Goal: Task Accomplishment & Management: Manage account settings

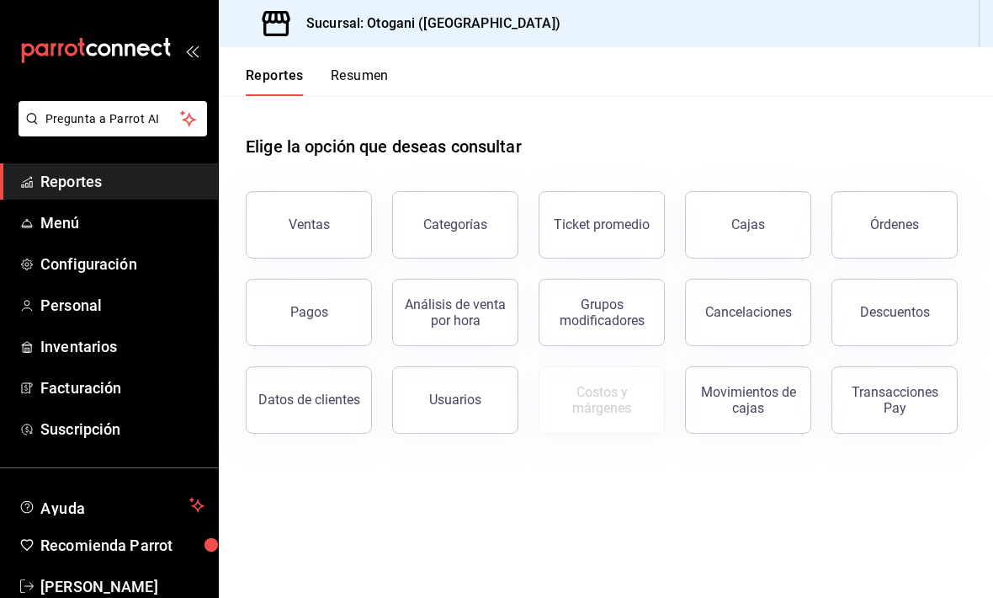
click at [689, 313] on div "Descuentos" at bounding box center [895, 312] width 70 height 16
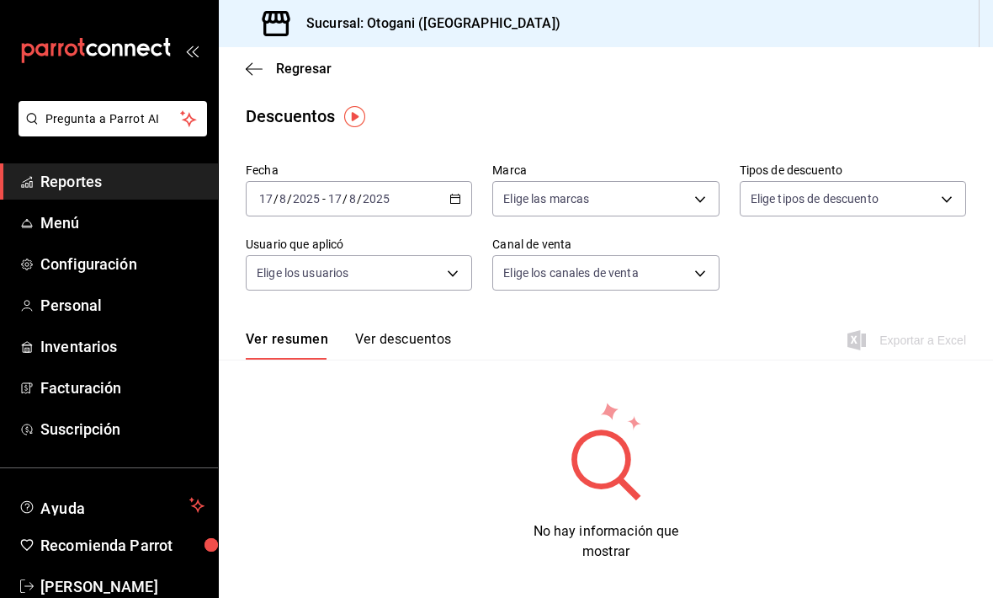
click at [414, 342] on button "Ver descuentos" at bounding box center [403, 345] width 96 height 29
click at [354, 115] on img "button" at bounding box center [354, 116] width 21 height 21
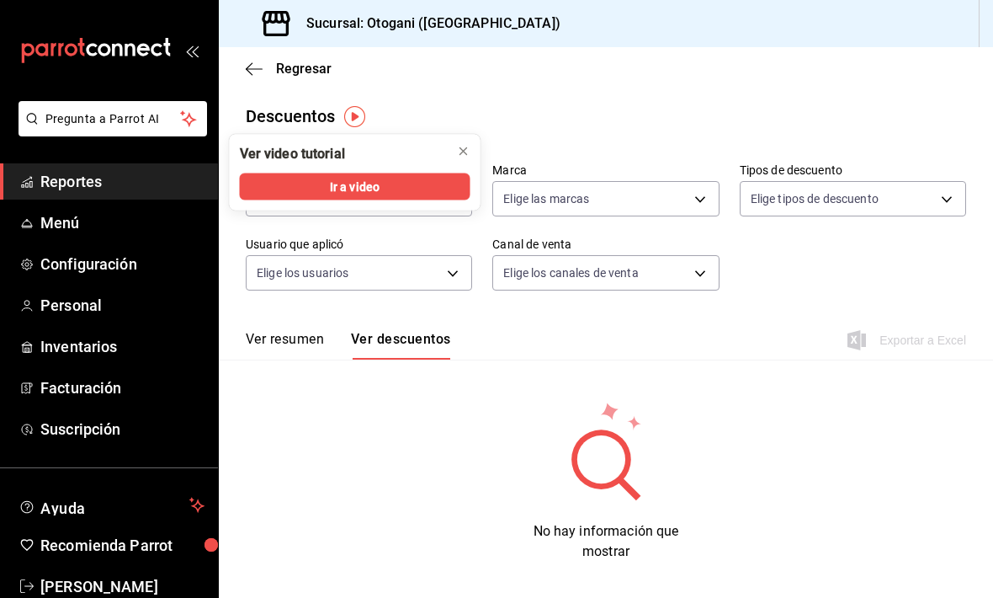
click at [471, 151] on button "close" at bounding box center [463, 151] width 27 height 27
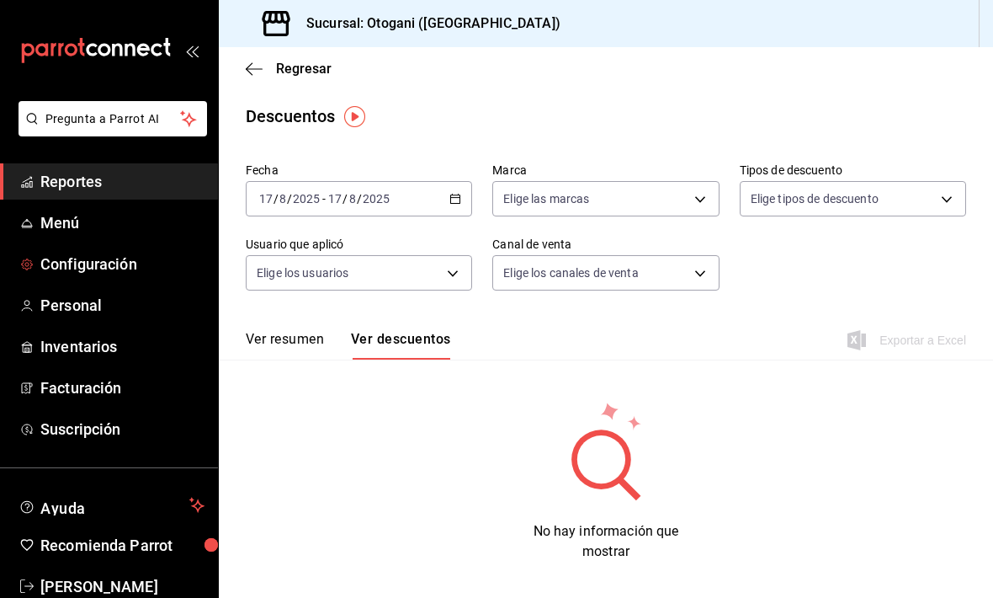
click at [121, 262] on span "Configuración" at bounding box center [122, 264] width 164 height 23
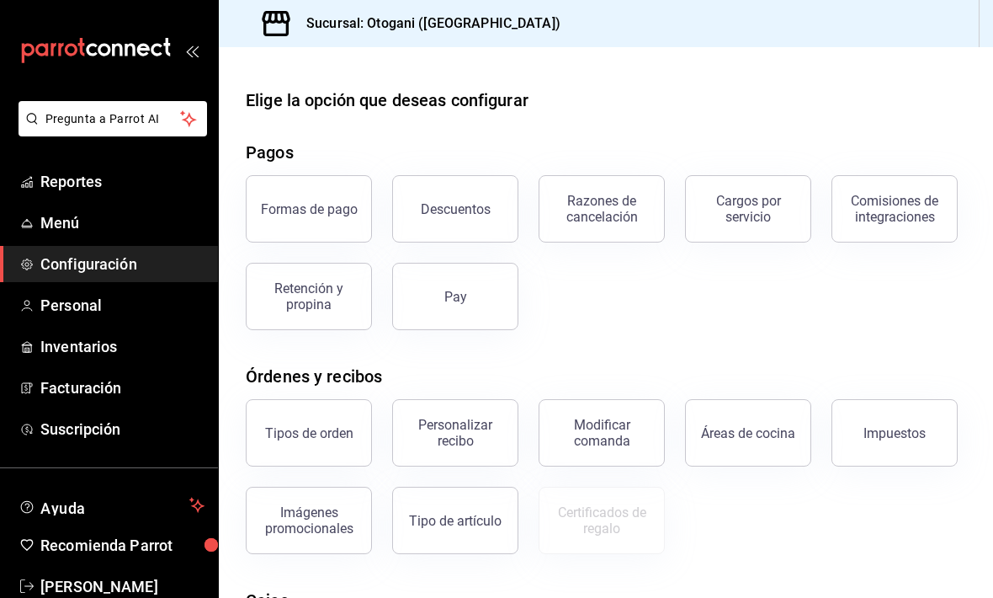
click at [456, 199] on button "Descuentos" at bounding box center [455, 208] width 126 height 67
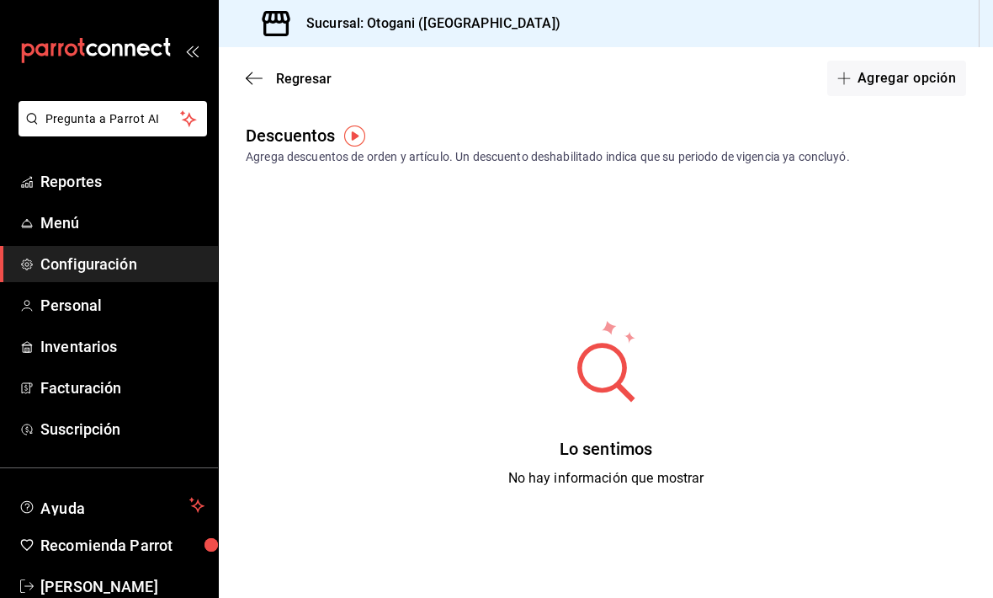
click at [689, 72] on button "Agregar opción" at bounding box center [896, 78] width 139 height 35
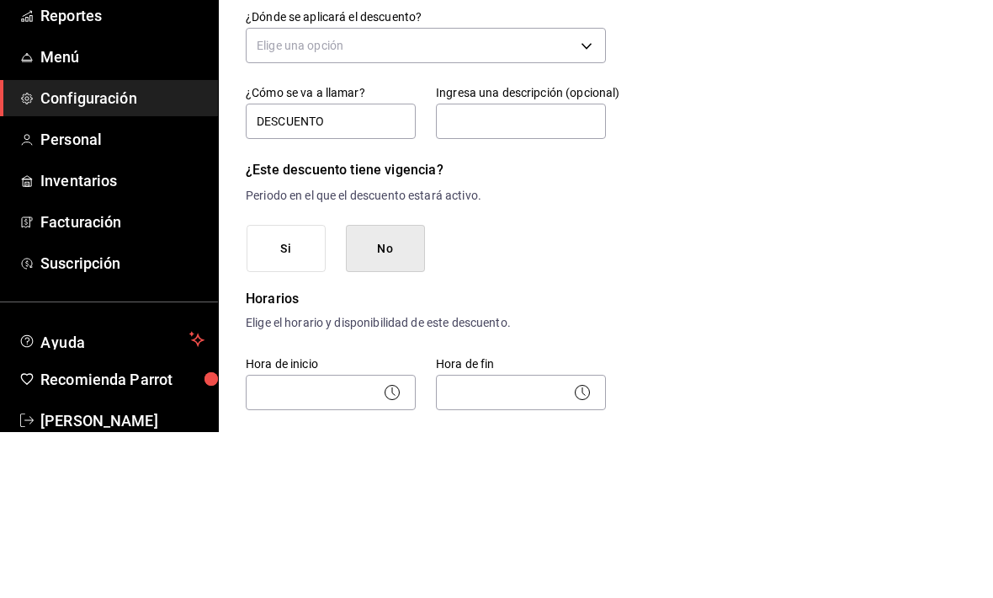
type input "DESCUENTO"
click at [495, 269] on input "text" at bounding box center [521, 286] width 170 height 35
type input "Empleado"
click at [580, 44] on body "Pregunta a Parrot AI Reportes Menú Configuración Personal Inventarios Facturaci…" at bounding box center [496, 299] width 993 height 598
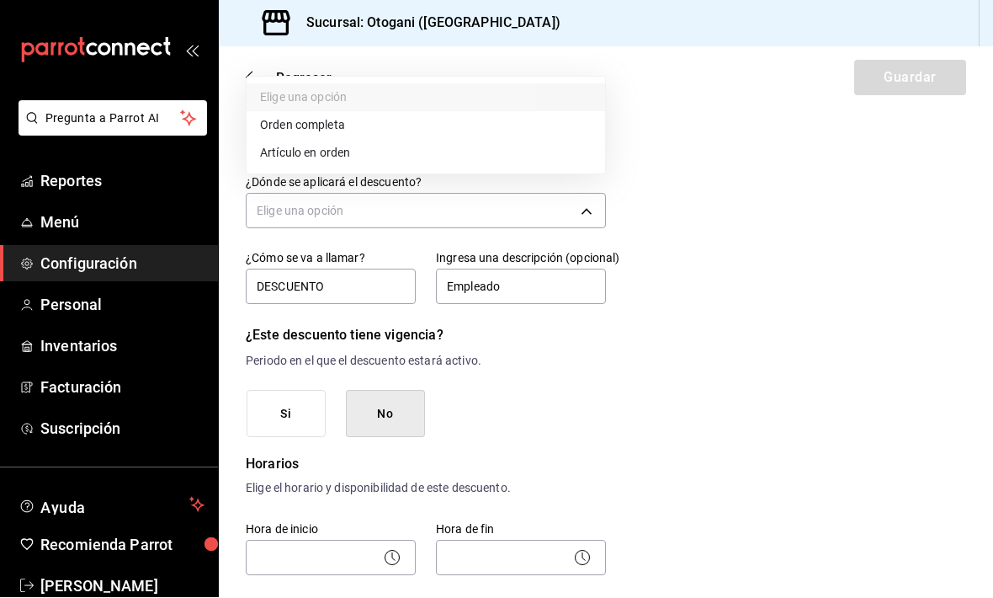
click at [330, 119] on li "Orden completa" at bounding box center [426, 126] width 359 height 28
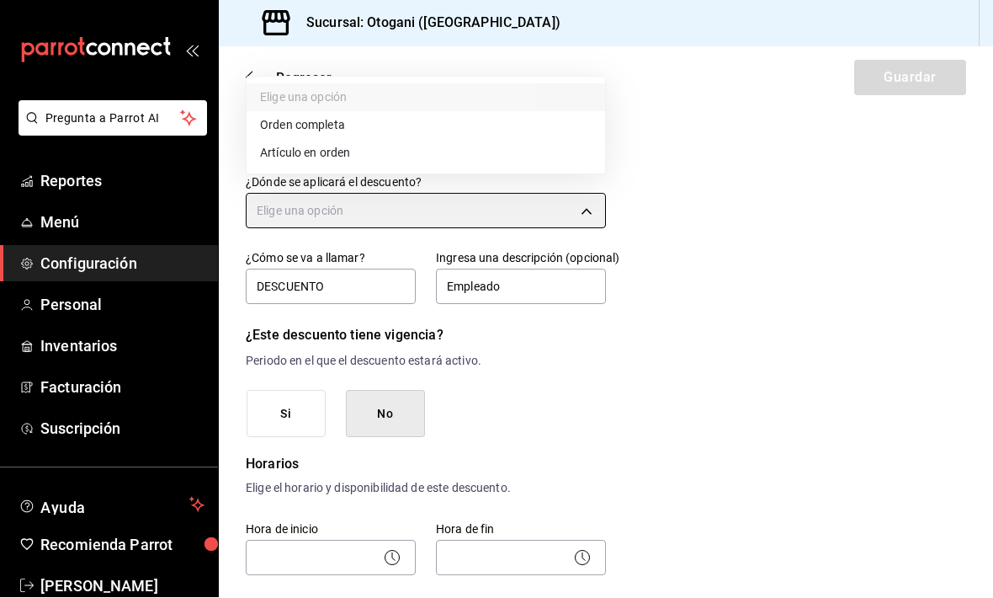
type input "ORDER"
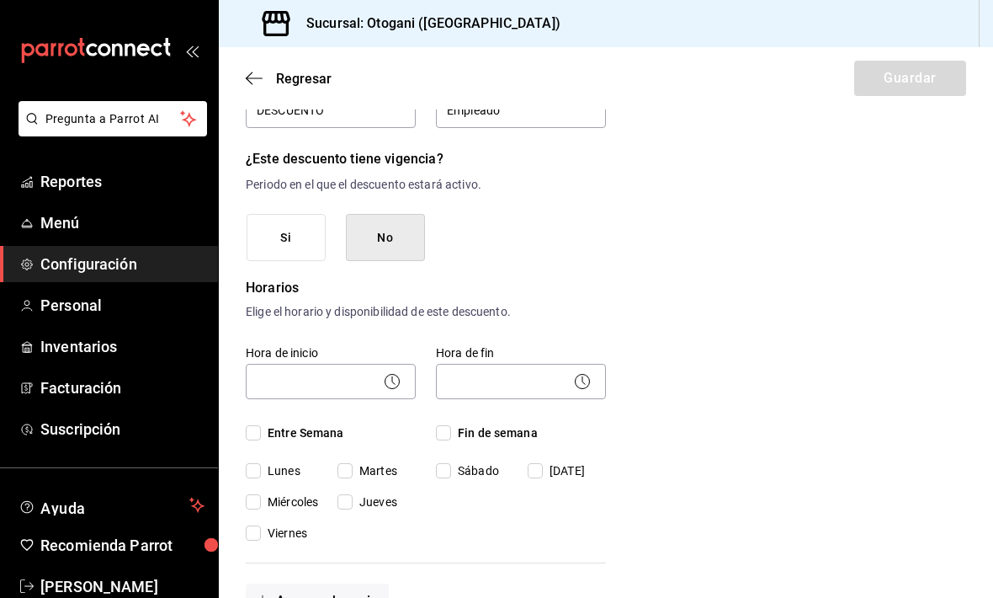
scroll to position [247, 0]
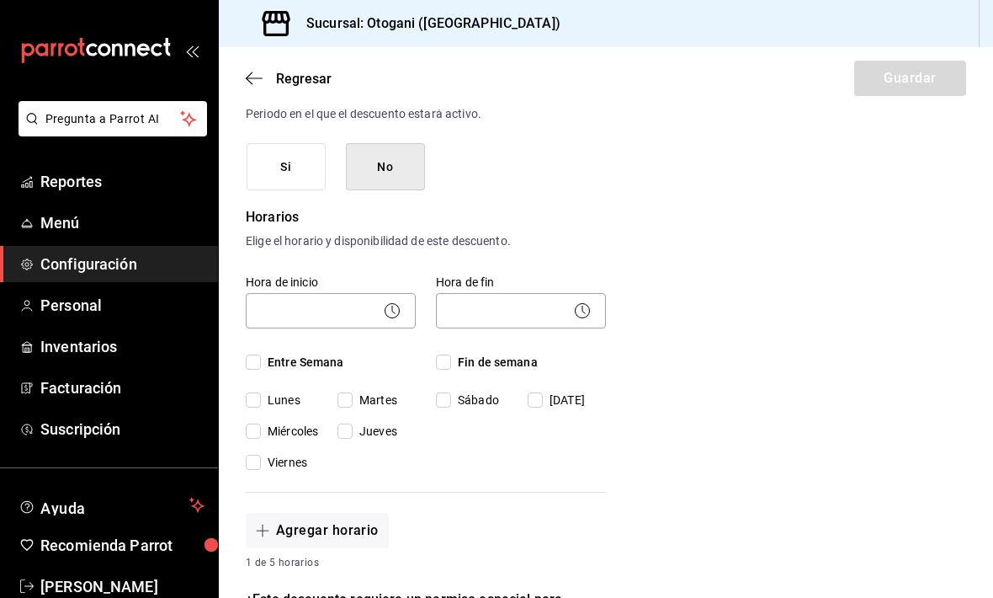
click at [285, 354] on span "Entre Semana" at bounding box center [302, 363] width 83 height 18
click at [261, 354] on input "Entre Semana" at bounding box center [253, 361] width 15 height 15
checkbox input "true"
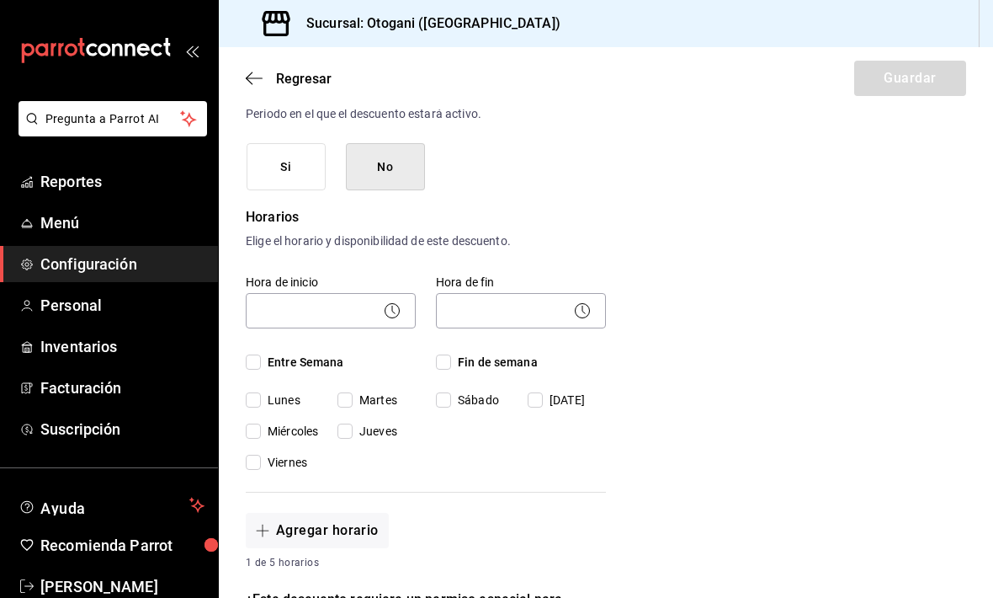
checkbox input "true"
click at [486, 294] on div "Hora de fin ​ Fin de semana Sábado Domingo" at bounding box center [511, 362] width 190 height 217
click at [449, 354] on input "Fin de semana" at bounding box center [443, 361] width 15 height 15
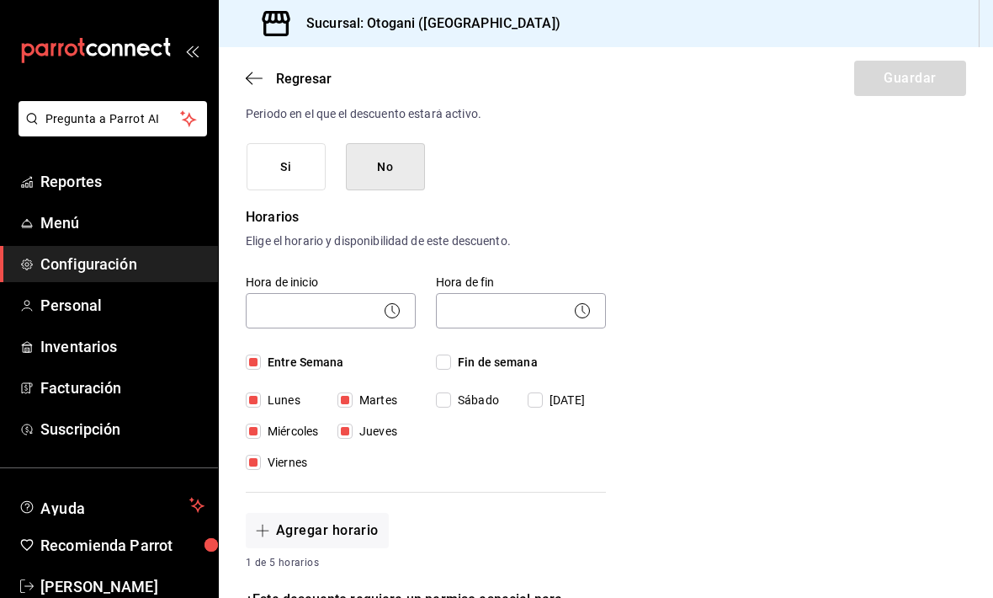
checkbox input "true"
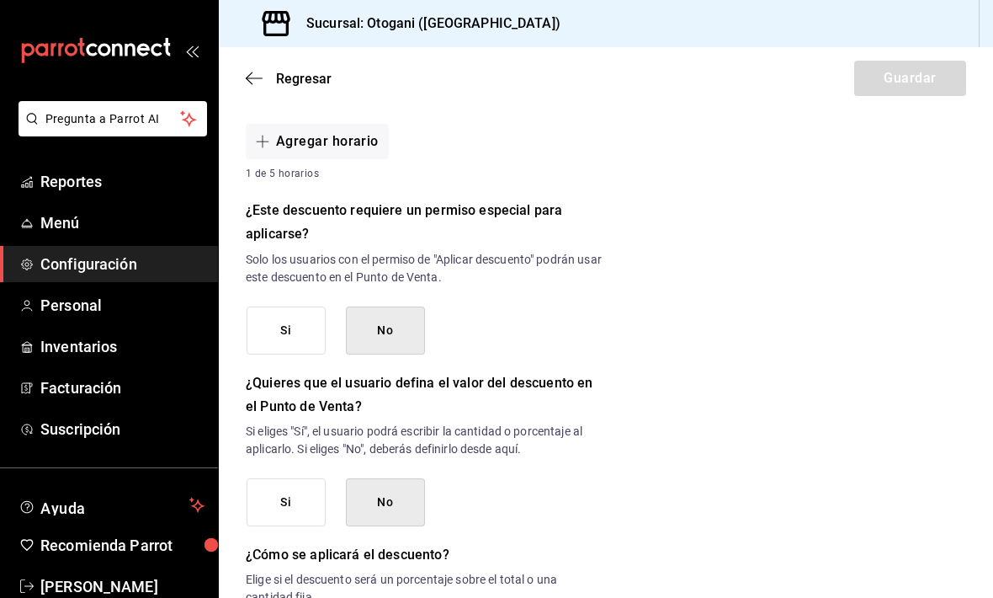
scroll to position [626, 0]
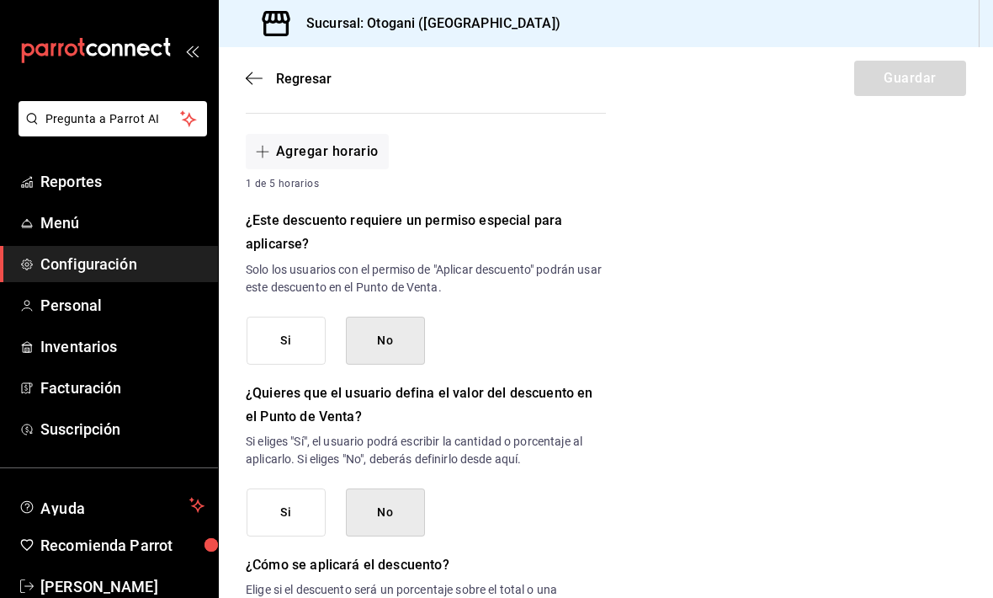
click at [304, 316] on button "Si" at bounding box center [286, 340] width 79 height 48
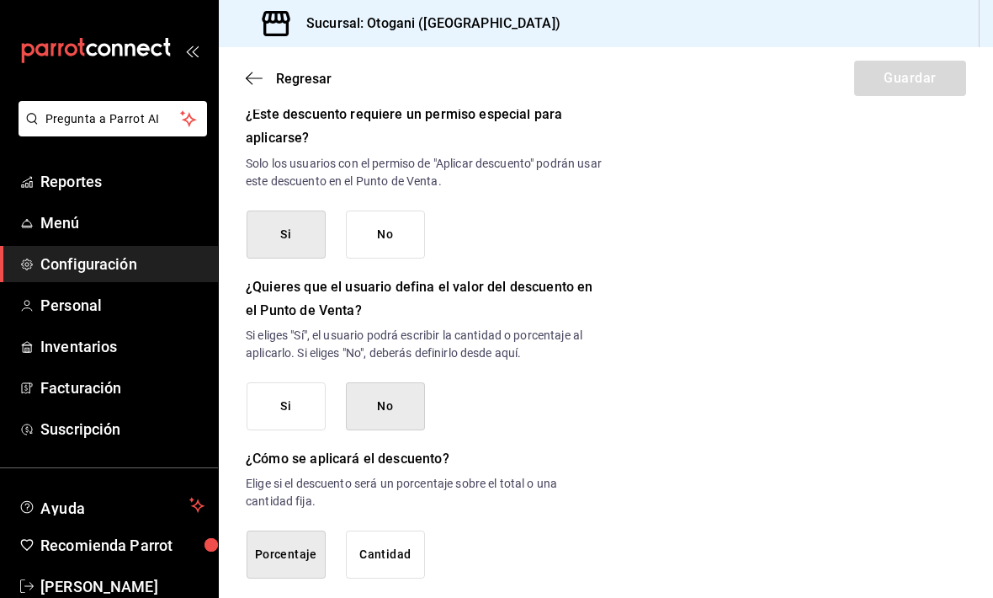
scroll to position [737, 0]
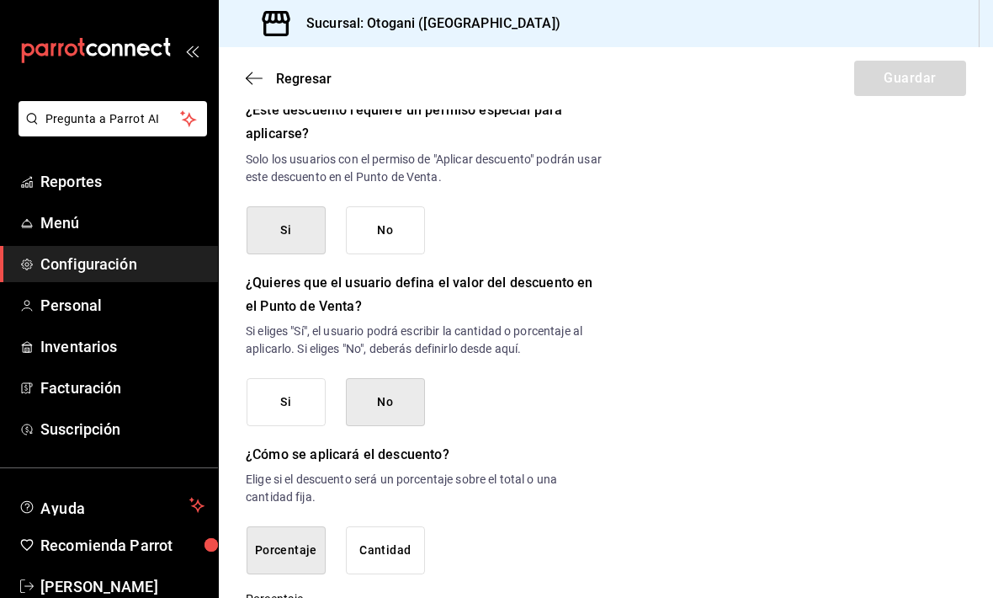
click at [303, 378] on button "Si" at bounding box center [286, 402] width 79 height 48
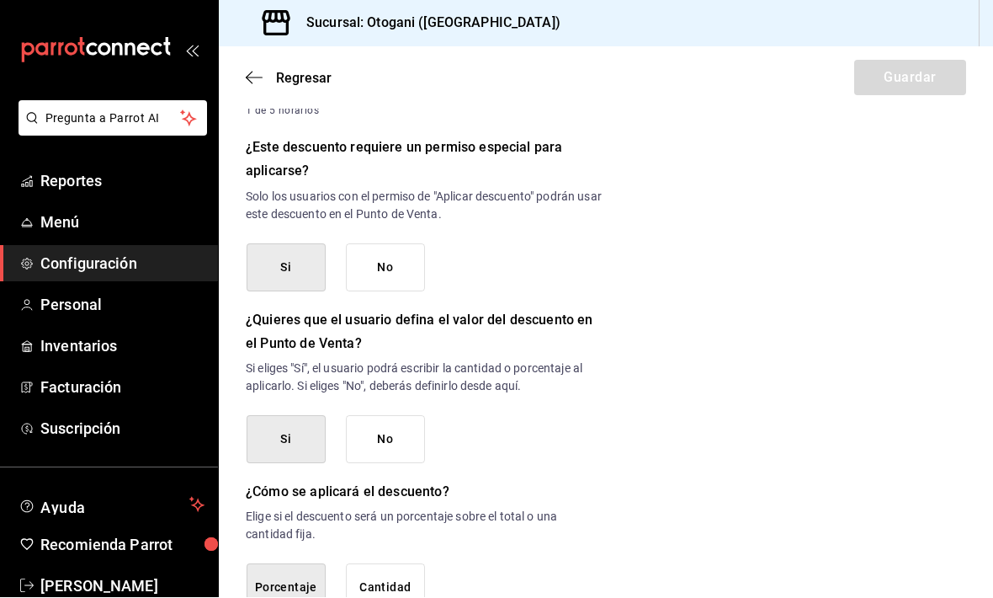
click at [296, 564] on button "Porcentaje" at bounding box center [286, 588] width 79 height 48
click at [300, 564] on button "Porcentaje" at bounding box center [286, 588] width 79 height 48
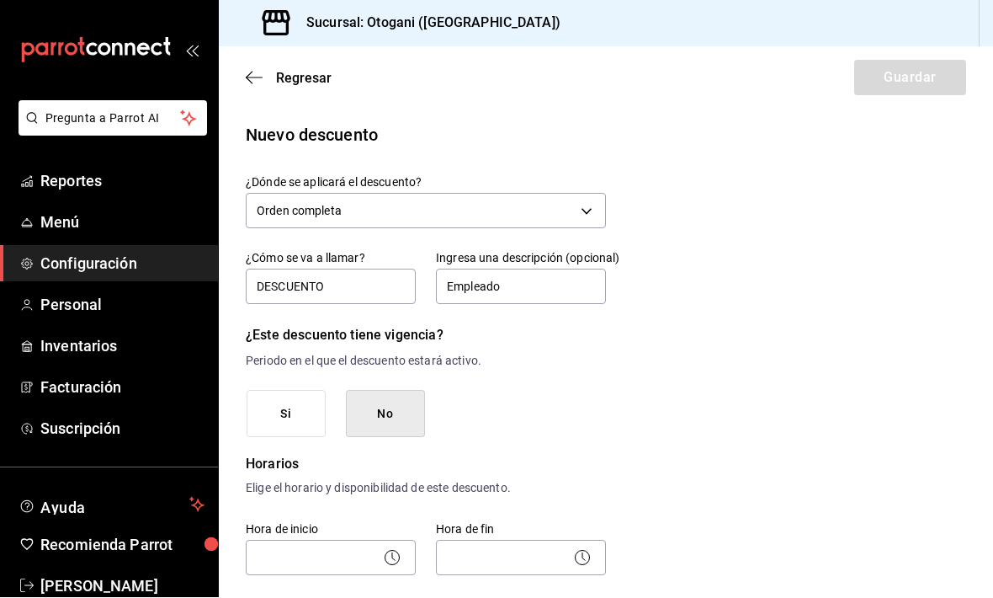
scroll to position [0, 0]
click at [311, 407] on button "Si" at bounding box center [286, 415] width 79 height 48
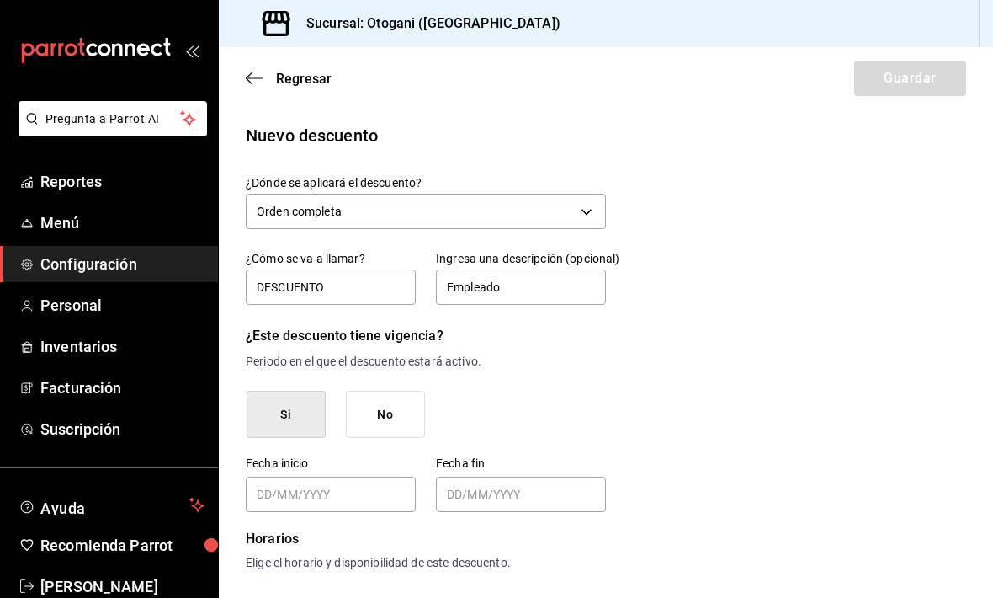
click at [399, 405] on button "No" at bounding box center [385, 415] width 79 height 48
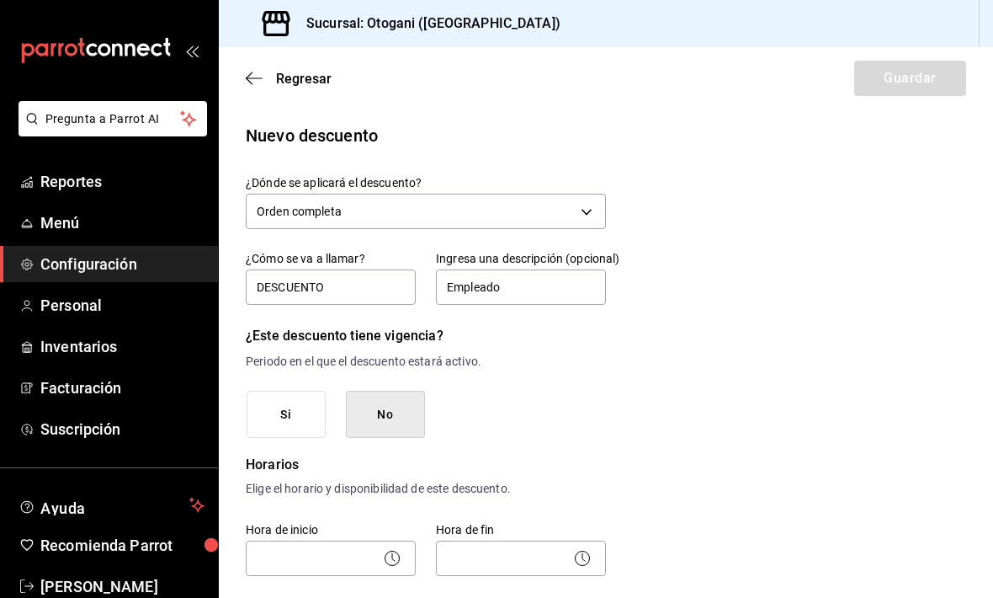
click at [300, 403] on button "Si" at bounding box center [286, 415] width 79 height 48
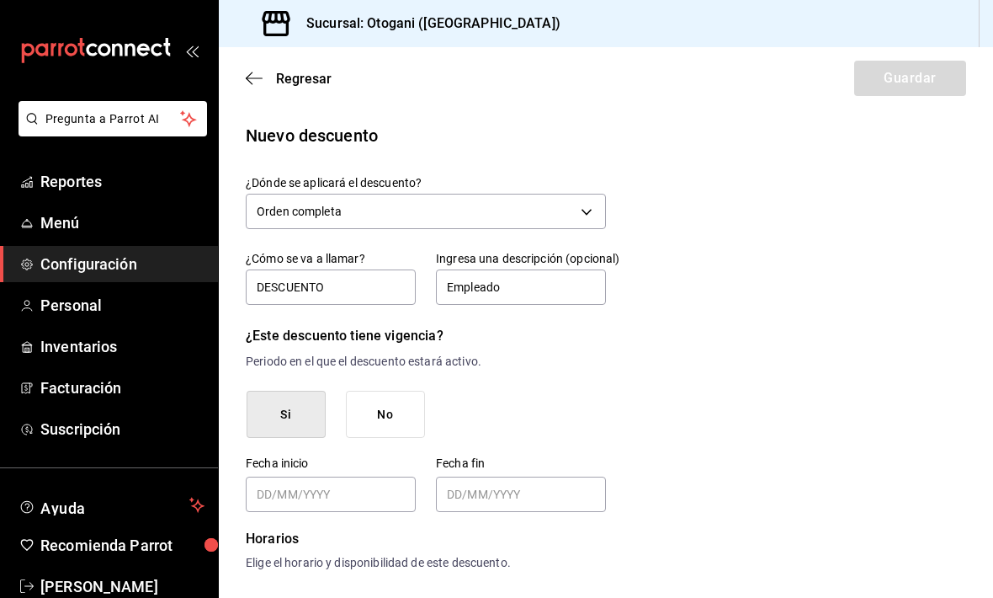
click at [383, 495] on input "Choose date" at bounding box center [333, 494] width 152 height 34
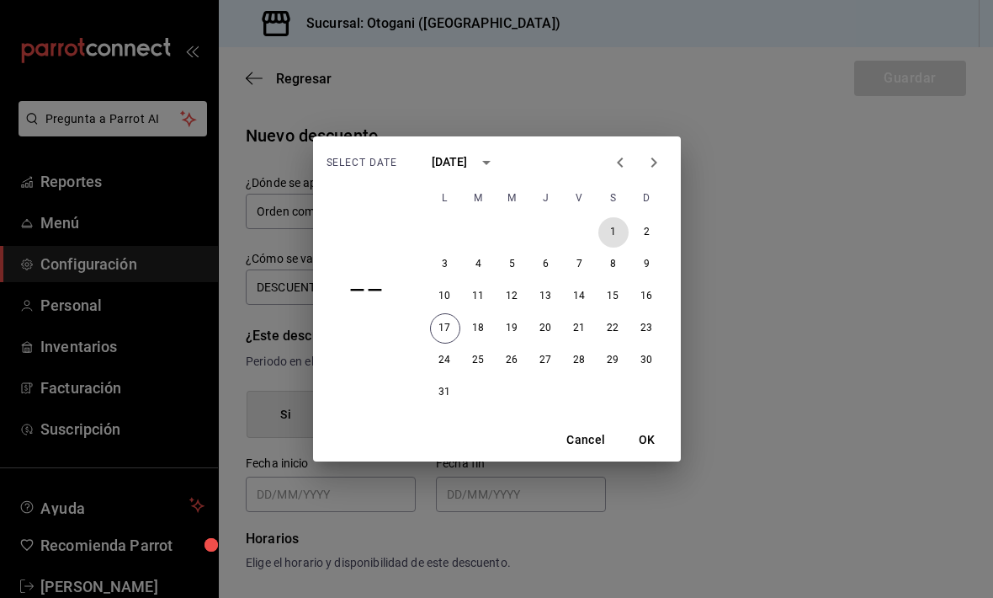
click at [620, 225] on button "1" at bounding box center [613, 232] width 30 height 30
type input "01/08/2025"
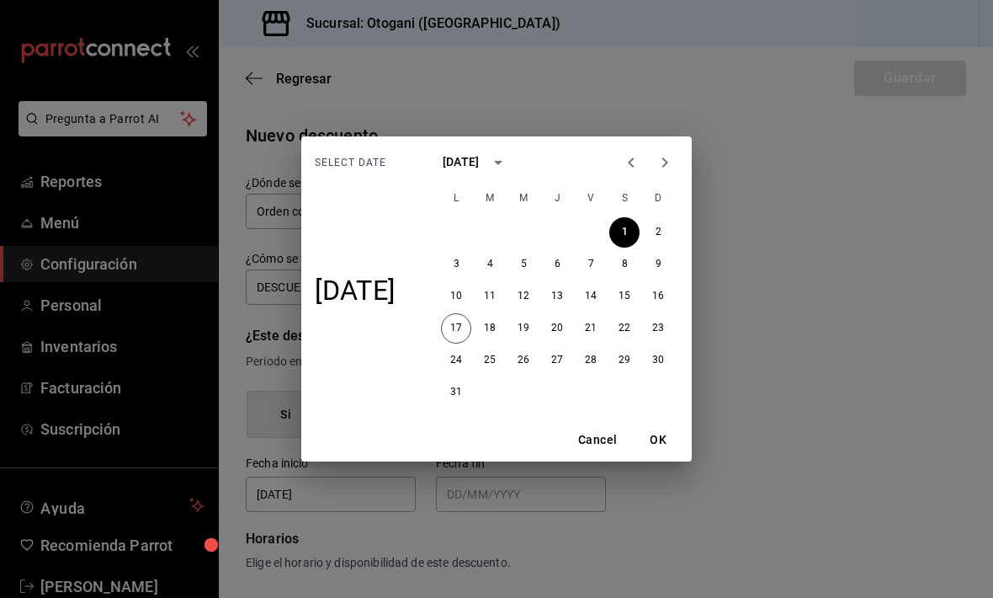
click at [667, 432] on button "OK" at bounding box center [658, 439] width 54 height 31
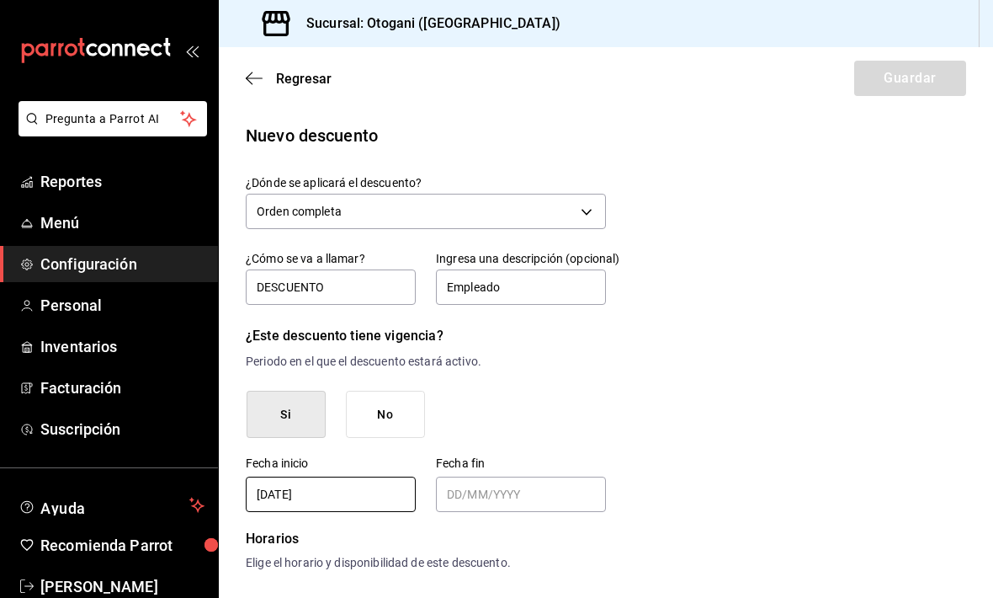
click at [522, 490] on input "Choose date" at bounding box center [523, 494] width 152 height 34
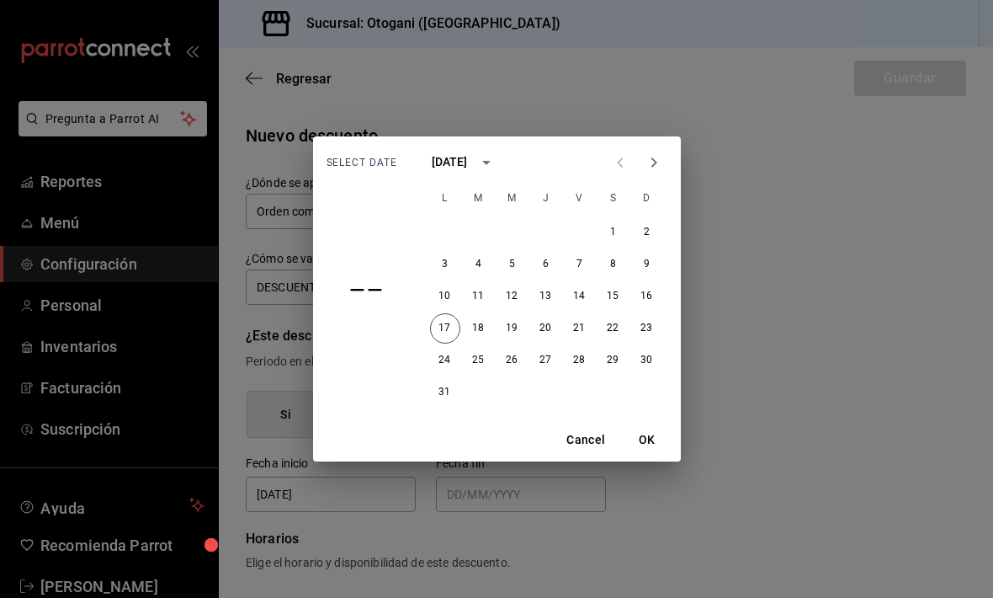
click at [657, 162] on icon "Next month" at bounding box center [654, 162] width 6 height 10
click at [653, 162] on icon "Next month" at bounding box center [654, 162] width 20 height 20
click at [656, 157] on icon "Next month" at bounding box center [654, 162] width 20 height 20
click at [662, 154] on icon "Next month" at bounding box center [654, 162] width 20 height 20
click at [548, 354] on button "31" at bounding box center [546, 360] width 30 height 30
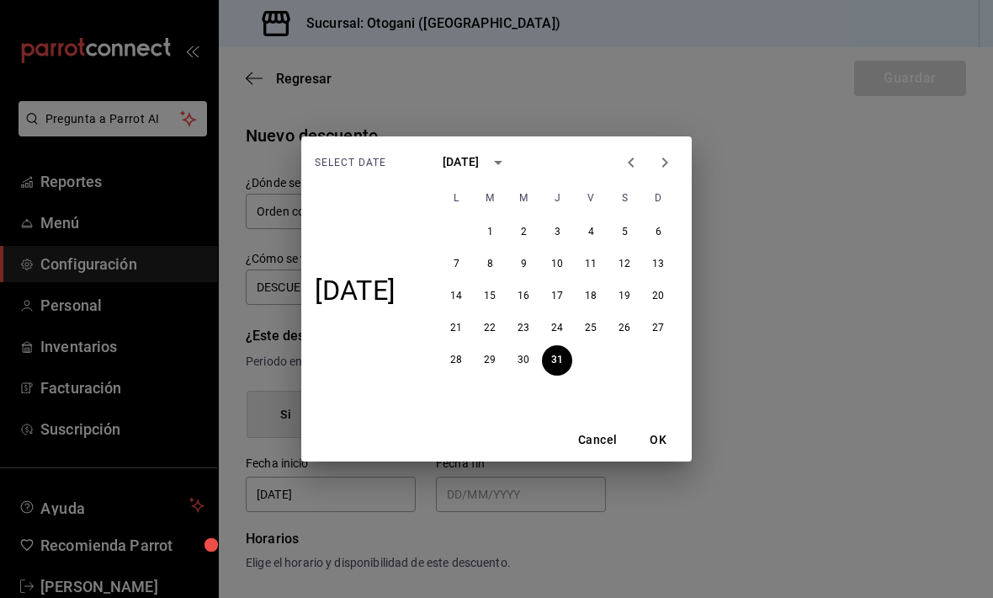
type input "31/12/2025"
click at [657, 429] on button "OK" at bounding box center [658, 439] width 54 height 31
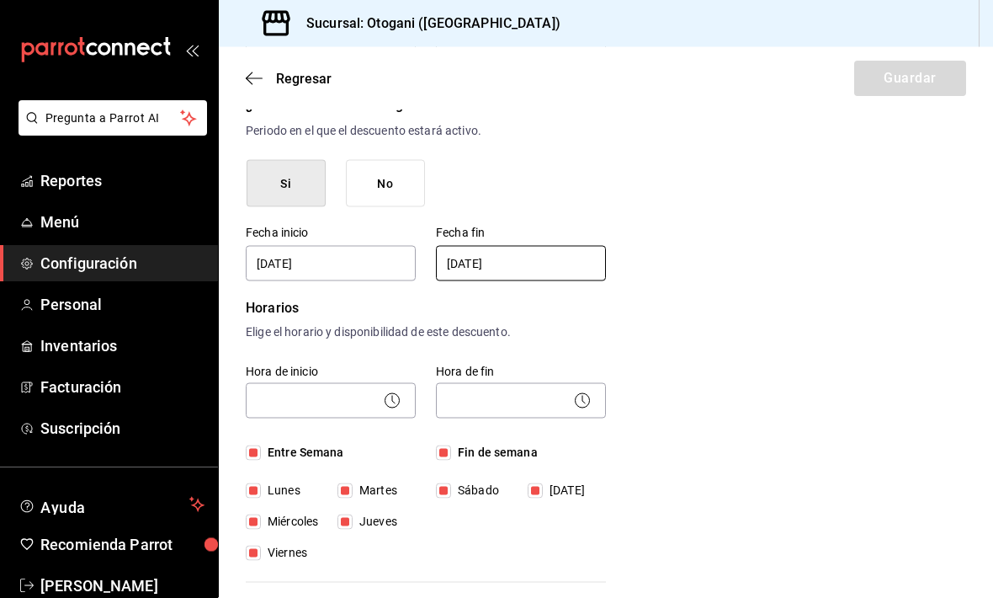
scroll to position [226, 0]
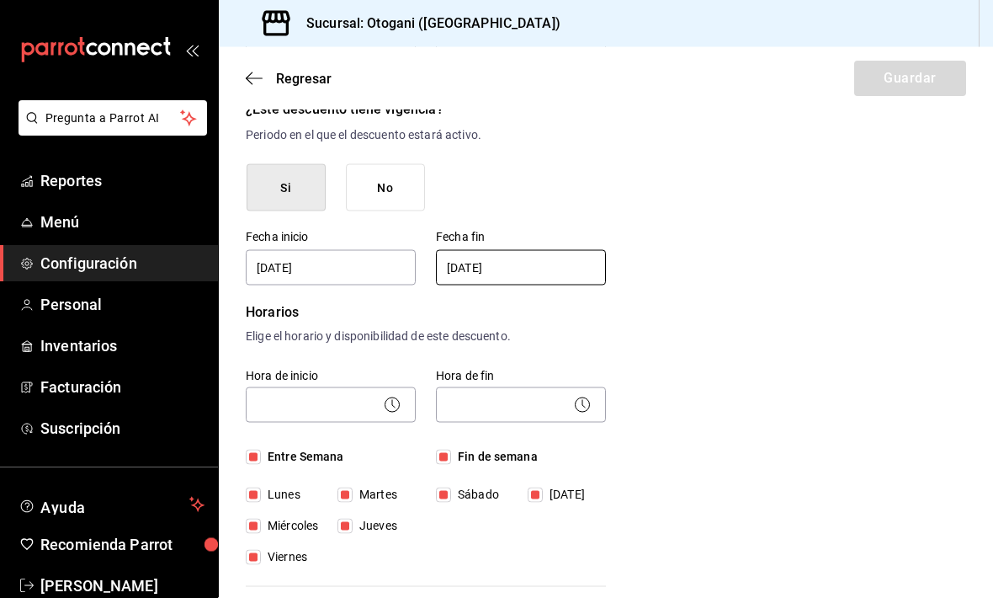
click at [392, 402] on icon at bounding box center [393, 404] width 3 height 8
click at [407, 396] on body "Pregunta a Parrot AI Reportes Menú Configuración Personal Inventarios Facturaci…" at bounding box center [496, 299] width 993 height 598
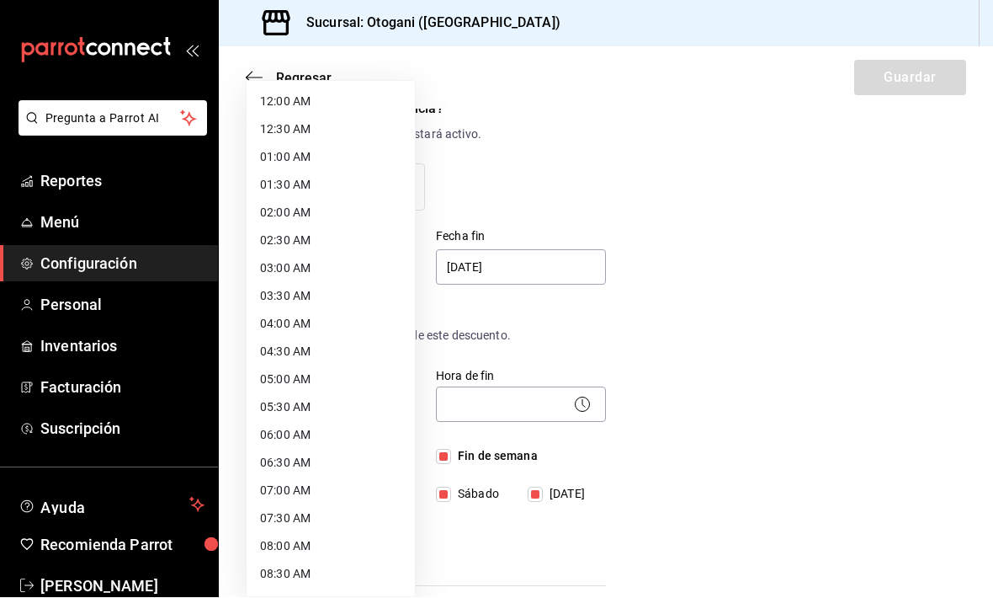
click at [301, 94] on li "12:00 AM" at bounding box center [331, 102] width 168 height 28
type input "00:00"
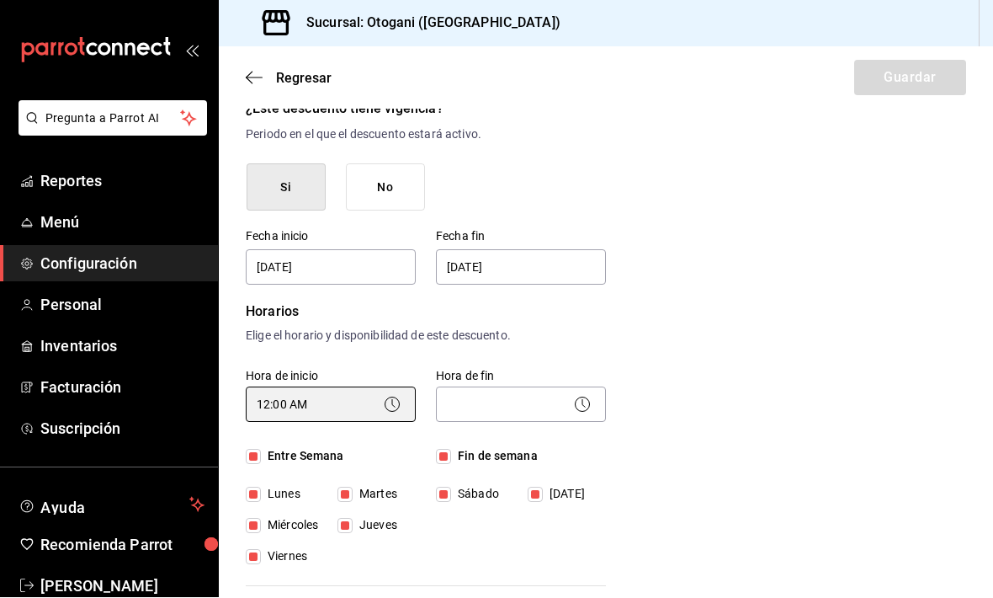
scroll to position [18, 0]
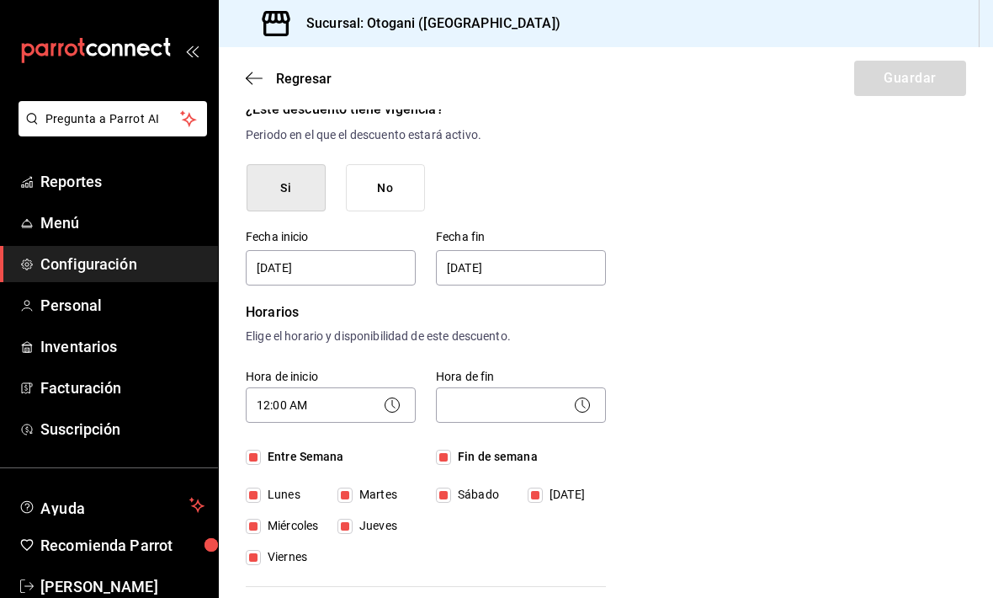
click at [588, 398] on circle at bounding box center [583, 405] width 14 height 14
click at [582, 395] on icon at bounding box center [582, 405] width 20 height 20
click at [513, 380] on body "Pregunta a Parrot AI Reportes Menú Configuración Personal Inventarios Facturaci…" at bounding box center [496, 299] width 993 height 598
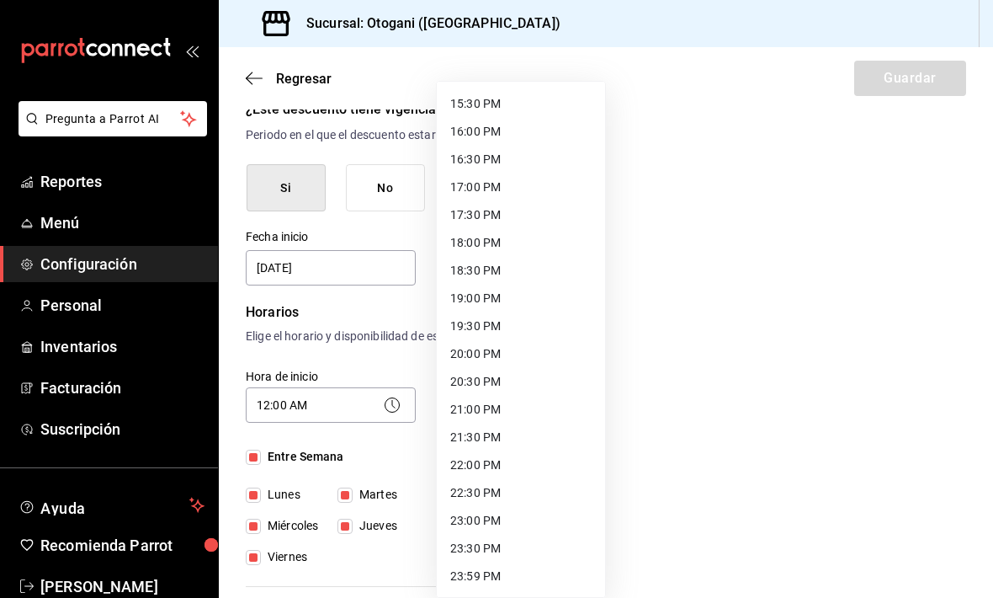
scroll to position [859, 0]
click at [482, 570] on li "23:59 PM" at bounding box center [521, 576] width 168 height 28
type input "23:59"
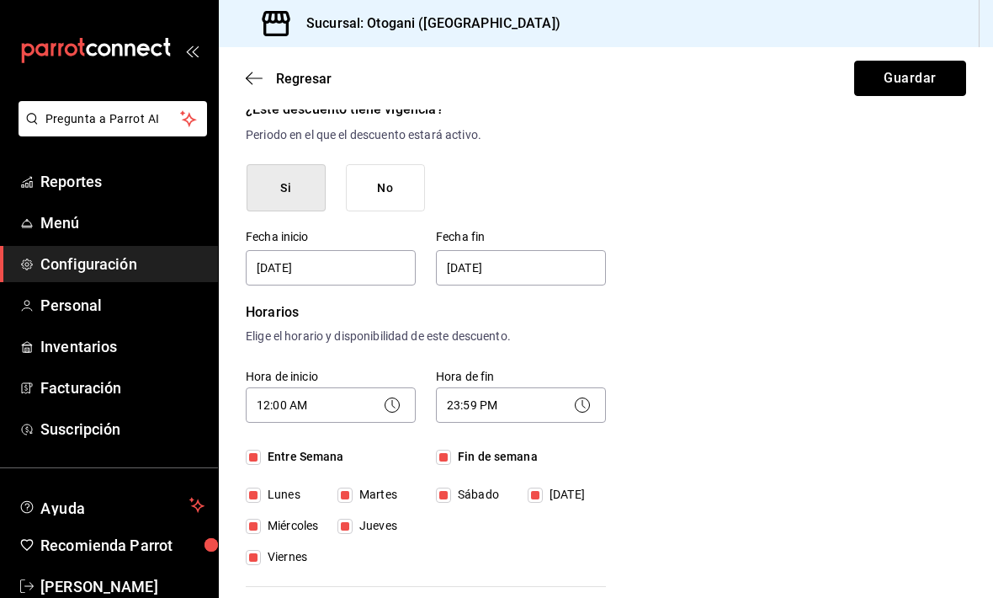
click at [689, 61] on button "Guardar" at bounding box center [910, 78] width 112 height 35
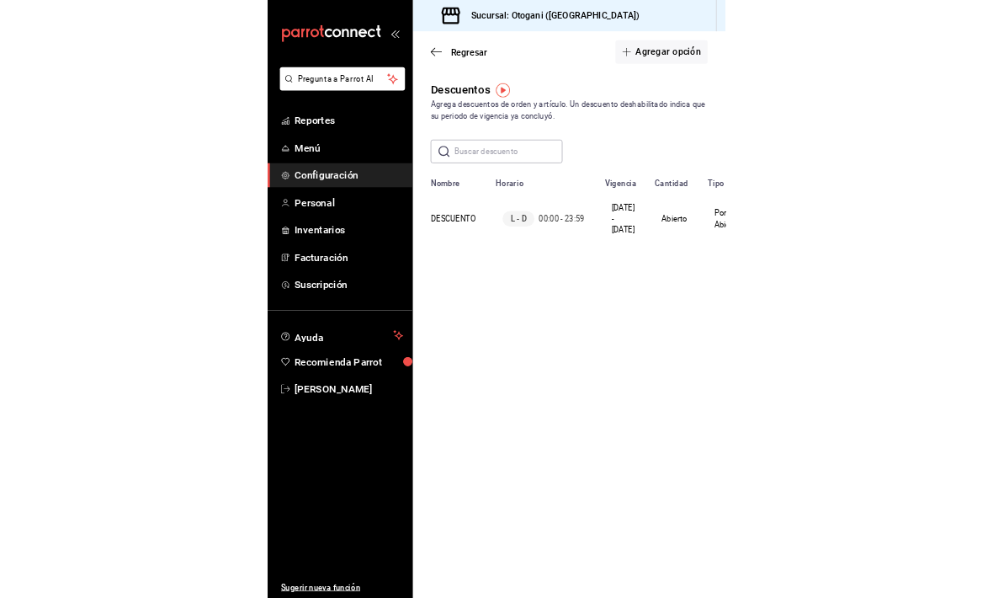
scroll to position [18, 0]
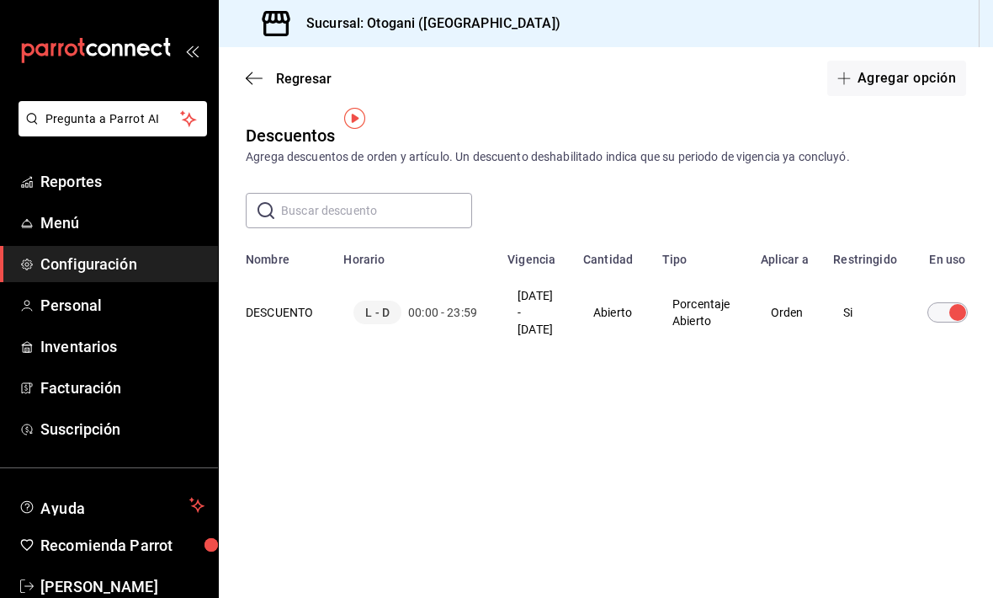
click at [689, 269] on td "Porcentaje Abierto" at bounding box center [701, 312] width 98 height 91
click at [689, 290] on td "Porcentaje Abierto" at bounding box center [701, 312] width 98 height 91
click at [280, 300] on th "DESCUENTO" at bounding box center [276, 312] width 114 height 91
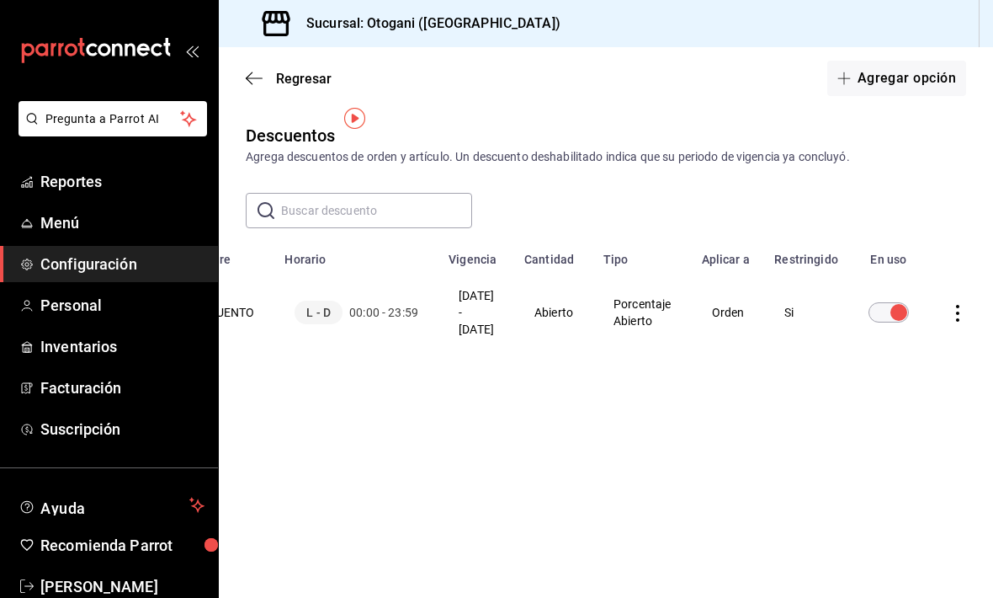
scroll to position [0, 86]
click at [689, 305] on icon "actions" at bounding box center [957, 313] width 17 height 17
click at [654, 279] on div at bounding box center [496, 299] width 993 height 598
click at [689, 305] on icon "actions" at bounding box center [957, 313] width 17 height 17
click at [689, 471] on div at bounding box center [496, 299] width 993 height 598
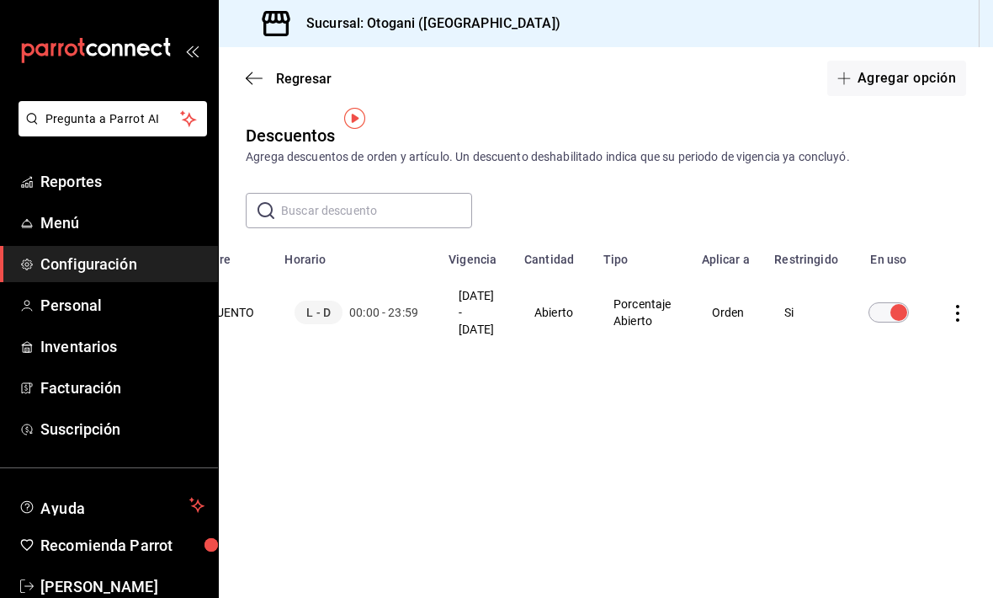
click at [251, 71] on icon "button" at bounding box center [254, 78] width 17 height 15
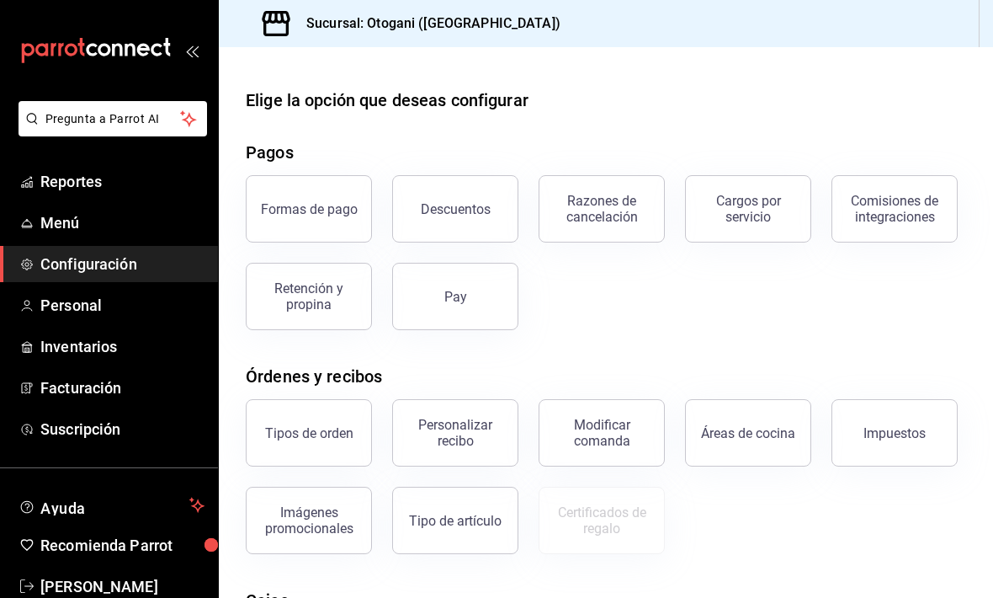
click at [464, 201] on div "Descuentos" at bounding box center [456, 209] width 70 height 16
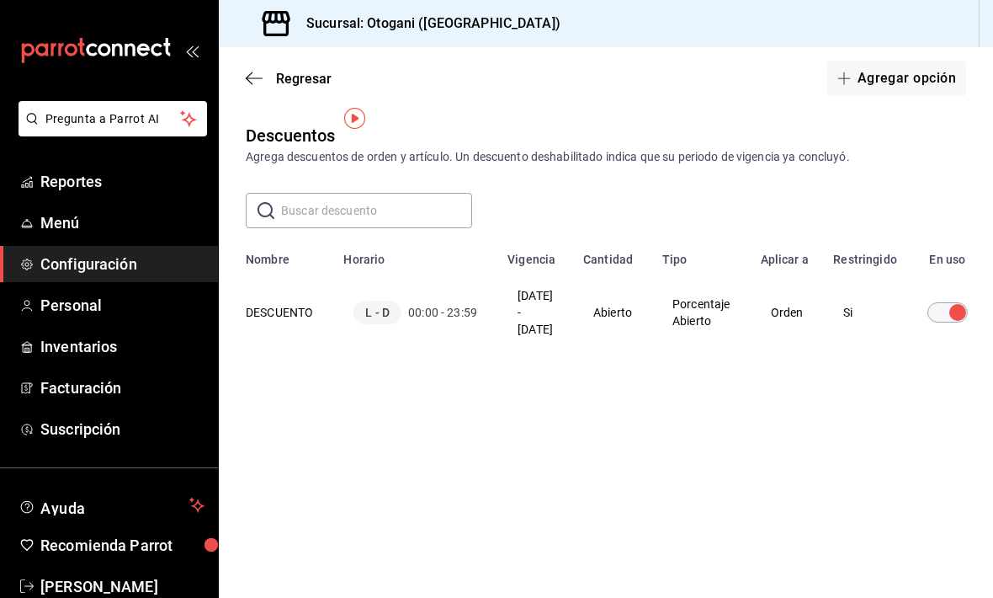
click at [689, 61] on button "Agregar opción" at bounding box center [896, 78] width 139 height 35
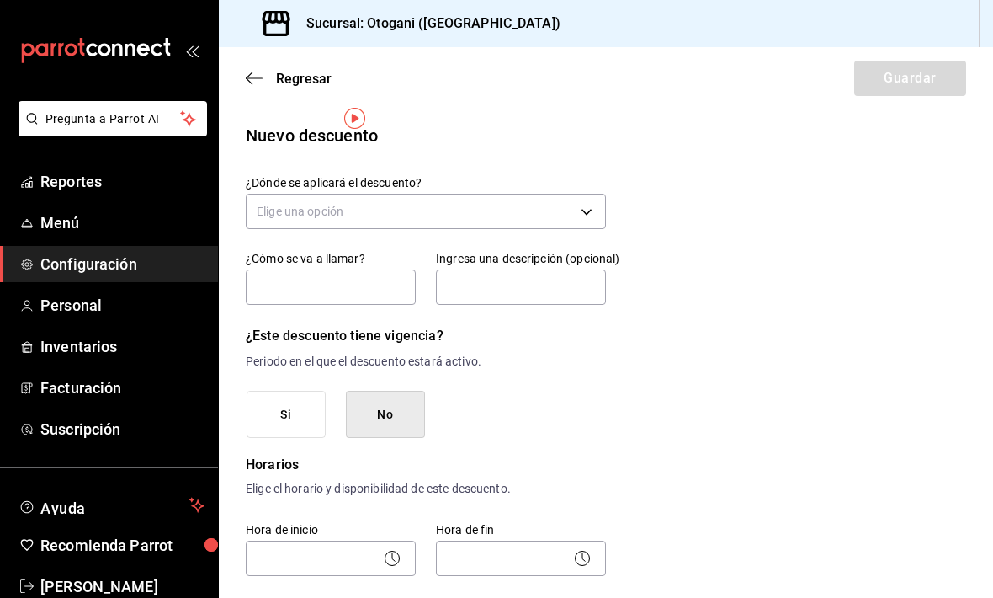
scroll to position [17, 0]
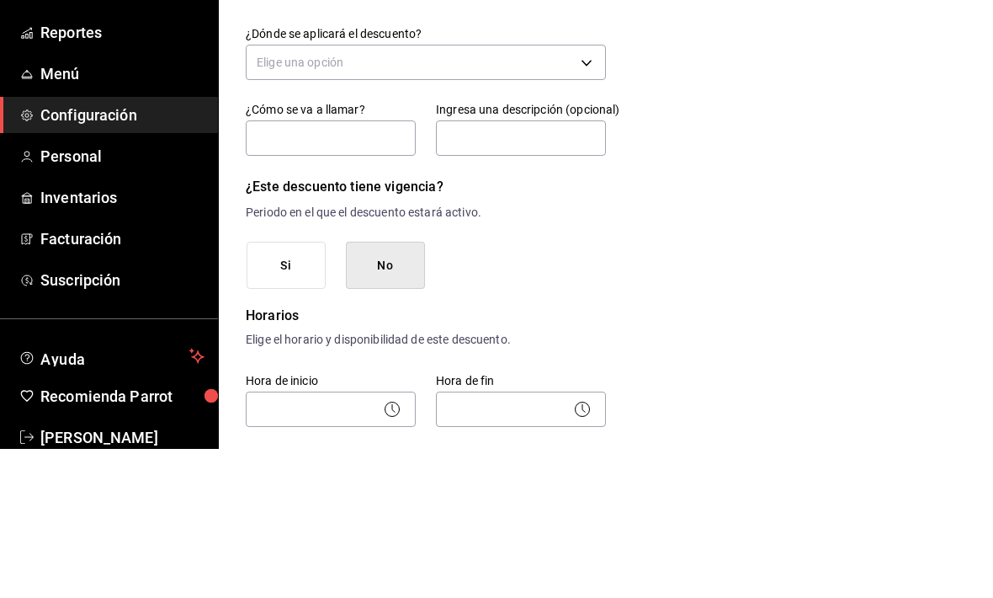
click at [591, 48] on body "Pregunta a Parrot AI Reportes Menú Configuración Personal Inventarios Facturaci…" at bounding box center [496, 299] width 993 height 598
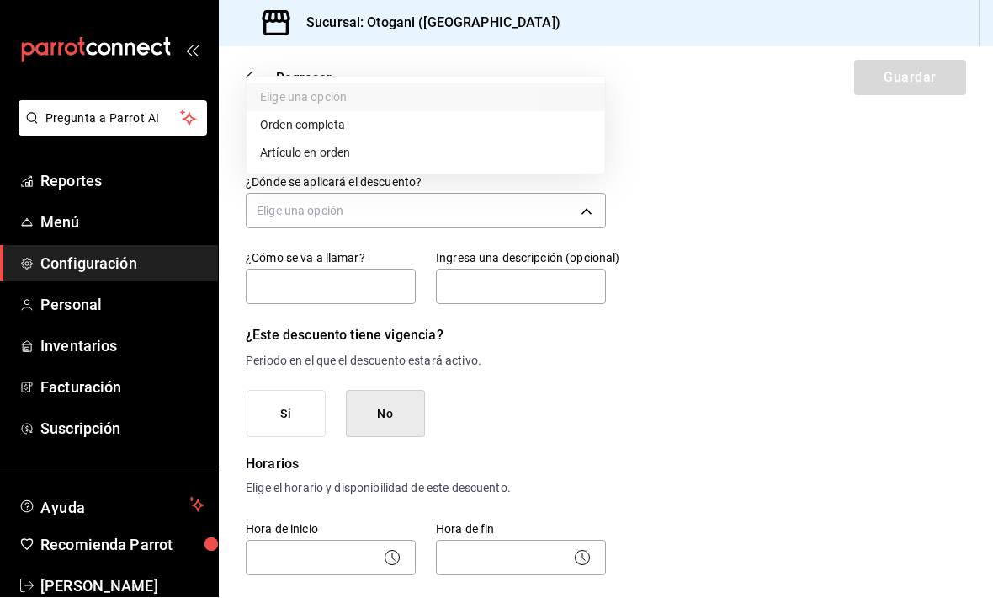
click at [344, 147] on li "Artículo en orden" at bounding box center [426, 154] width 359 height 28
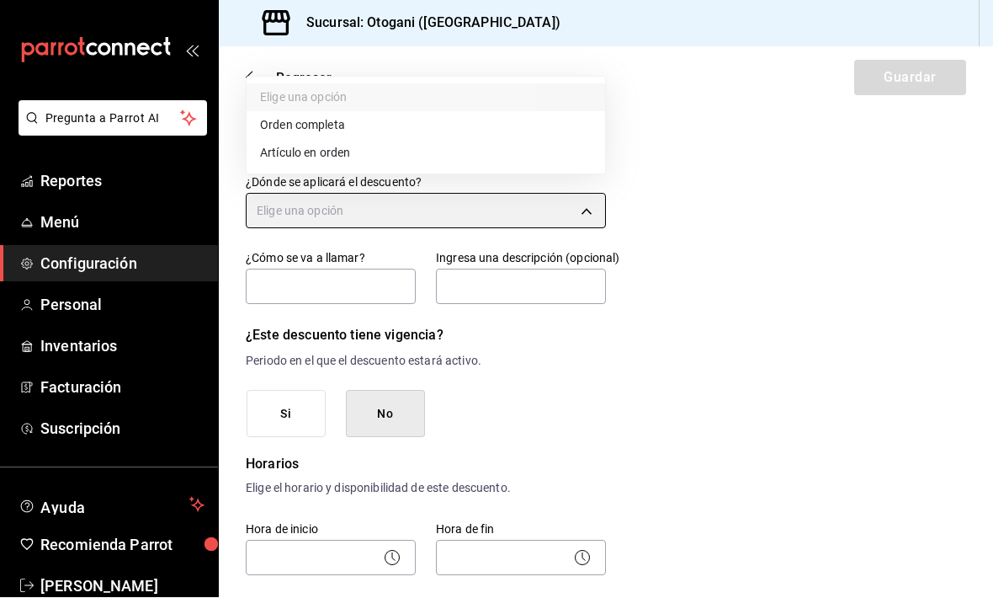
type input "ORDER_ITEM"
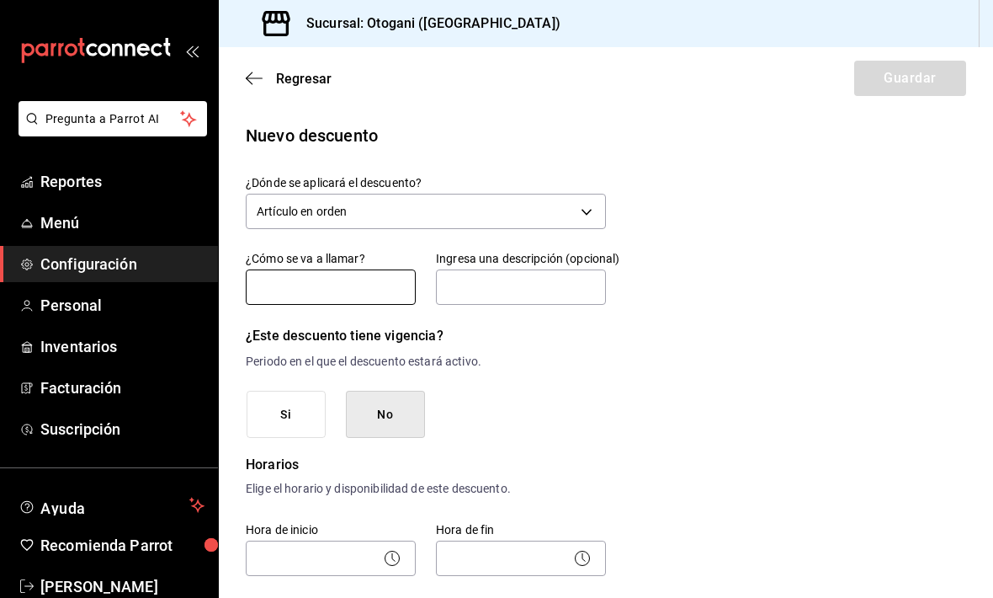
click at [290, 269] on input "text" at bounding box center [331, 286] width 170 height 35
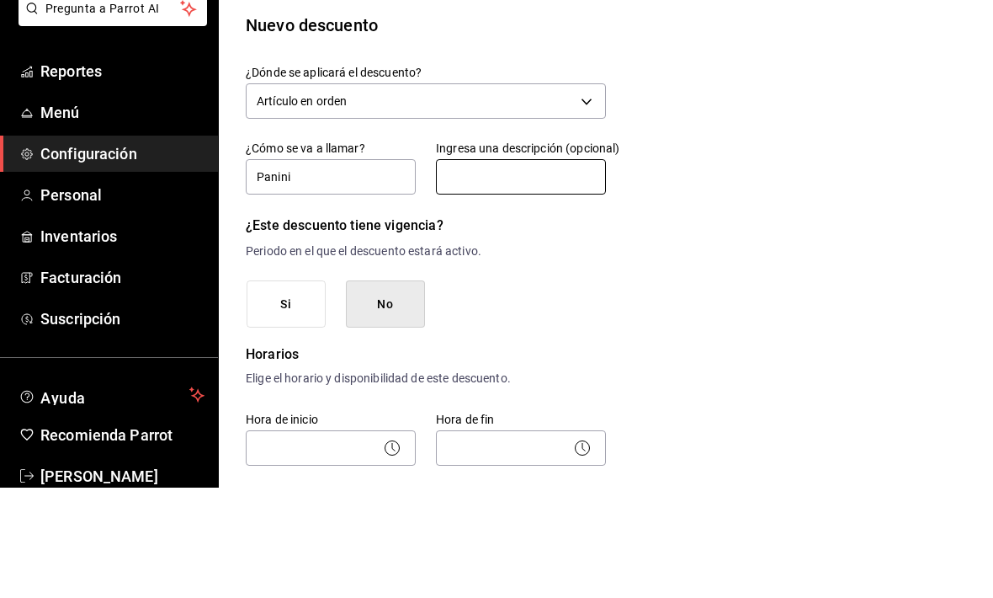
click at [558, 269] on input "text" at bounding box center [521, 286] width 170 height 35
click at [340, 269] on input "Panini" at bounding box center [331, 286] width 170 height 35
type input "P"
type input "Empleado"
click at [508, 269] on input "text" at bounding box center [521, 286] width 170 height 35
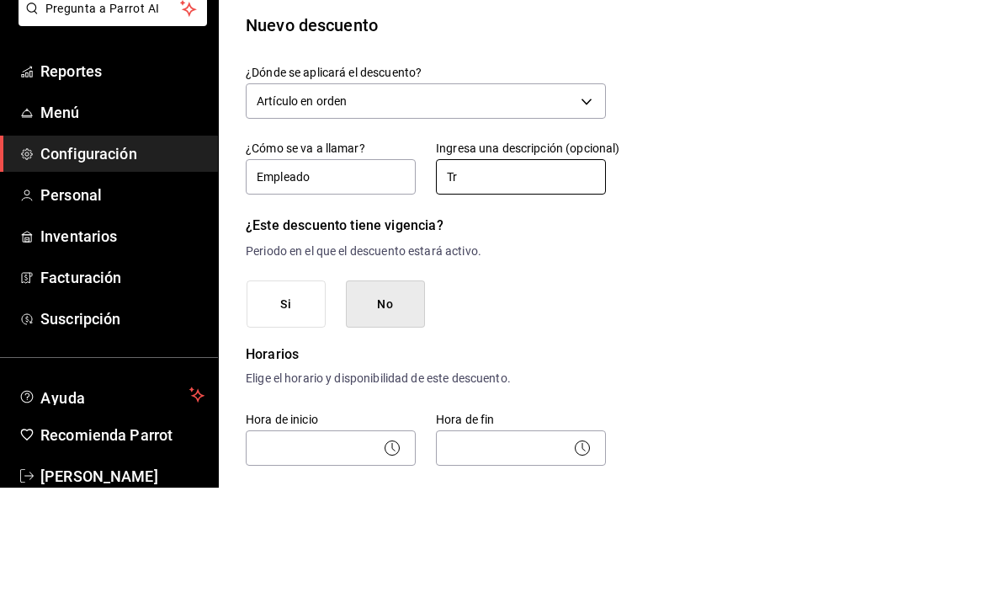
type input "T"
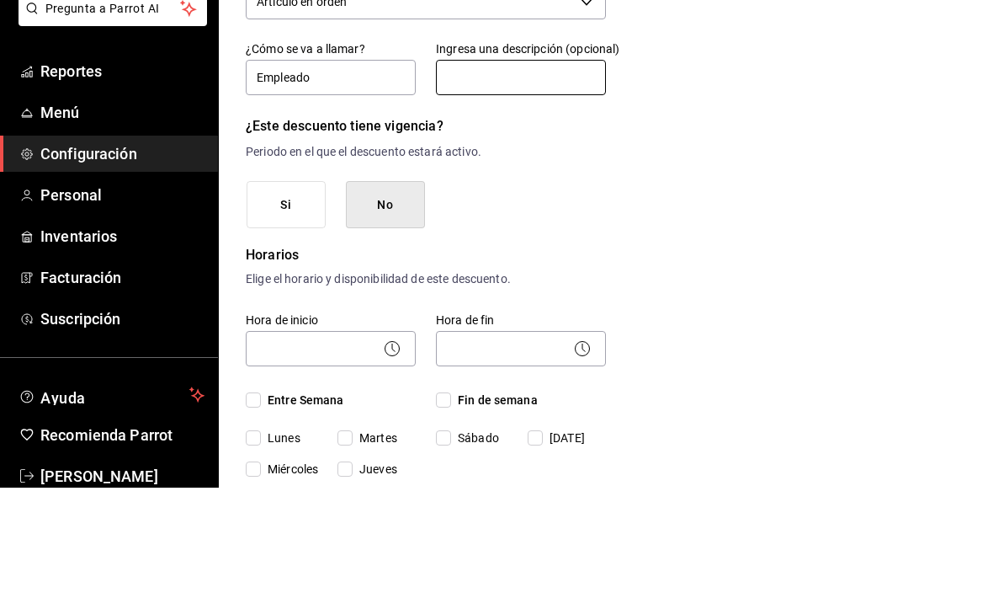
scroll to position [111, 0]
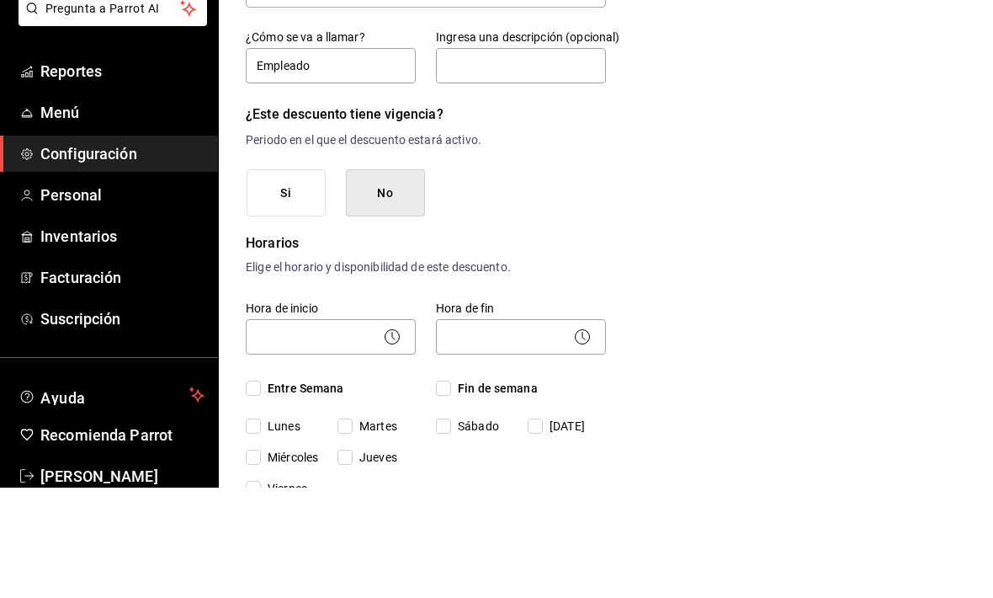
click at [300, 279] on button "Si" at bounding box center [286, 303] width 79 height 48
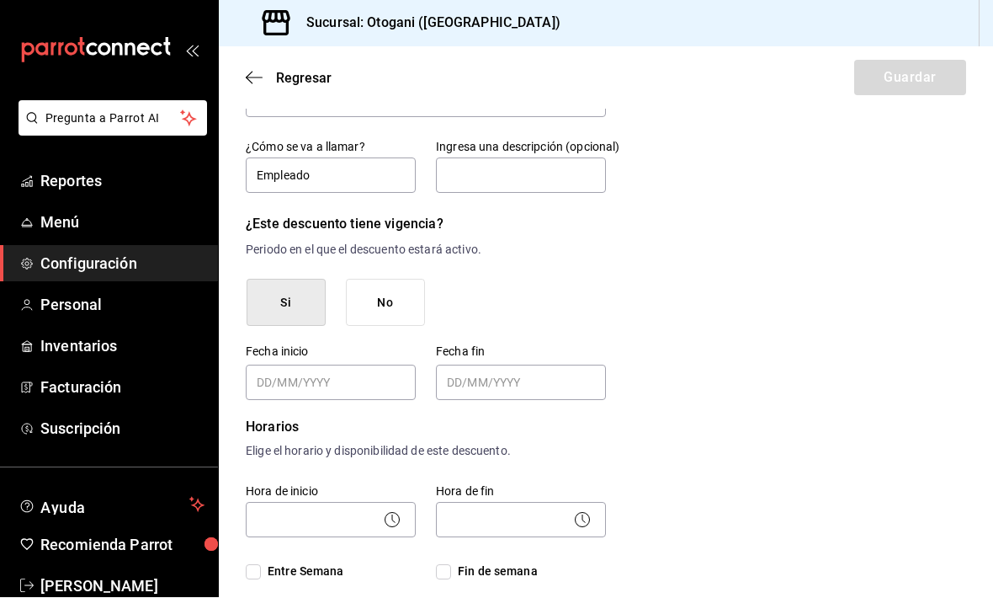
click at [369, 366] on input "Choose date" at bounding box center [333, 383] width 152 height 34
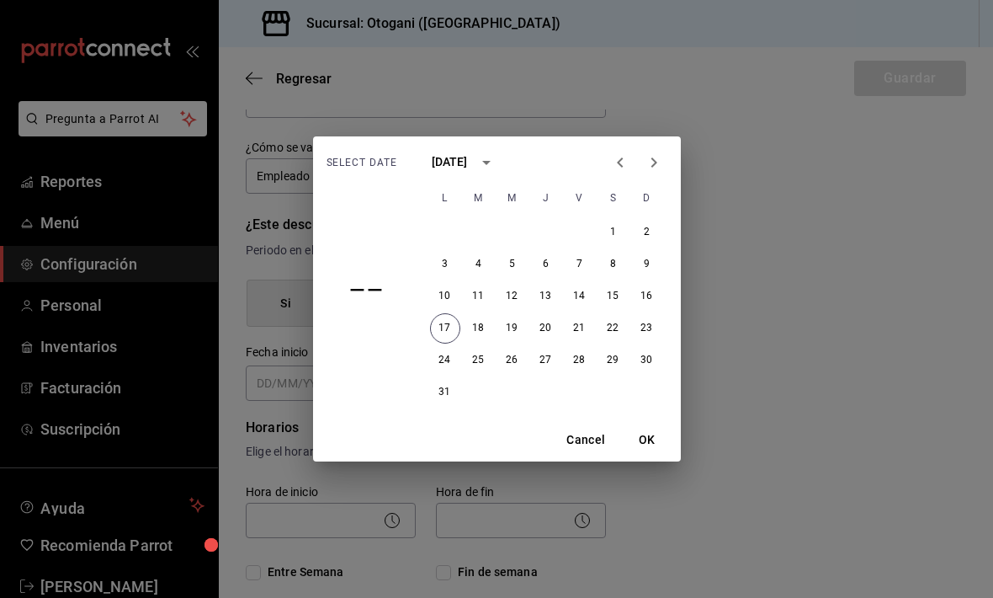
click at [649, 431] on button "OK" at bounding box center [647, 439] width 54 height 31
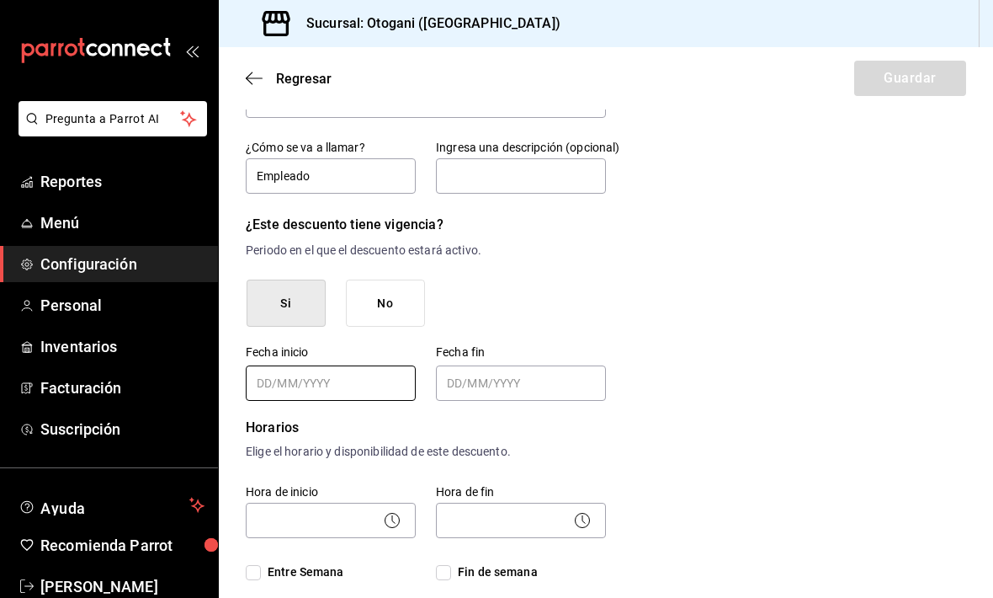
click at [360, 366] on input "Choose date" at bounding box center [333, 383] width 152 height 34
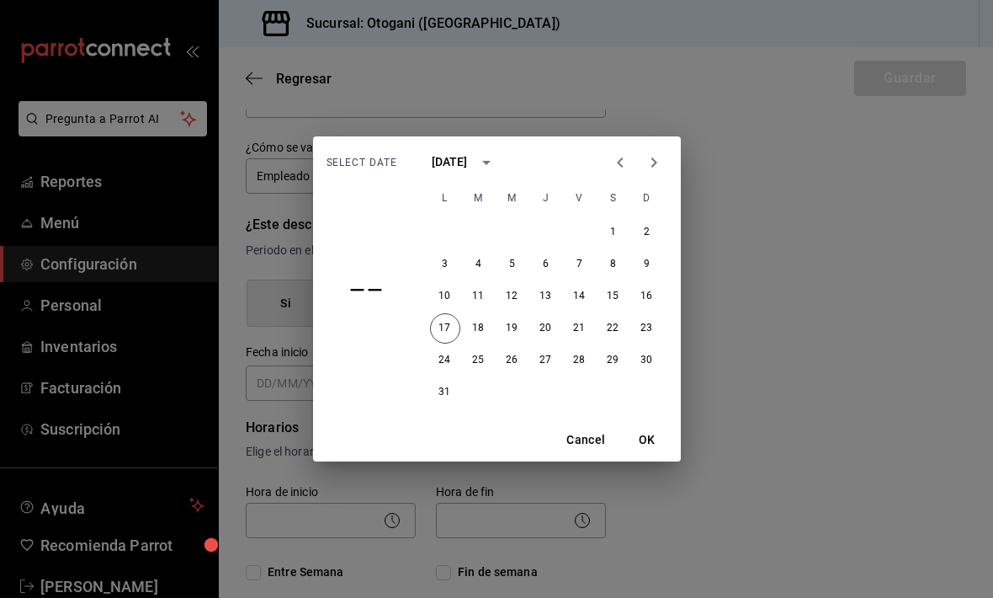
click at [452, 337] on button "17" at bounding box center [445, 328] width 30 height 30
type input "17/08/2025"
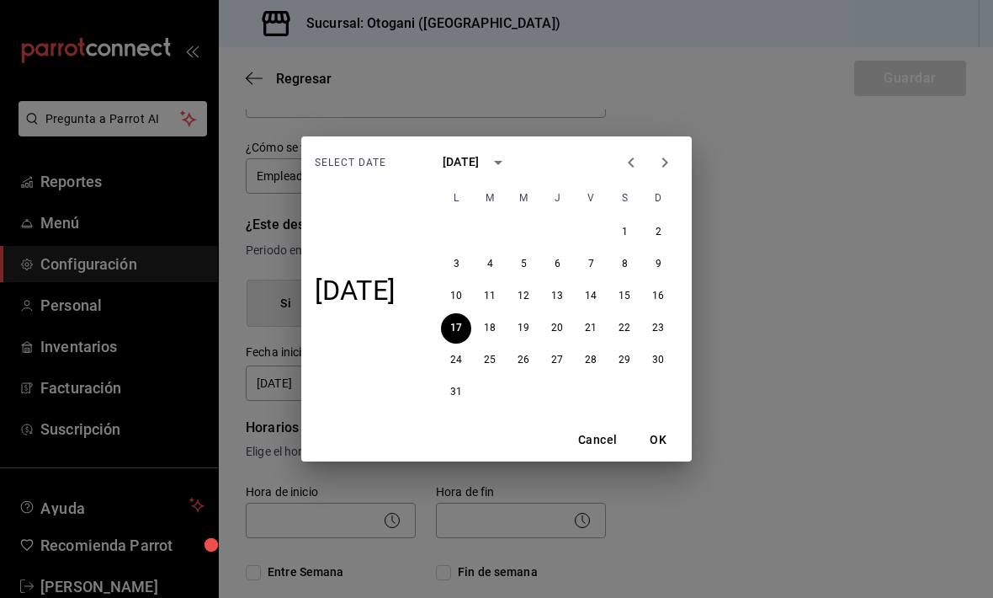
click at [670, 428] on button "OK" at bounding box center [658, 439] width 54 height 31
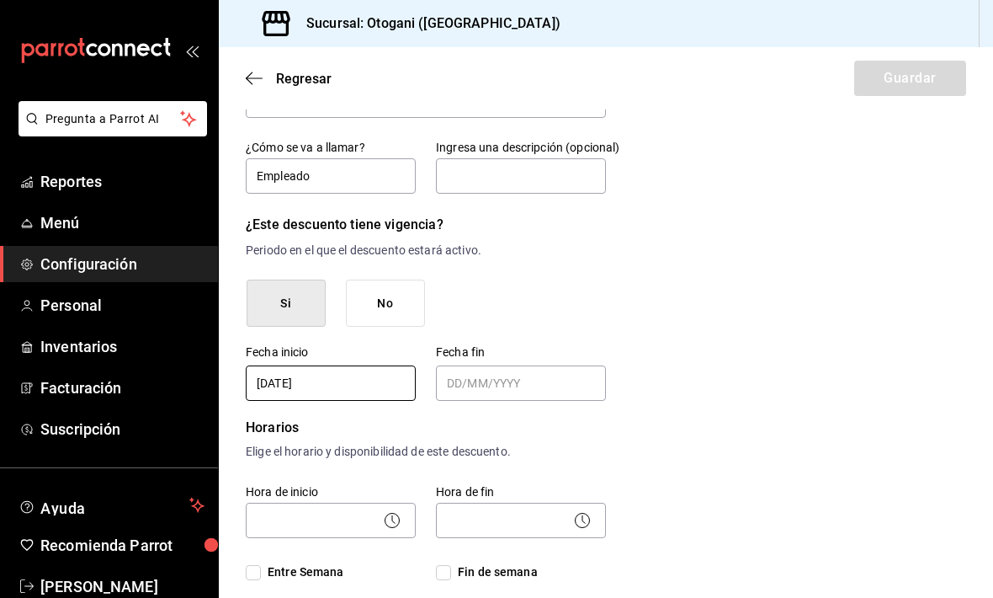
click at [488, 366] on input "Choose date" at bounding box center [523, 383] width 152 height 34
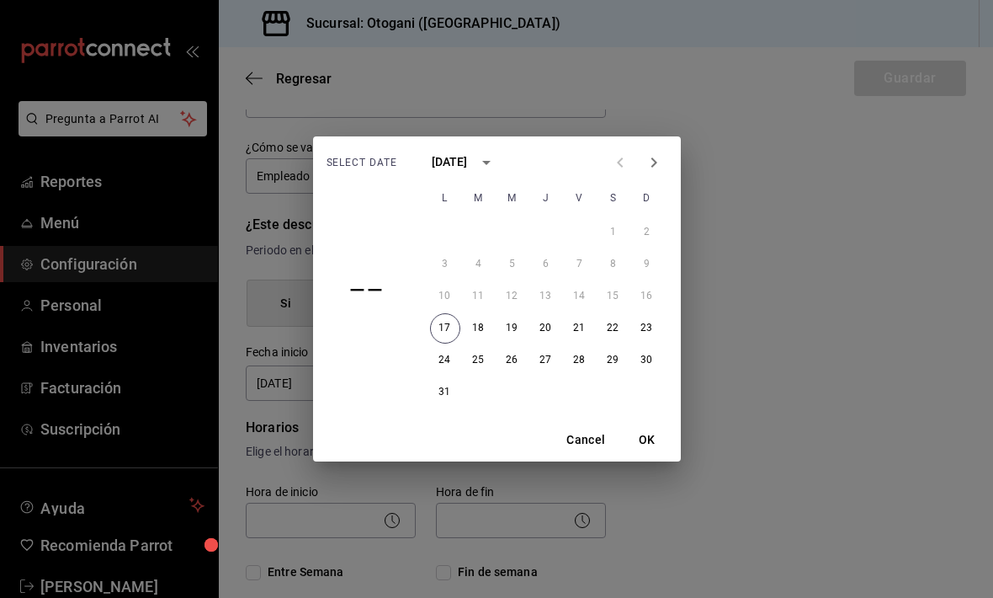
click at [654, 162] on icon "Next month" at bounding box center [654, 162] width 20 height 20
click at [657, 162] on icon "Next month" at bounding box center [654, 162] width 20 height 20
click at [656, 162] on icon "Next month" at bounding box center [654, 162] width 6 height 10
click at [651, 170] on icon "Next month" at bounding box center [654, 162] width 20 height 20
click at [650, 169] on icon "Next month" at bounding box center [654, 162] width 20 height 20
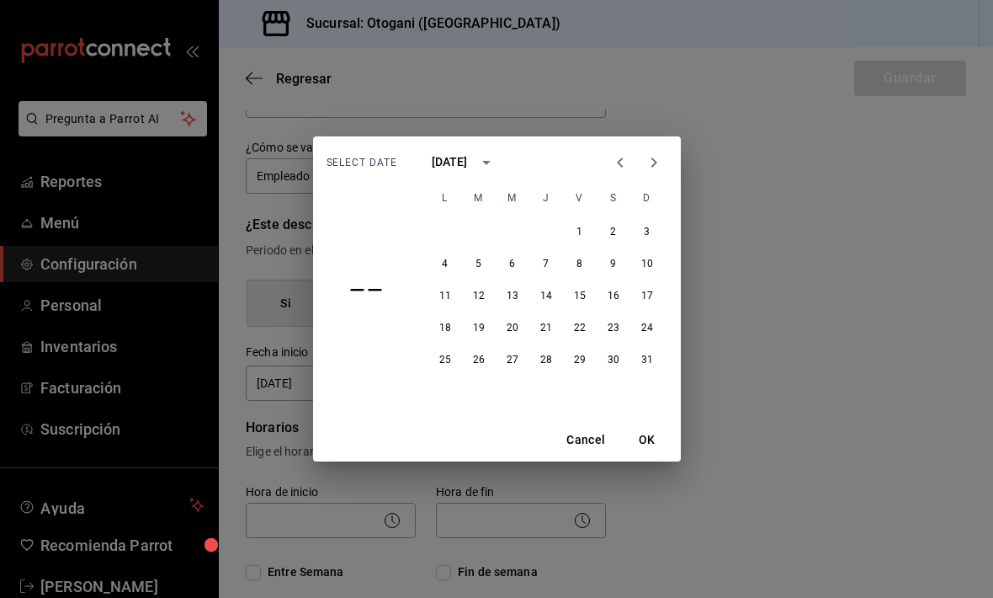
click at [657, 170] on icon "Next month" at bounding box center [654, 162] width 20 height 20
click at [657, 169] on icon "Next month" at bounding box center [654, 162] width 20 height 20
click at [652, 171] on icon "Next month" at bounding box center [654, 162] width 20 height 20
click at [621, 299] on button "17" at bounding box center [613, 296] width 30 height 30
type input "17/04/2026"
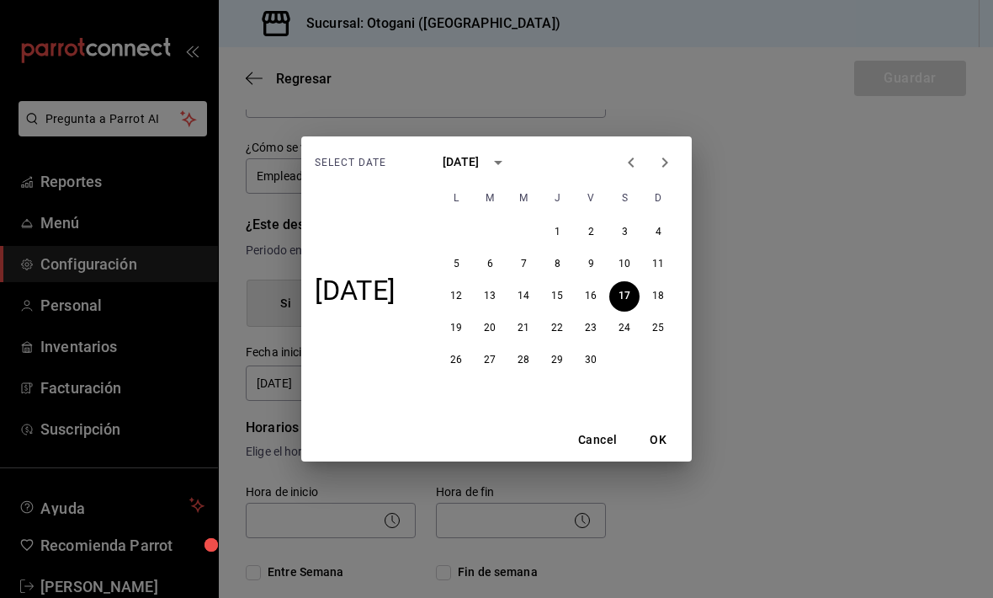
click at [673, 433] on button "OK" at bounding box center [658, 439] width 54 height 31
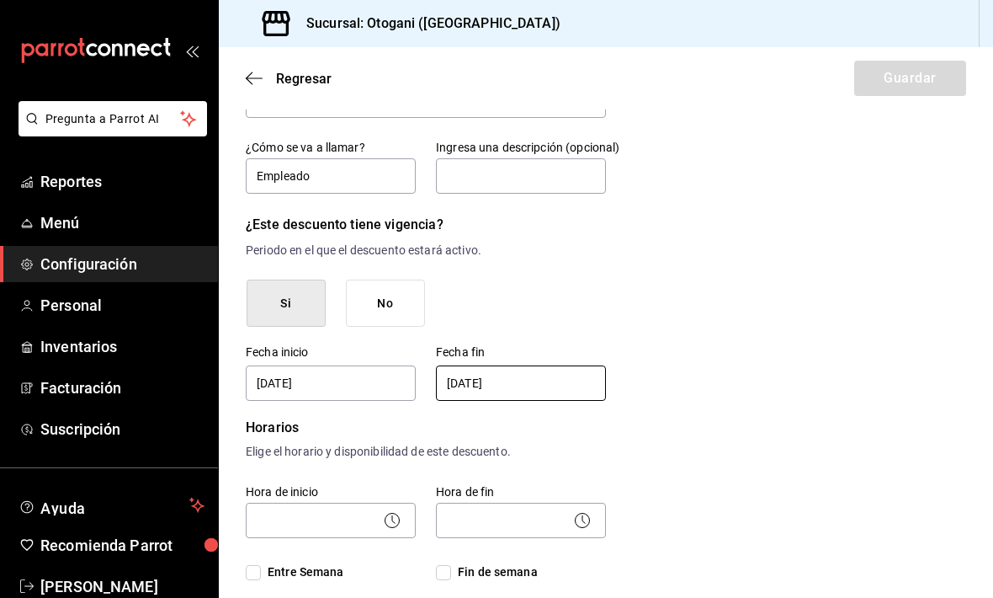
click at [395, 453] on body "Pregunta a Parrot AI Reportes Menú Configuración Personal Inventarios Facturaci…" at bounding box center [496, 299] width 993 height 598
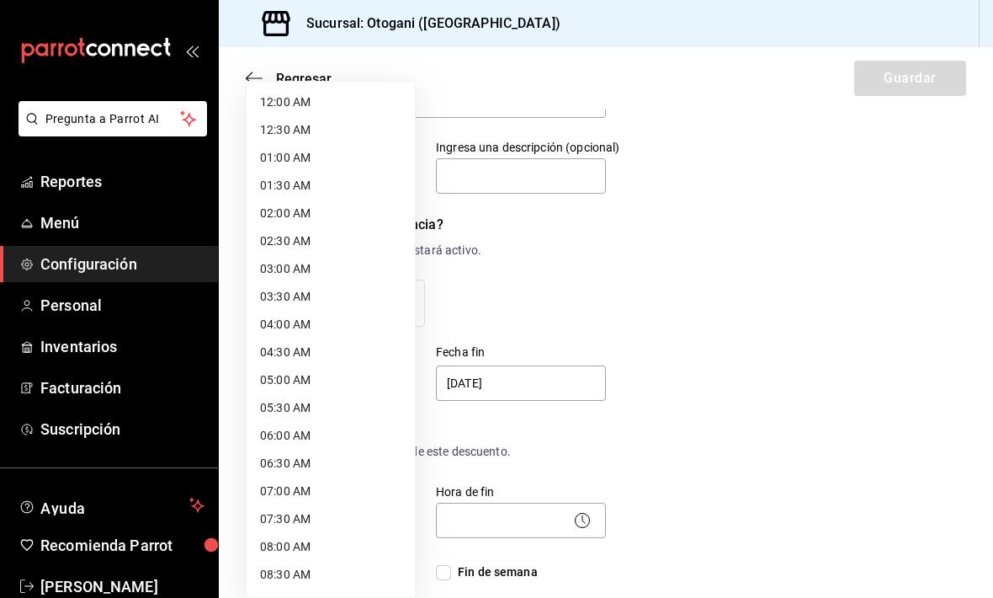
click at [689, 365] on div at bounding box center [496, 299] width 993 height 598
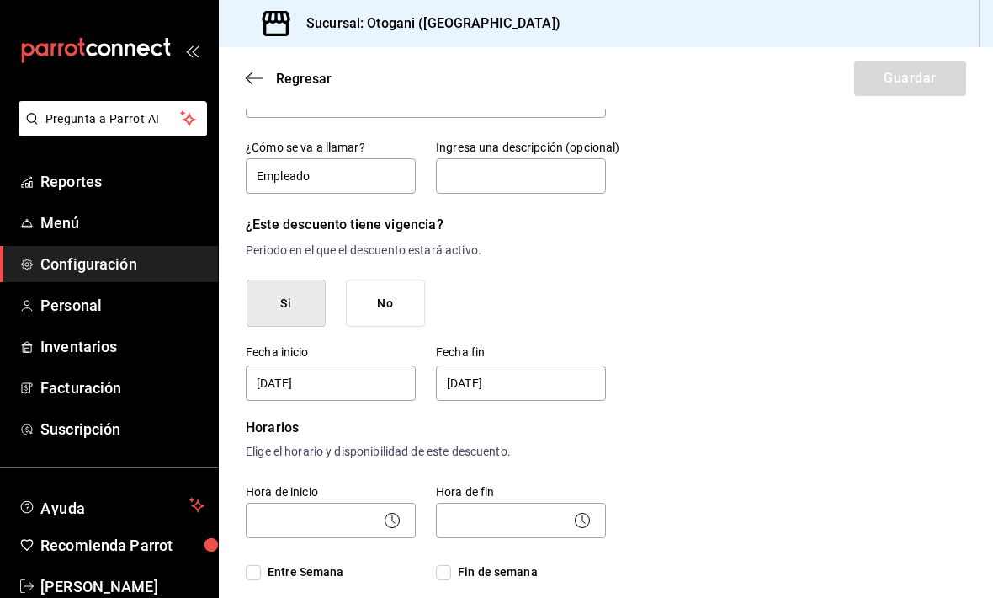
click at [407, 459] on body "Pregunta a Parrot AI Reportes Menú Configuración Personal Inventarios Facturaci…" at bounding box center [496, 299] width 993 height 598
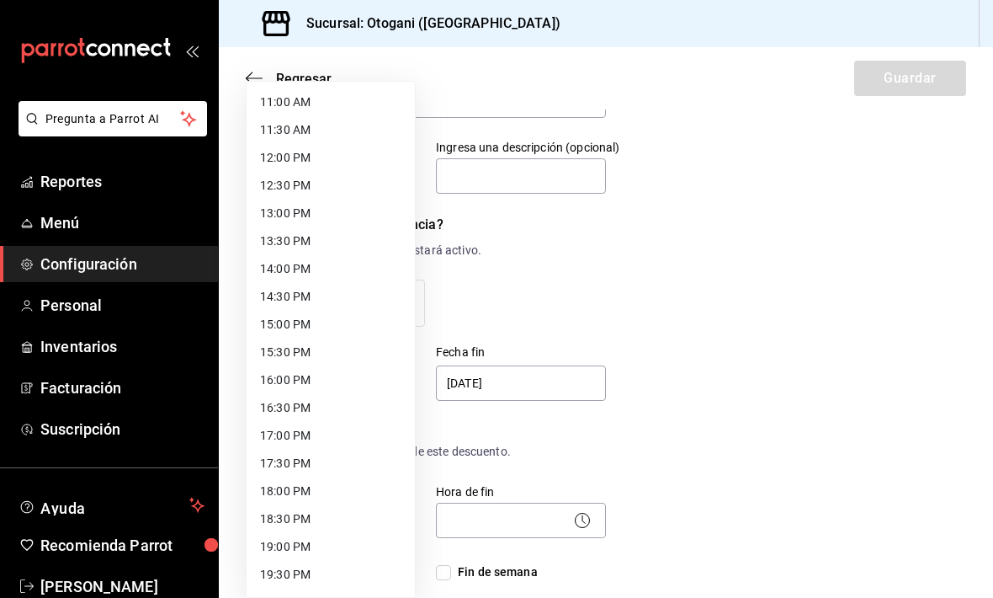
scroll to position [609, 0]
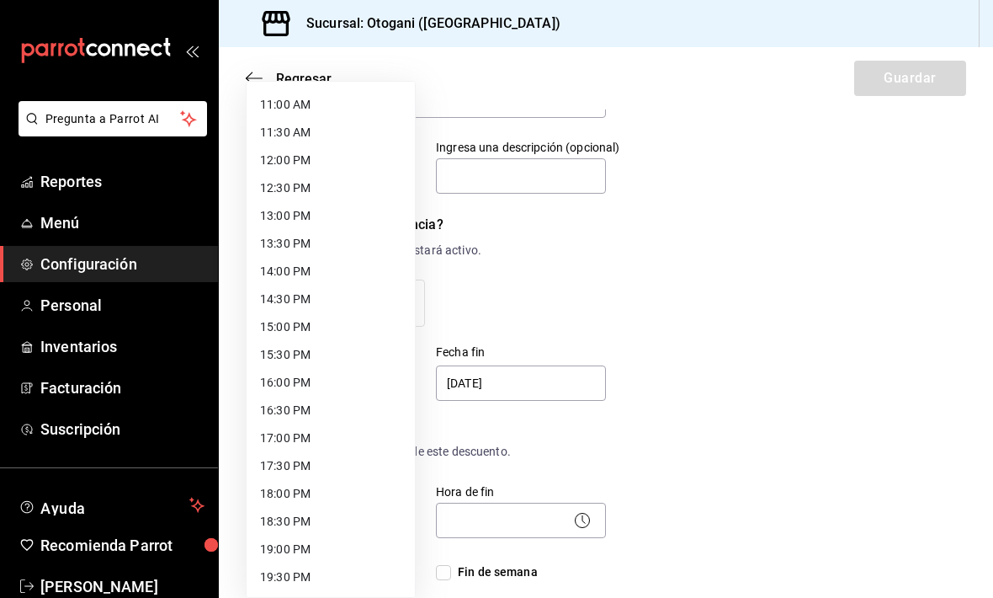
click at [313, 162] on li "12:00 PM" at bounding box center [331, 160] width 168 height 28
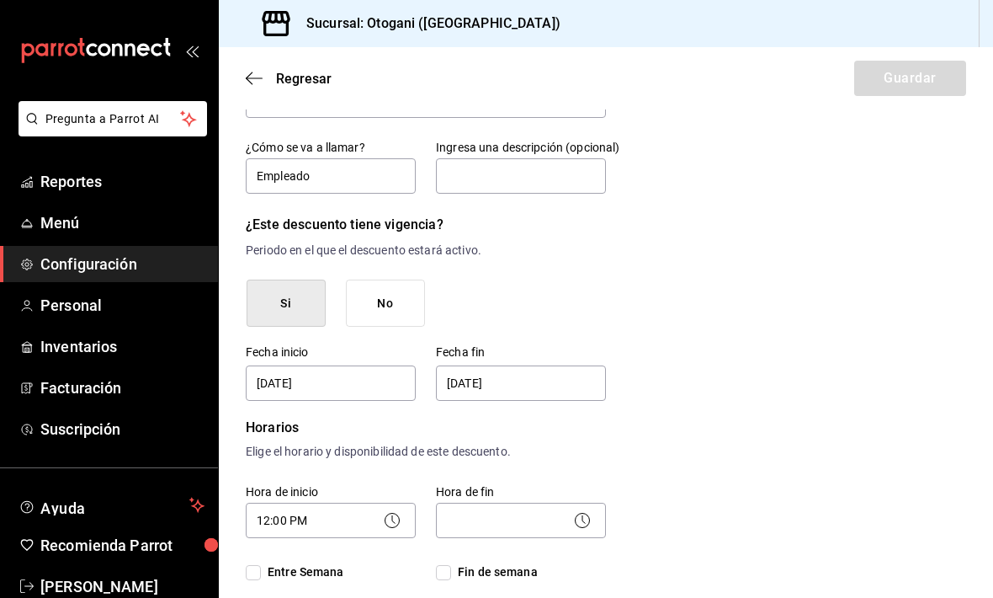
click at [588, 510] on icon at bounding box center [582, 520] width 20 height 20
click at [380, 453] on body "Pregunta a Parrot AI Reportes Menú Configuración Personal Inventarios Facturaci…" at bounding box center [496, 299] width 993 height 598
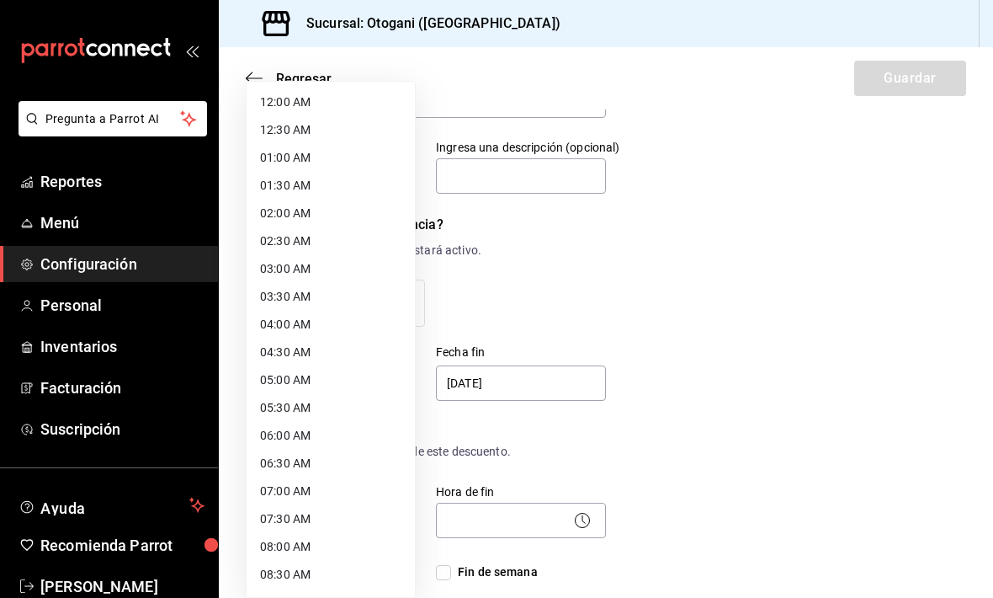
scroll to position [430, 0]
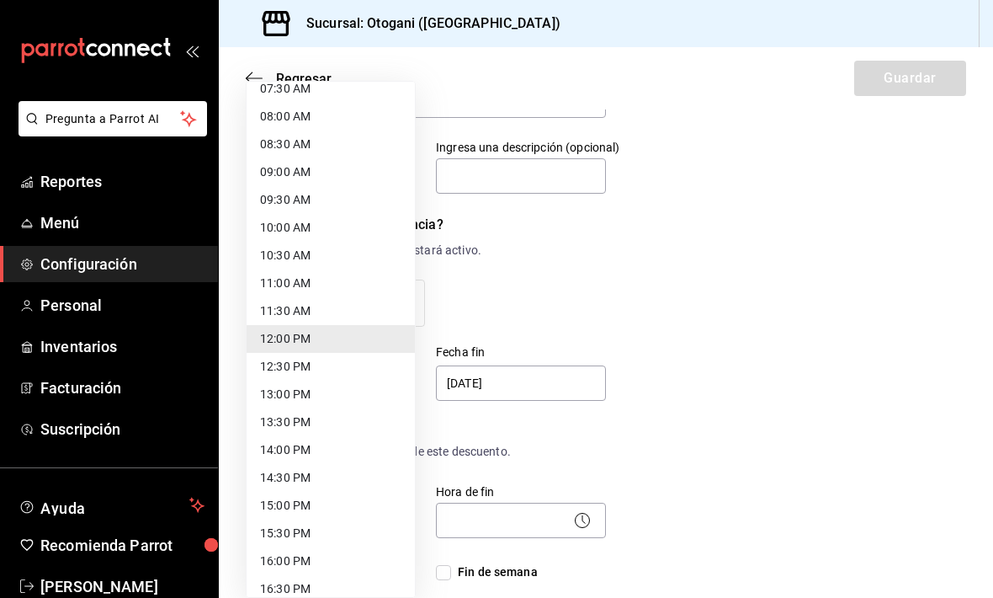
click at [318, 444] on li "14:00 PM" at bounding box center [331, 450] width 168 height 28
type input "14:00"
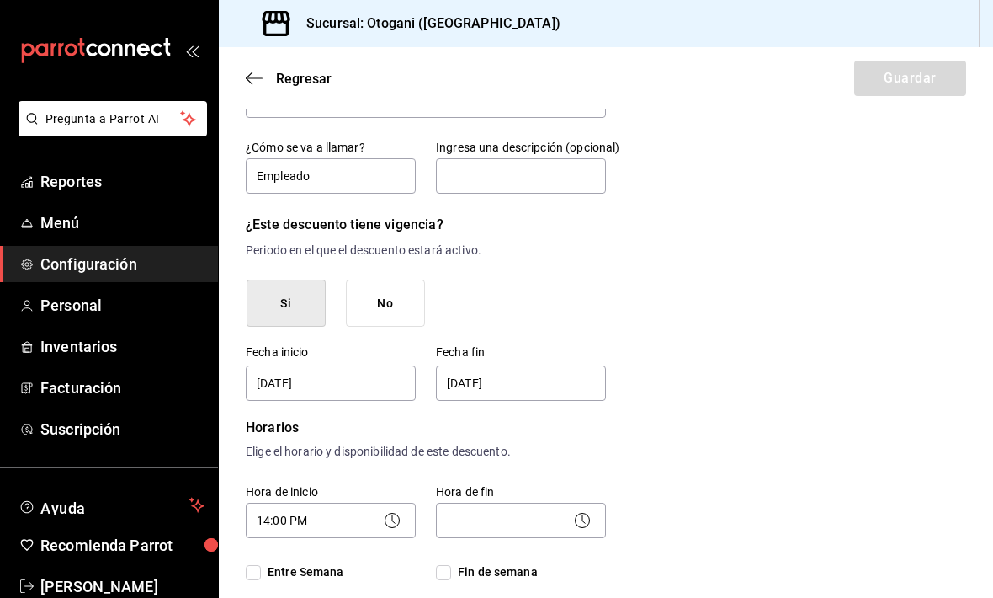
click at [582, 450] on body "Pregunta a Parrot AI Reportes Menú Configuración Personal Inventarios Facturaci…" at bounding box center [496, 299] width 993 height 598
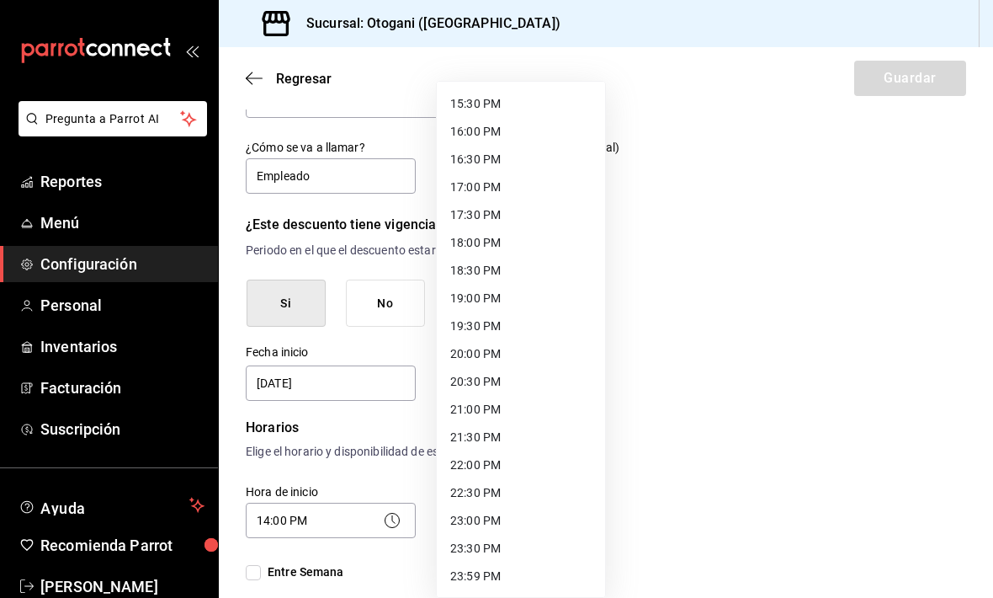
scroll to position [859, 0]
click at [503, 469] on li "22:00 PM" at bounding box center [521, 465] width 168 height 28
type input "22:00"
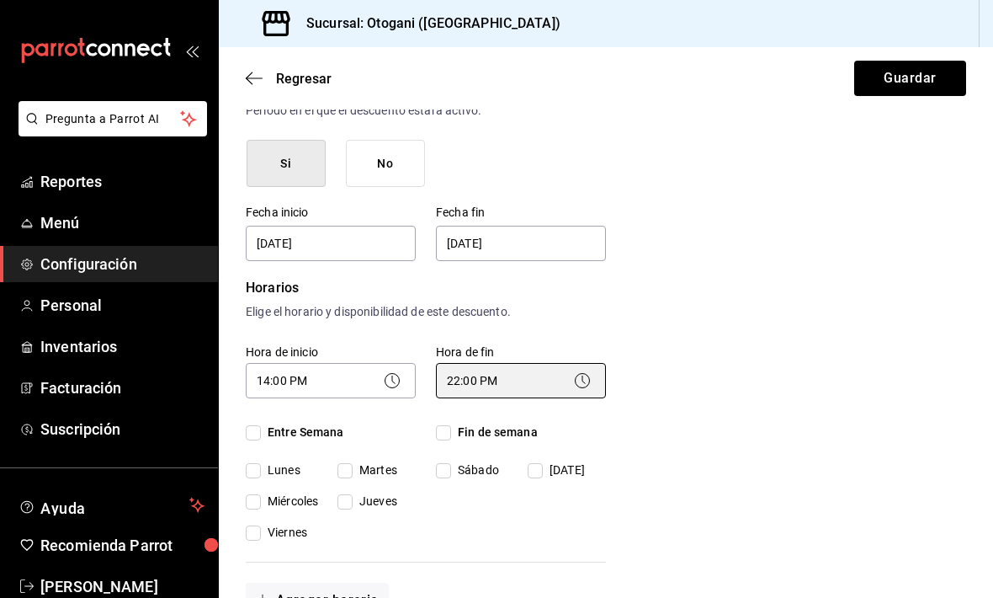
scroll to position [266, 0]
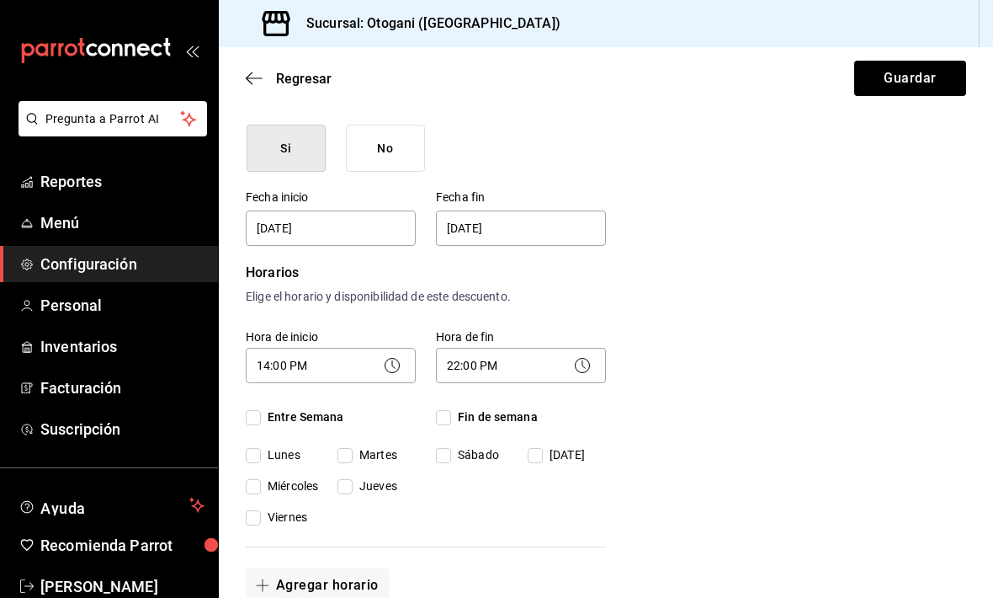
click at [260, 410] on input "Entre Semana" at bounding box center [253, 417] width 15 height 15
checkbox input "true"
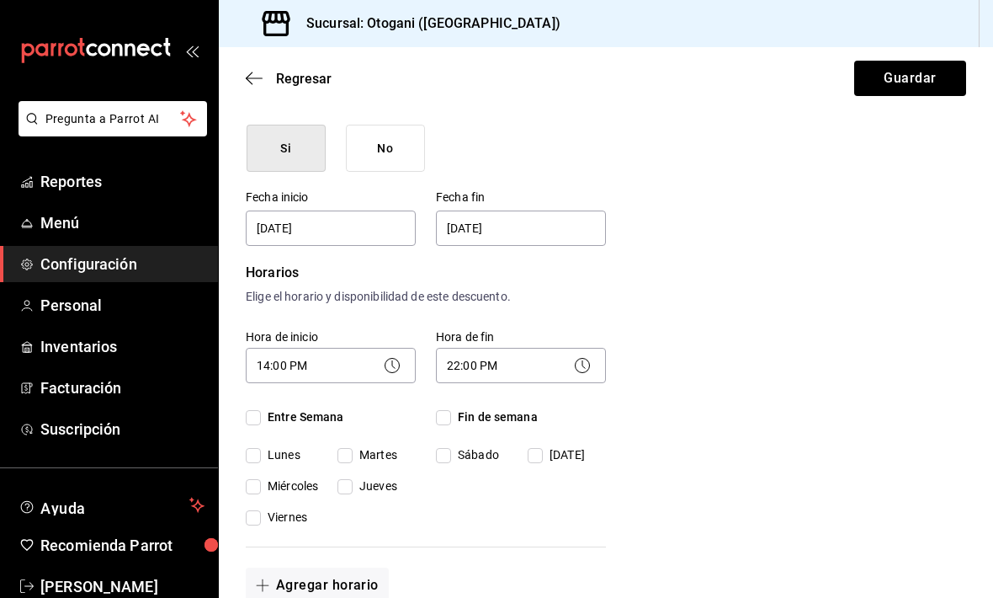
checkbox input "true"
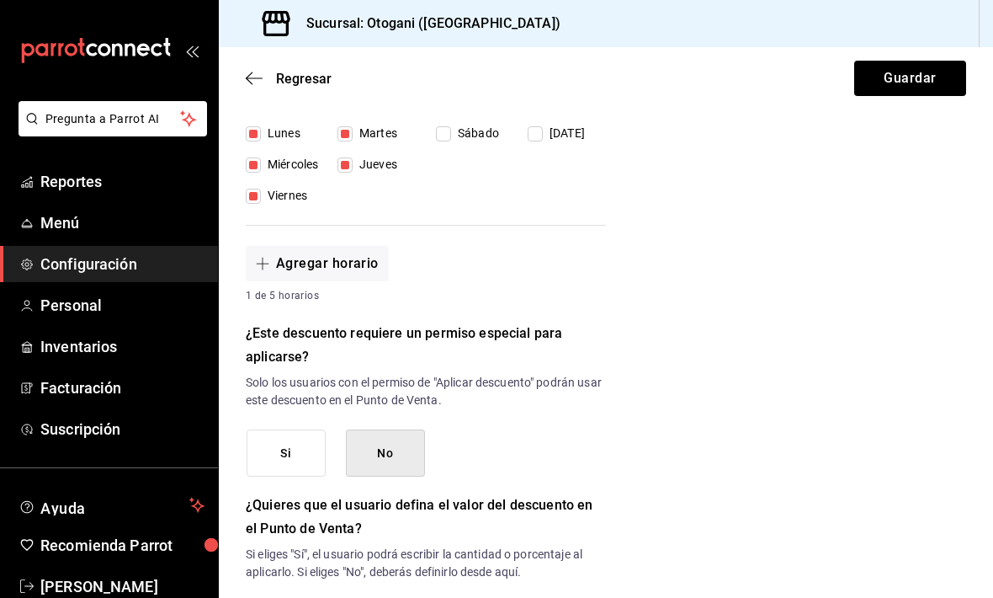
scroll to position [591, 0]
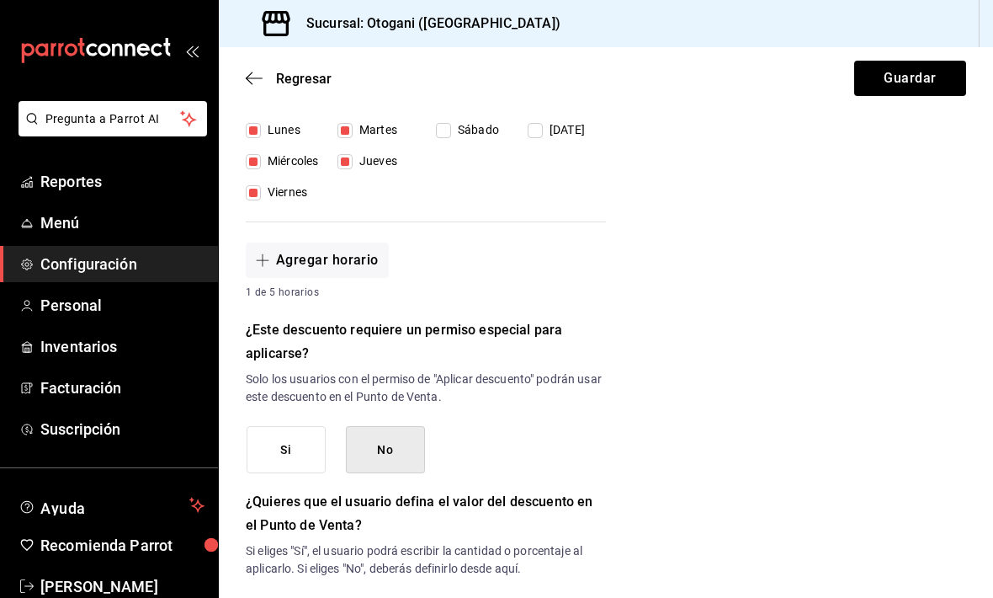
click at [285, 426] on button "Si" at bounding box center [286, 450] width 79 height 48
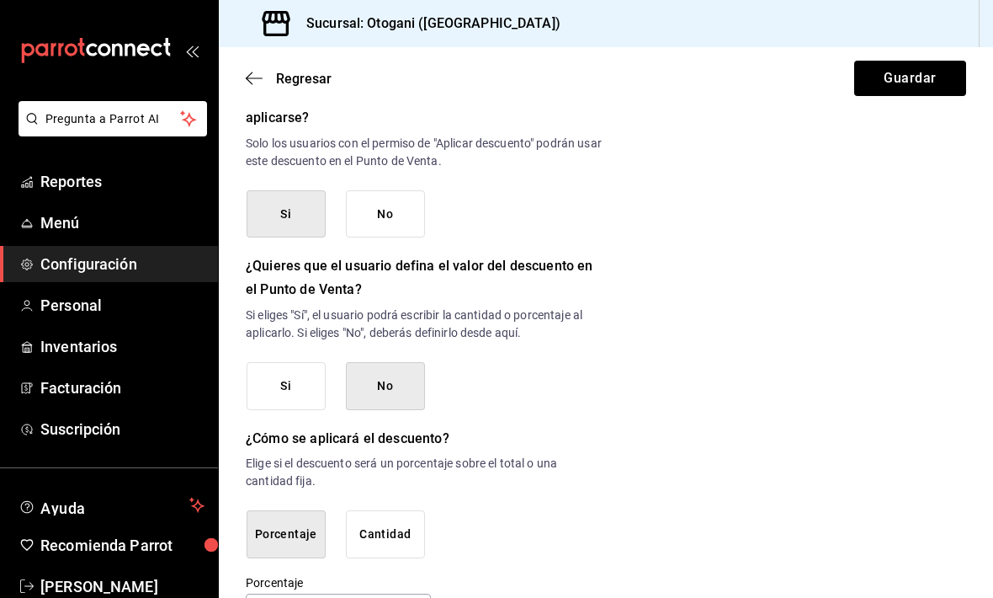
scroll to position [827, 0]
click at [386, 362] on button "No" at bounding box center [385, 386] width 79 height 48
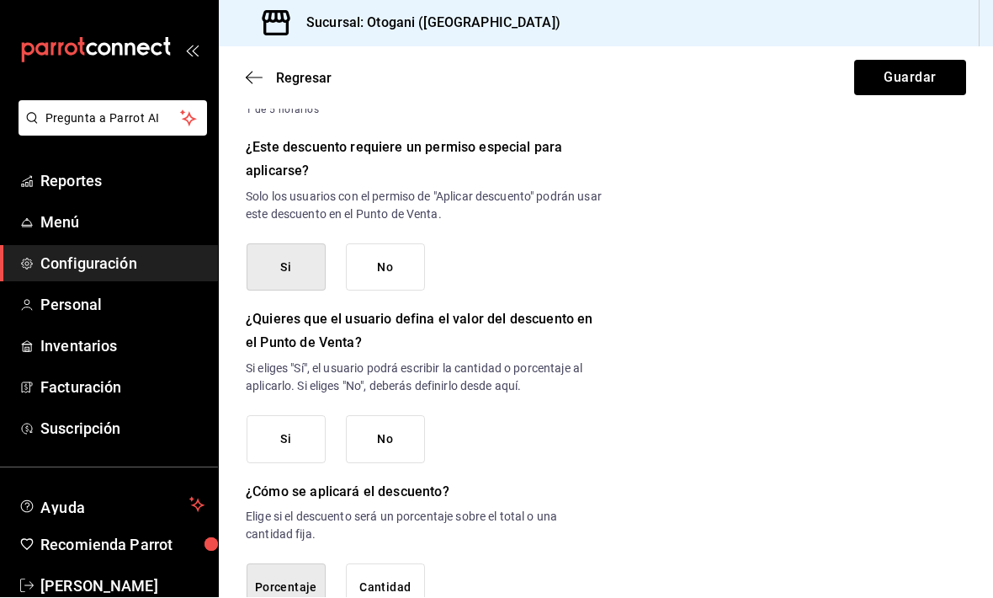
click at [303, 564] on button "Porcentaje" at bounding box center [286, 588] width 79 height 48
click at [295, 564] on button "Porcentaje" at bounding box center [286, 588] width 79 height 48
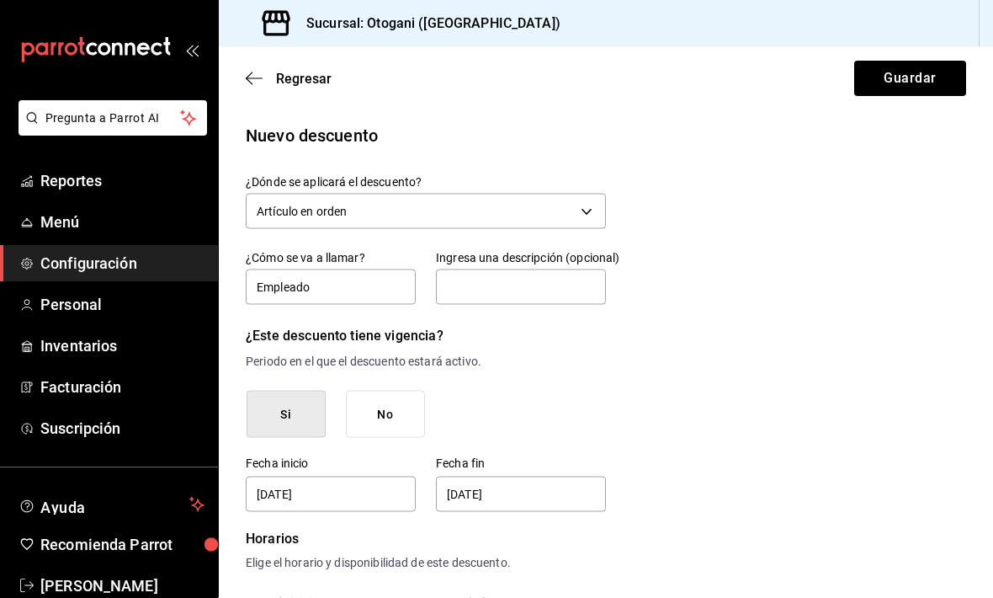
scroll to position [0, 0]
click at [689, 74] on button "Guardar" at bounding box center [910, 78] width 112 height 35
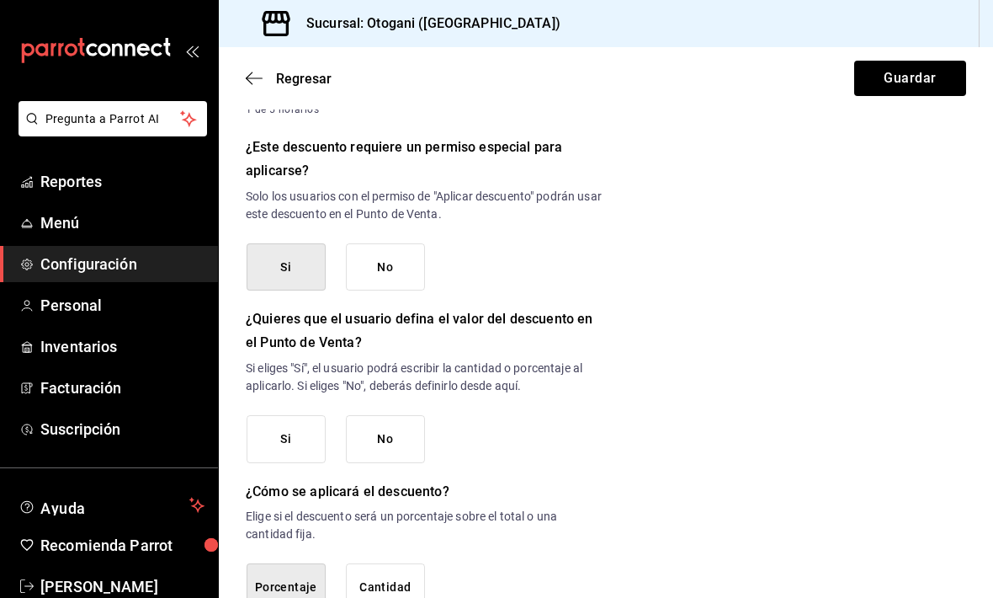
scroll to position [773, 0]
click at [300, 430] on button "Si" at bounding box center [286, 440] width 79 height 48
click at [689, 79] on button "Guardar" at bounding box center [910, 78] width 112 height 35
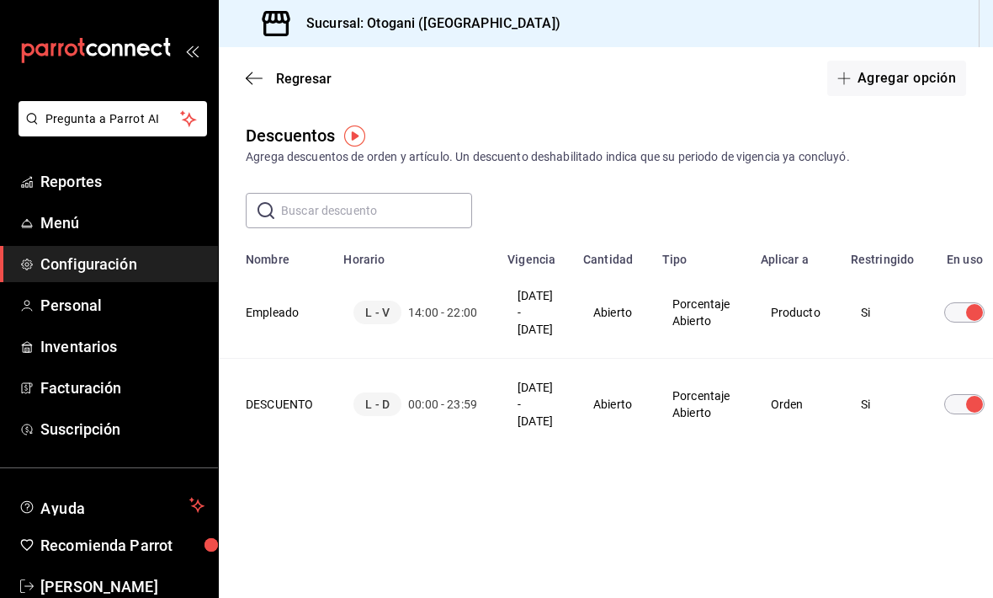
click at [689, 319] on td "Porcentaje Abierto" at bounding box center [701, 313] width 98 height 92
click at [689, 313] on td "Porcentaje Abierto" at bounding box center [701, 313] width 98 height 92
click at [689, 320] on td "Porcentaje Abierto" at bounding box center [701, 313] width 98 height 92
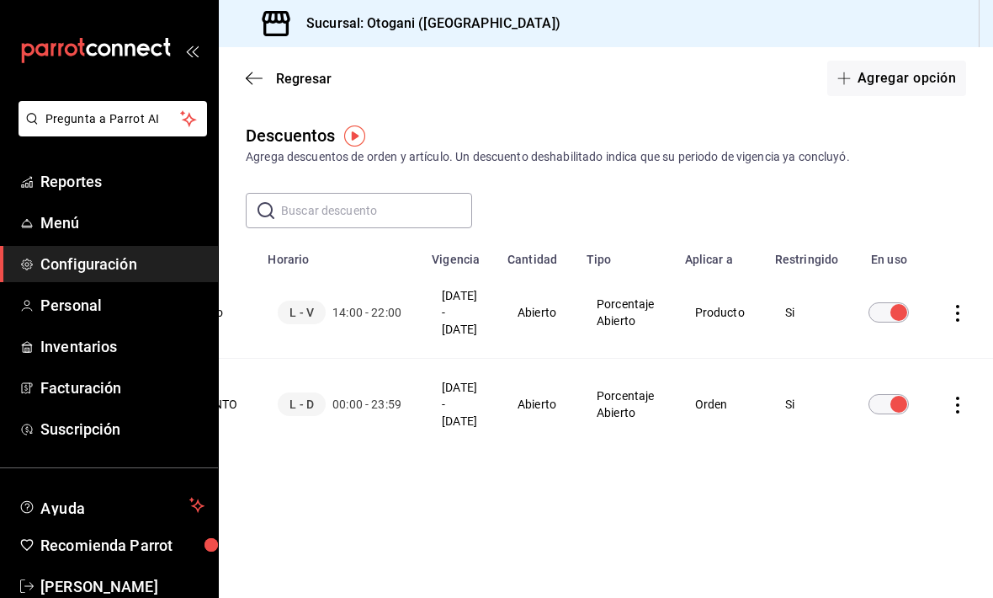
scroll to position [0, 103]
click at [689, 310] on icon "actions" at bounding box center [957, 313] width 17 height 17
click at [689, 326] on span "Eliminar" at bounding box center [881, 336] width 73 height 20
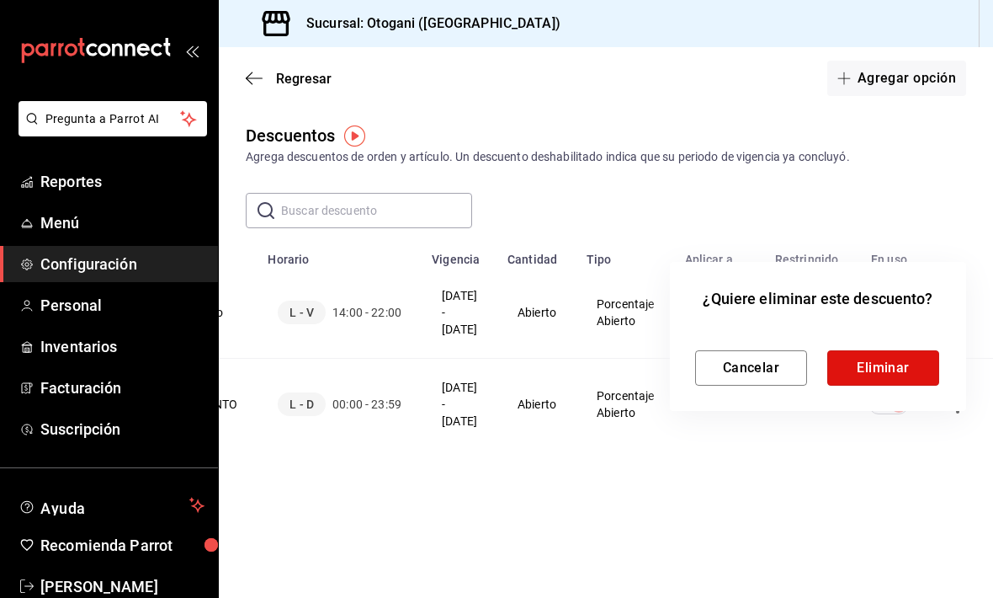
click at [689, 362] on button "Eliminar" at bounding box center [883, 367] width 112 height 35
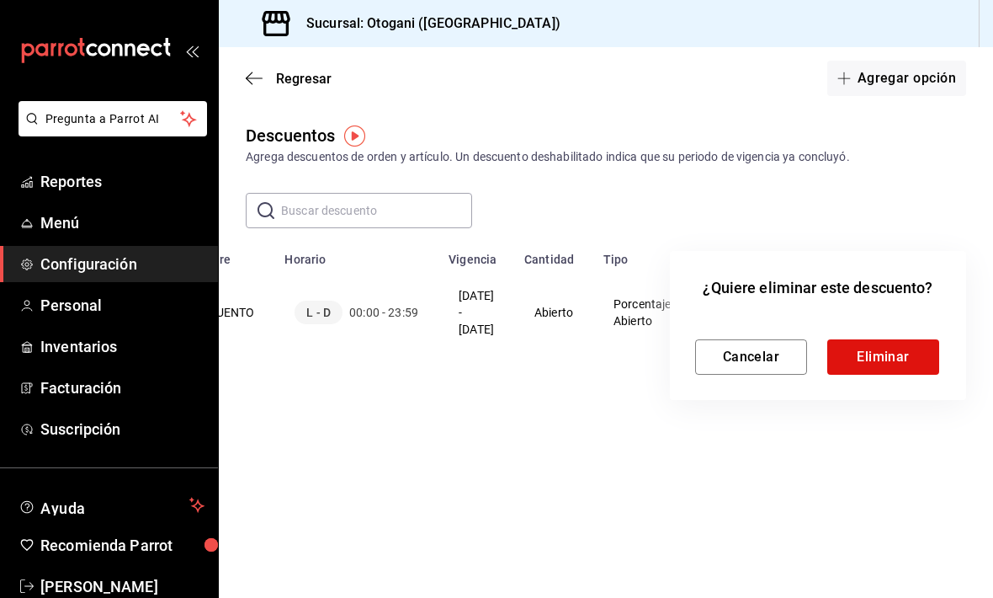
scroll to position [0, 86]
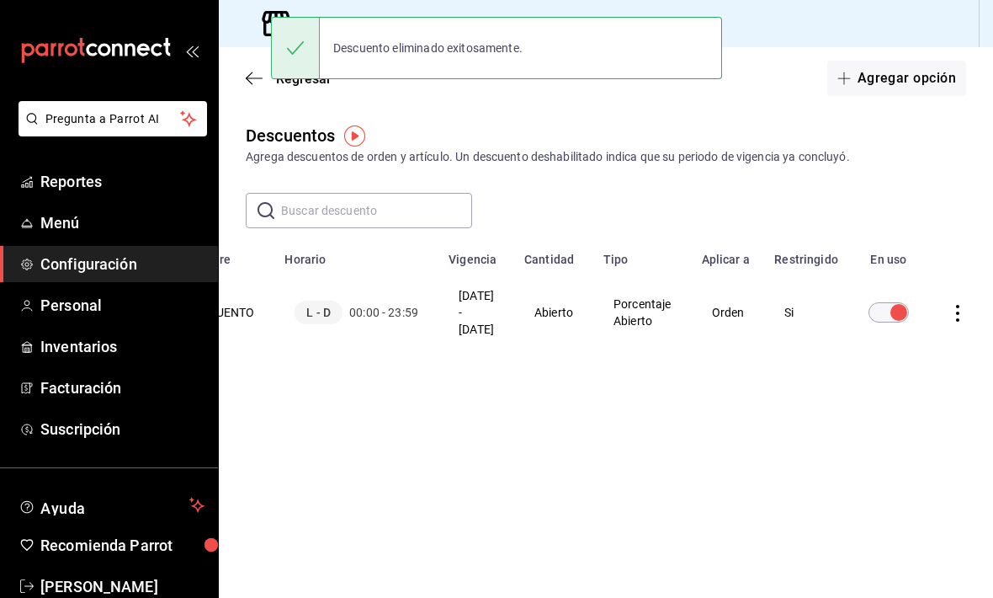
click at [689, 313] on icon "actions" at bounding box center [957, 313] width 17 height 17
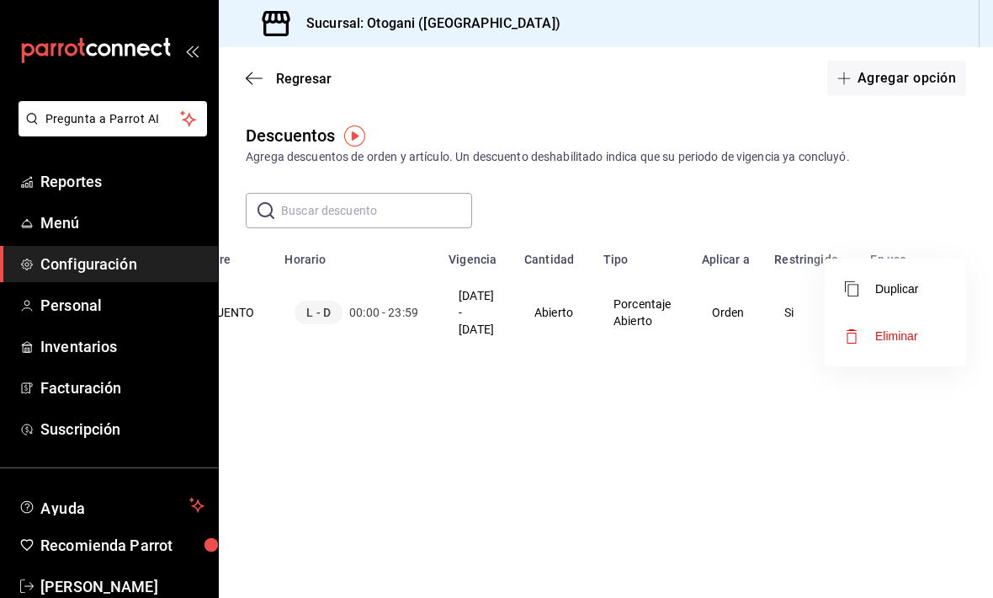
click at [689, 343] on span "Eliminar" at bounding box center [881, 336] width 73 height 20
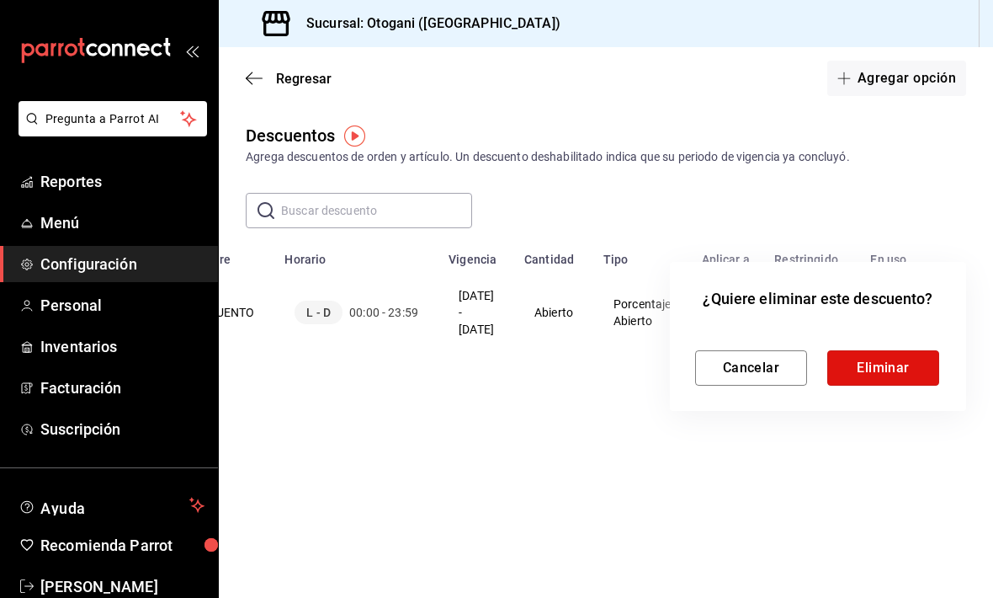
click at [689, 367] on button "Eliminar" at bounding box center [883, 367] width 112 height 35
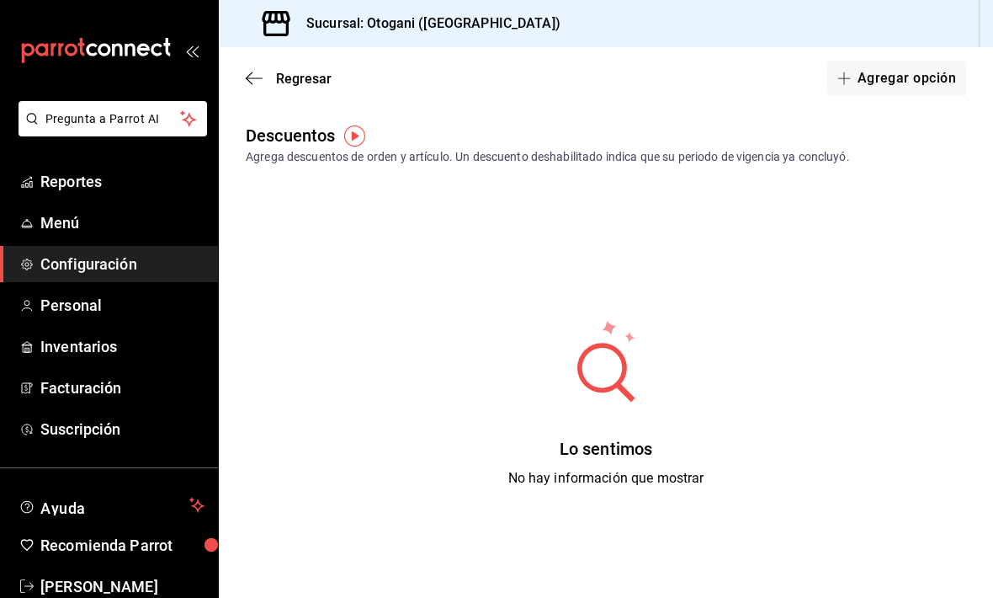
click at [689, 88] on button "Agregar opción" at bounding box center [896, 78] width 139 height 35
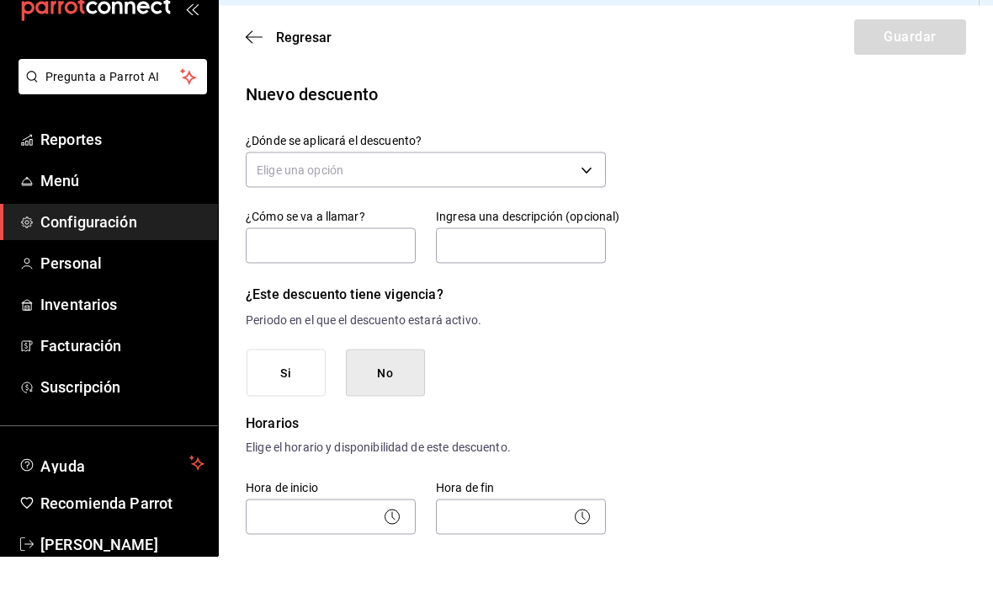
click at [592, 174] on body "Pregunta a Parrot AI Reportes Menú Configuración Personal Inventarios Facturaci…" at bounding box center [496, 299] width 993 height 598
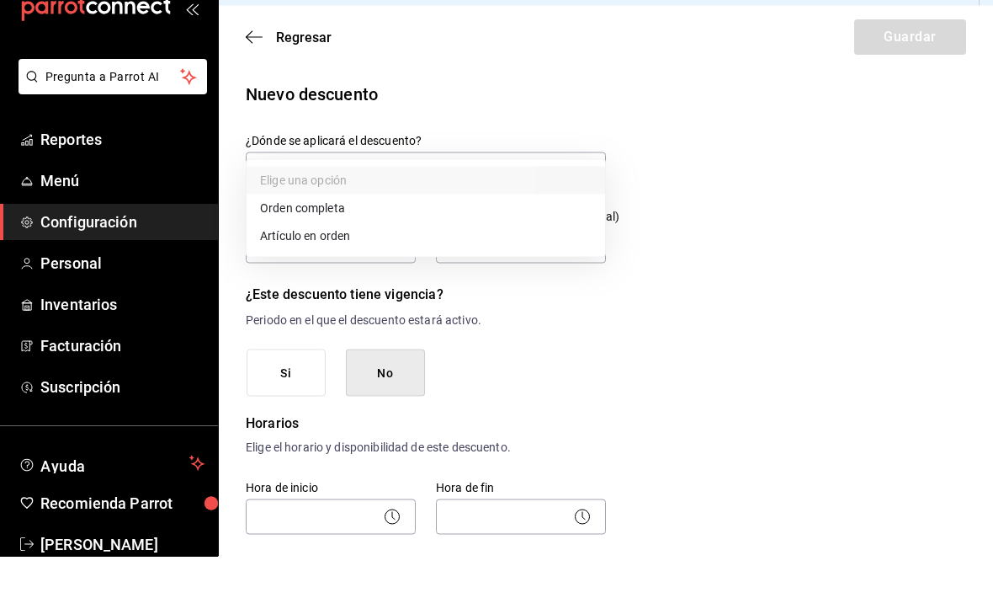
scroll to position [42, 0]
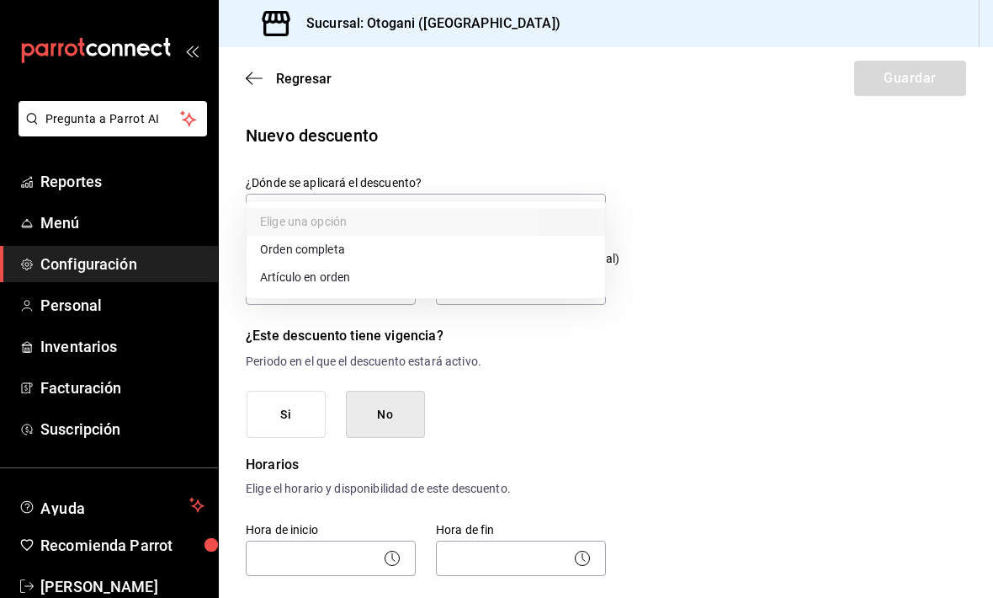
click at [367, 276] on li "Artículo en orden" at bounding box center [426, 277] width 359 height 28
type input "ORDER_ITEM"
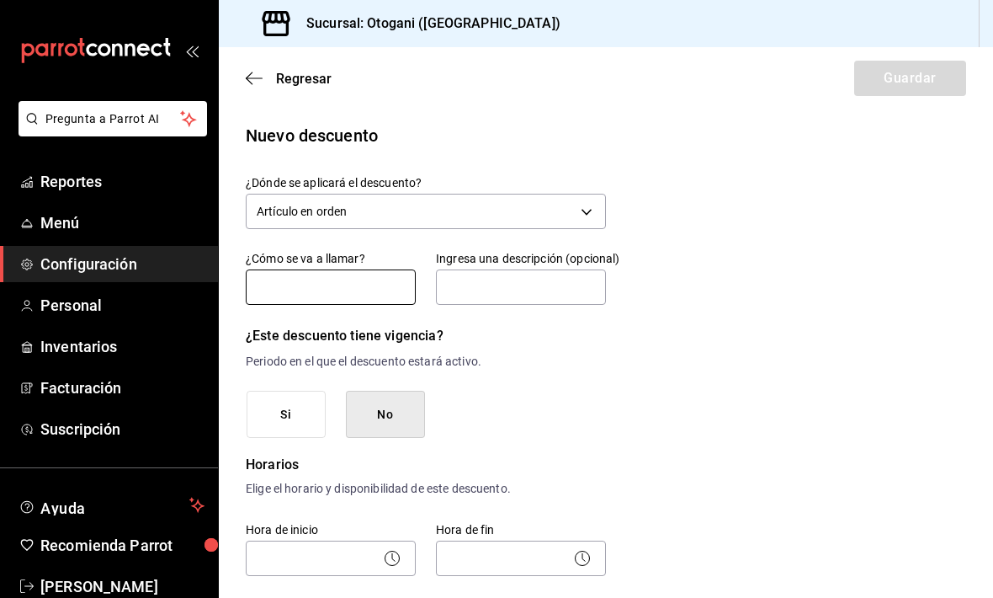
click at [384, 269] on input "text" at bounding box center [331, 286] width 170 height 35
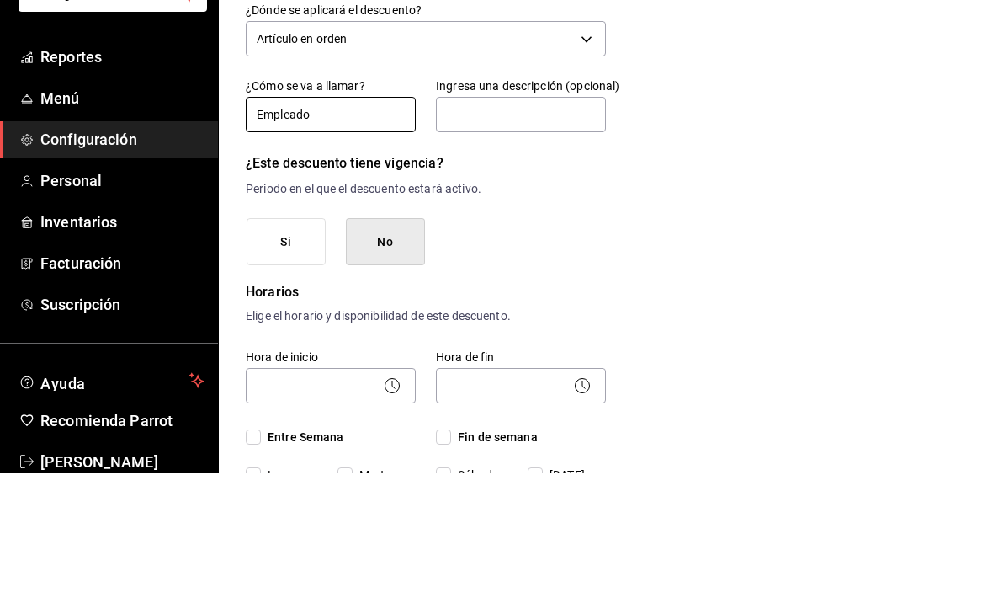
scroll to position [32, 0]
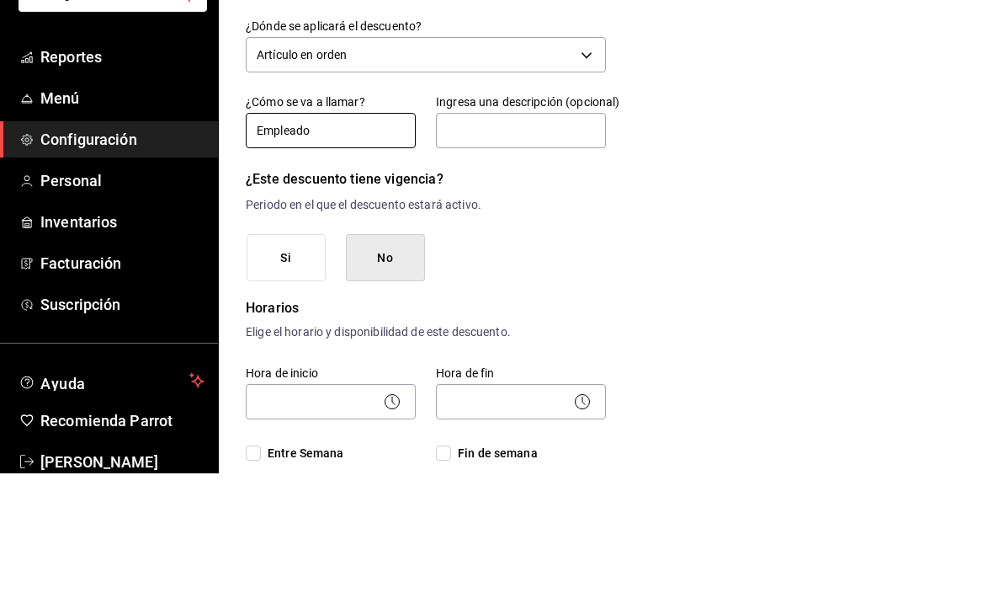
type input "Empleado"
click at [538, 237] on input "text" at bounding box center [521, 254] width 170 height 35
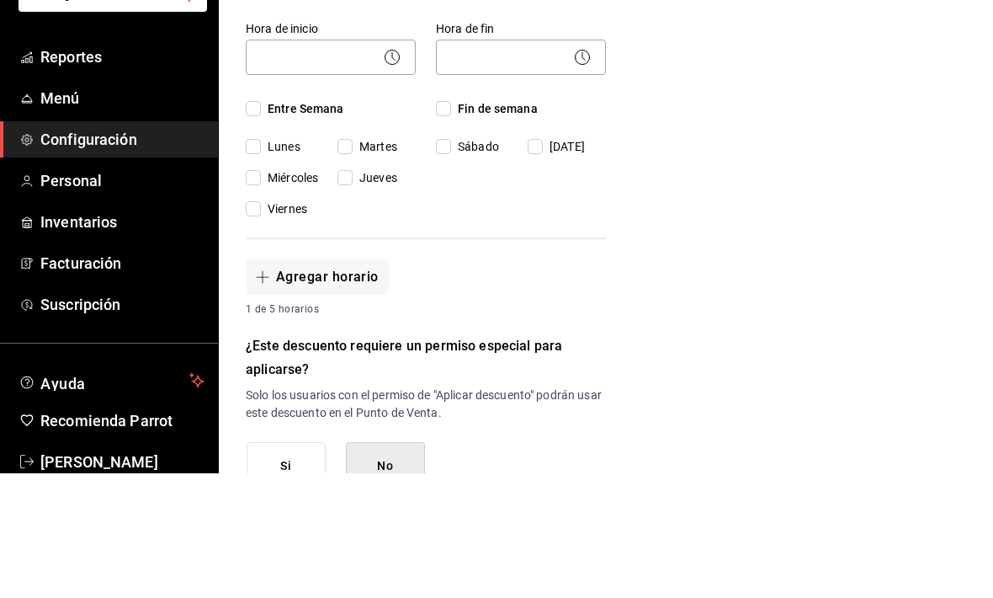
scroll to position [377, 0]
type input "Paninis"
click at [256, 263] on input "Lunes" at bounding box center [253, 270] width 15 height 15
checkbox input "true"
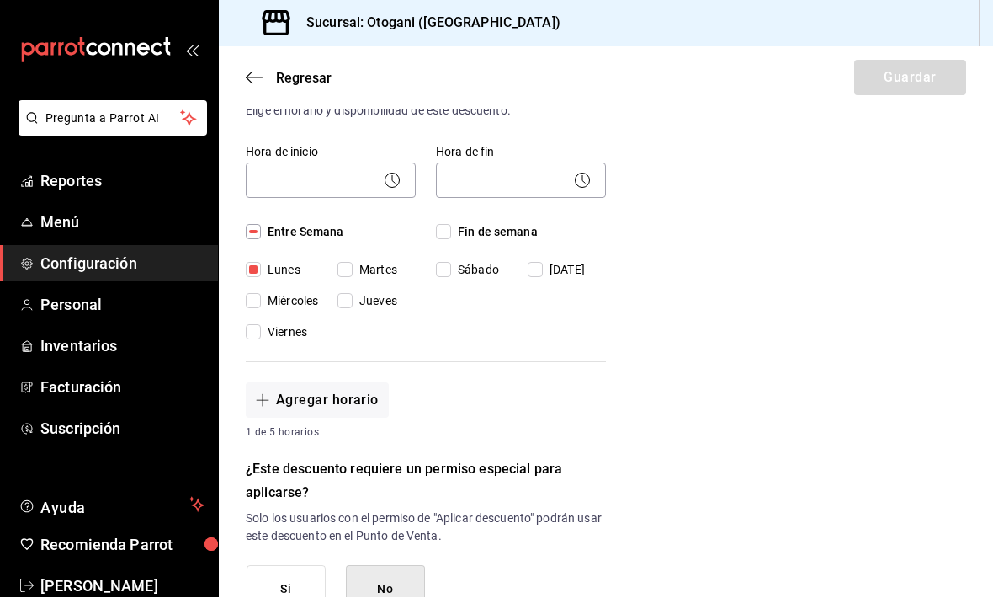
click at [258, 294] on input "Miércoles" at bounding box center [253, 301] width 15 height 15
checkbox input "false"
click at [259, 325] on input "Viernes" at bounding box center [253, 332] width 15 height 15
checkbox input "true"
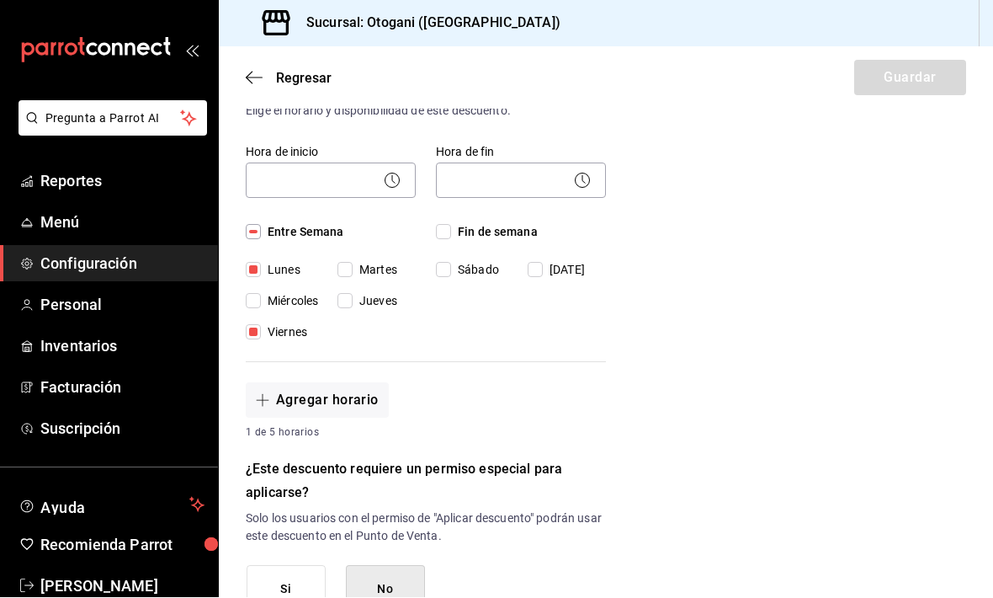
click at [350, 294] on input "Jueves" at bounding box center [345, 301] width 15 height 15
checkbox input "true"
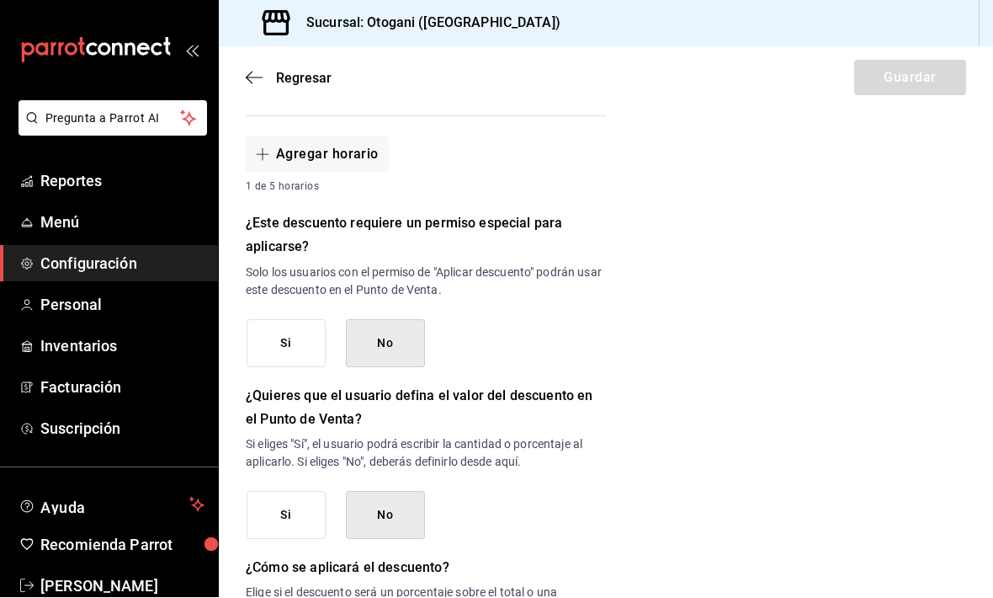
scroll to position [624, 0]
click at [283, 319] on button "Si" at bounding box center [286, 343] width 79 height 48
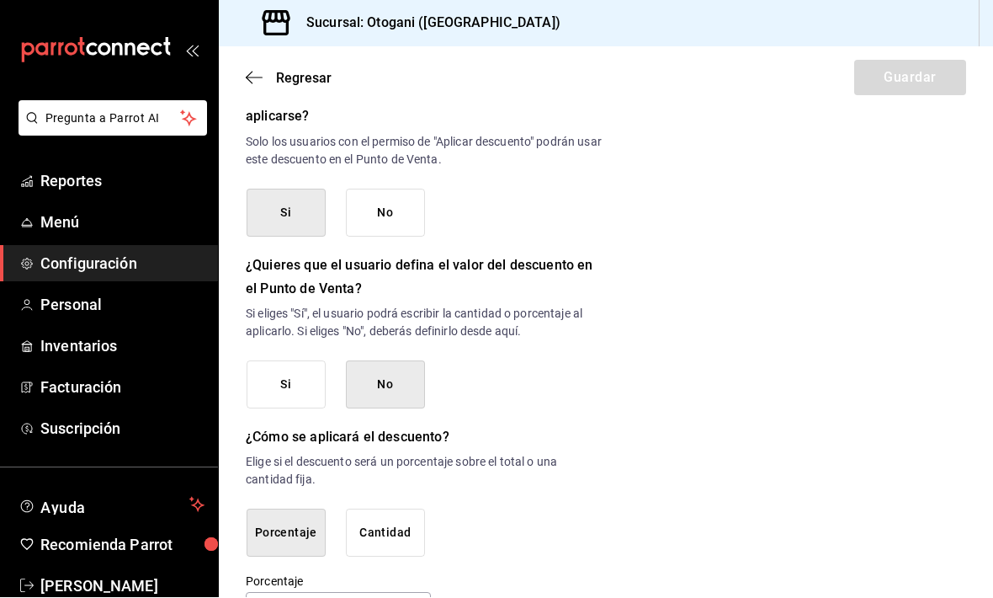
scroll to position [753, 0]
click at [396, 362] on button "No" at bounding box center [385, 386] width 79 height 48
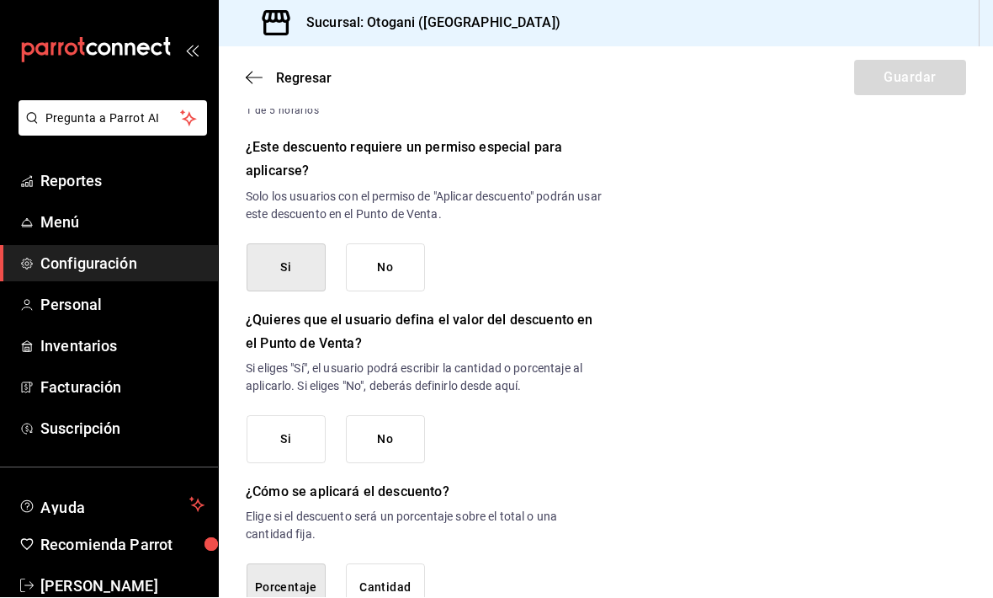
click at [286, 564] on button "Porcentaje" at bounding box center [286, 588] width 79 height 48
click at [269, 564] on button "Porcentaje" at bounding box center [286, 588] width 79 height 48
click at [400, 564] on button "Cantidad" at bounding box center [385, 588] width 79 height 48
click at [292, 564] on button "Porcentaje" at bounding box center [286, 588] width 79 height 48
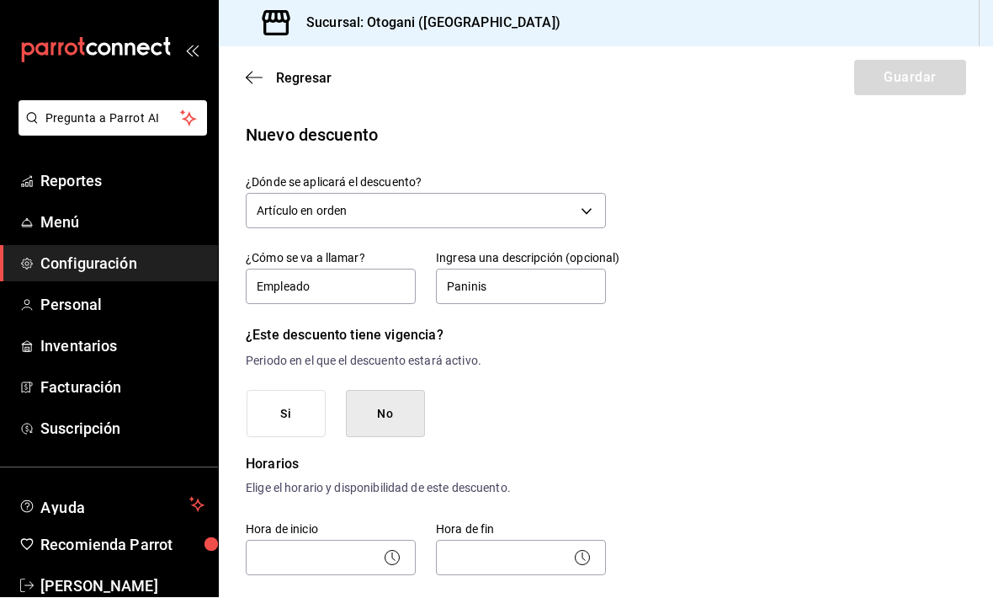
scroll to position [0, 0]
click at [588, 156] on body "Pregunta a Parrot AI Reportes Menú Configuración Personal Inventarios Facturaci…" at bounding box center [496, 299] width 993 height 598
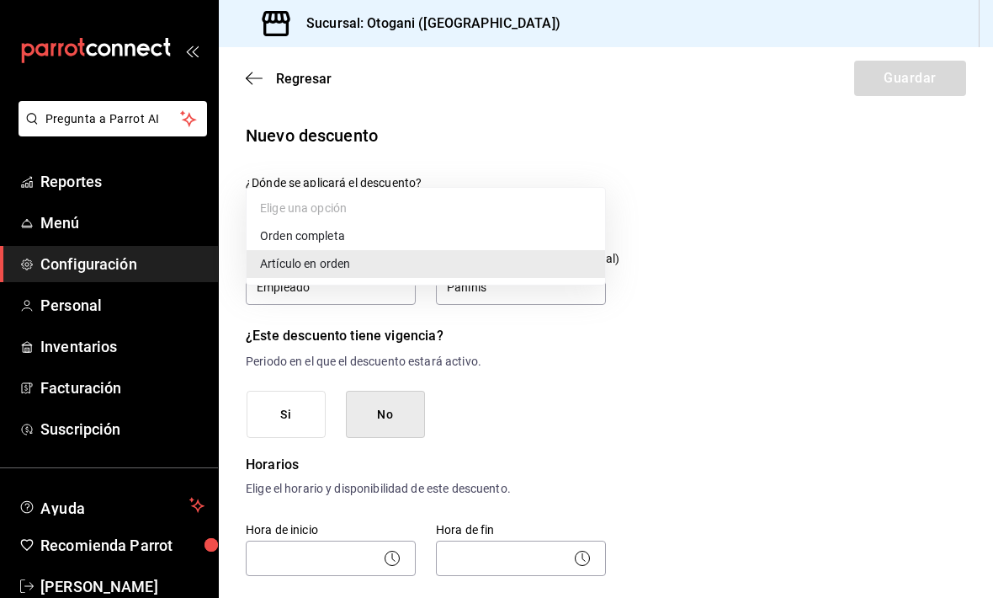
click at [453, 263] on li "Artículo en orden" at bounding box center [426, 264] width 359 height 28
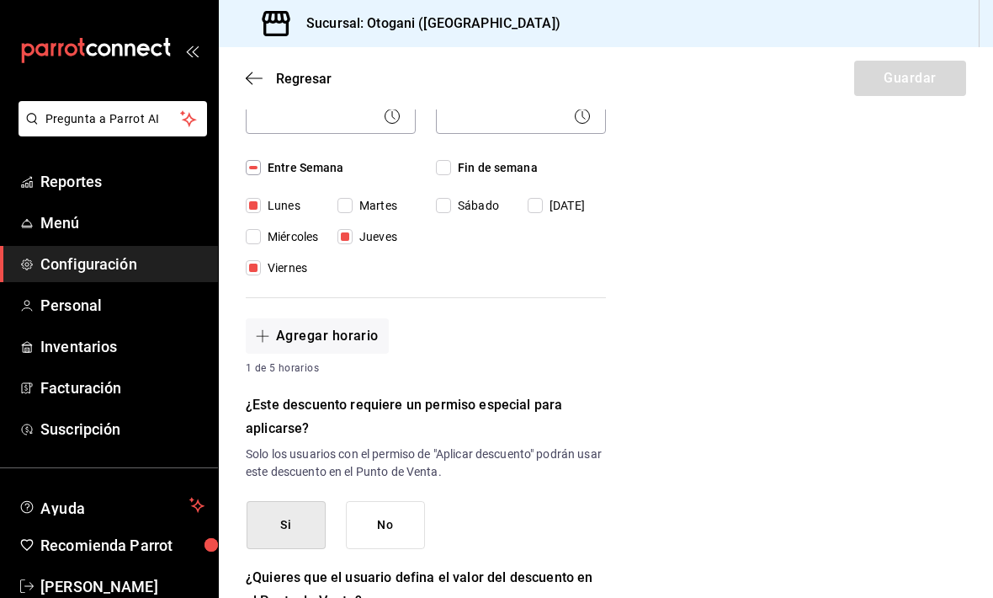
scroll to position [444, 0]
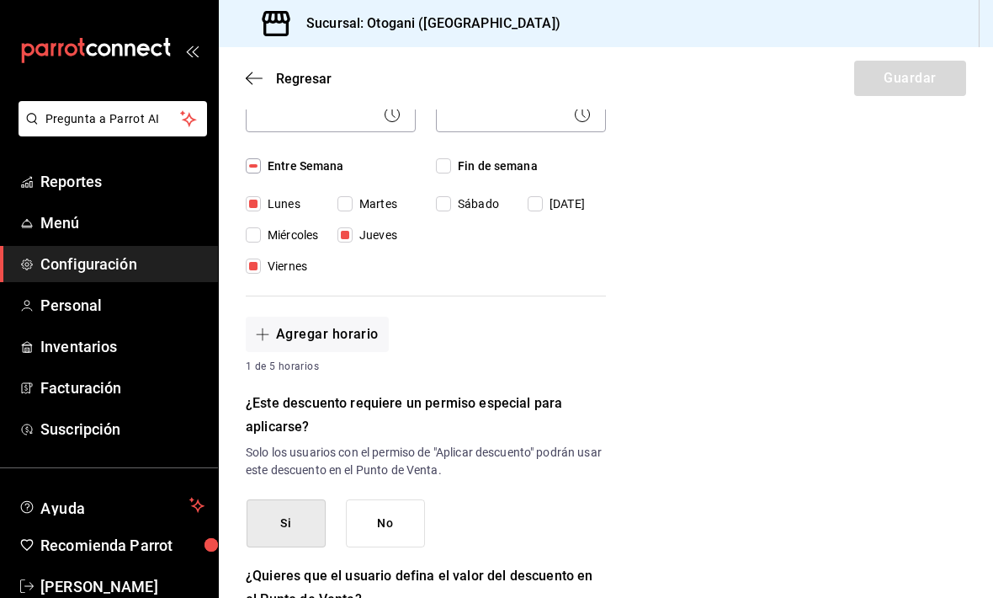
click at [254, 158] on input "Entre Semana" at bounding box center [253, 165] width 15 height 15
checkbox input "true"
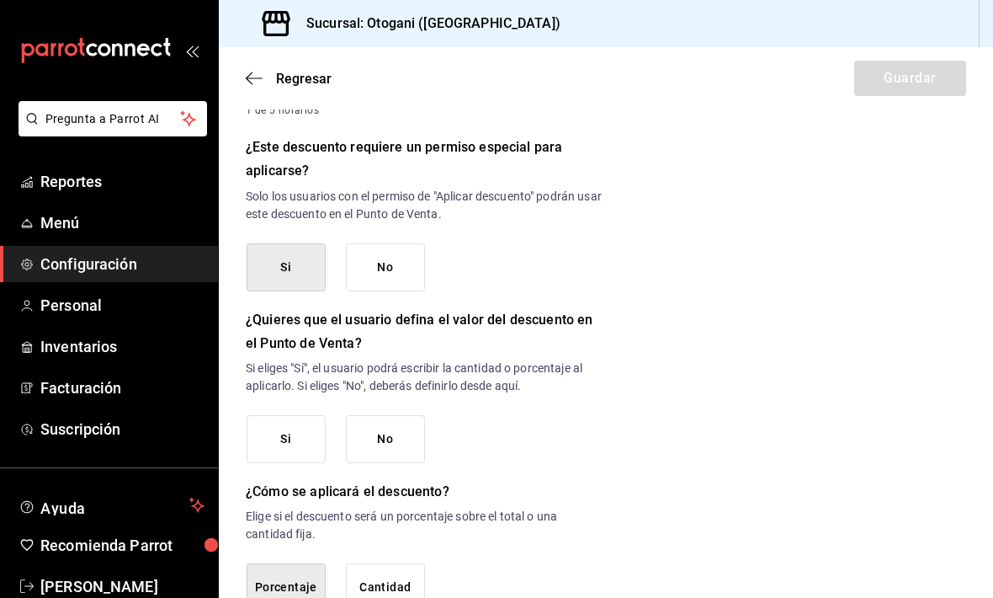
scroll to position [699, 0]
click at [389, 416] on button "No" at bounding box center [385, 440] width 79 height 48
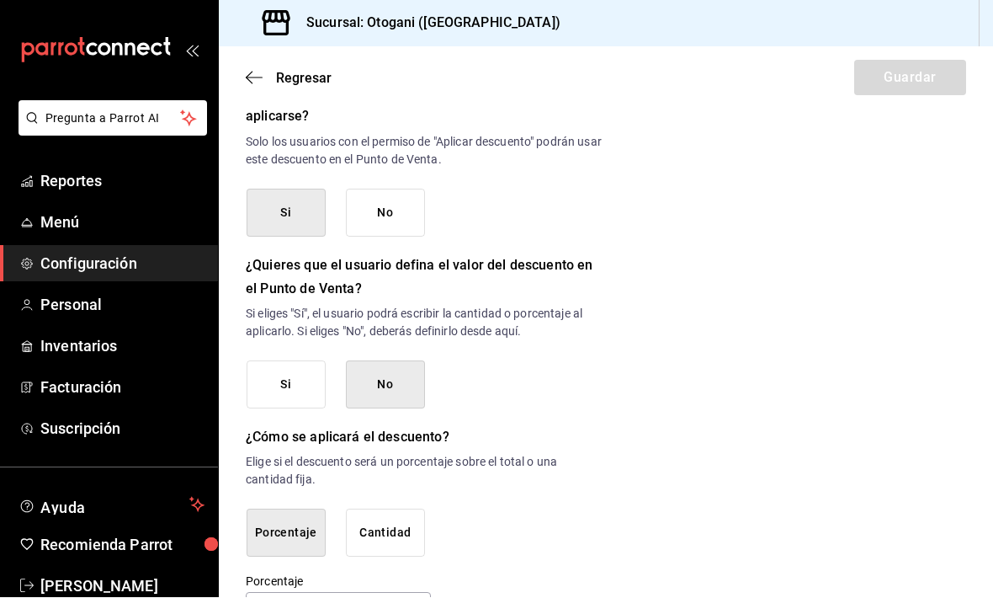
scroll to position [753, 0]
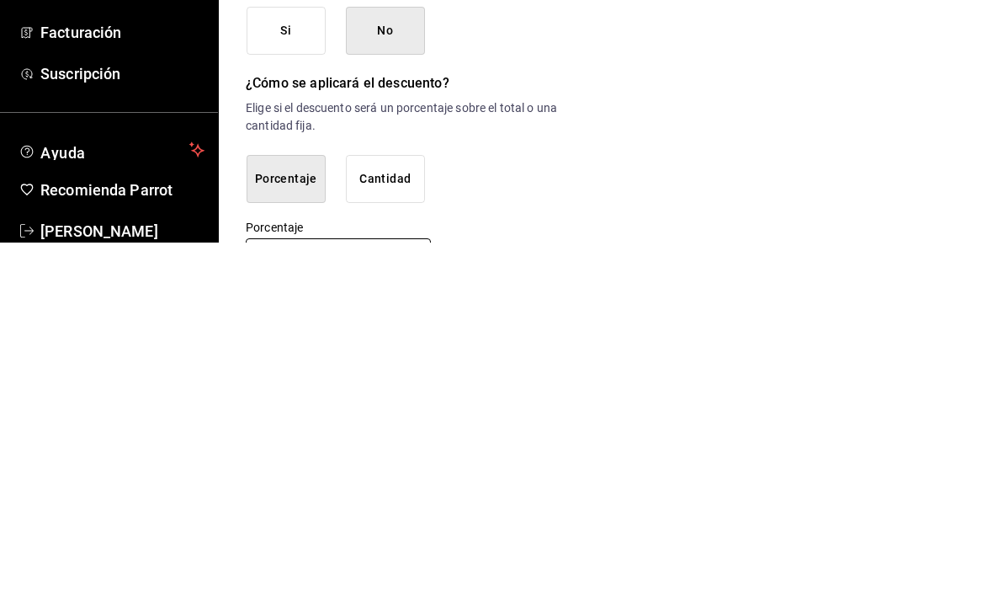
scroll to position [56, 0]
type input "0"
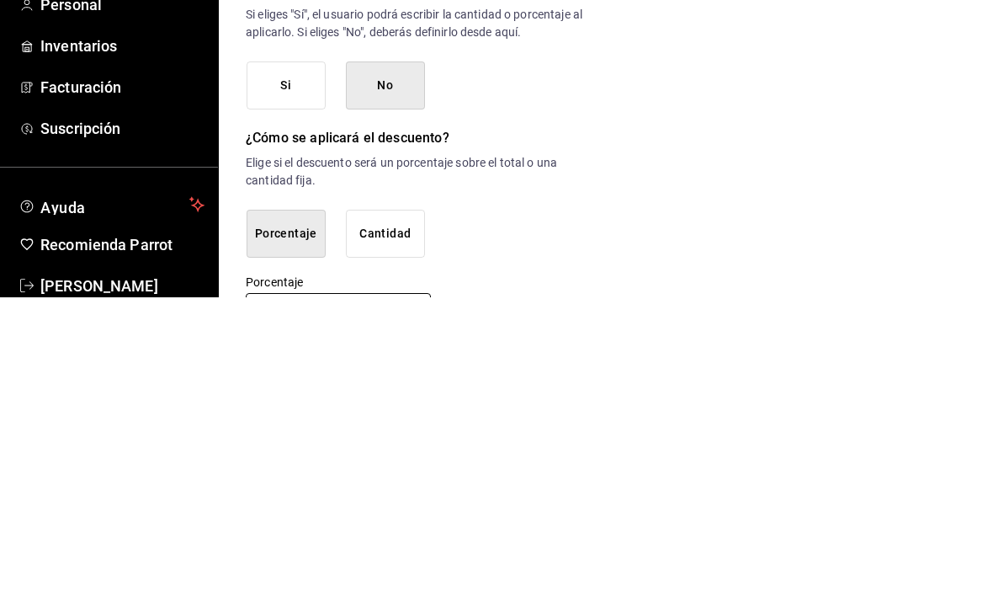
type input "3"
type input "0"
type input "30"
click at [560, 575] on div "Porcentaje 30 % Porcentaje" at bounding box center [426, 602] width 360 height 54
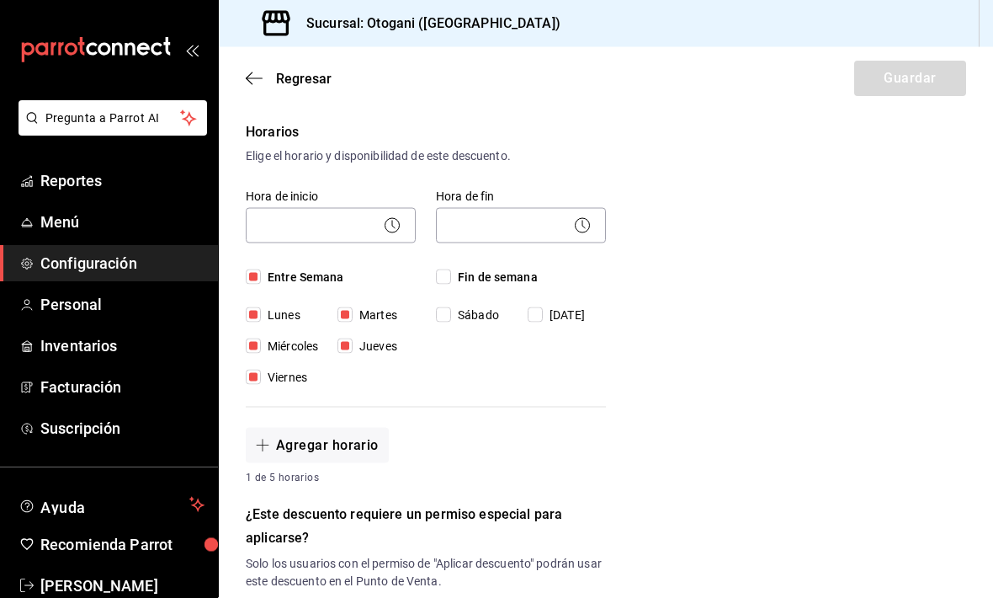
scroll to position [329, 0]
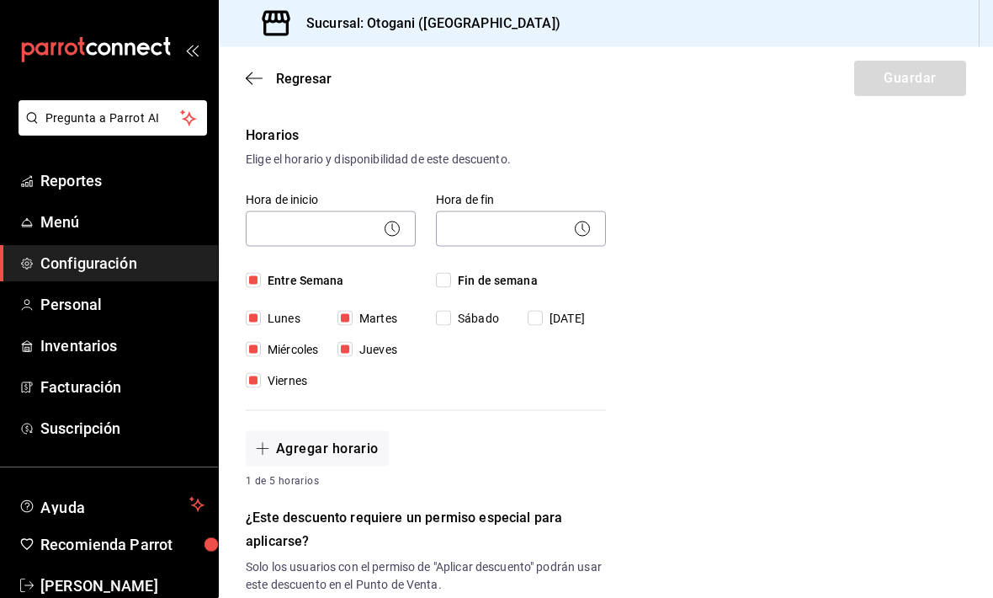
click at [381, 224] on body "Pregunta a Parrot AI Reportes Menú Configuración Personal Inventarios Facturaci…" at bounding box center [496, 299] width 993 height 598
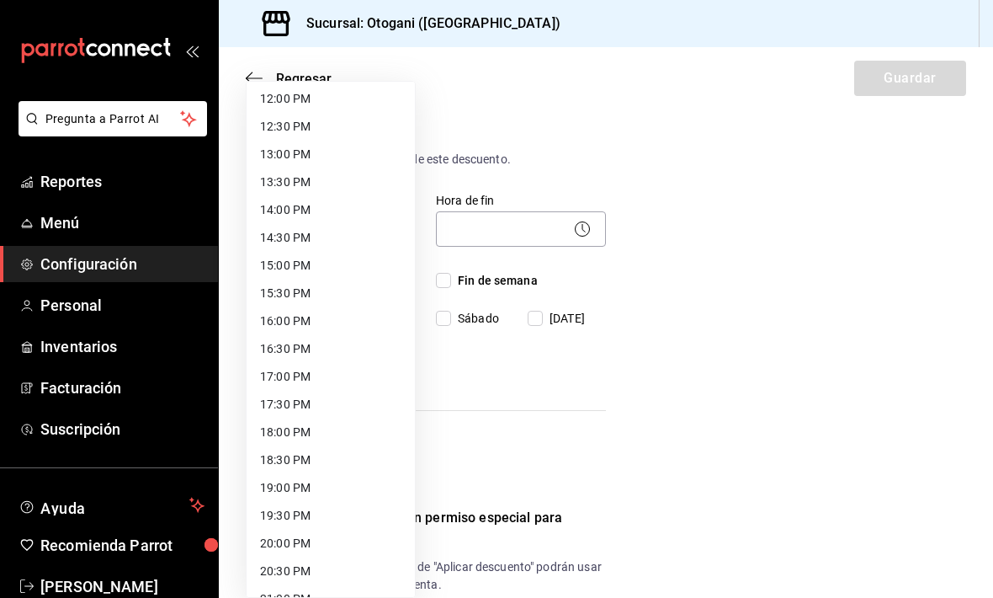
scroll to position [673, 0]
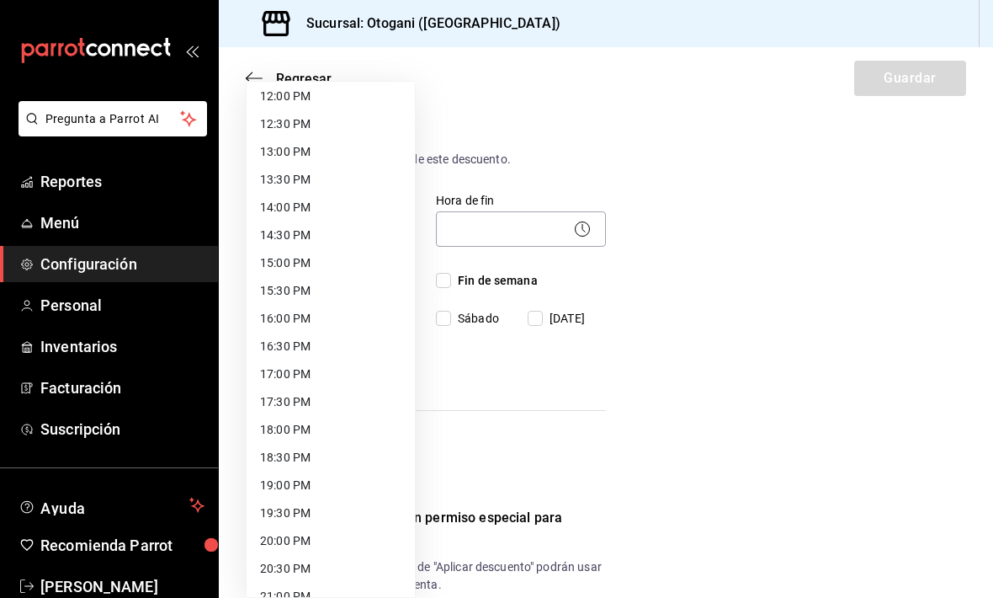
click at [320, 240] on li "14:30 PM" at bounding box center [331, 235] width 168 height 28
type input "14:30"
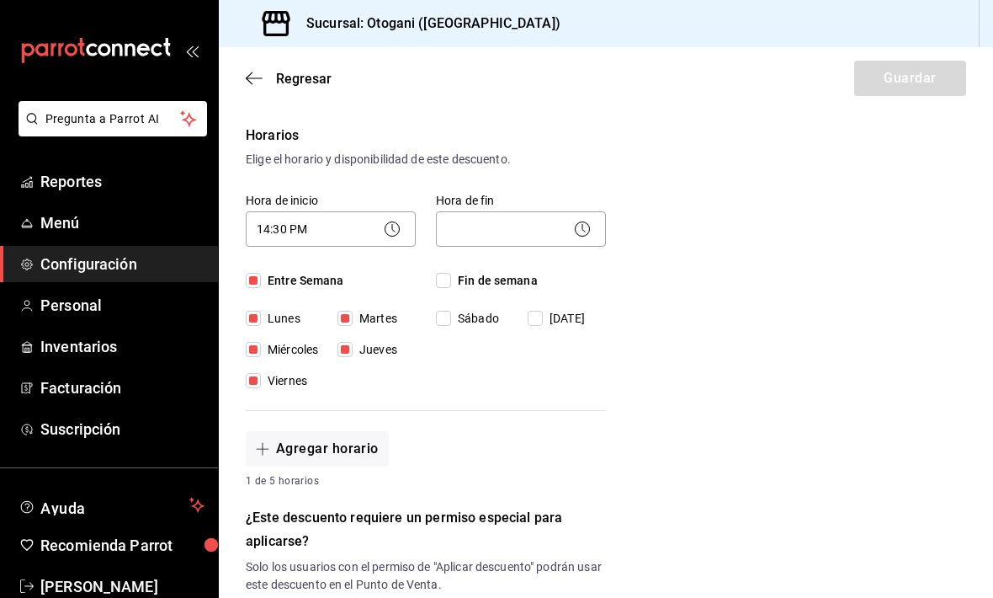
click at [595, 231] on body "Pregunta a Parrot AI Reportes Menú Configuración Personal Inventarios Facturaci…" at bounding box center [496, 299] width 993 height 598
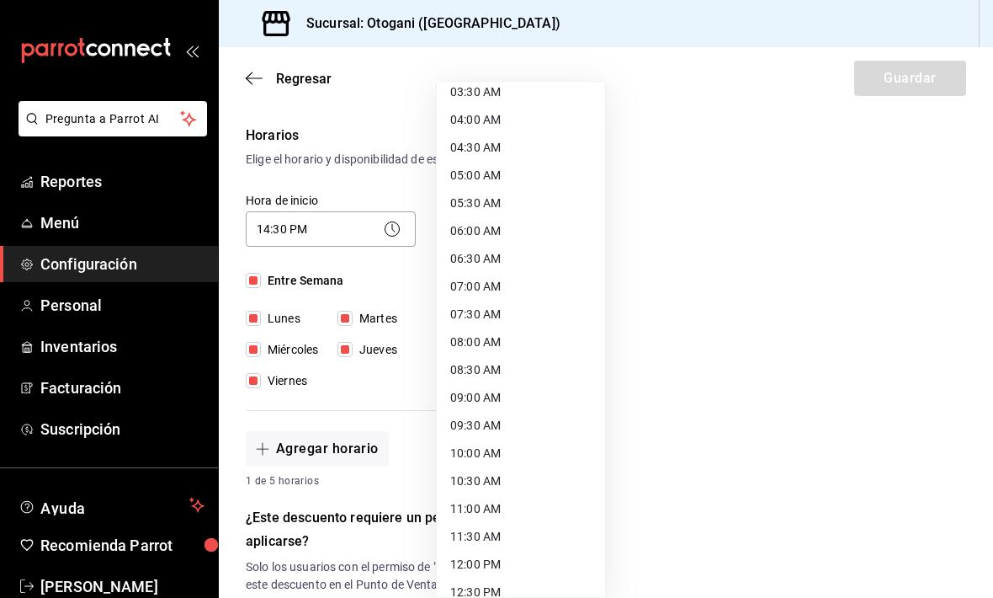
scroll to position [206, 0]
click at [489, 386] on li "09:00 AM" at bounding box center [521, 396] width 168 height 28
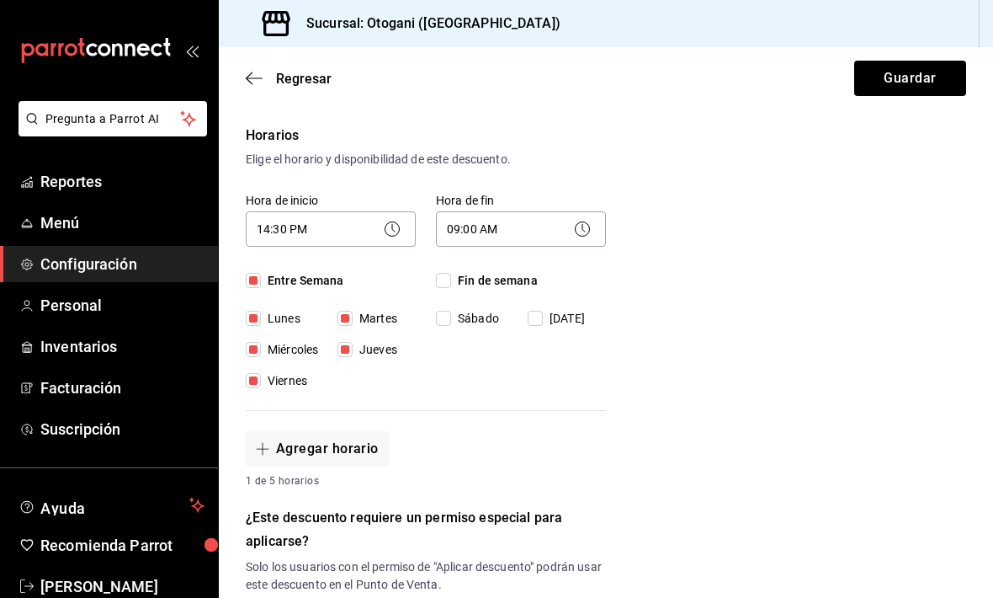
click at [588, 215] on body "Pregunta a Parrot AI Reportes Menú Configuración Personal Inventarios Facturaci…" at bounding box center [496, 299] width 993 height 598
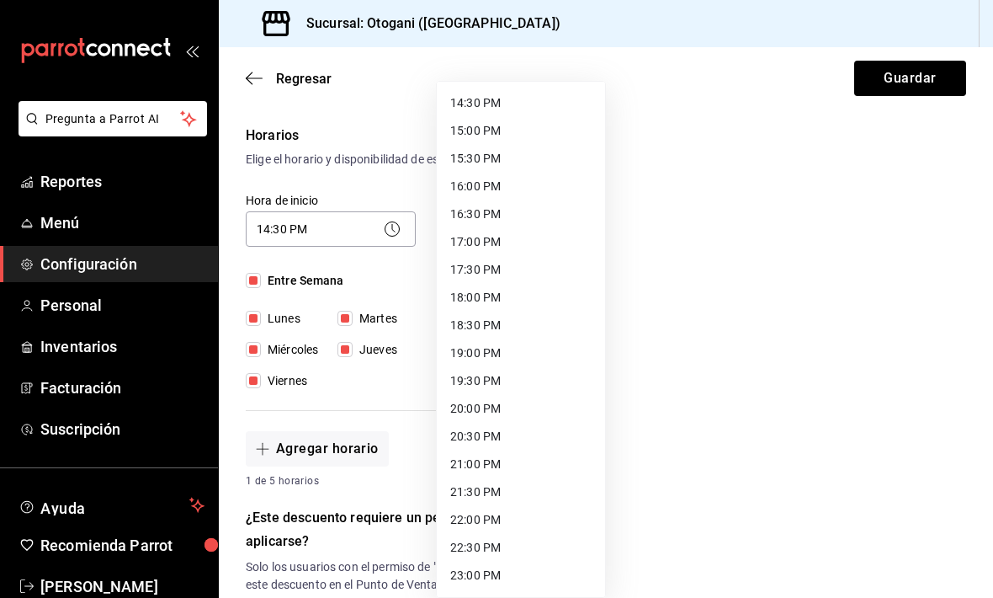
scroll to position [804, 0]
click at [480, 458] on li "21:00 PM" at bounding box center [521, 465] width 168 height 28
type input "21:00"
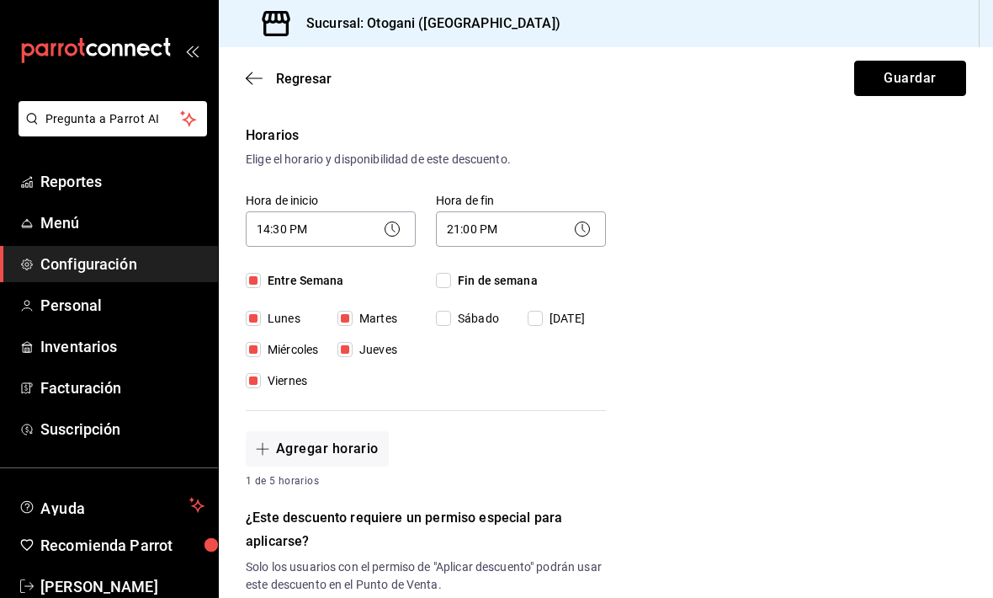
click at [689, 84] on button "Guardar" at bounding box center [910, 78] width 112 height 35
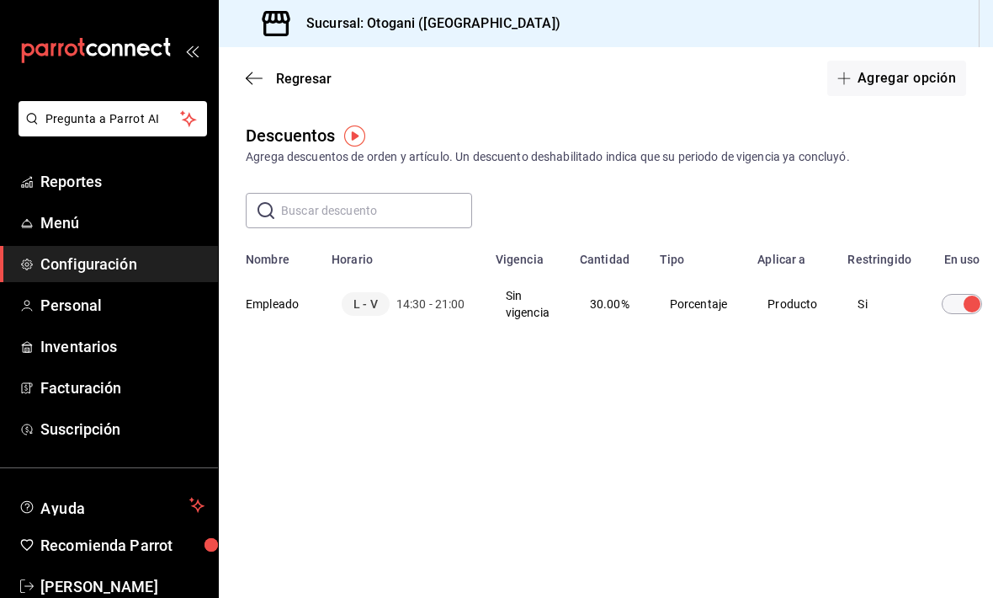
click at [689, 302] on td "Producto" at bounding box center [792, 304] width 90 height 74
click at [288, 302] on th "Empleado" at bounding box center [270, 304] width 103 height 74
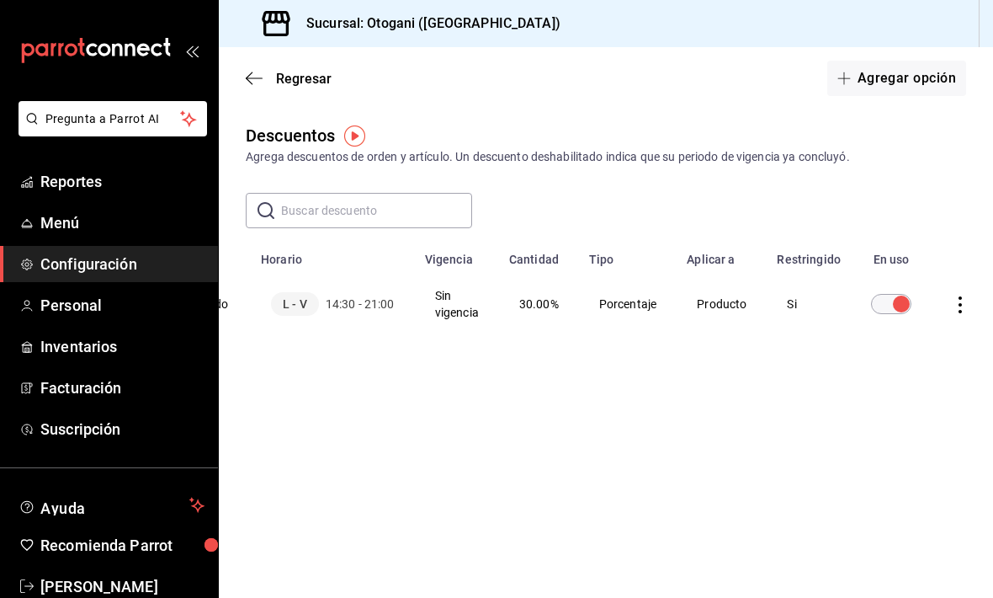
scroll to position [0, 70]
click at [689, 295] on td "discountsTable" at bounding box center [965, 304] width 64 height 74
click at [689, 298] on icon "actions" at bounding box center [961, 304] width 3 height 17
click at [689, 424] on div at bounding box center [496, 299] width 993 height 598
click at [667, 396] on div "Descuentos Agrega descuentos de orden y artículo. Un descuento deshabilitado in…" at bounding box center [606, 262] width 774 height 279
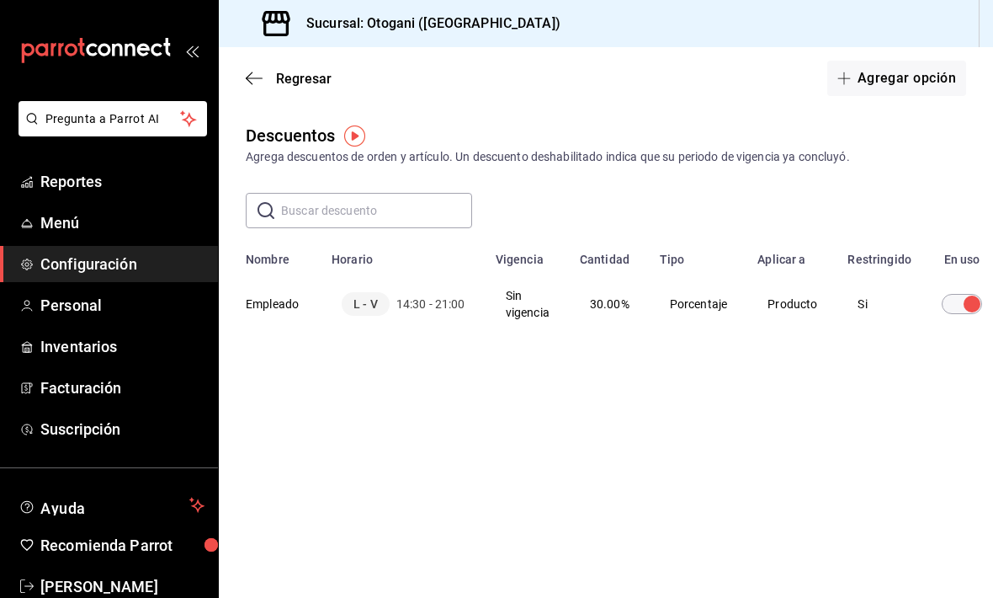
scroll to position [0, 0]
click at [518, 312] on td "Sin vigencia" at bounding box center [528, 304] width 84 height 74
click at [315, 309] on th "Empleado" at bounding box center [270, 304] width 103 height 74
click at [517, 321] on td "Sin vigencia" at bounding box center [528, 304] width 84 height 74
click at [279, 86] on span "Regresar" at bounding box center [304, 79] width 56 height 16
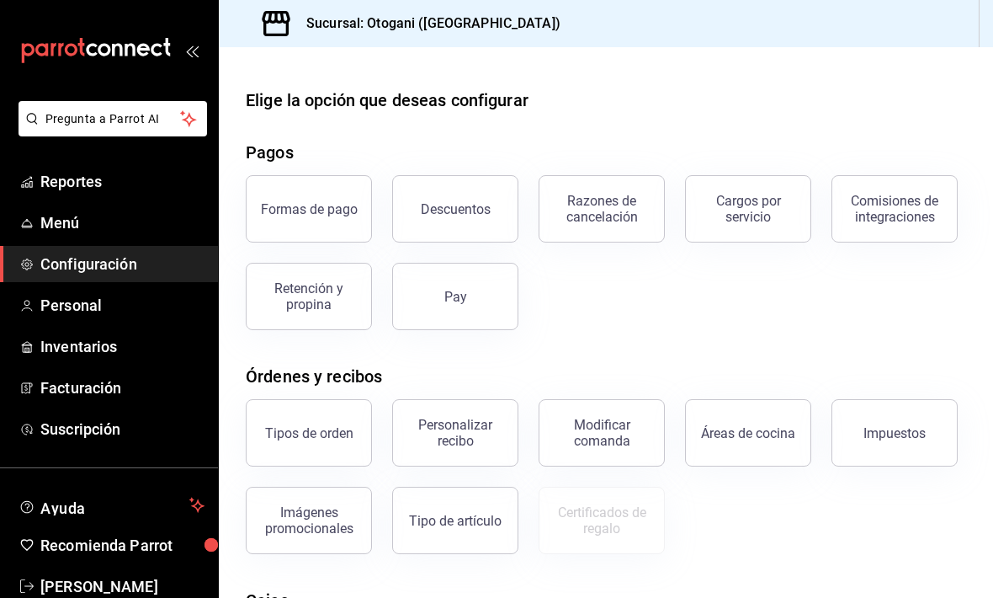
click at [472, 215] on div "Descuentos" at bounding box center [456, 209] width 70 height 16
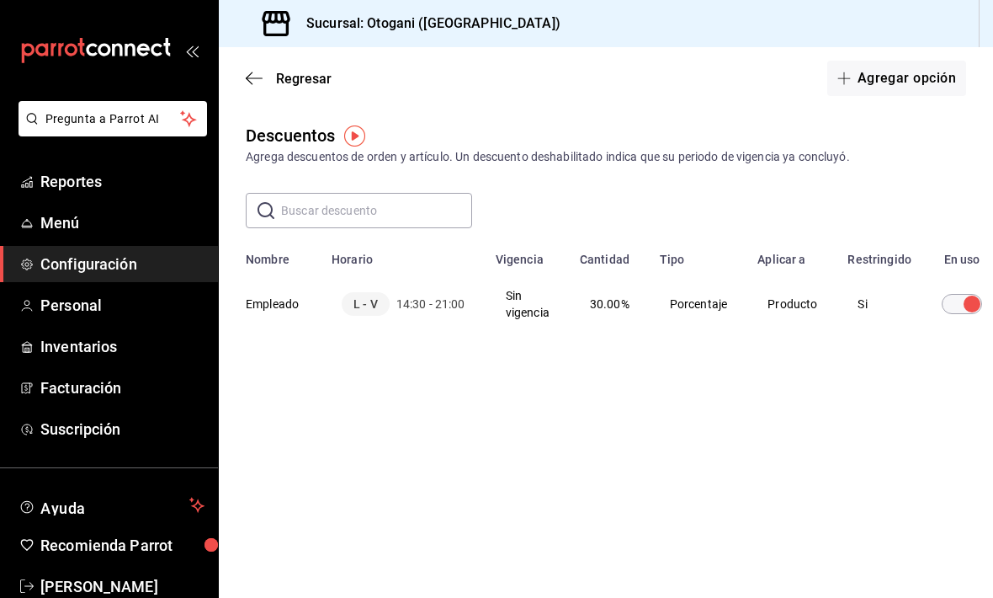
click at [689, 312] on td "Producto" at bounding box center [792, 304] width 90 height 74
click at [689, 308] on td "Producto" at bounding box center [792, 304] width 90 height 74
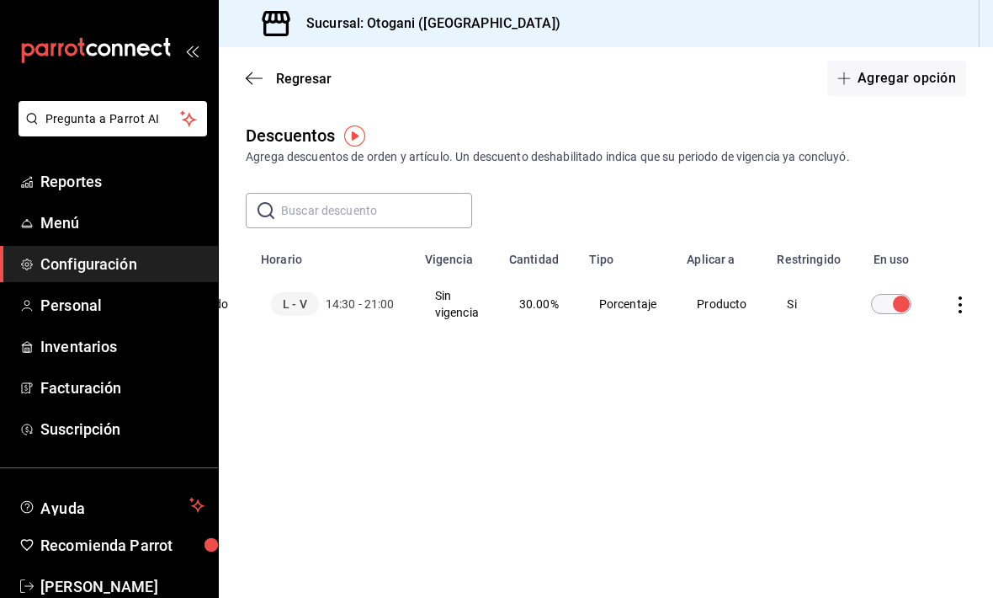
scroll to position [0, 70]
click at [689, 305] on icon "actions" at bounding box center [961, 304] width 17 height 17
click at [689, 325] on span "Eliminar" at bounding box center [896, 327] width 43 height 13
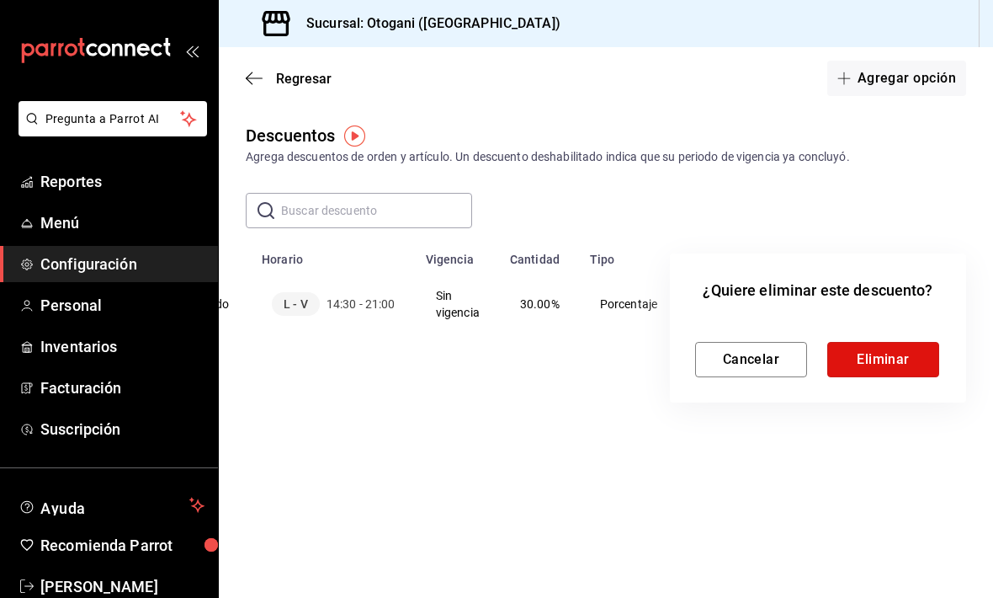
click at [689, 352] on button "Eliminar" at bounding box center [883, 359] width 112 height 35
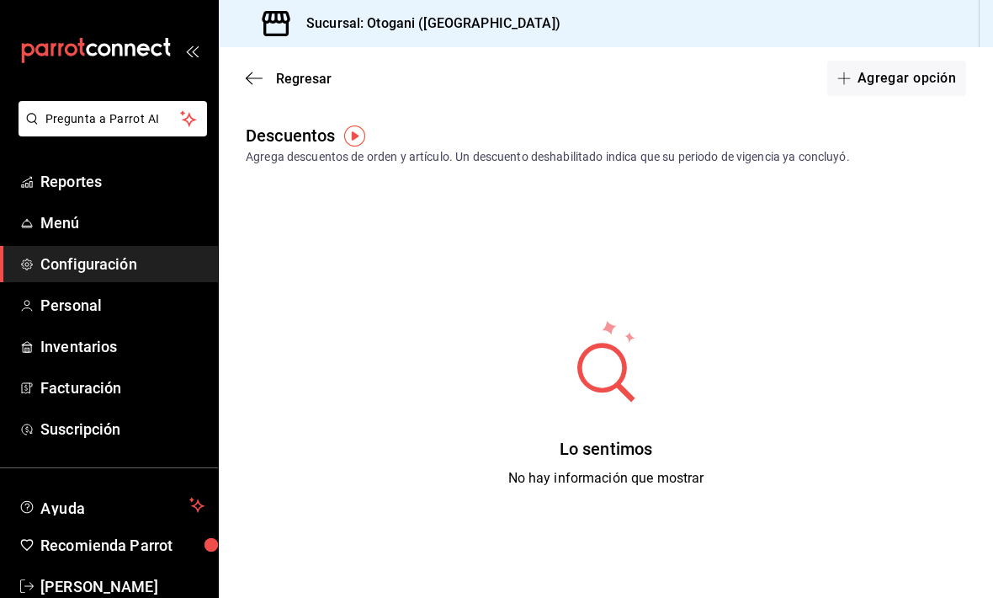
click at [255, 74] on icon "button" at bounding box center [254, 78] width 17 height 15
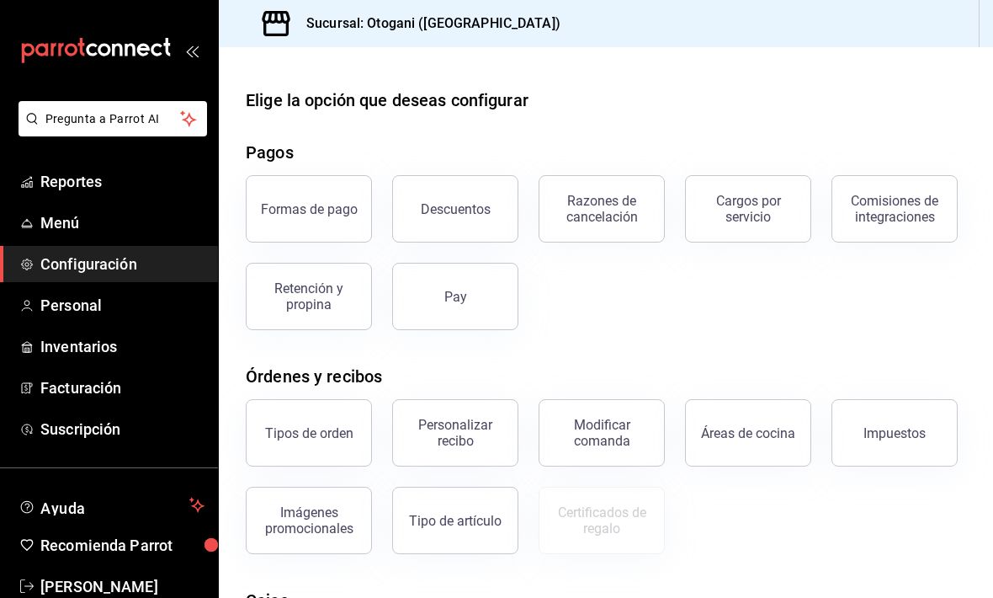
click at [604, 213] on div "Razones de cancelación" at bounding box center [602, 209] width 104 height 32
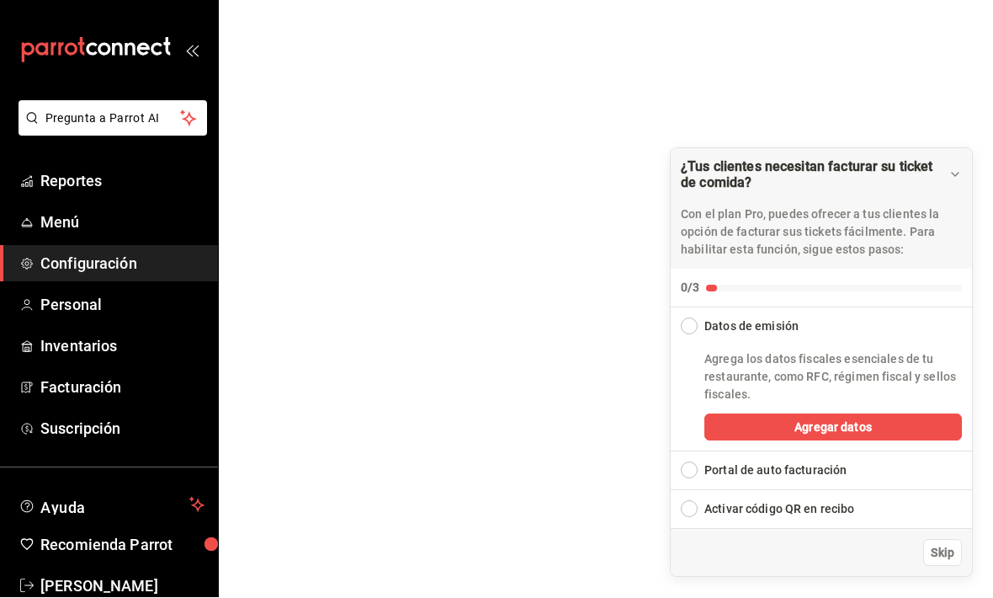
scroll to position [1, 0]
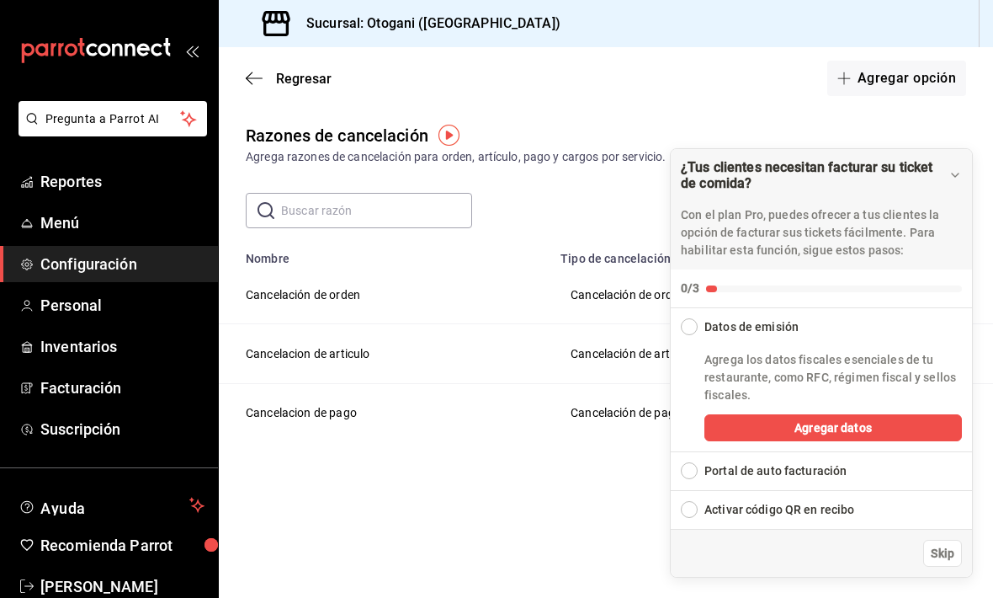
click at [260, 82] on icon "button" at bounding box center [254, 78] width 17 height 15
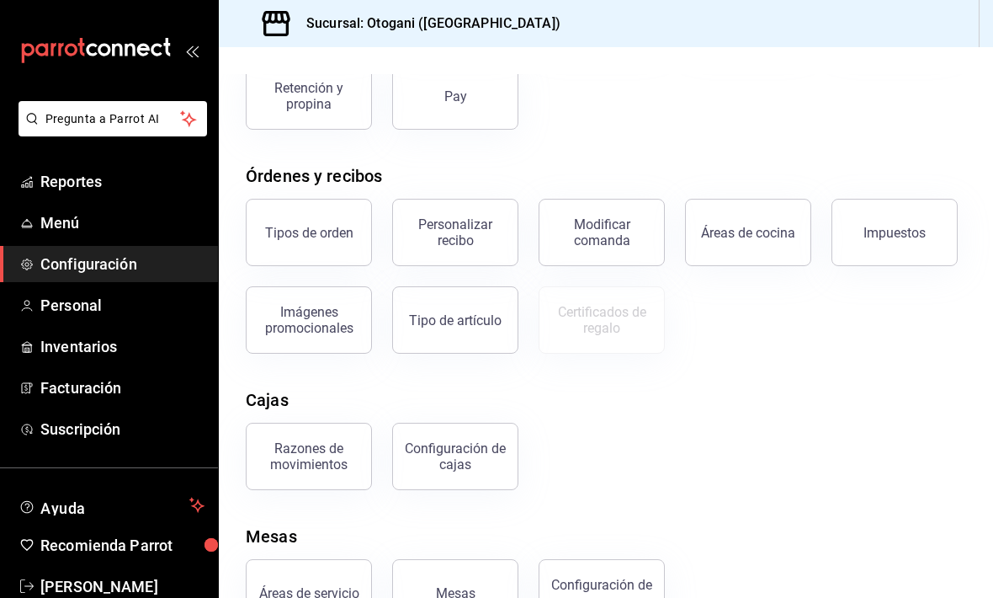
scroll to position [56, 0]
click at [467, 440] on div "Configuración de cajas" at bounding box center [455, 456] width 104 height 32
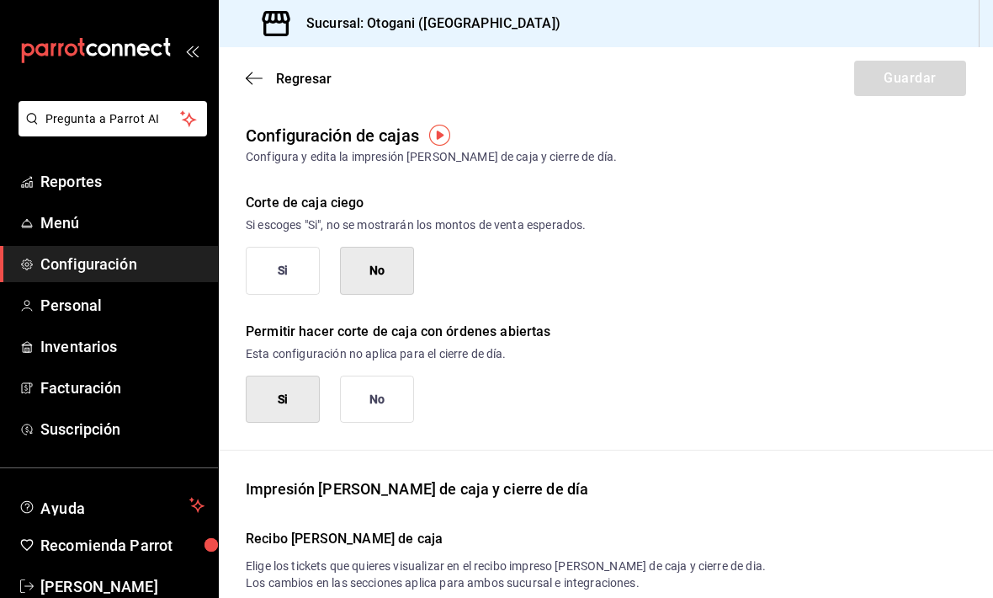
click at [255, 72] on icon "button" at bounding box center [254, 78] width 17 height 15
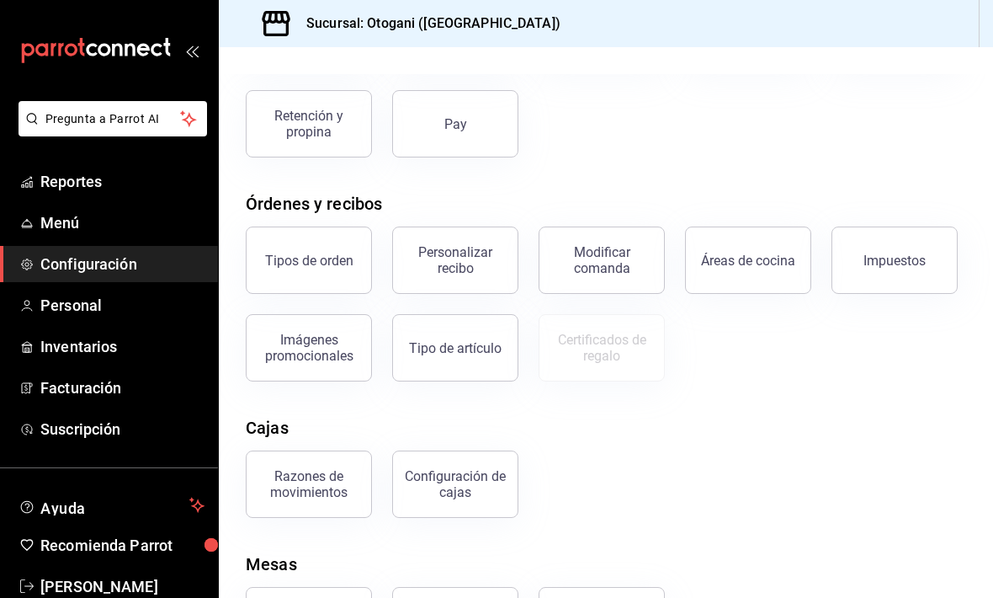
scroll to position [187, 0]
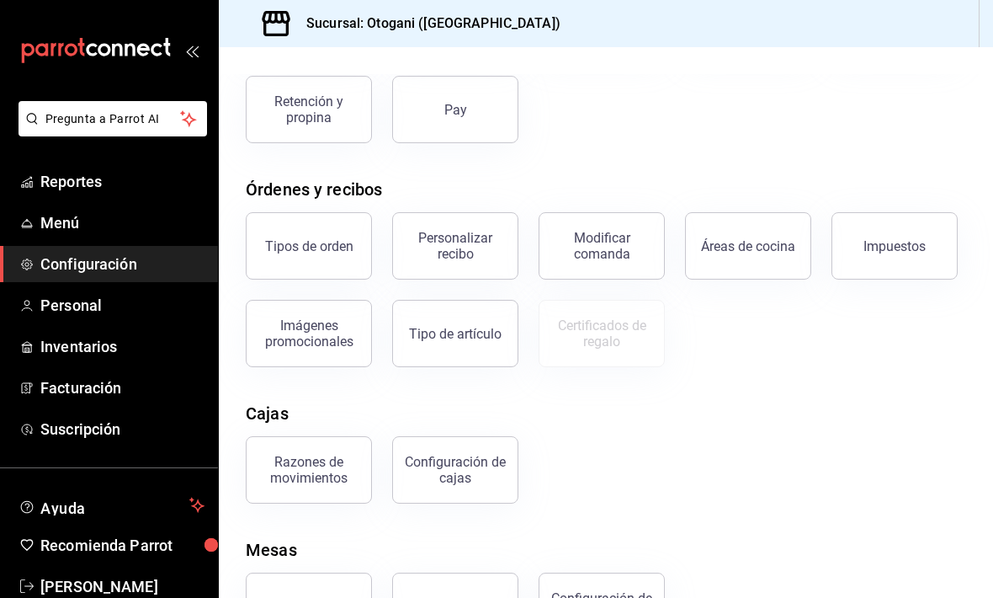
click at [464, 354] on button "Tipo de artículo" at bounding box center [455, 333] width 126 height 67
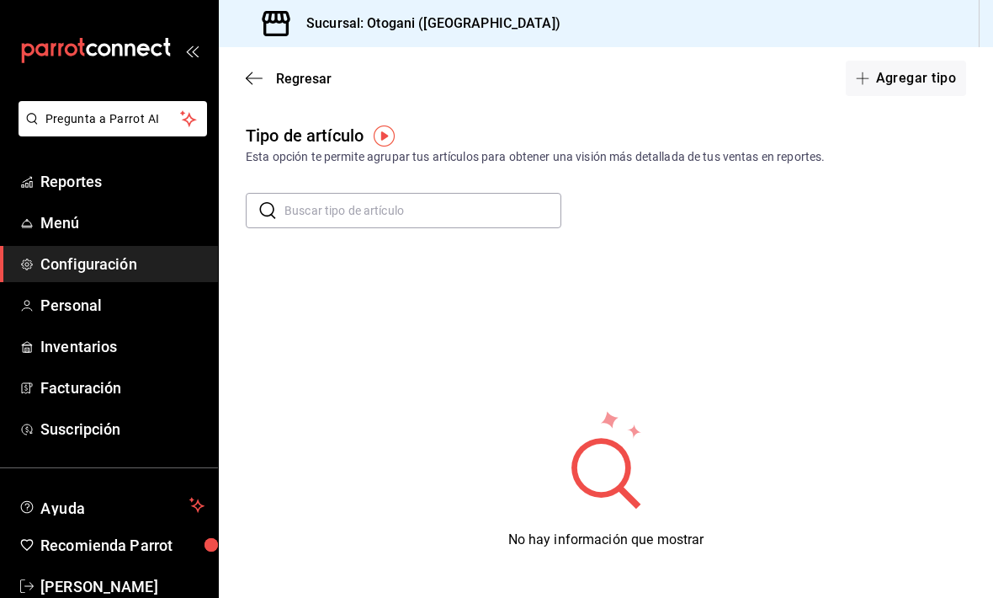
click at [689, 79] on button "Agregar tipo" at bounding box center [906, 78] width 121 height 35
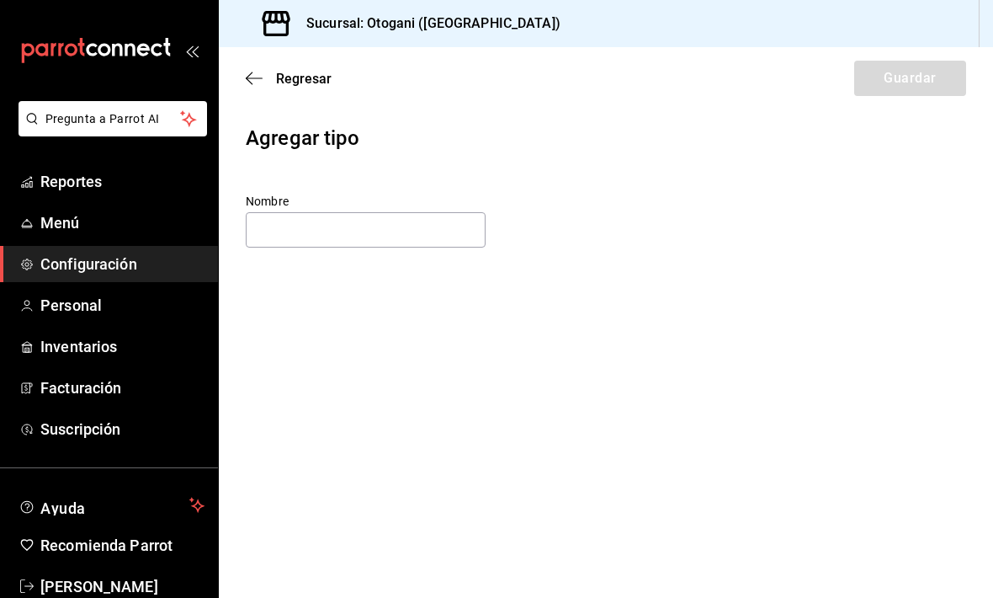
click at [242, 87] on div "Regresar Guardar" at bounding box center [606, 78] width 774 height 62
click at [281, 66] on div "Regresar Guardar" at bounding box center [606, 78] width 774 height 62
click at [258, 80] on icon "button" at bounding box center [254, 78] width 17 height 15
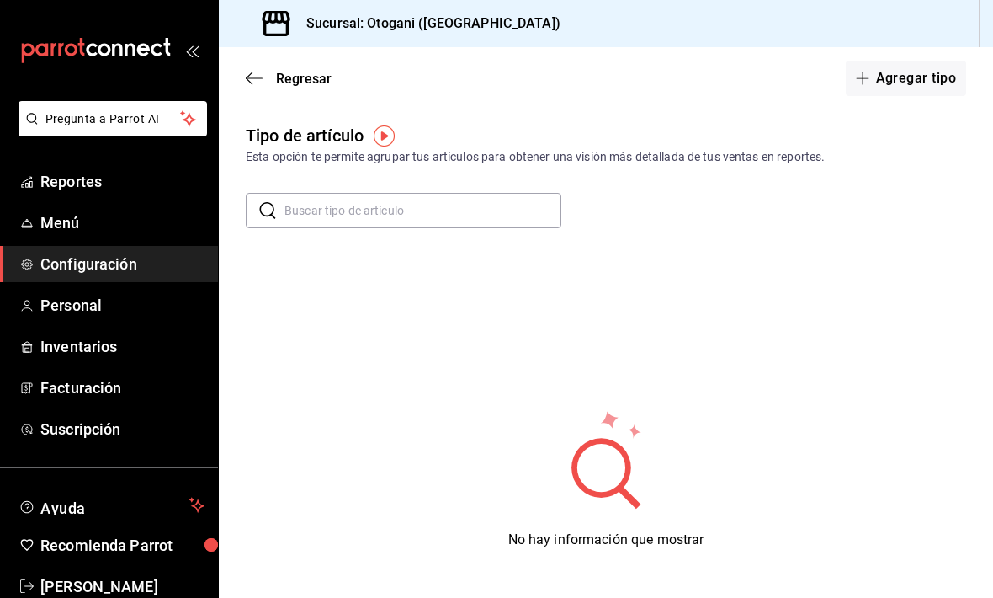
click at [263, 77] on span "Regresar" at bounding box center [289, 79] width 86 height 16
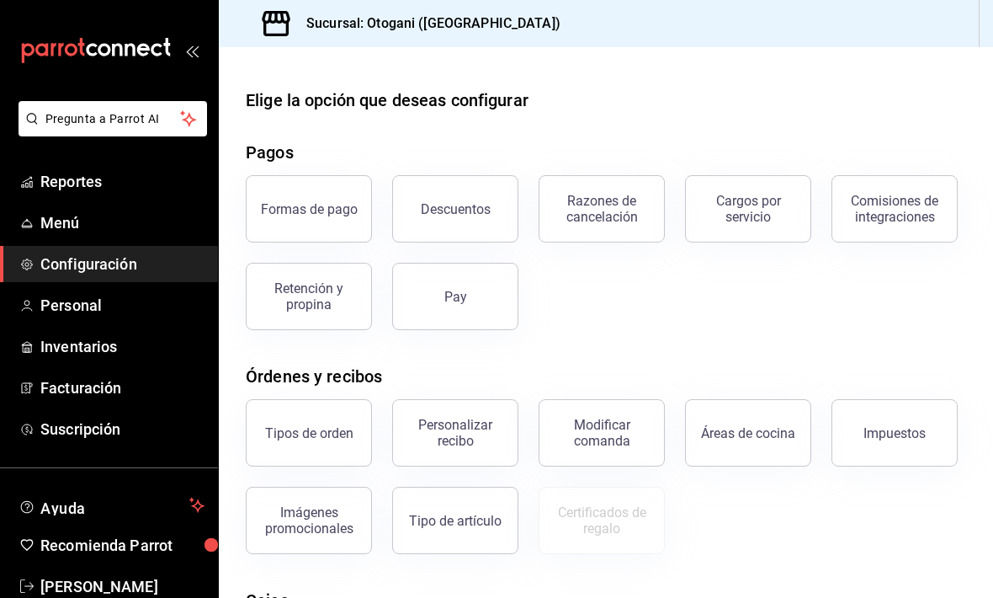
click at [321, 514] on div "Imágenes promocionales" at bounding box center [309, 520] width 104 height 32
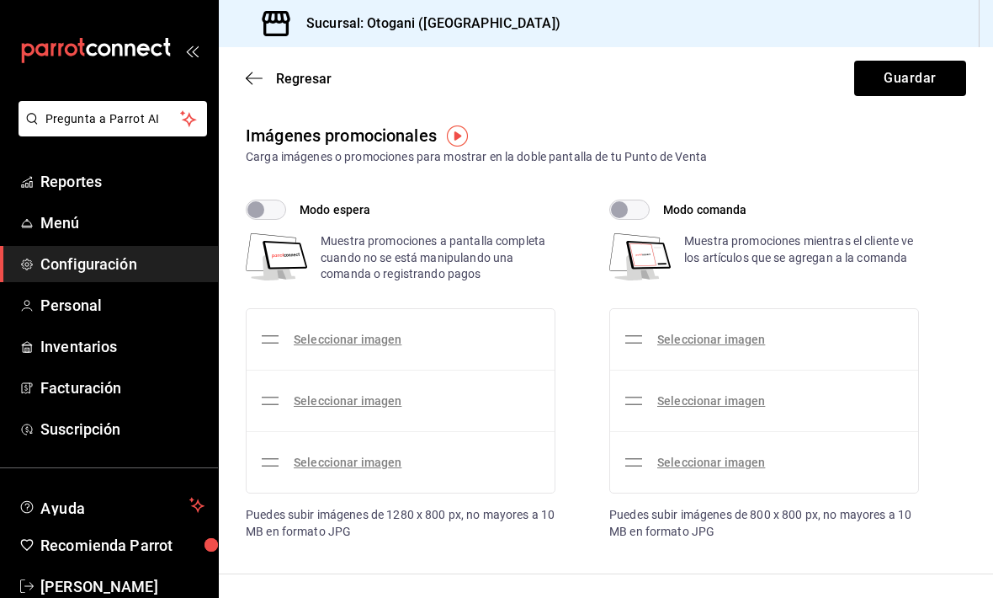
click at [262, 80] on icon "button" at bounding box center [254, 78] width 17 height 15
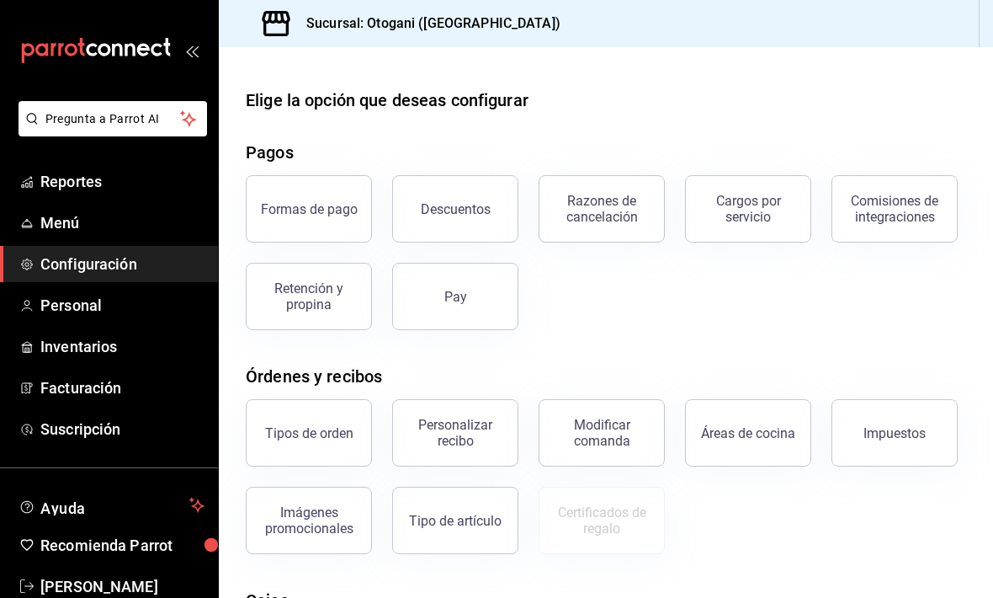
click at [461, 430] on div "Personalizar recibo" at bounding box center [455, 433] width 104 height 32
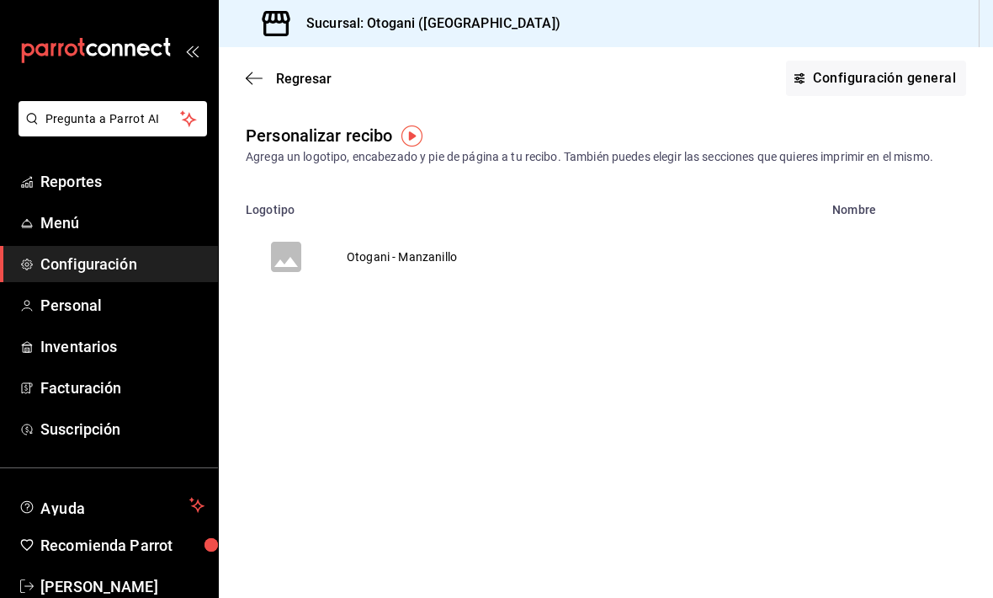
click at [378, 255] on td "Otogani - Manzanillo" at bounding box center [402, 256] width 151 height 81
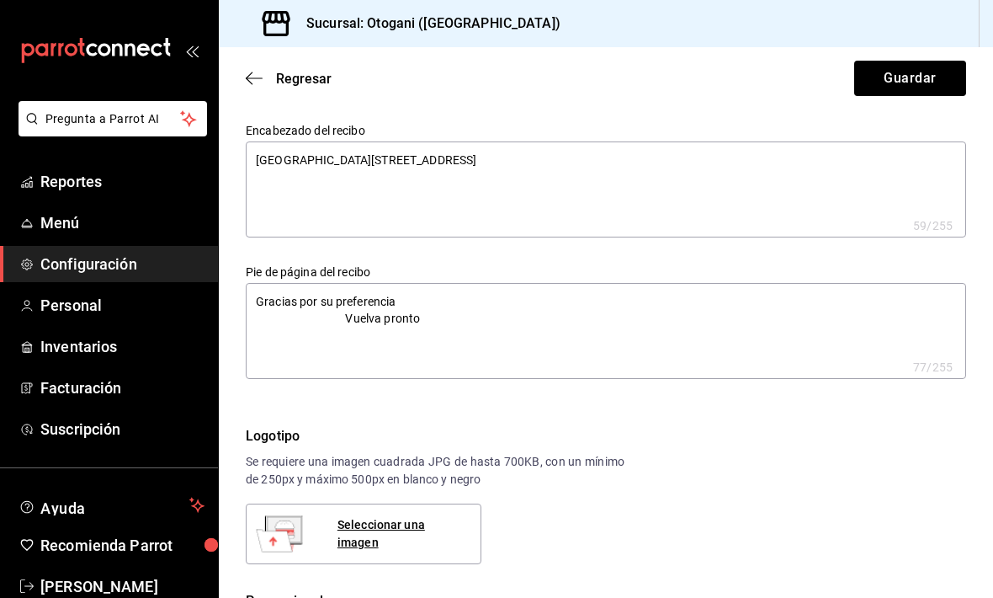
type textarea "x"
click at [264, 152] on textarea "CLEMSA Plaza coral 2168 Local 19" at bounding box center [606, 189] width 721 height 96
type textarea "x"
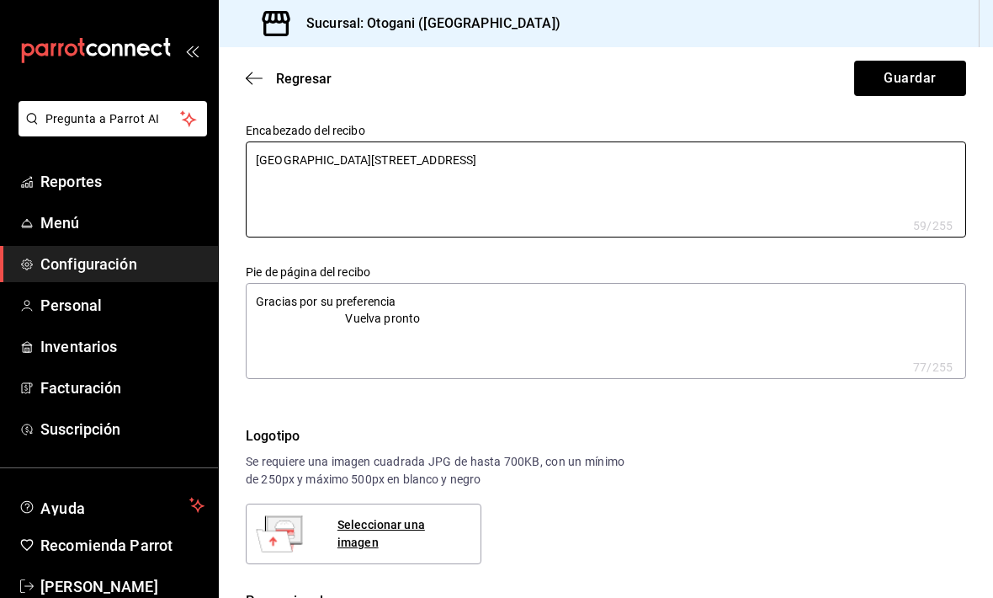
type textarea "CLEMSA Plaza coral 2168 Local 19"
type textarea "x"
type textarea "CLEMSA Plaza coral 2168 Local 19"
type textarea "x"
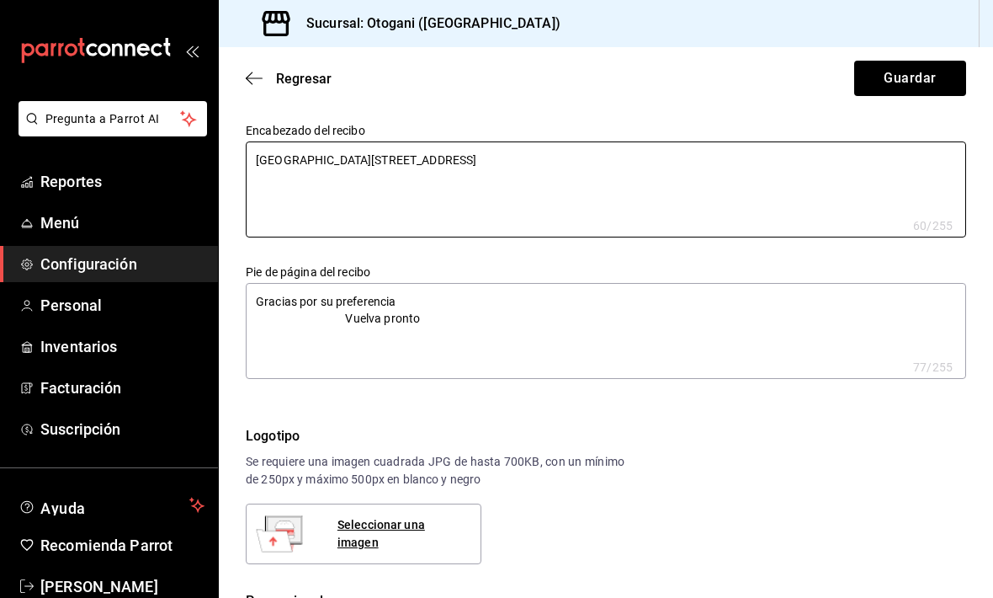
type textarea "x"
type textarea "CLEMSA Plaza coral 2168 Local 19"
type textarea "x"
type textarea "CLEMSA Plaza coral 2168 Local 19"
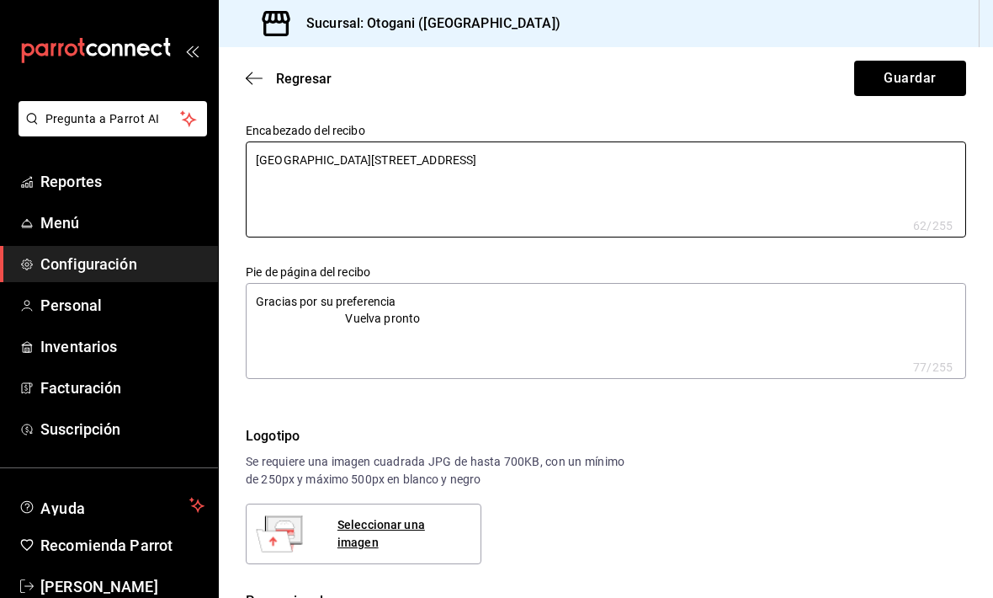
type textarea "x"
type textarea "CLEMSA Plaza coral 2168 Local 19"
type textarea "x"
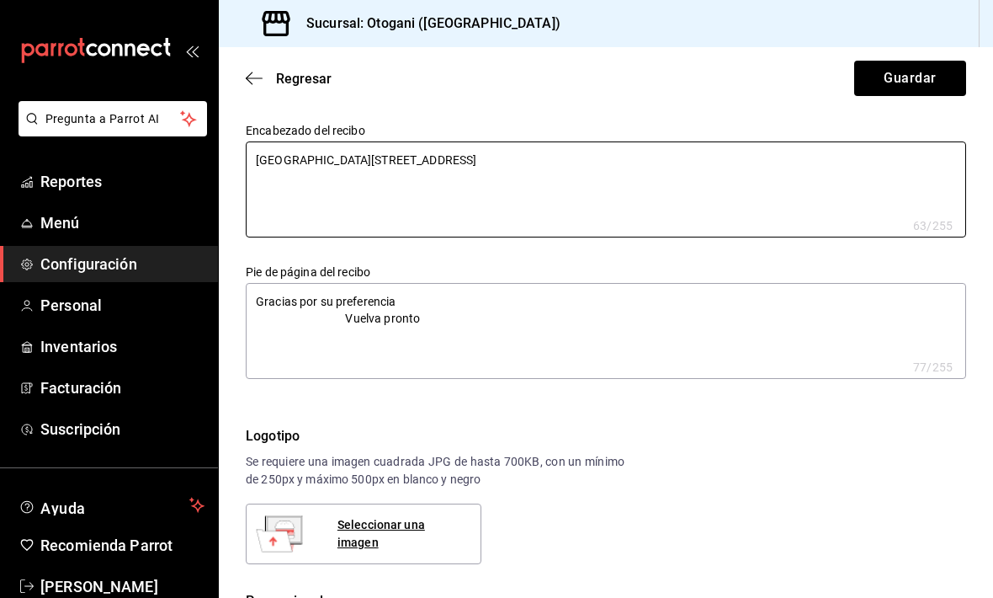
type textarea "CLEMSA Plaza coral 2168 Local 19"
type textarea "x"
type textarea "CLEMSA Plaza coral 2168 Local 19"
type textarea "x"
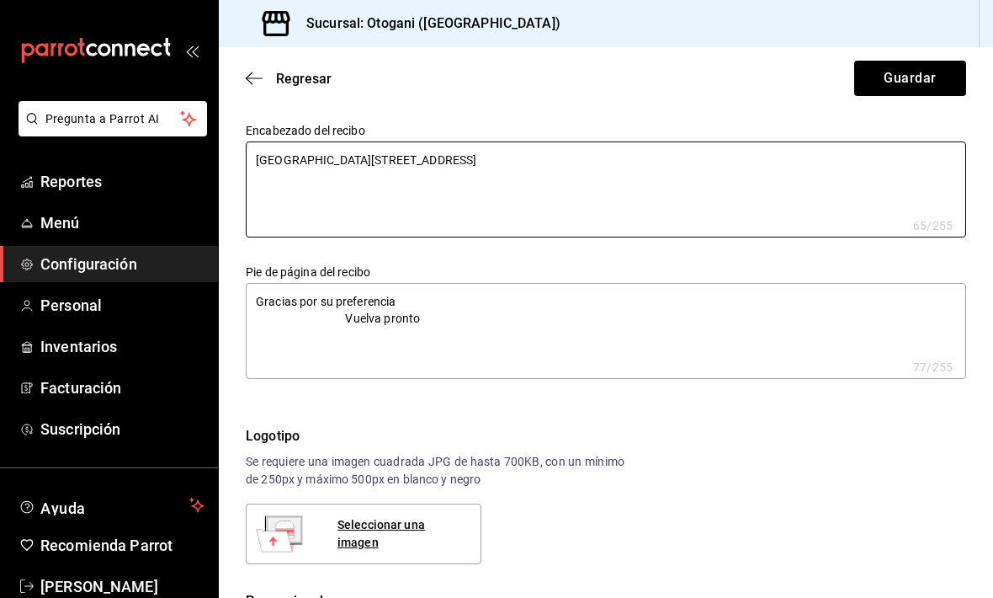
type textarea "x"
type textarea "CLEMSA Plaza coral 2168 Local 19"
type textarea "x"
type textarea "CLEMSA Plaza coral 2168 Local 19"
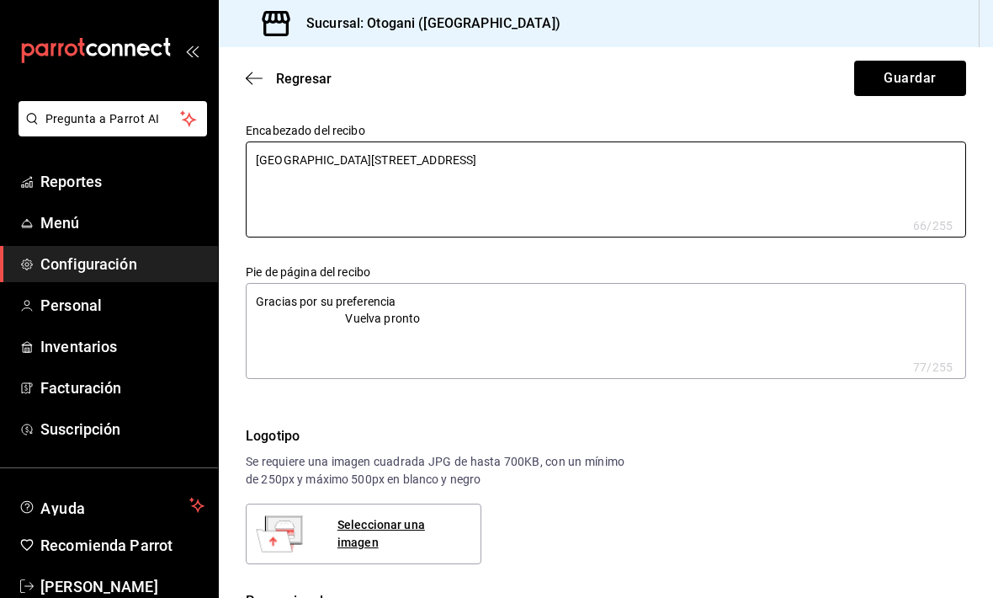
type textarea "x"
type textarea "CLEMSA Plaza coral 2168 Local 19"
type textarea "x"
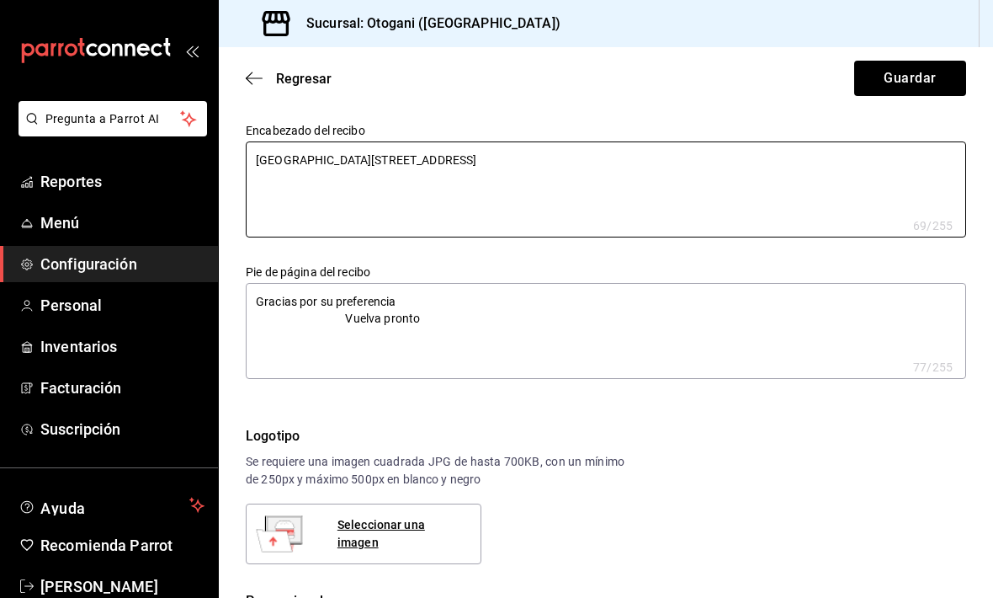
type textarea "CLEMSA Plaza coral 2168 Local 19"
type textarea "x"
type textarea "CLEMSA Plaza coral 2168 Local 19"
type textarea "x"
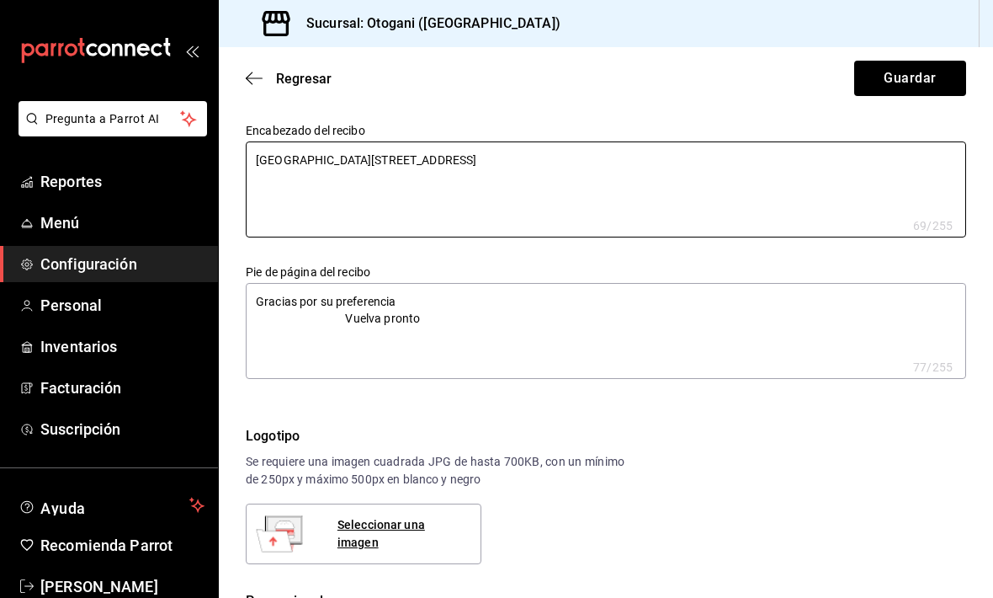
type textarea "x"
type textarea "CLEMSA Plaza coral 2168 Local 19"
type textarea "x"
type textarea "CLEMSA Plaza coral 2168 Local 19"
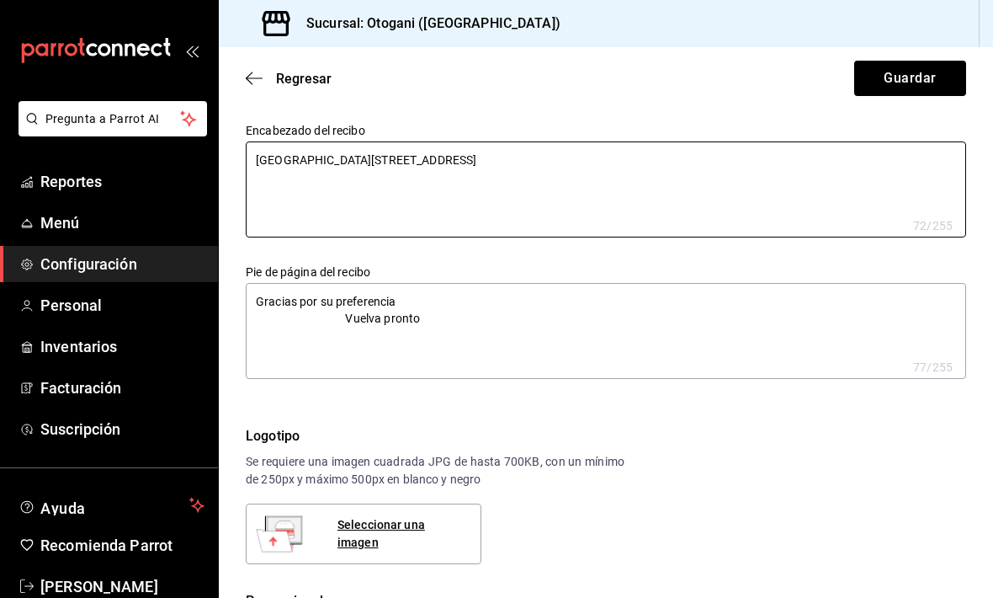
type textarea "x"
type textarea "CLEMSA Plaza coral 2168 Local 19"
type textarea "x"
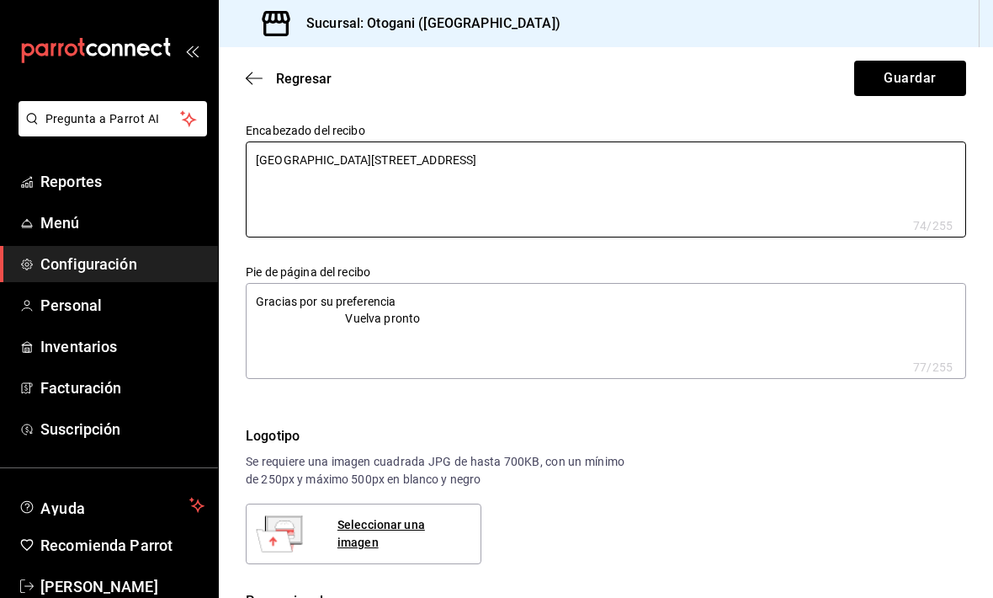
type textarea "CLEMSA Plaza coral 2168 Local 19"
type textarea "x"
type textarea "CLEMSA Plaza coral 2168 Local 19"
type textarea "x"
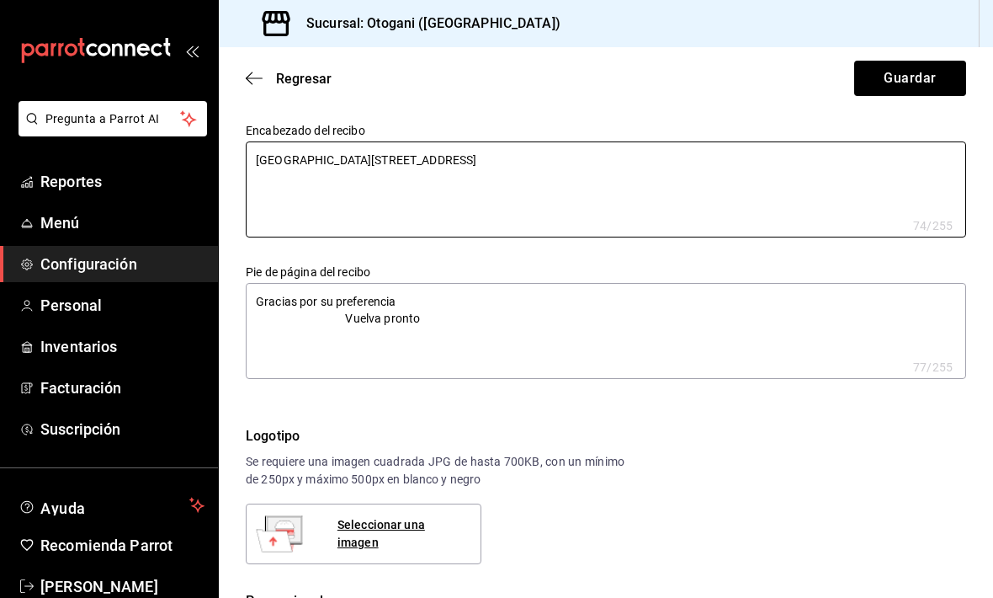
type textarea "x"
type textarea "CLEMSA Plaza coral 2168 Local 19"
type textarea "x"
type textarea "CLEMSA Plaza coral 2168 Local 19"
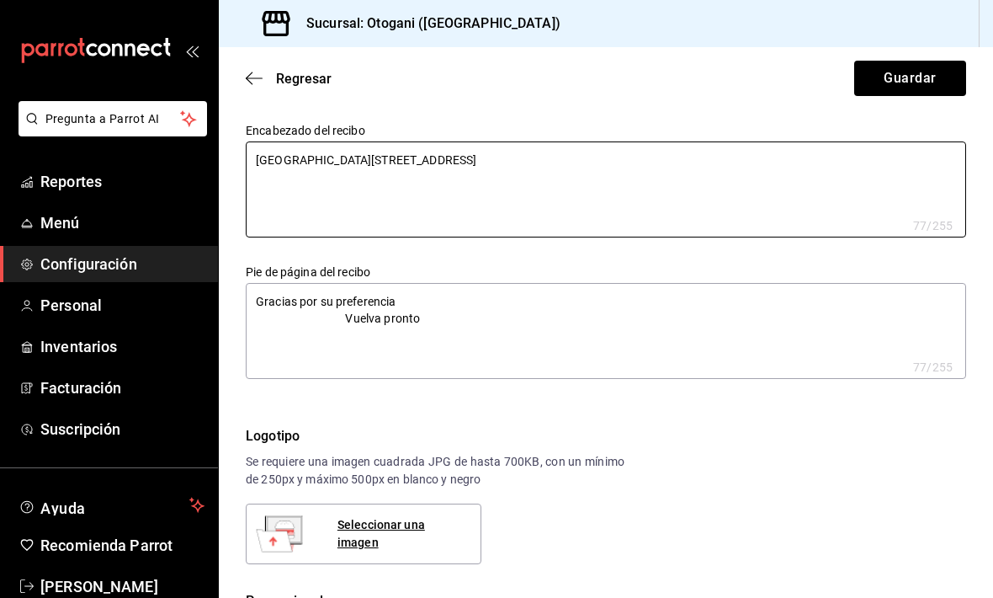
type textarea "x"
type textarea "CLEMSA Plaza coral 2168 Local 19"
type textarea "x"
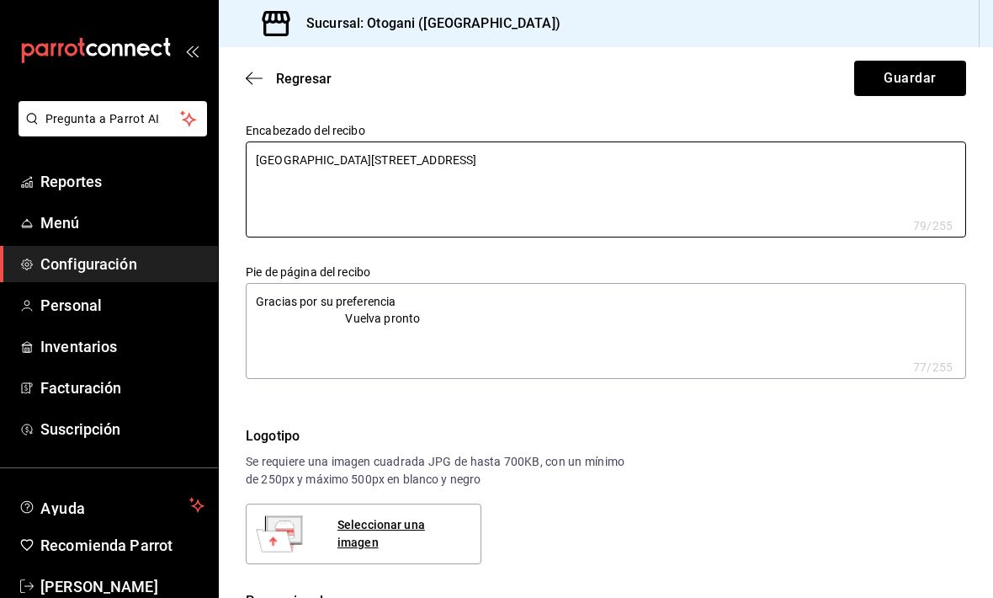
type textarea "CLEMSA Plaza coral 2168 Local 19"
type textarea "x"
type textarea "CLEMSA Plaza coral 2168 Local 19"
type textarea "x"
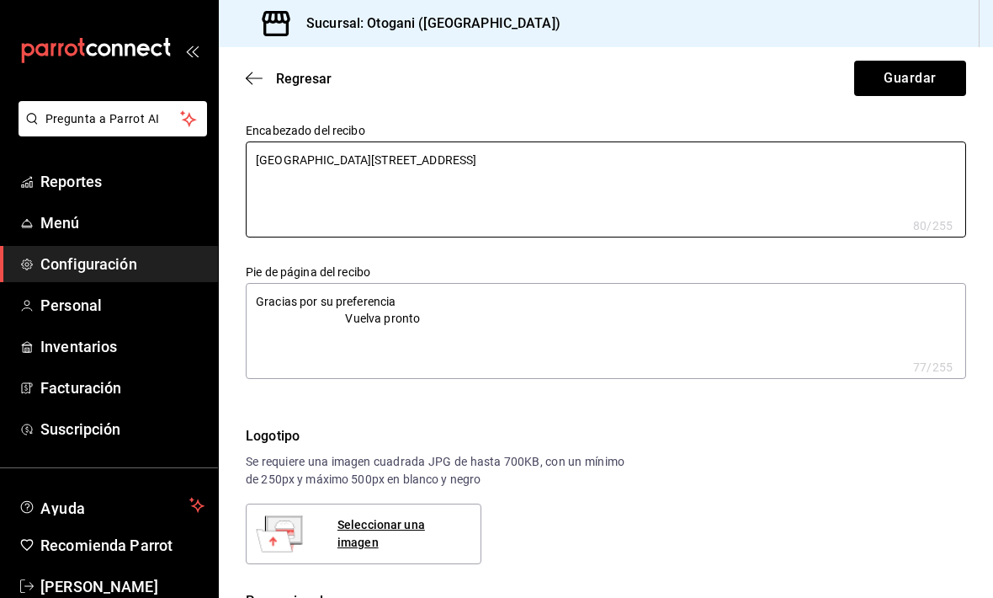
type textarea "x"
type textarea "CLEMSA Plaza coral 2168 Local 19"
type textarea "x"
type textarea "CLEMSA Plaza coral 2168 Local 19"
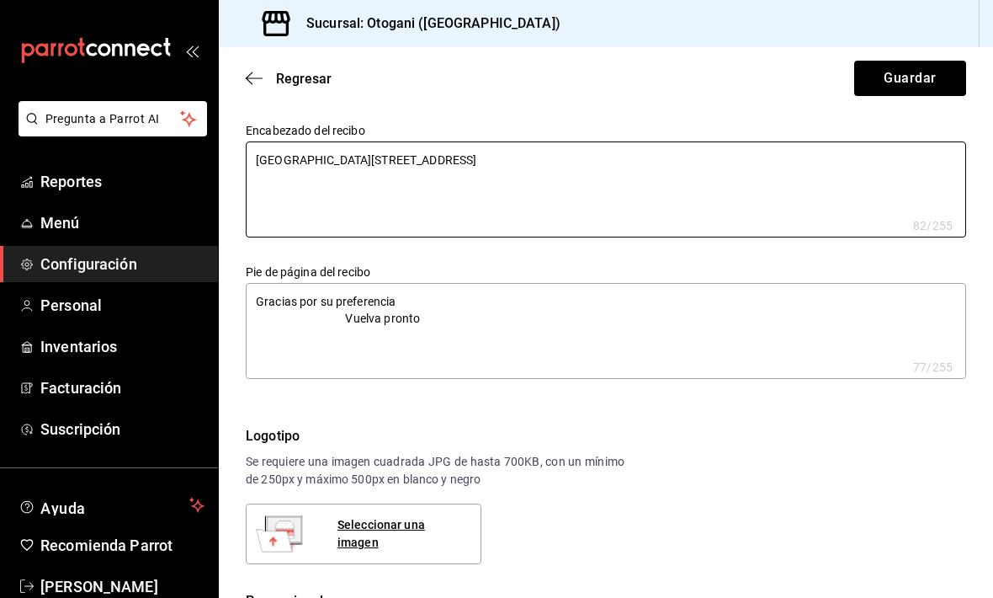
type textarea "x"
type textarea "CLEMSA Plaza coral 2168 Local 19"
type textarea "x"
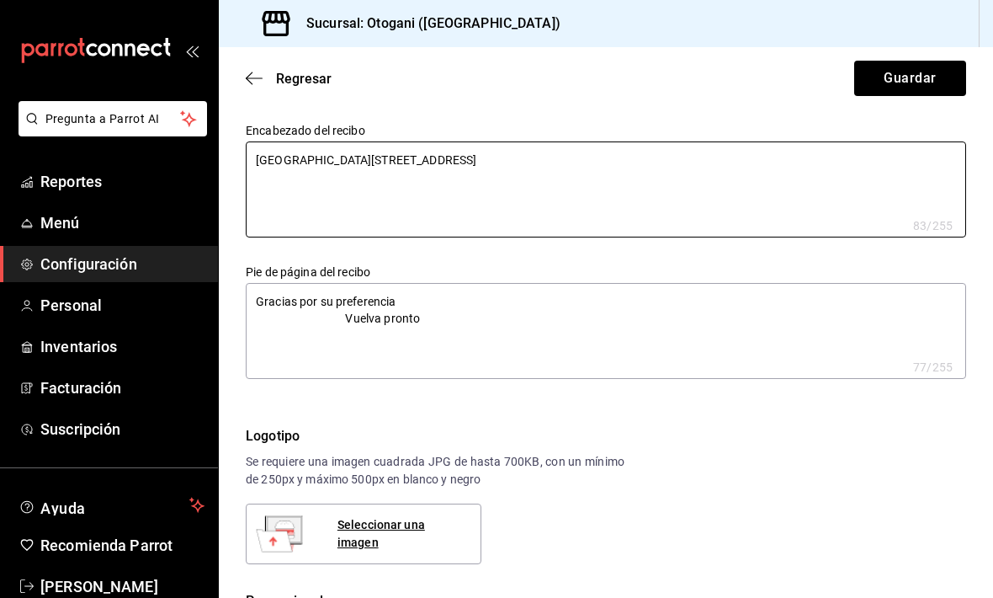
type textarea "CLEMSA Plaza coral 2168 Local 19"
type textarea "x"
type textarea "CLEMSA Plaza coral 2168 Local 19"
type textarea "x"
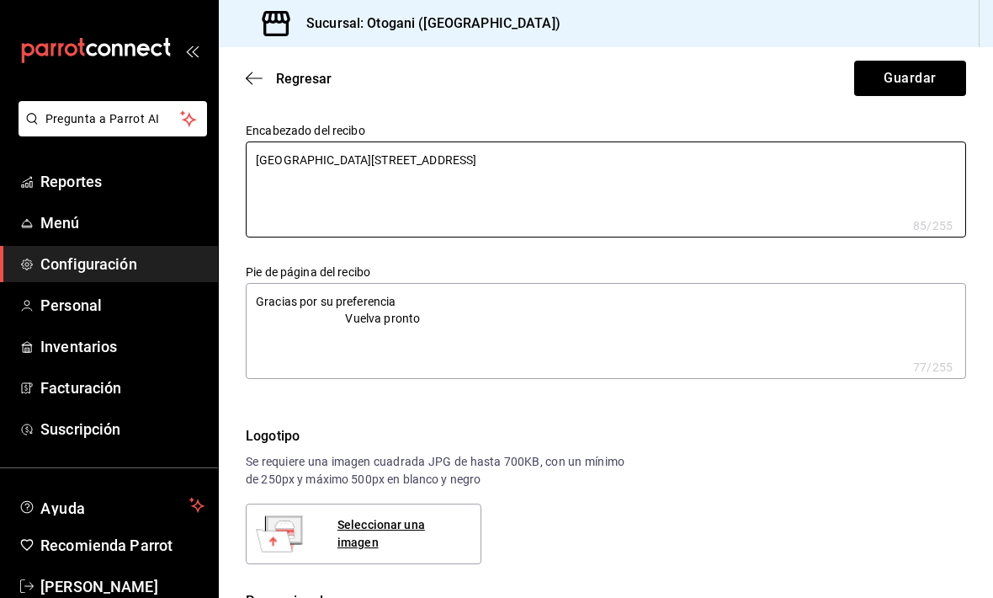
type textarea "x"
type textarea "CLEMSA Plaza coral 2168 Local 19"
type textarea "x"
type textarea "CLEMSA Plaza coral 2168 Local 19"
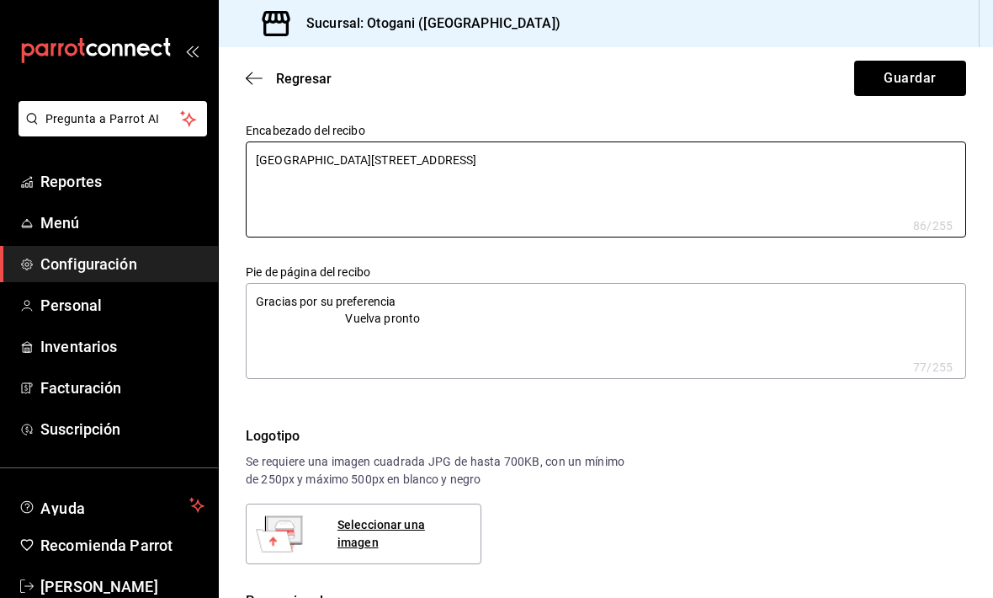
type textarea "x"
type textarea "CLEMSA Plaza coral 2168 Local 19"
type textarea "x"
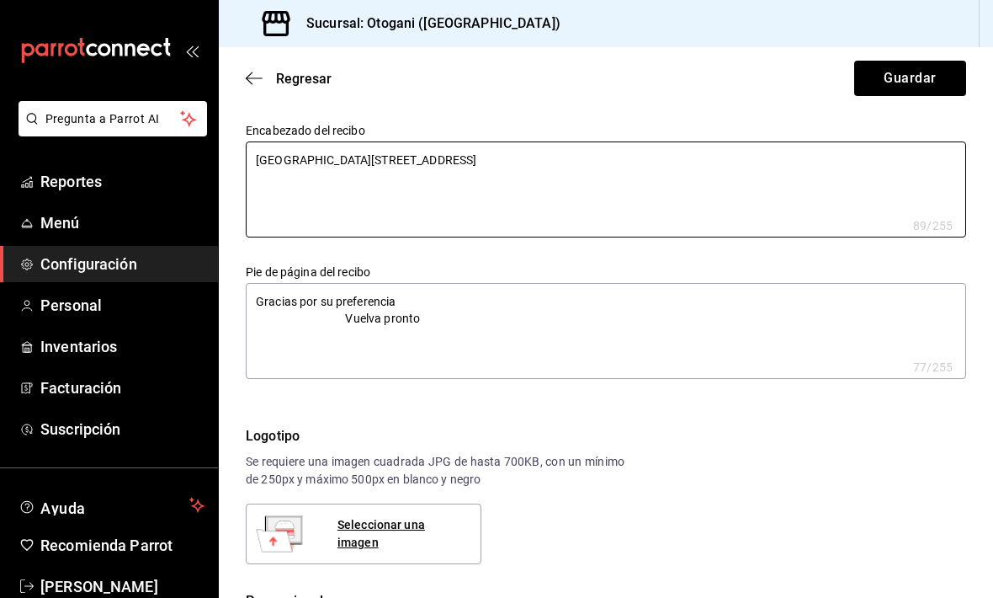
type textarea "CLEMSA Plaza coral 2168 Local 19"
type textarea "x"
type textarea "CLEMSA Plaza coral 2168 Local 19"
type textarea "x"
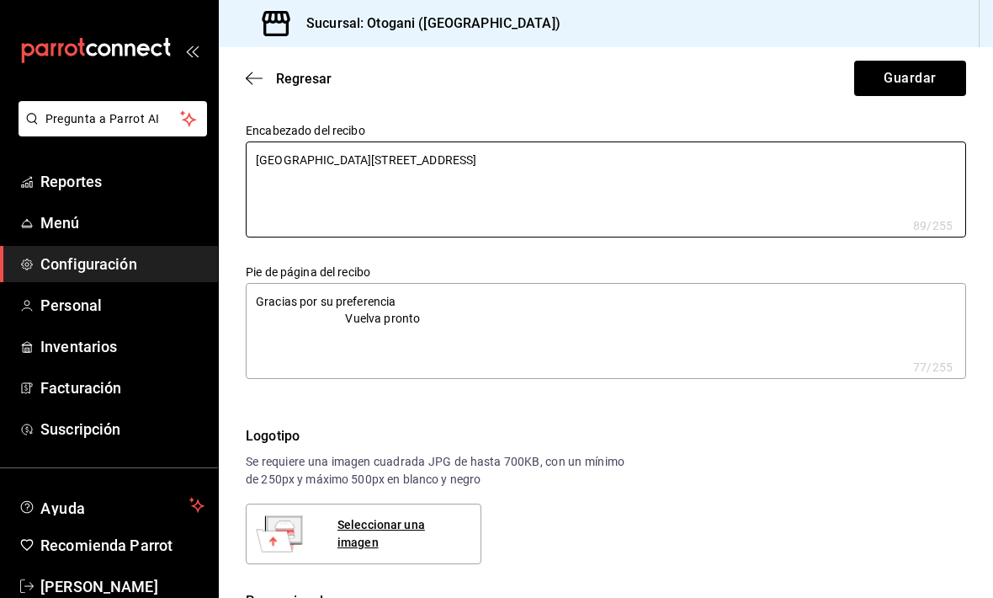
type textarea "x"
type textarea "CLEMSA Plaza coral 2168 Local 19"
type textarea "x"
type textarea "CLEMSA Plaza coral 2168 Local 19"
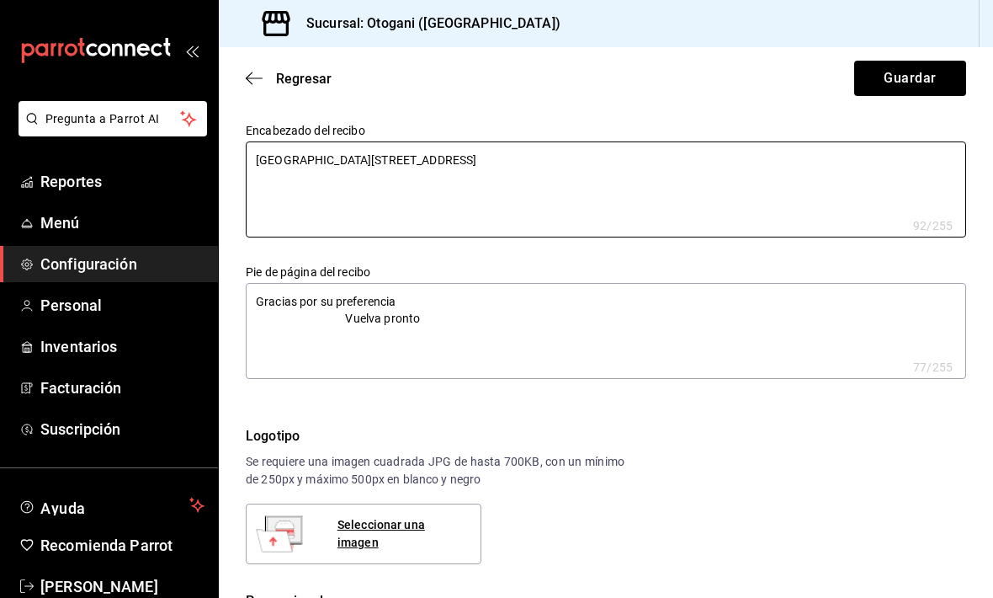
type textarea "x"
type textarea "CLEMSA Plaza coral 2168 Local 19"
type textarea "x"
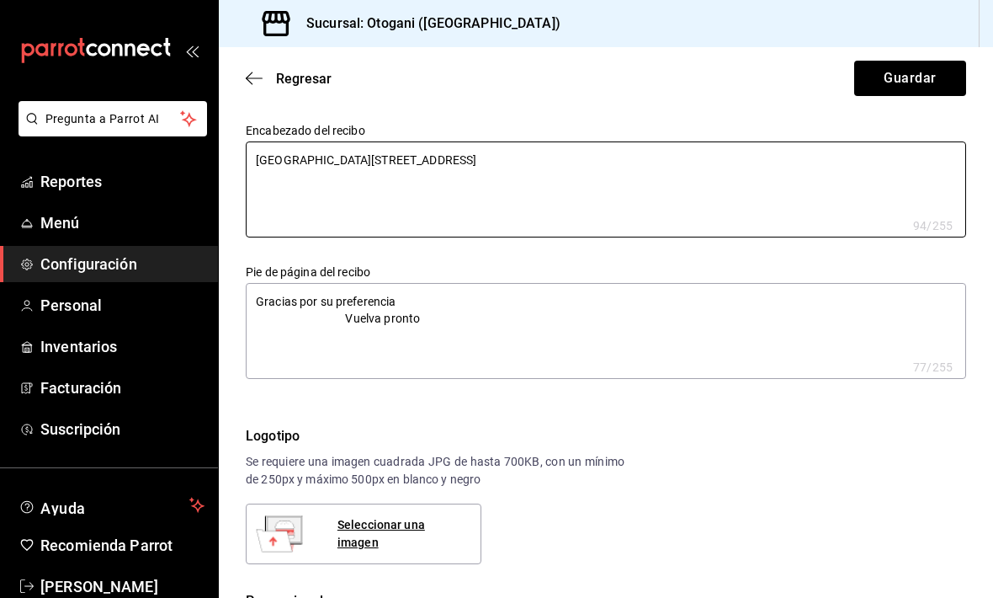
type textarea "CLEMSA Plaza coral 2168 Local 19"
type textarea "x"
type textarea "CLEMSA Plaza coral 2168 Local 19"
type textarea "x"
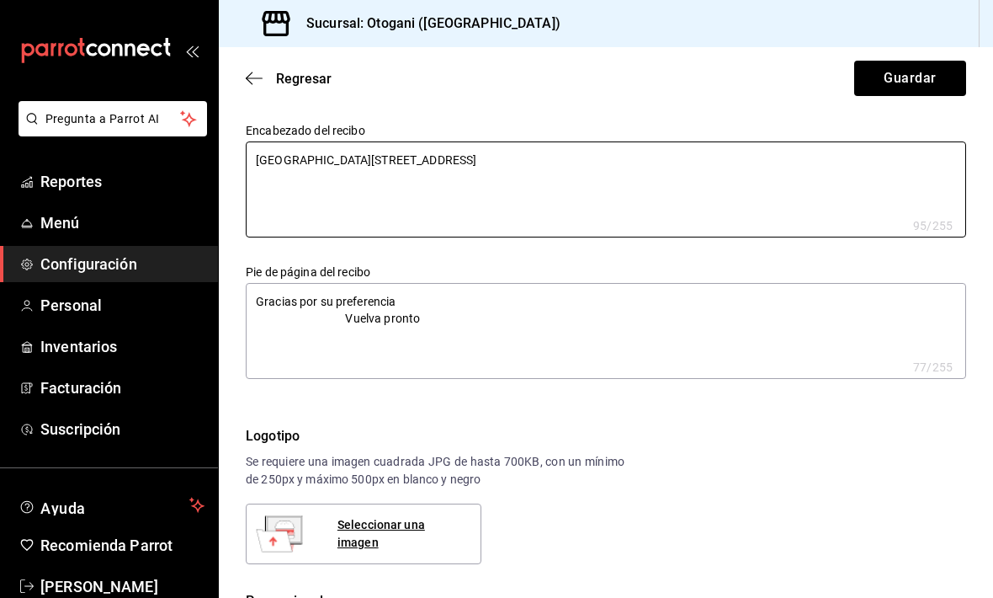
type textarea "x"
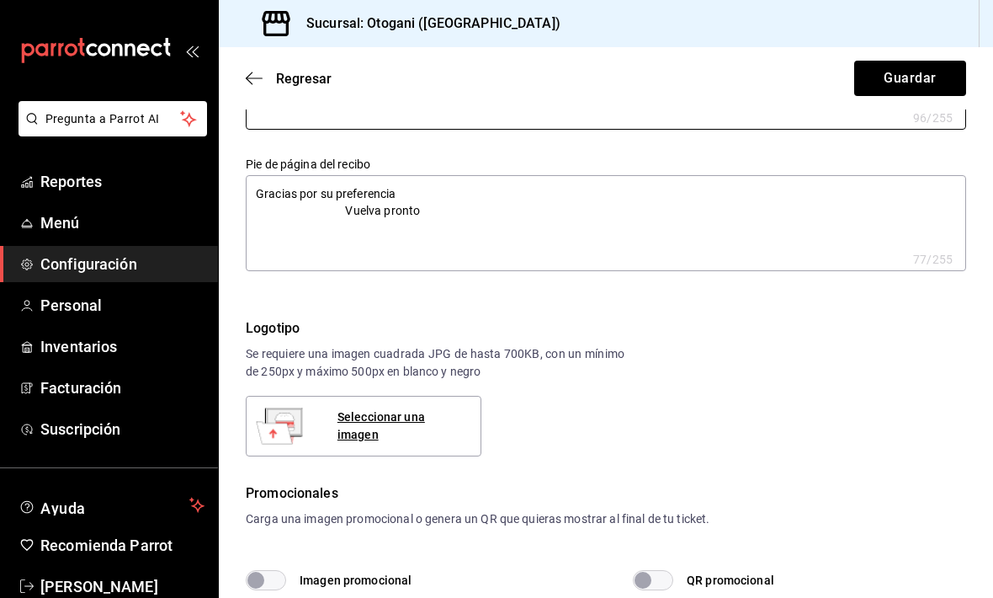
scroll to position [98, 0]
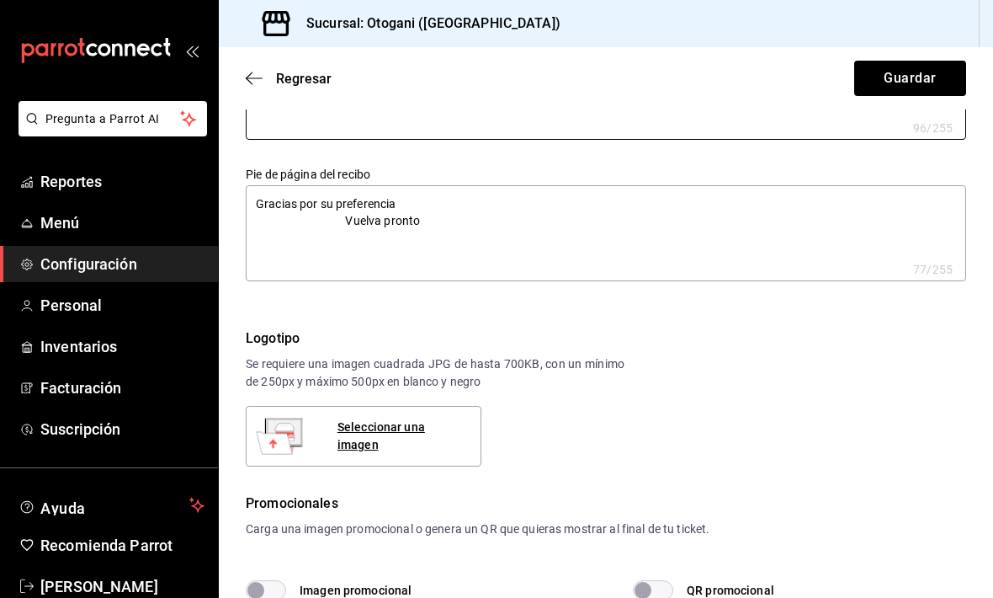
type textarea "CLEMSA Plaza coral 2168 Local 19"
click at [257, 208] on textarea "Gracias por su preferencia Vuelva pronto" at bounding box center [606, 233] width 721 height 96
type textarea "x"
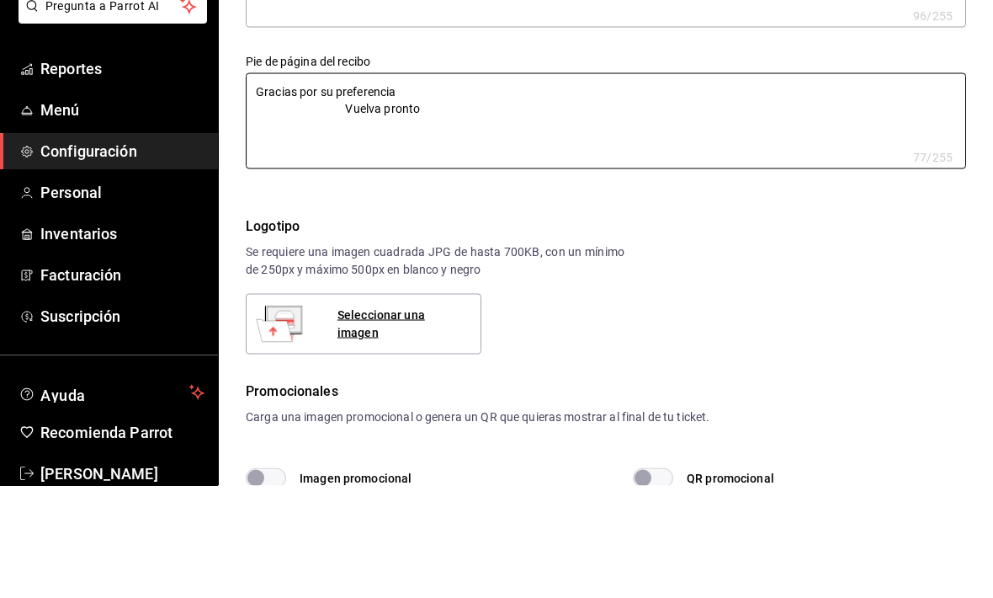
type textarea "Gracias por su preferencia Vuelva pronto"
type textarea "x"
type textarea "Gracias por su preferencia Vuelva pronto"
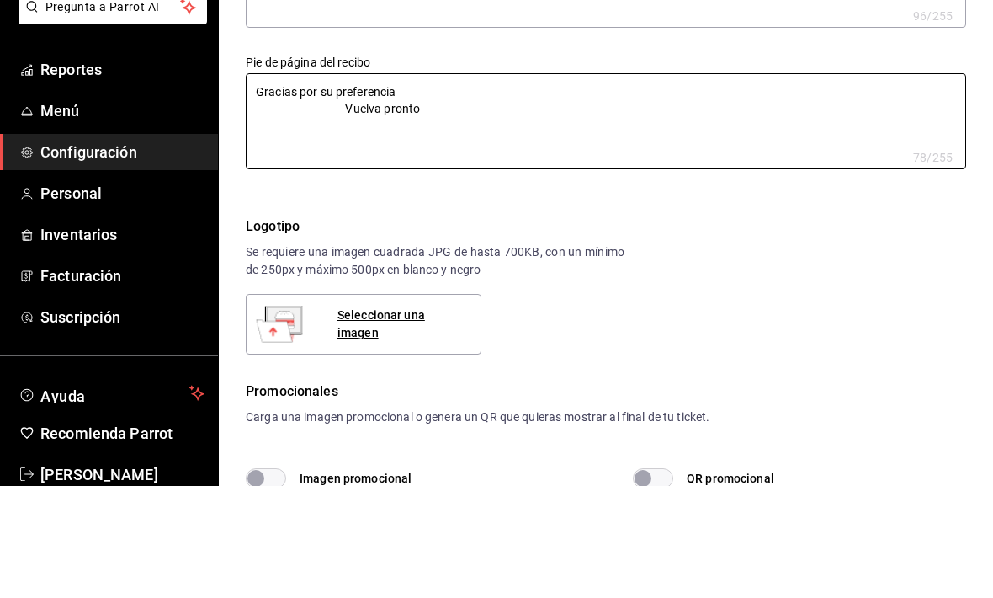
type textarea "x"
type textarea "Gracias por su preferencia Vuelva pronto"
type textarea "x"
type textarea "Gracias por su preferencia Vuelva pronto"
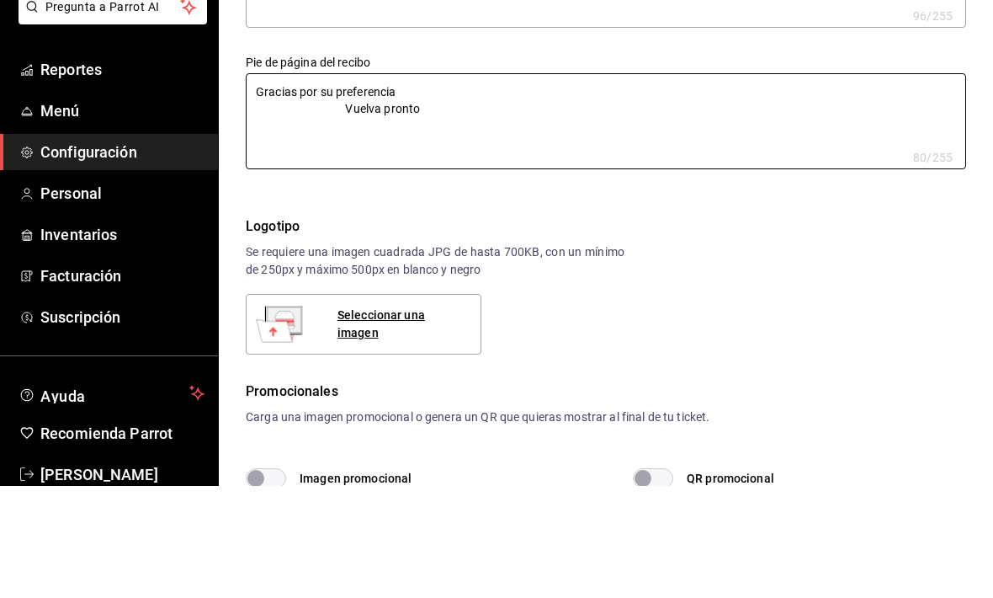
type textarea "x"
type textarea "Gracias por su preferencia Vuelva pronto"
type textarea "x"
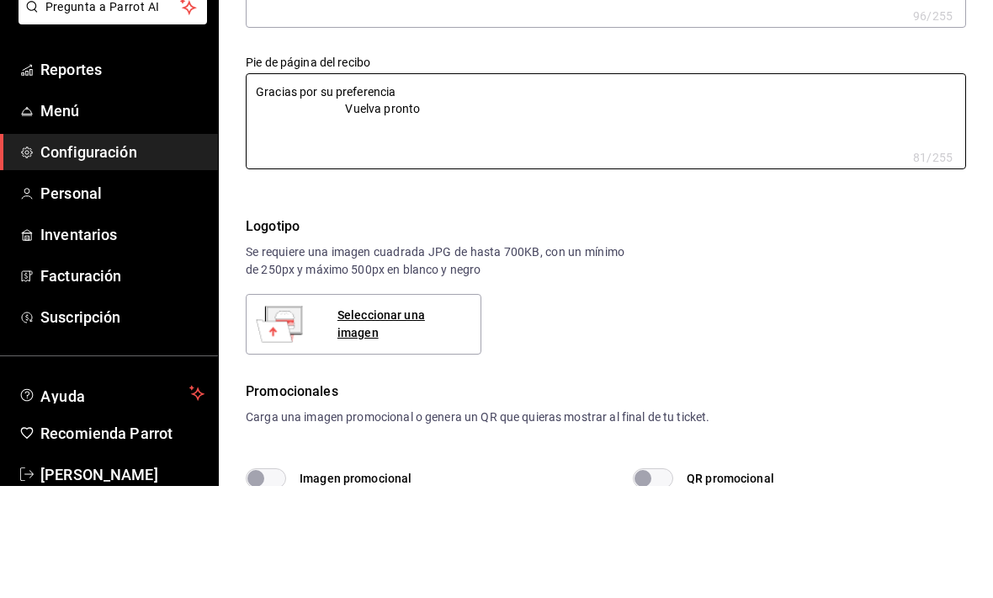
type textarea "Gracias por su preferencia Vuelva pronto"
type textarea "x"
type textarea "Gracias por su preferencia Vuelva pronto"
type textarea "x"
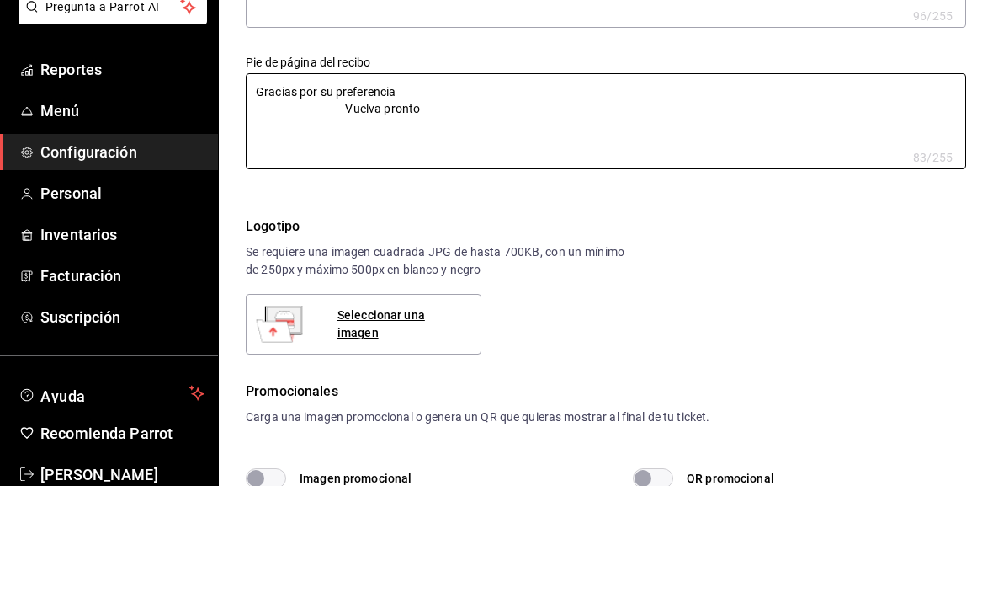
type textarea "x"
type textarea "Gracias por su preferencia Vuelva pronto"
type textarea "x"
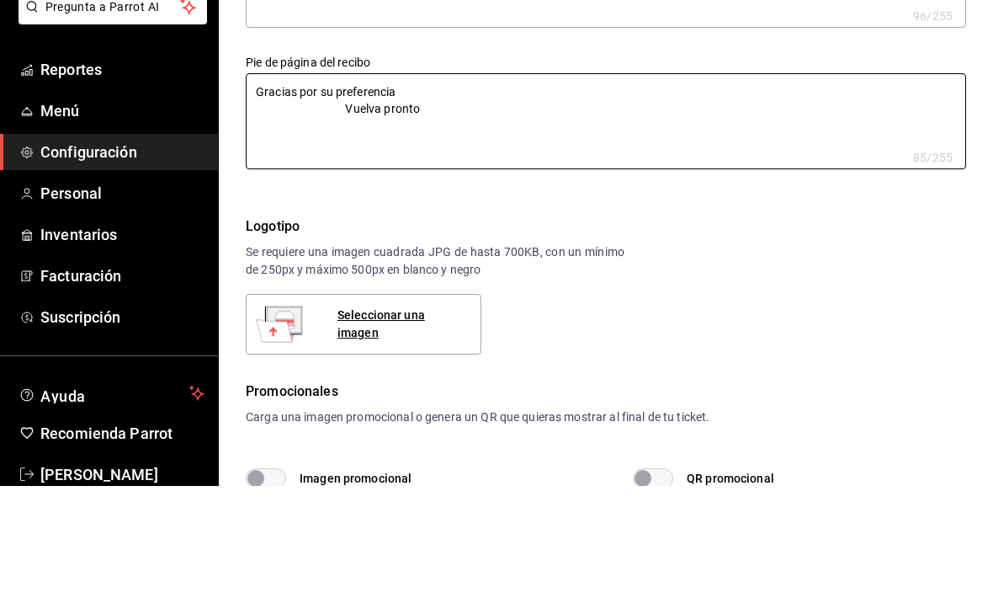
type textarea "Gracias por su preferencia Vuelva pronto"
type textarea "x"
type textarea "Gracias por su preferencia Vuelva pronto"
type textarea "x"
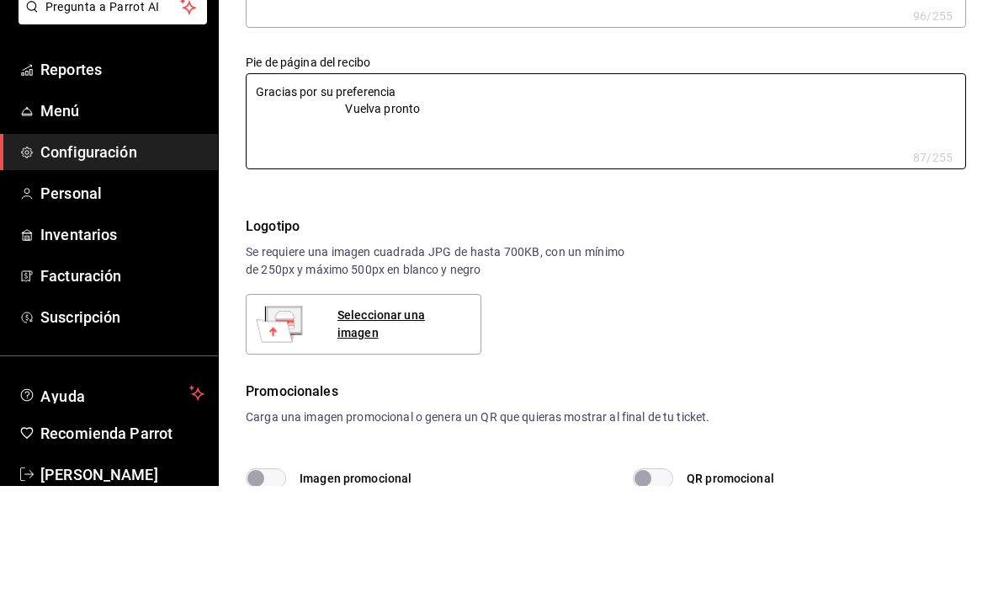
type textarea "Gracias por su preferencia Vuelva pronto"
type textarea "x"
type textarea "Gracias por su preferencia Vuelva pronto"
type textarea "x"
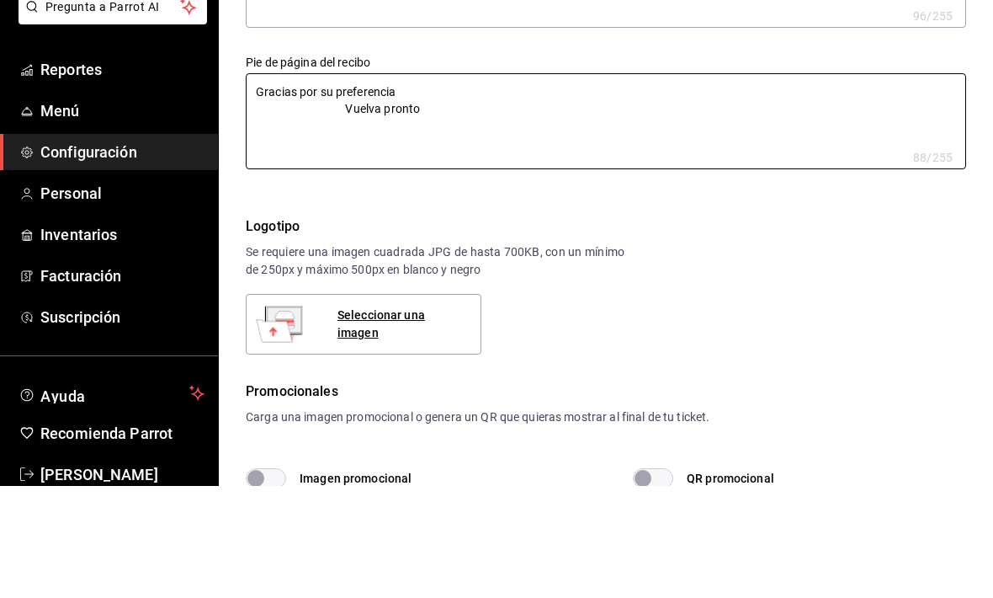
type textarea "x"
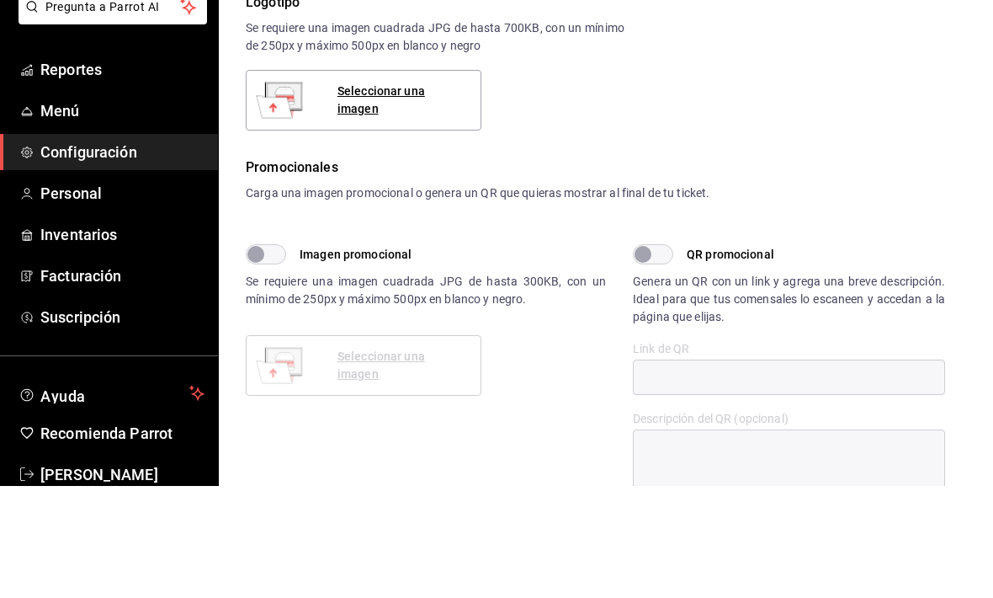
scroll to position [309, 0]
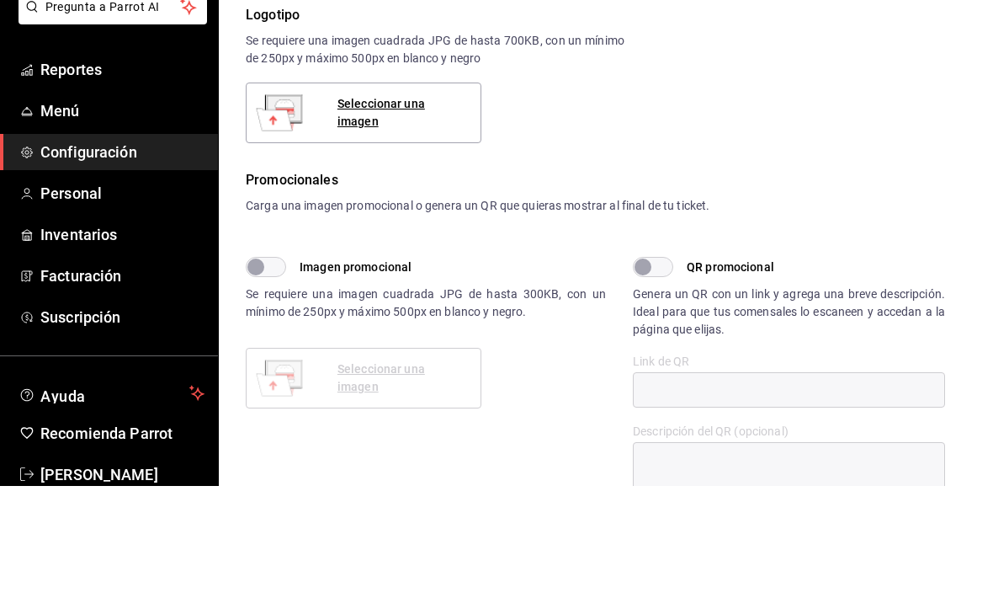
click at [412, 207] on div "Seleccionar una imagen" at bounding box center [403, 224] width 130 height 35
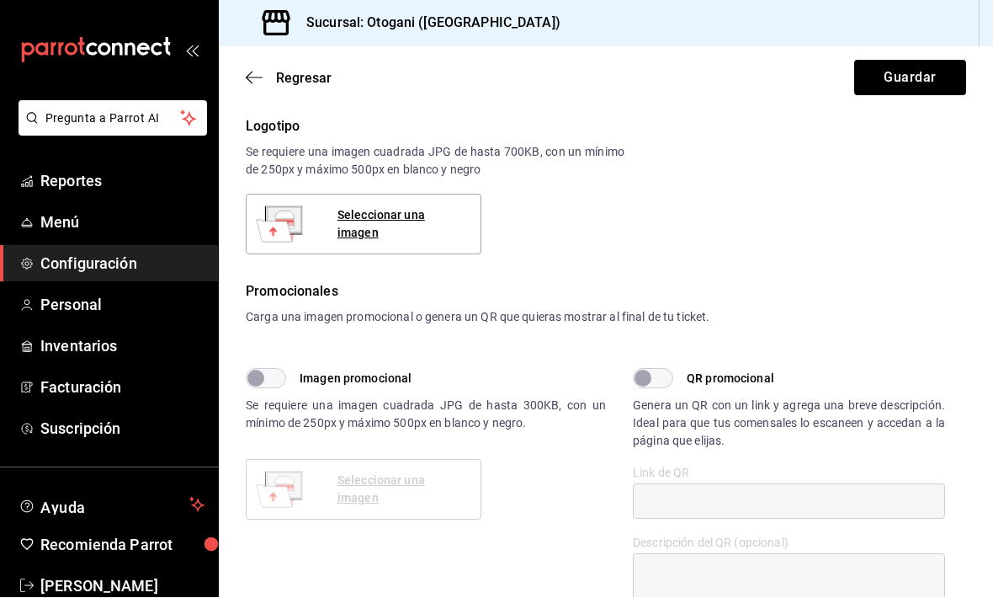
click at [403, 207] on div "Seleccionar una imagen" at bounding box center [403, 224] width 130 height 35
click at [395, 207] on div "Seleccionar una imagen" at bounding box center [403, 224] width 130 height 35
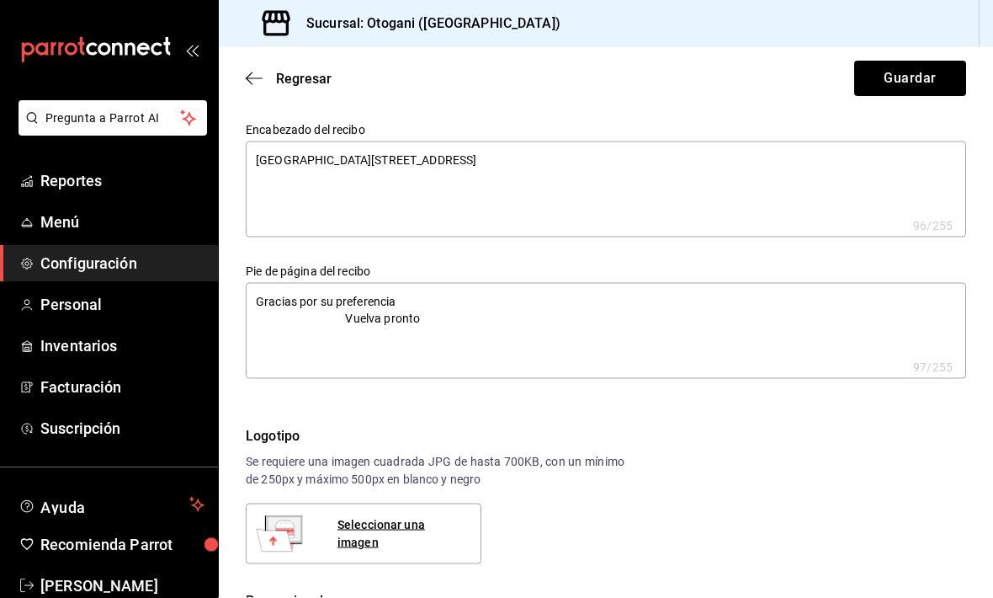
scroll to position [0, 0]
click at [689, 68] on button "Guardar" at bounding box center [910, 78] width 112 height 35
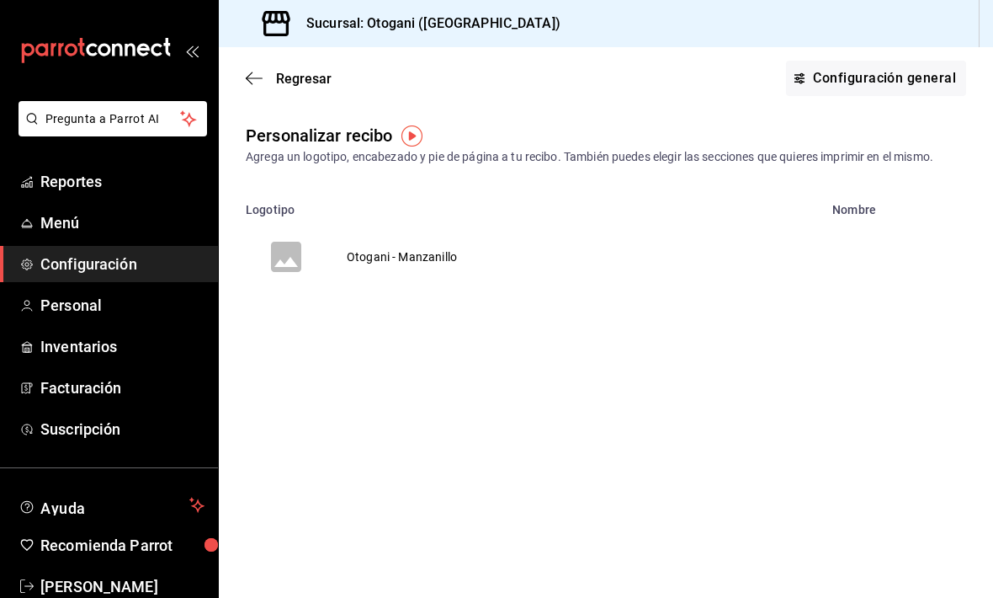
click at [258, 79] on icon "button" at bounding box center [254, 78] width 17 height 15
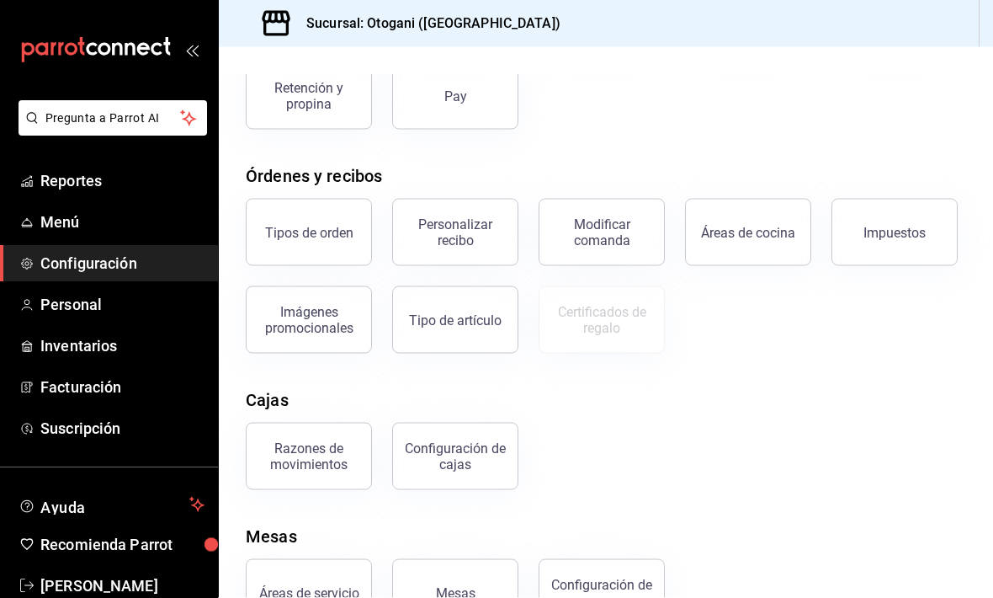
click at [608, 596] on div "Configuración de mesa" at bounding box center [602, 593] width 104 height 32
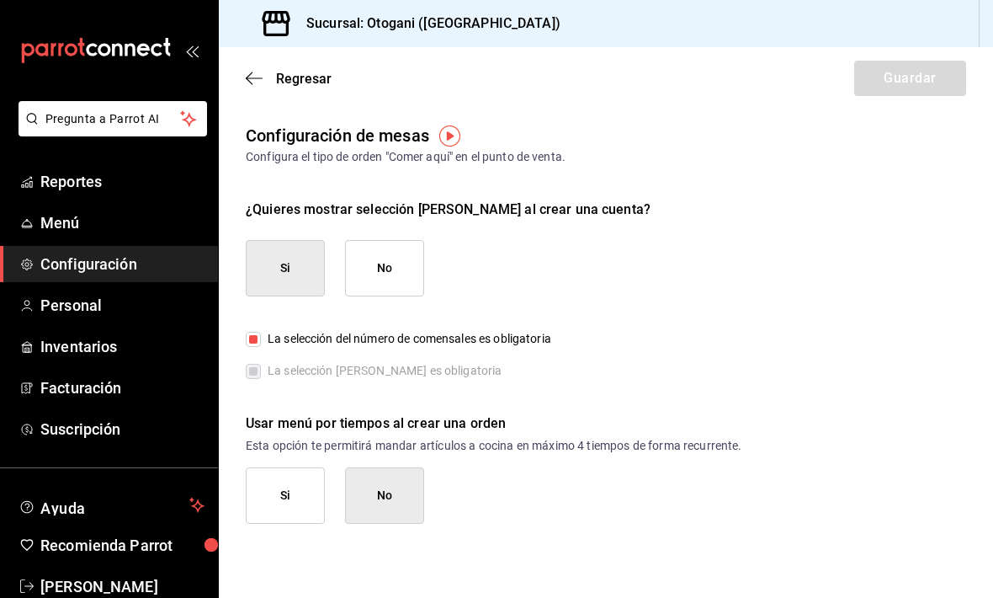
click at [260, 76] on icon "button" at bounding box center [254, 78] width 17 height 15
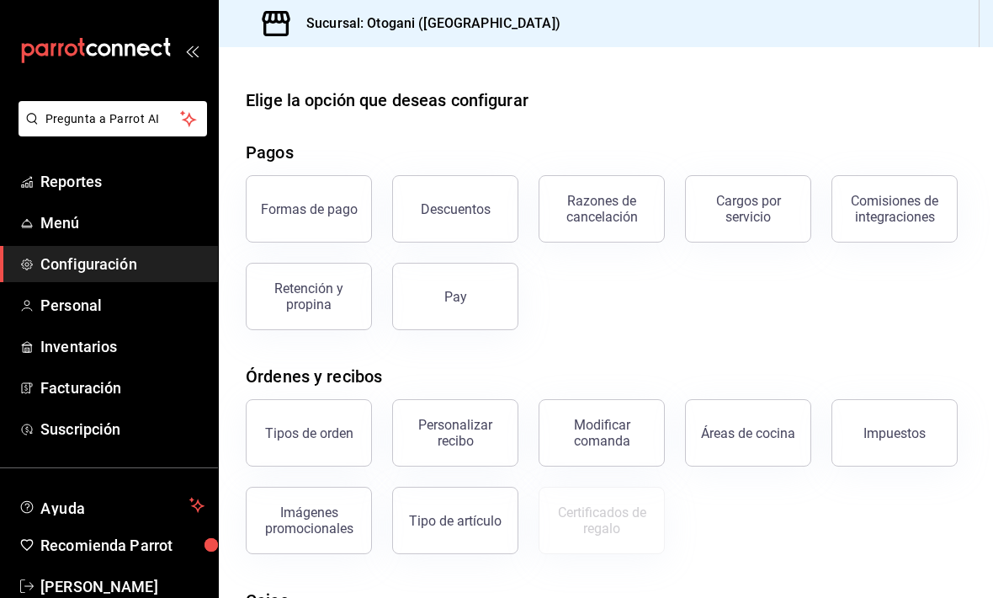
click at [327, 194] on button "Formas de pago" at bounding box center [309, 208] width 126 height 67
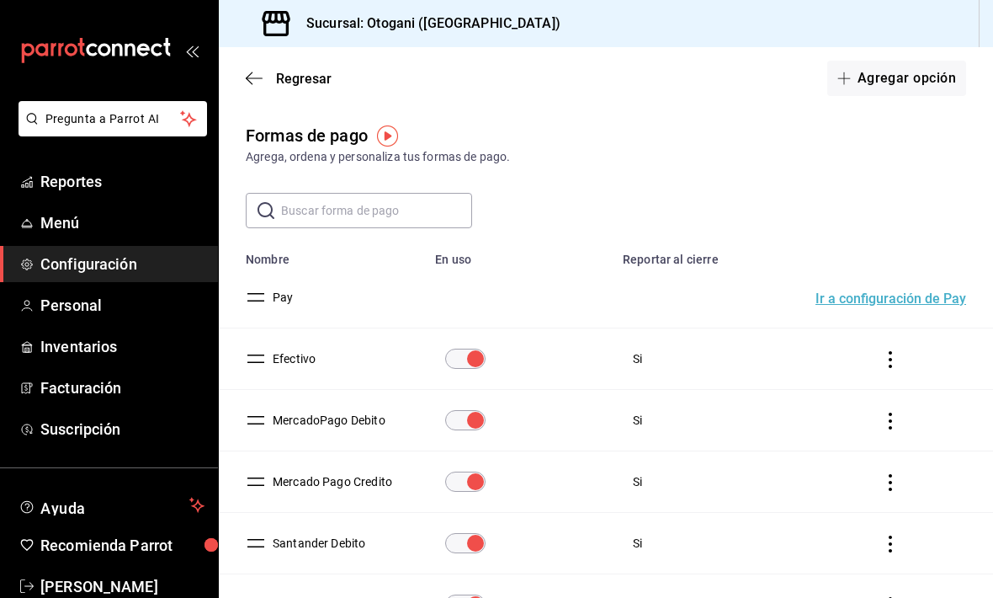
click at [260, 72] on icon "button" at bounding box center [254, 78] width 17 height 15
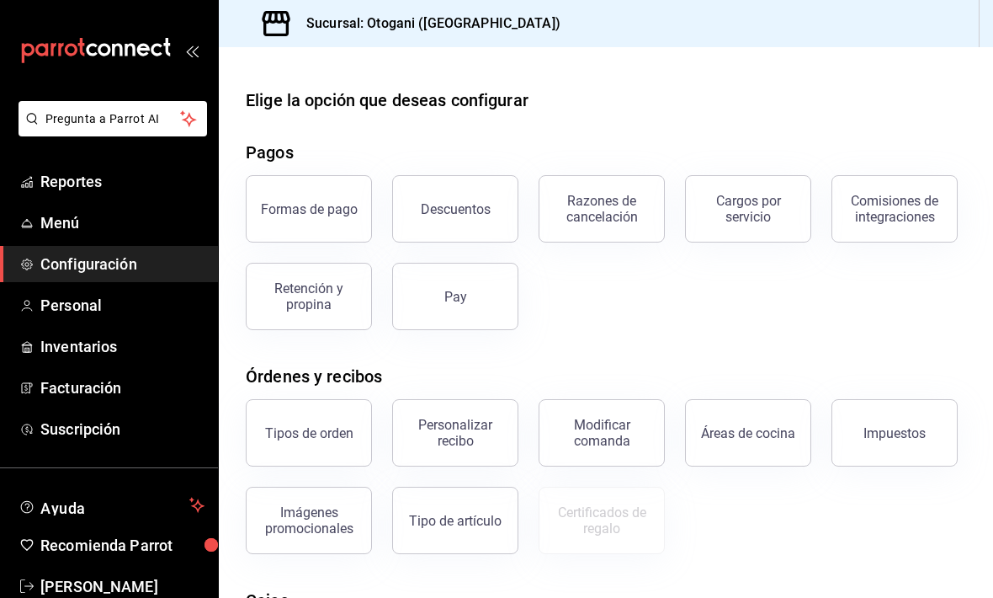
click at [602, 447] on div "Modificar comanda" at bounding box center [602, 433] width 104 height 32
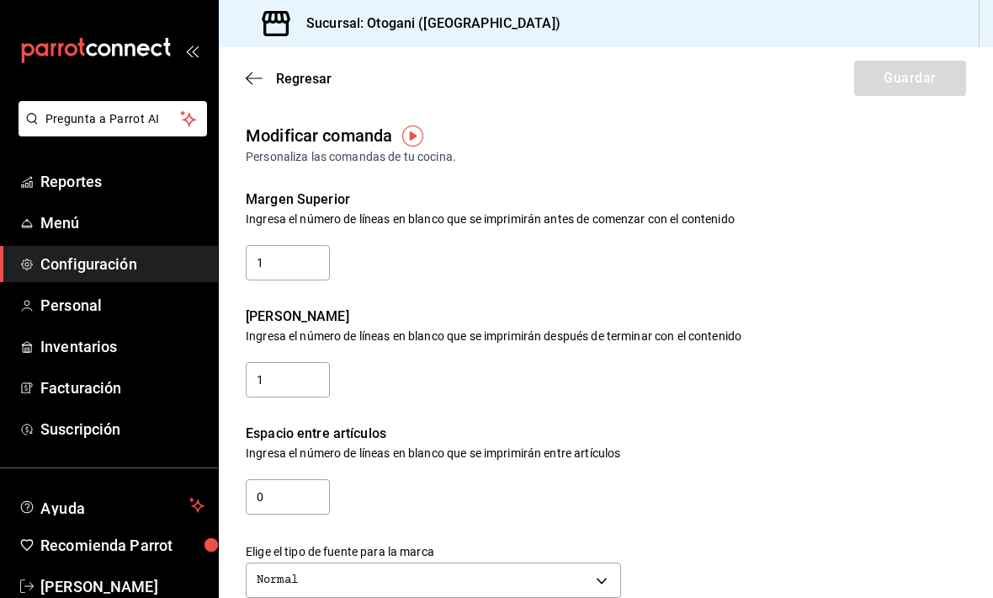
click at [254, 77] on icon "button" at bounding box center [254, 78] width 17 height 15
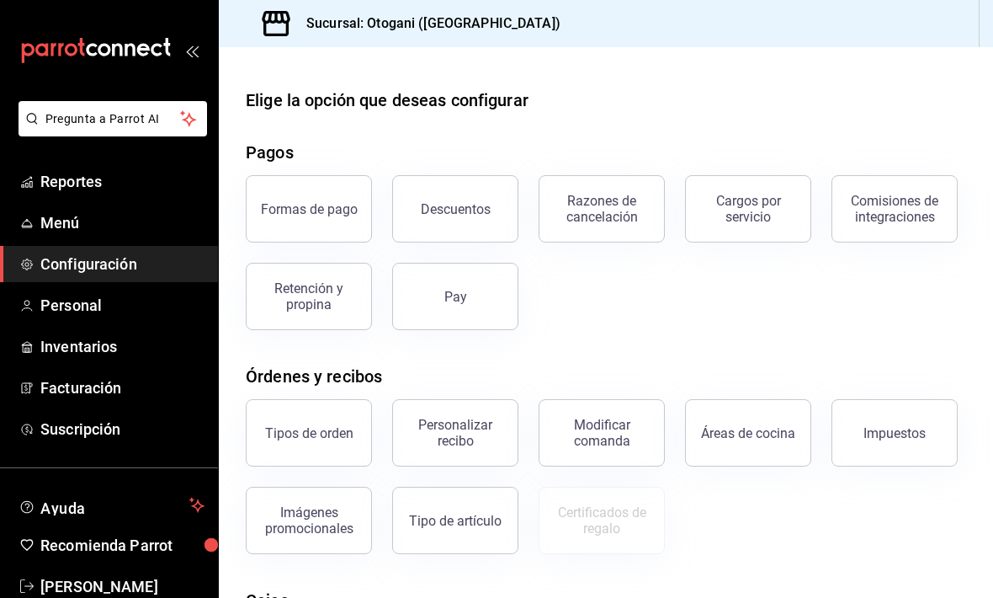
click at [475, 426] on div "Personalizar recibo" at bounding box center [455, 433] width 104 height 32
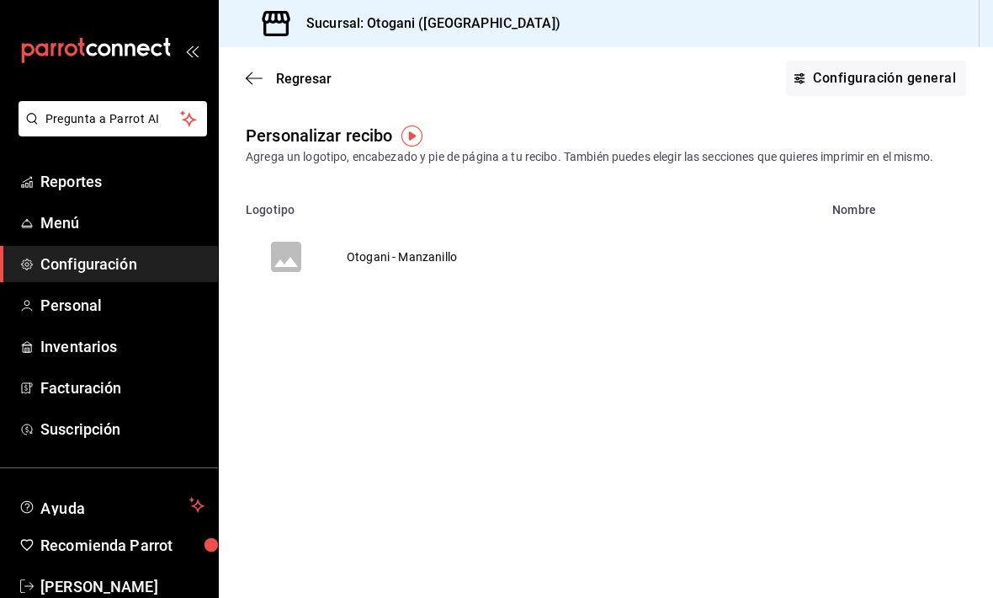
click at [90, 224] on span "Menú" at bounding box center [122, 222] width 164 height 23
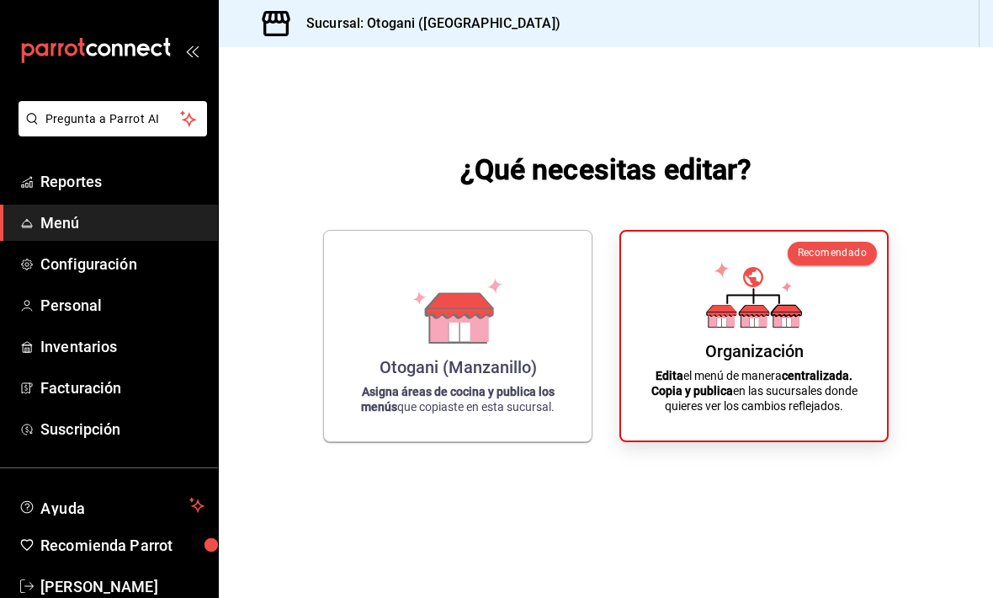
click at [71, 221] on span "Menú" at bounding box center [122, 222] width 164 height 23
click at [91, 299] on span "Personal" at bounding box center [122, 305] width 164 height 23
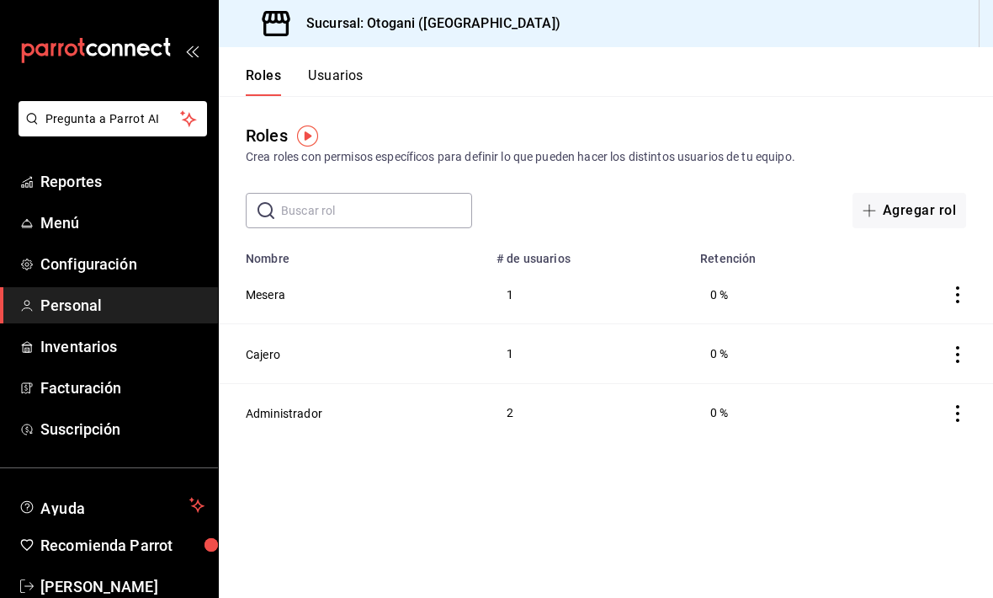
click at [395, 408] on td "Administrador" at bounding box center [353, 412] width 268 height 59
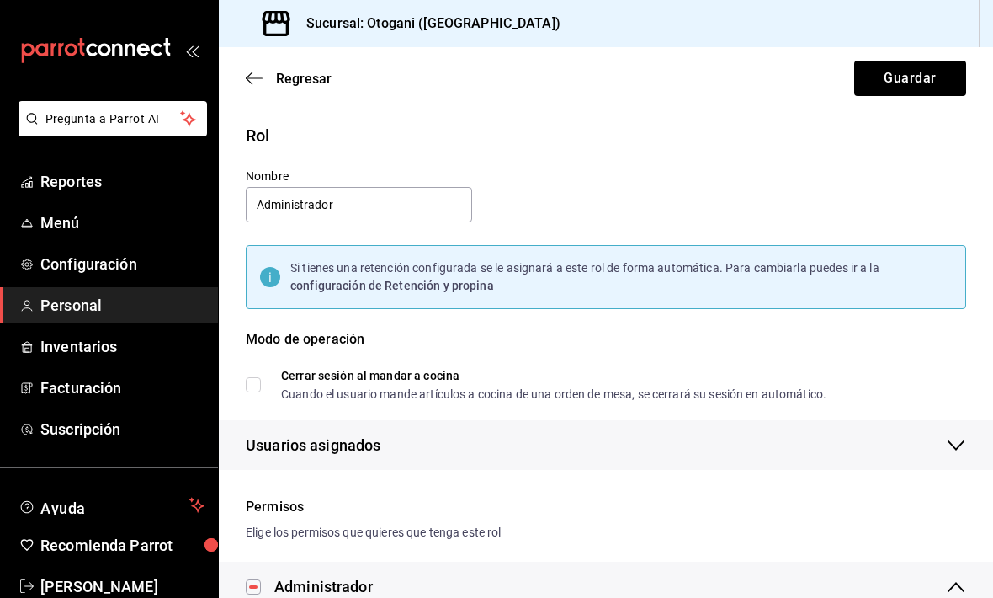
click at [275, 66] on div "Regresar Guardar" at bounding box center [606, 78] width 774 height 62
click at [254, 63] on div "Regresar Guardar" at bounding box center [606, 78] width 774 height 62
click at [266, 74] on span "Regresar" at bounding box center [289, 79] width 86 height 16
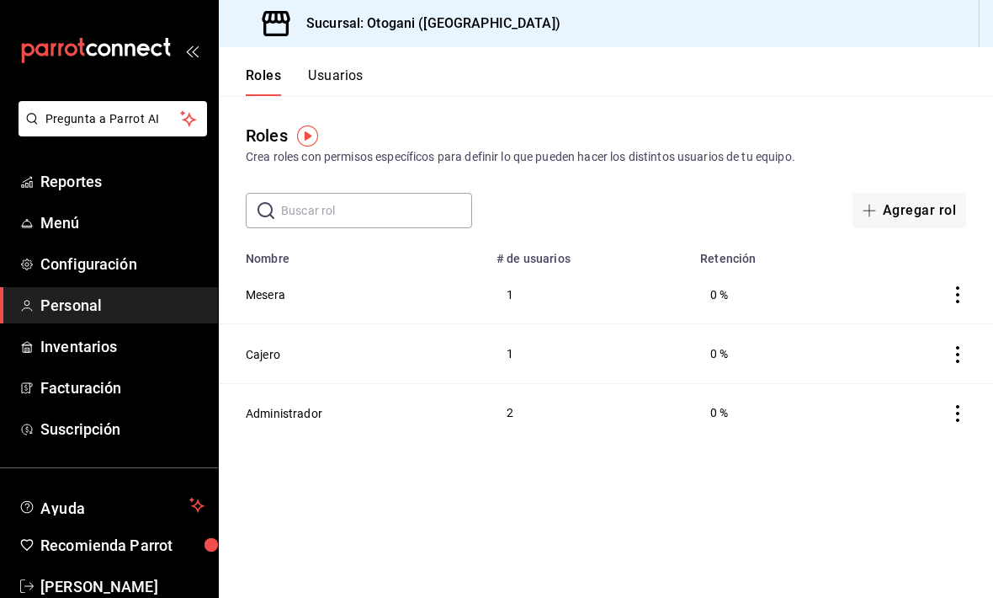
click at [343, 67] on button "Usuarios" at bounding box center [336, 81] width 56 height 29
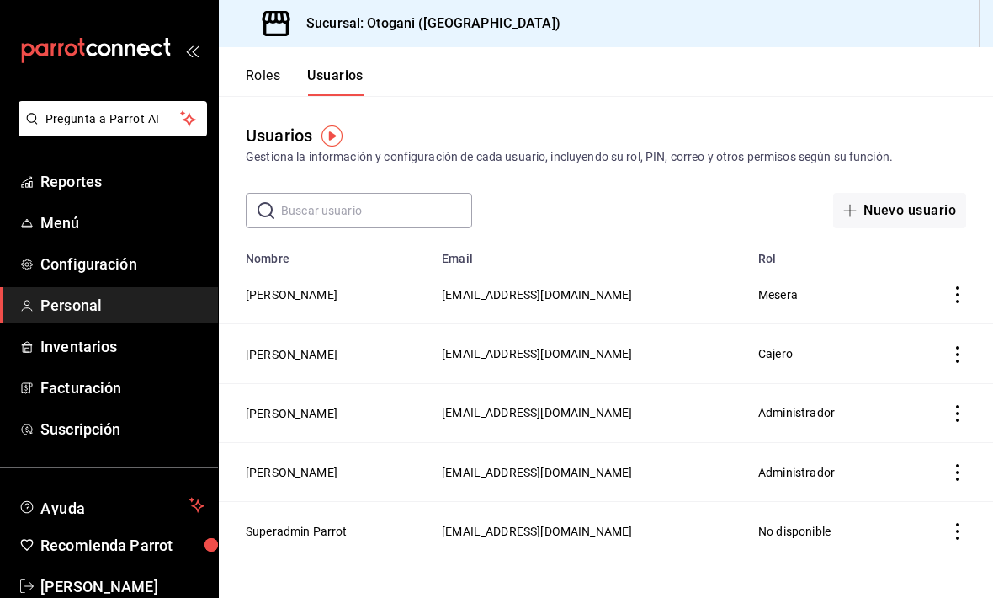
click at [274, 70] on button "Roles" at bounding box center [263, 81] width 35 height 29
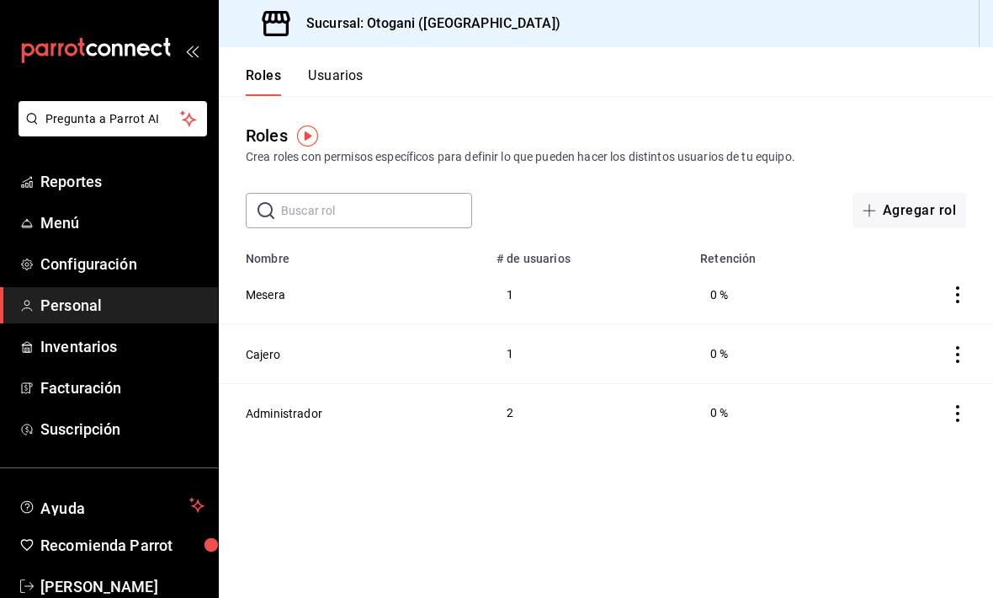
click at [108, 352] on span "Inventarios" at bounding box center [122, 346] width 164 height 23
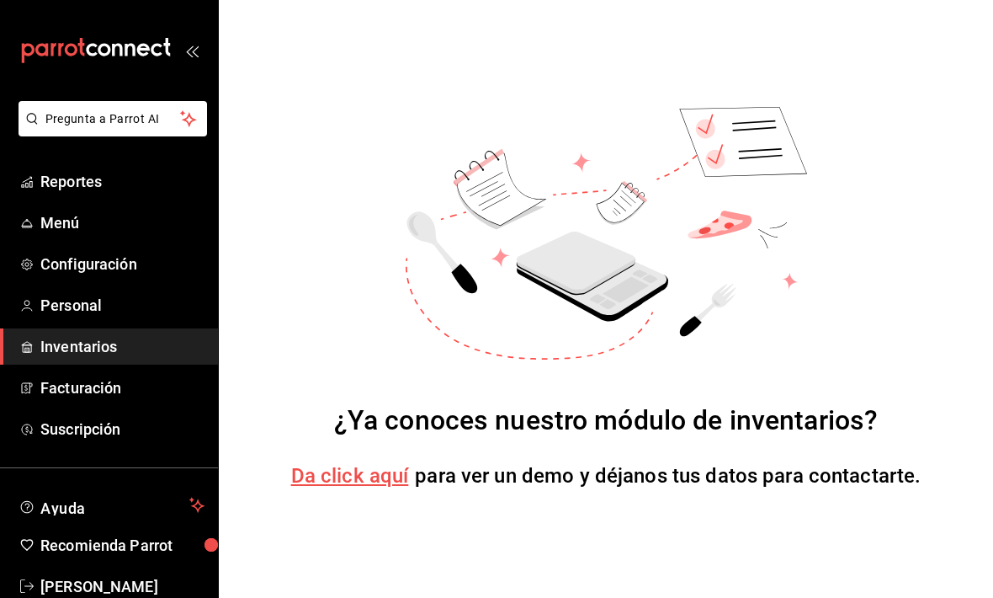
click at [207, 48] on div "mailbox folders" at bounding box center [109, 50] width 218 height 101
click at [104, 388] on span "Facturación" at bounding box center [122, 387] width 164 height 23
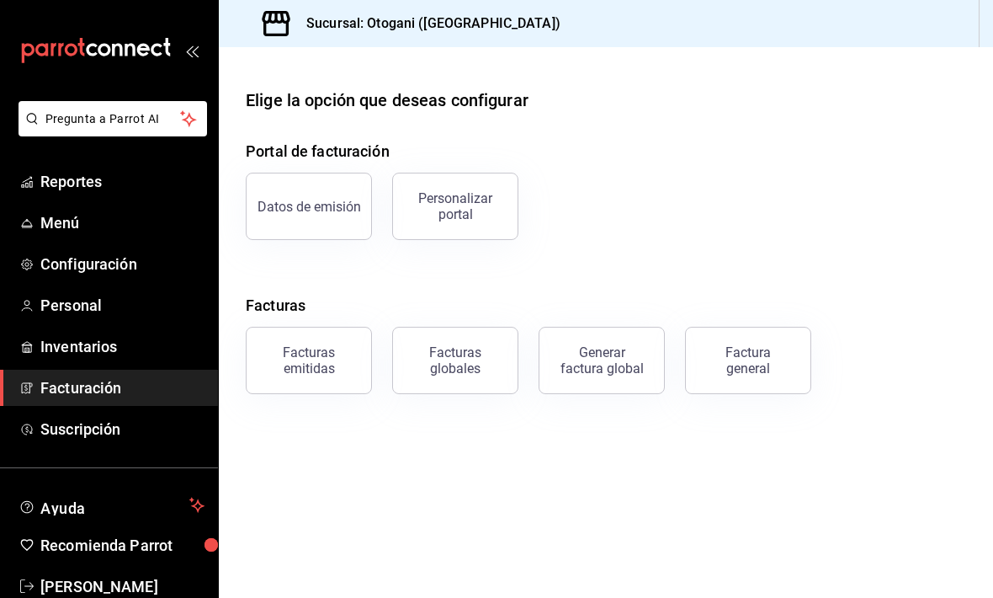
click at [308, 193] on button "Datos de emisión" at bounding box center [309, 206] width 126 height 67
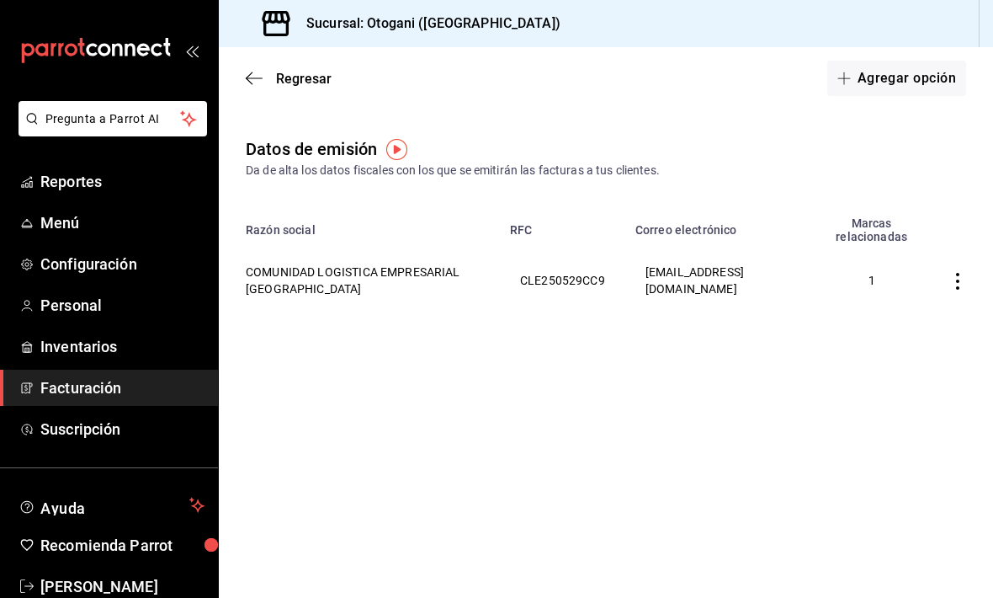
click at [252, 66] on div "Regresar Agregar opción" at bounding box center [606, 78] width 774 height 62
click at [269, 72] on span "Regresar" at bounding box center [289, 79] width 86 height 16
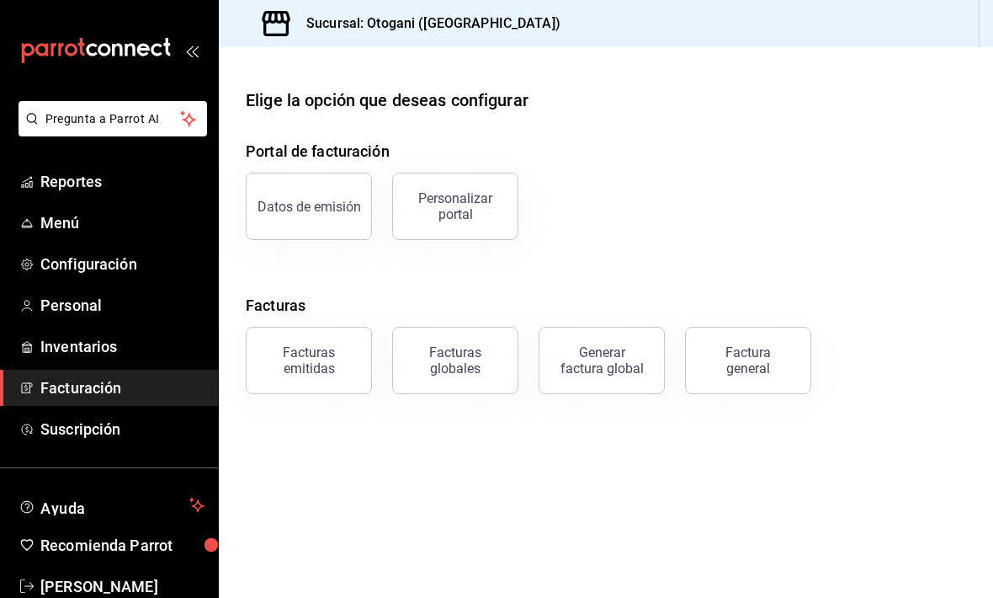
click at [449, 203] on div "Personalizar portal" at bounding box center [455, 206] width 104 height 32
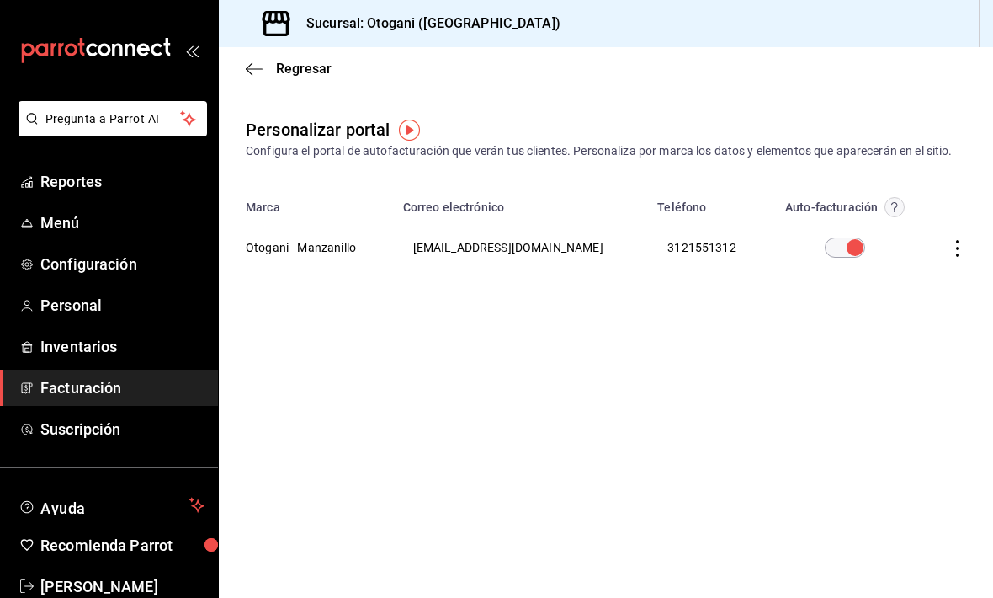
click at [267, 62] on span "Regresar" at bounding box center [289, 69] width 86 height 16
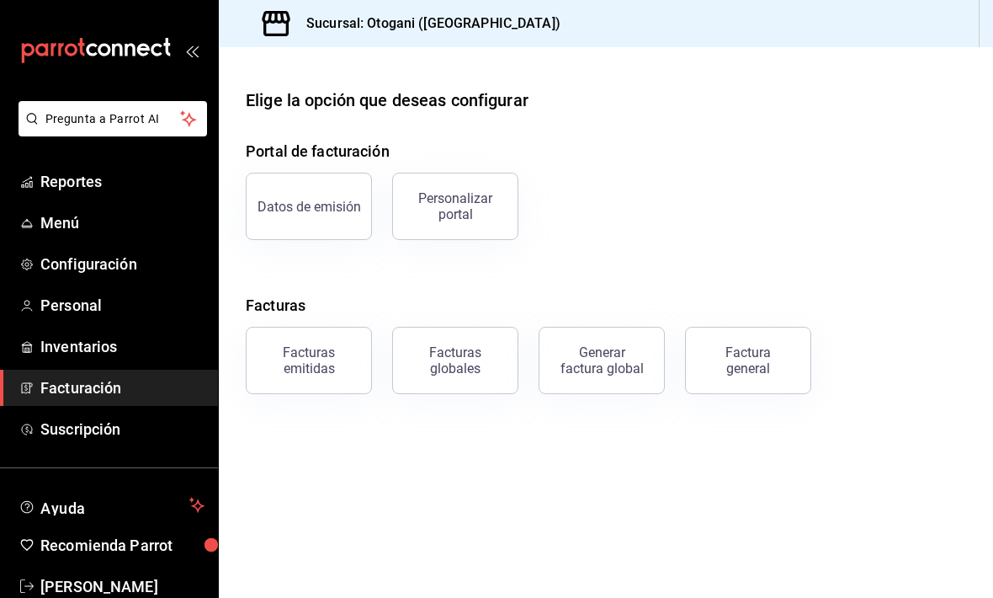
click at [332, 356] on div "Facturas emitidas" at bounding box center [309, 360] width 104 height 32
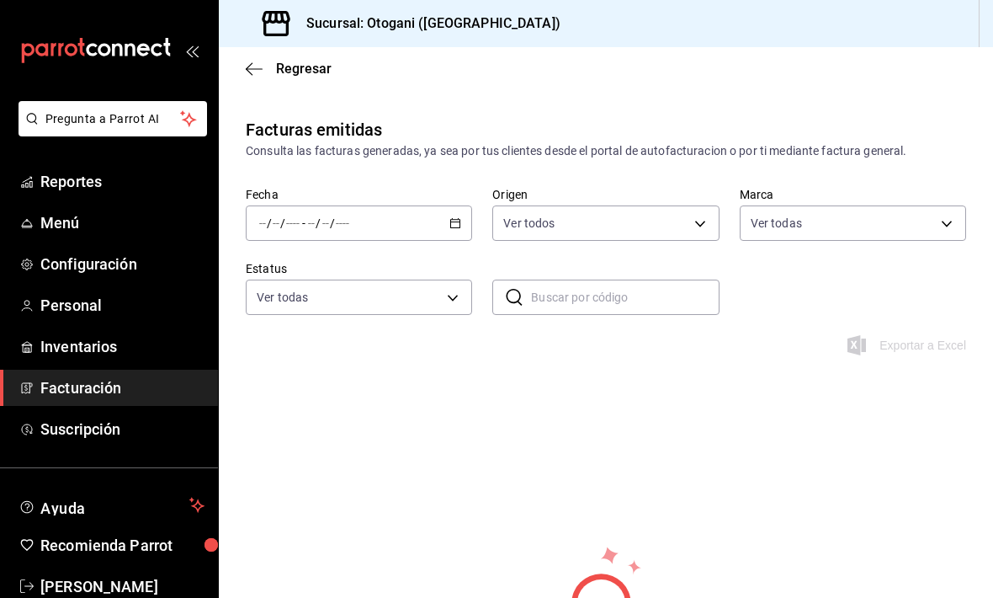
click at [464, 217] on div "/ / - / /" at bounding box center [359, 222] width 226 height 35
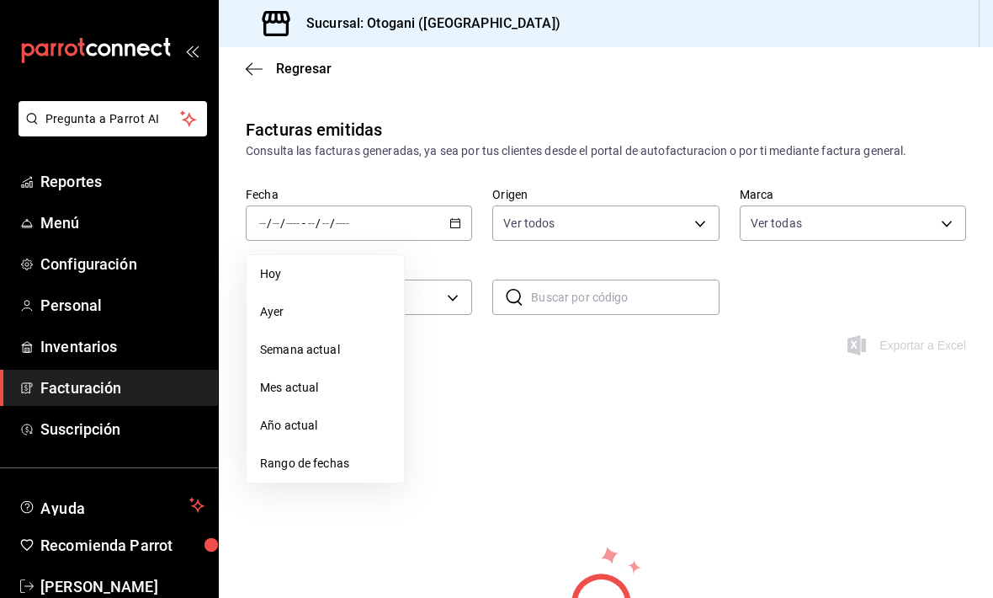
click at [315, 348] on span "Semana actual" at bounding box center [325, 350] width 130 height 18
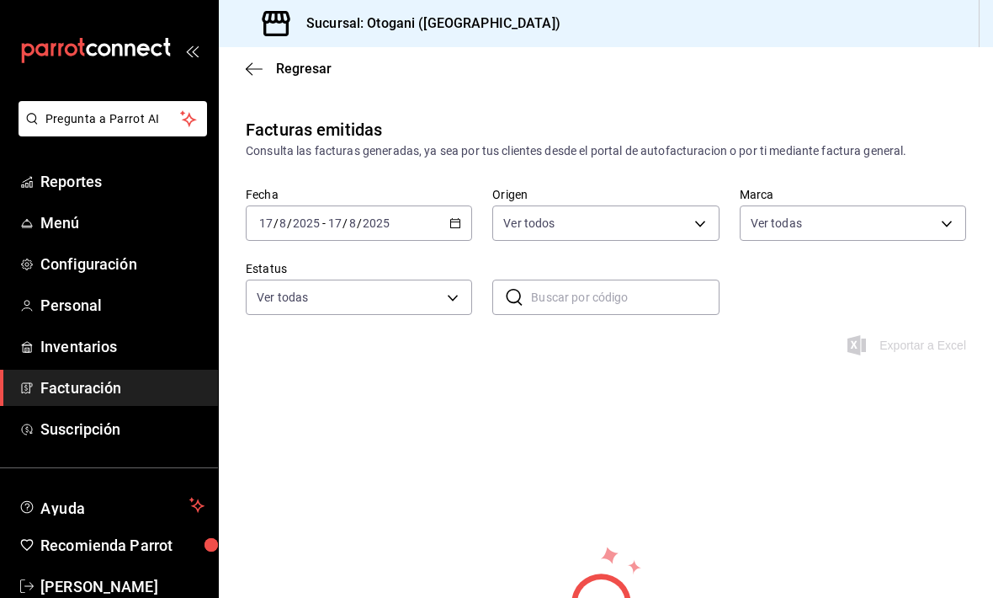
click at [689, 221] on body "Pregunta a Parrot AI Reportes Menú Configuración Personal Inventarios Facturaci…" at bounding box center [496, 299] width 993 height 598
click at [689, 215] on div at bounding box center [496, 299] width 993 height 598
click at [455, 295] on body "Pregunta a Parrot AI Reportes Menú Configuración Personal Inventarios Facturaci…" at bounding box center [496, 299] width 993 height 598
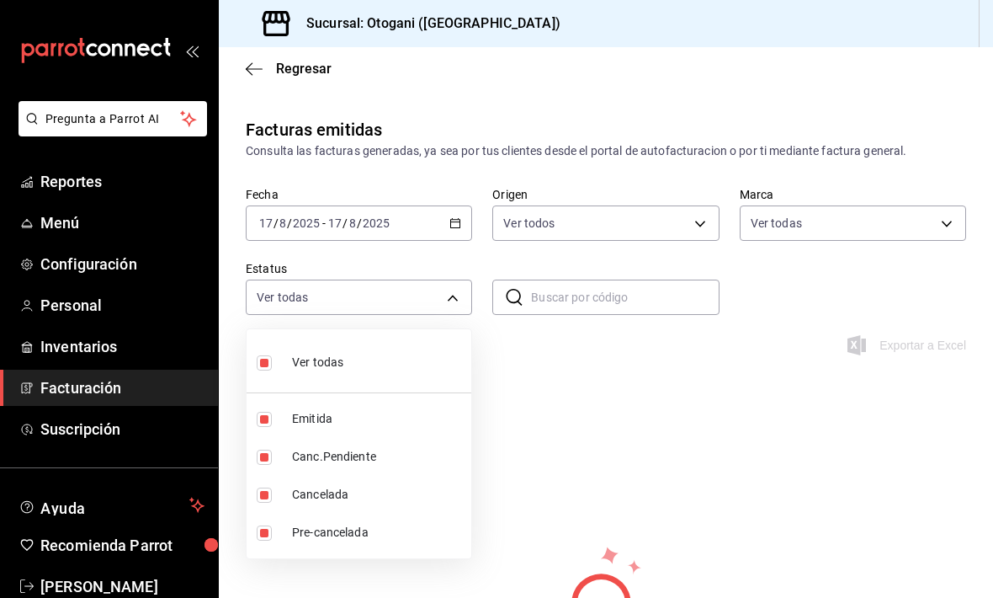
click at [352, 356] on li "Ver todas" at bounding box center [359, 361] width 225 height 50
click at [325, 355] on span "Ver todas" at bounding box center [317, 363] width 51 height 18
click at [689, 219] on div at bounding box center [496, 299] width 993 height 598
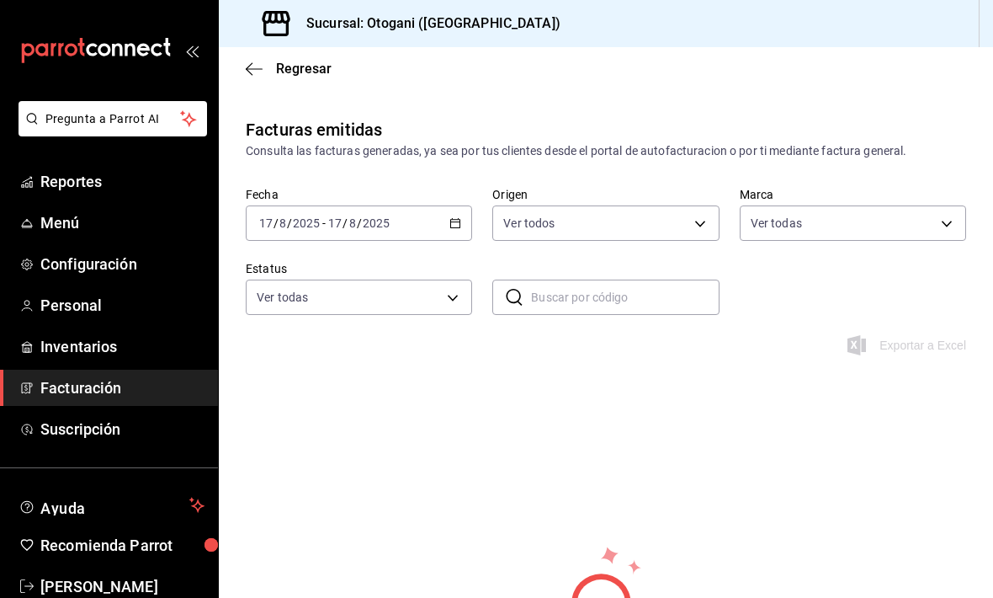
click at [689, 224] on body "Pregunta a Parrot AI Reportes Menú Configuración Personal Inventarios Facturaci…" at bounding box center [496, 299] width 993 height 598
click at [689, 154] on div at bounding box center [496, 299] width 993 height 598
click at [449, 226] on icon "button" at bounding box center [455, 223] width 12 height 12
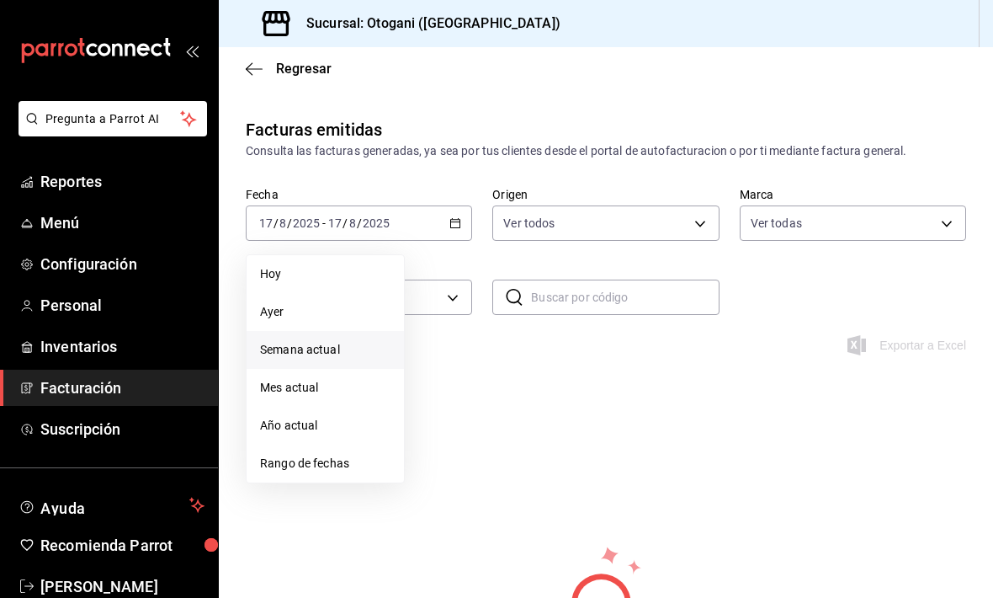
click at [295, 386] on span "Mes actual" at bounding box center [325, 388] width 130 height 18
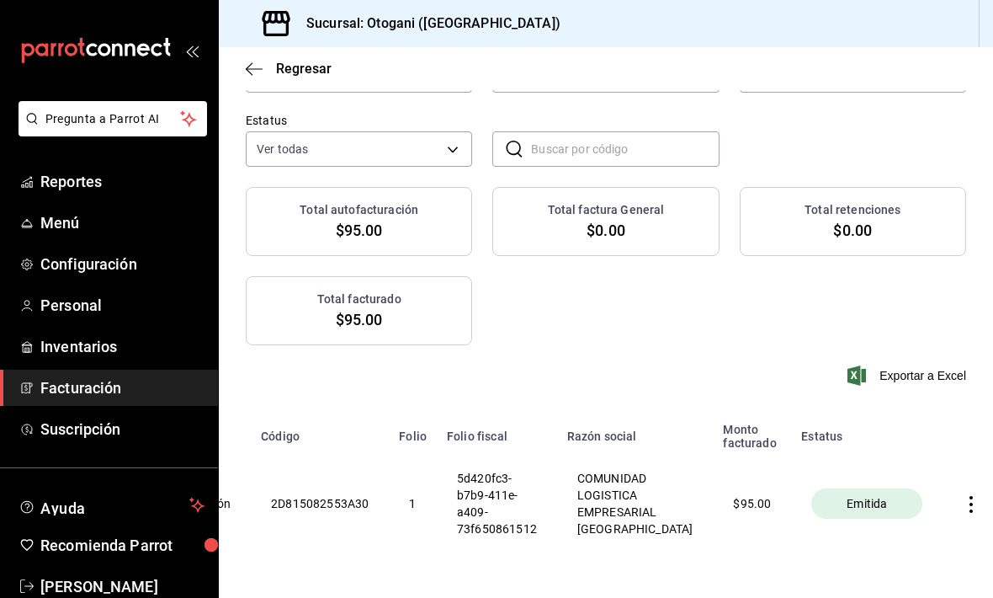
scroll to position [0, 247]
click at [253, 62] on icon "button" at bounding box center [254, 68] width 17 height 15
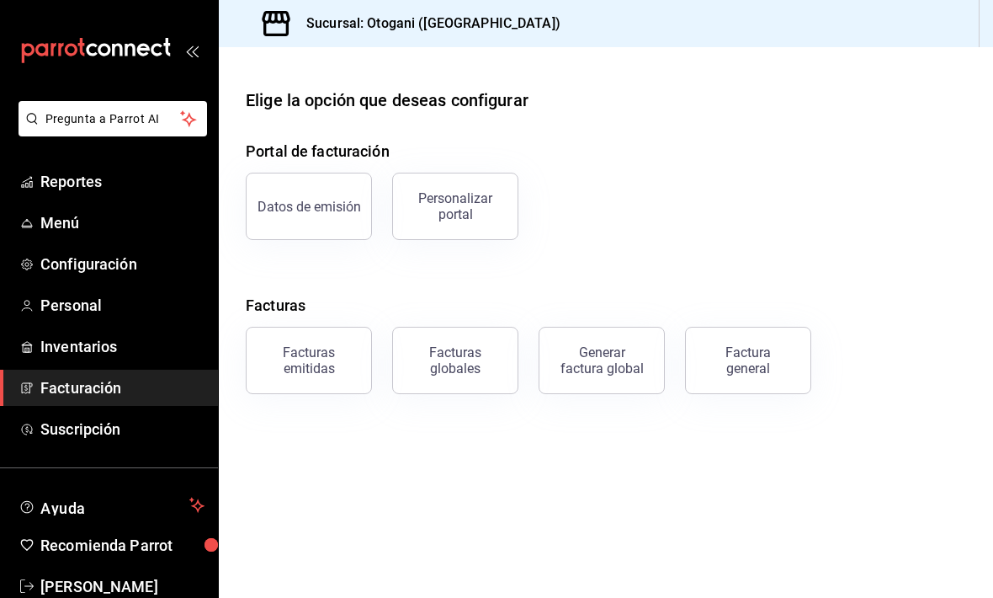
click at [88, 500] on span "Ayuda" at bounding box center [111, 505] width 142 height 20
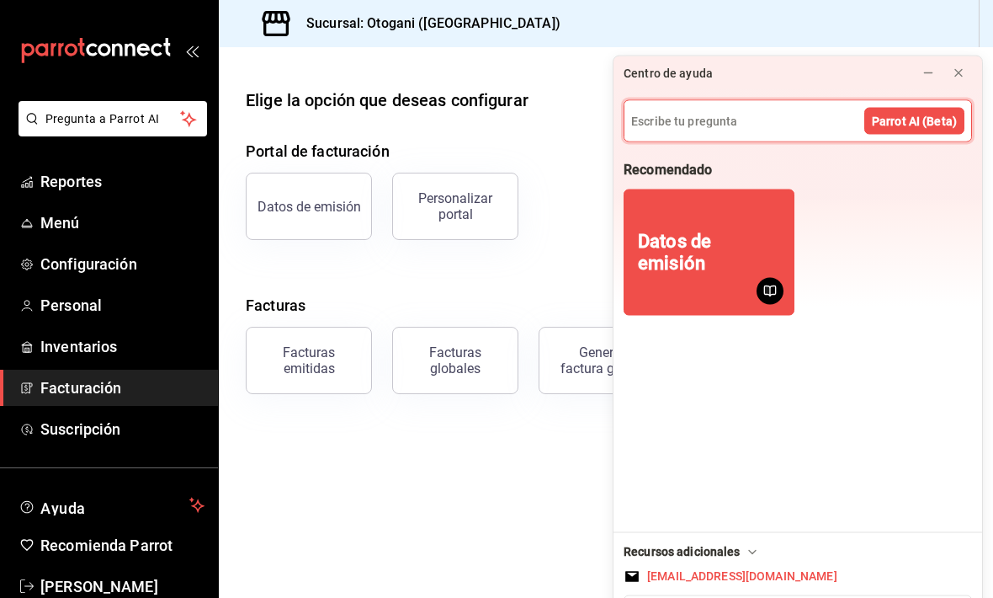
click at [689, 189] on div "Datos de emisión" at bounding box center [798, 259] width 348 height 140
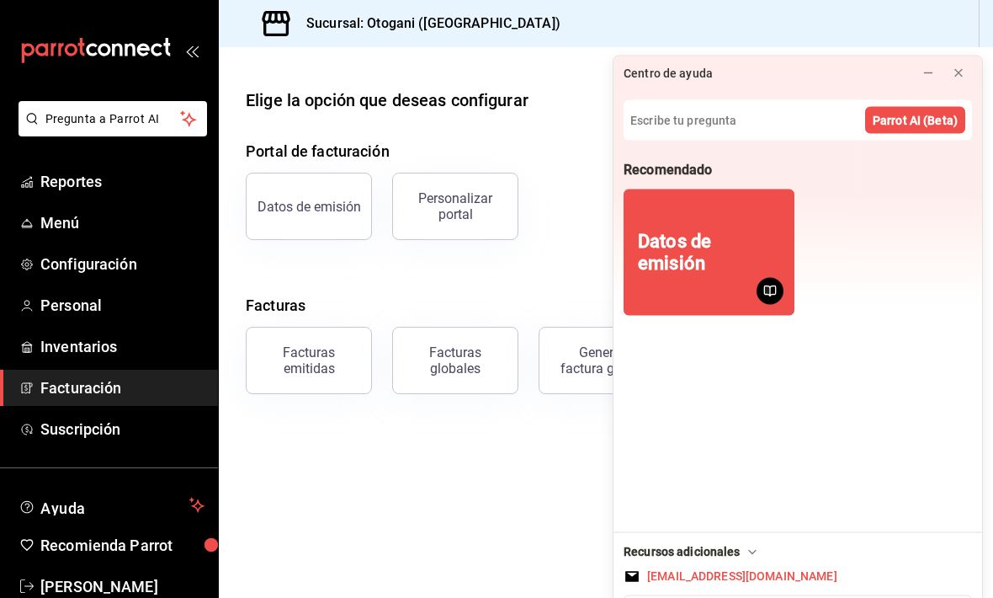
click at [689, 60] on button at bounding box center [958, 73] width 27 height 27
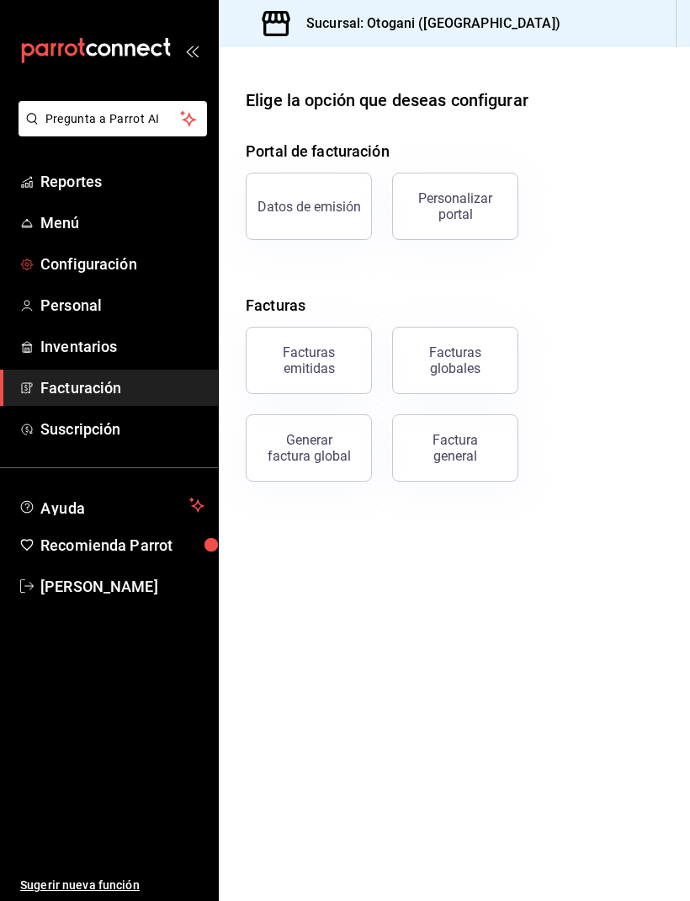
click at [118, 271] on span "Configuración" at bounding box center [122, 264] width 164 height 23
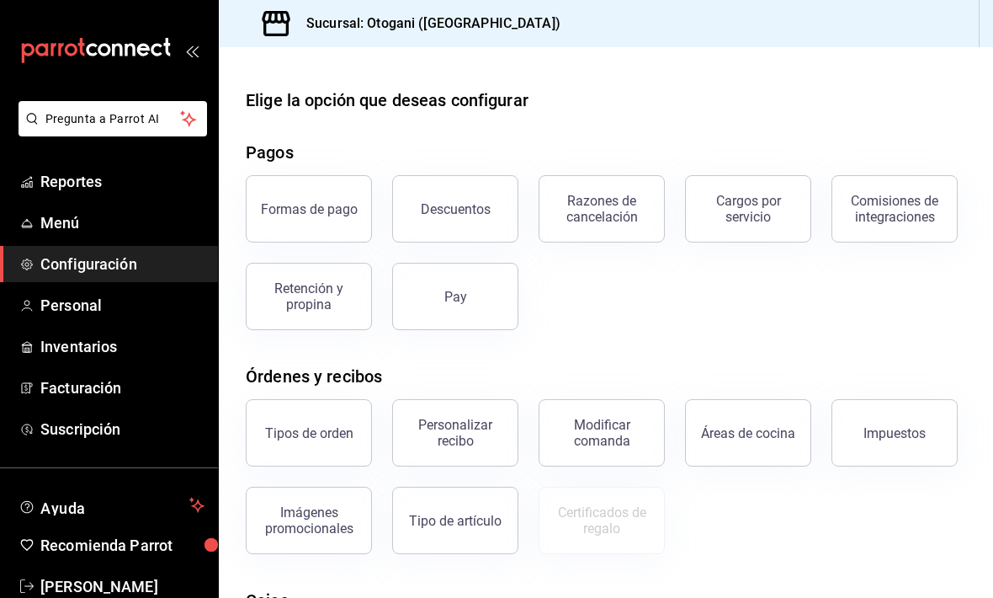
click at [75, 217] on span "Menú" at bounding box center [122, 222] width 164 height 23
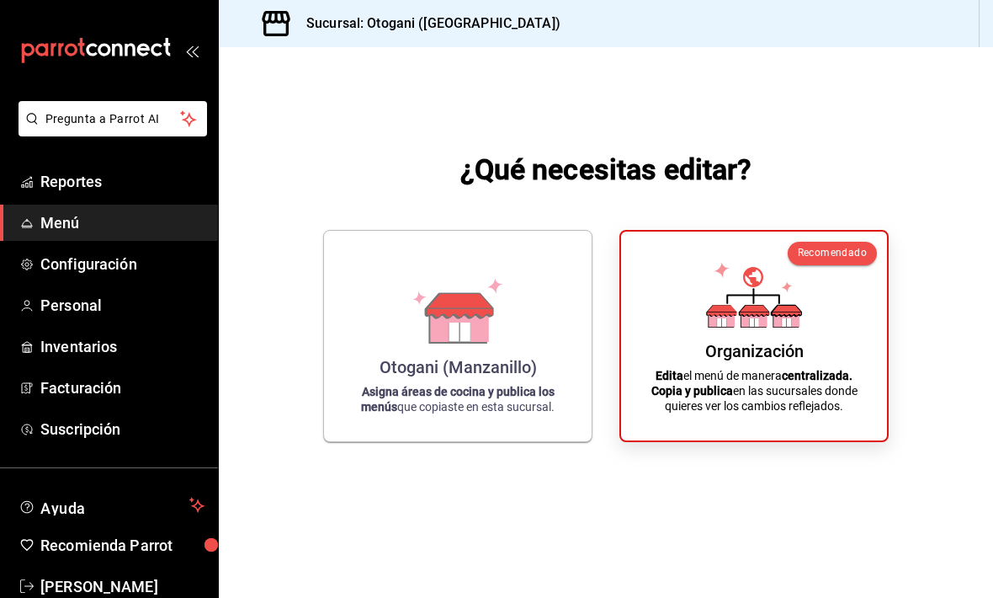
click at [689, 354] on div "Organización Edita el menú de manera centralizada. Copia y publica en las sucur…" at bounding box center [754, 336] width 226 height 182
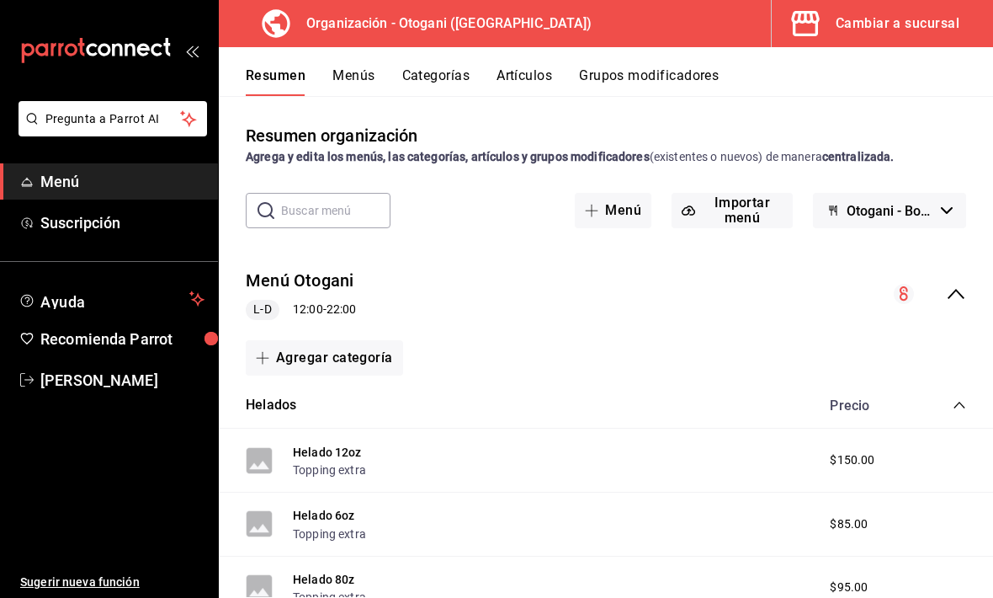
click at [368, 77] on button "Menús" at bounding box center [353, 81] width 42 height 29
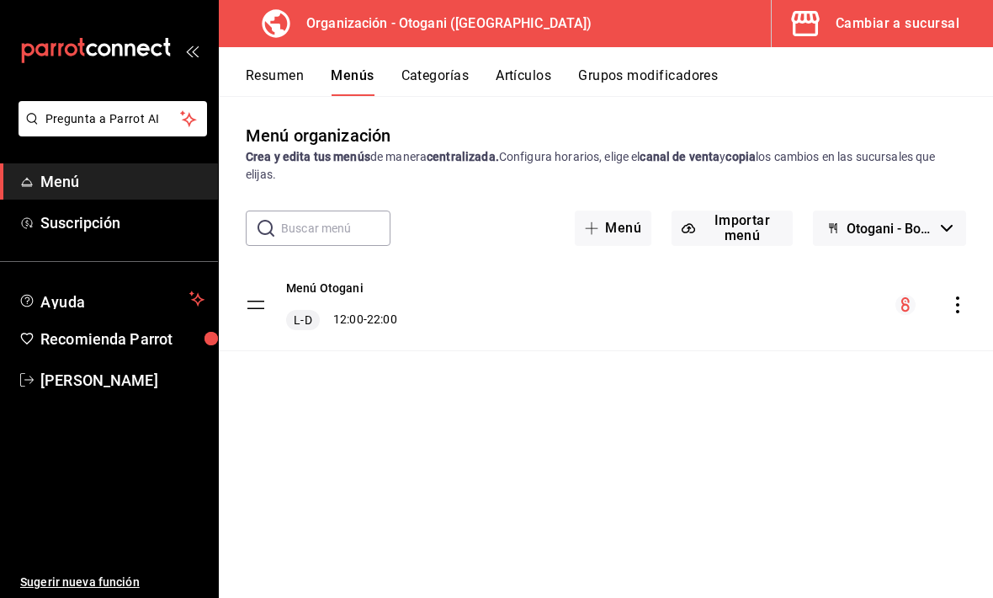
click at [433, 73] on button "Categorías" at bounding box center [436, 81] width 68 height 29
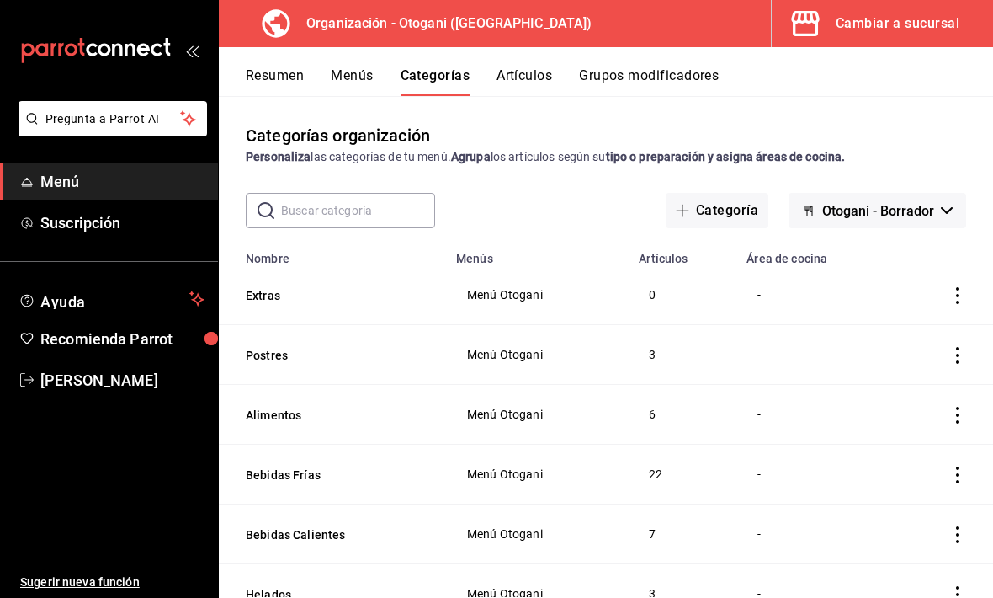
click at [300, 359] on button "Postres" at bounding box center [330, 355] width 168 height 17
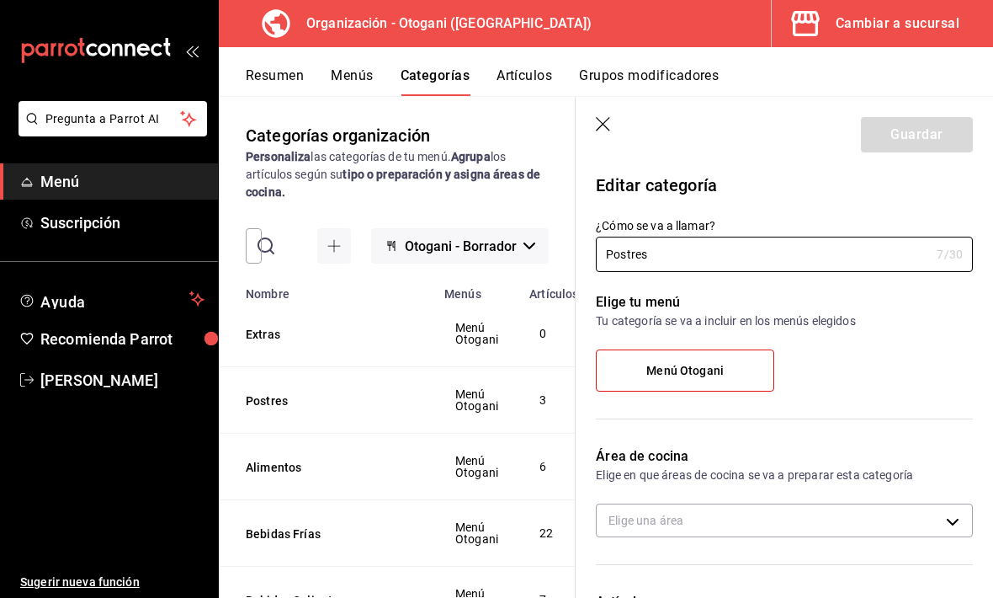
click at [524, 67] on button "Artículos" at bounding box center [525, 81] width 56 height 29
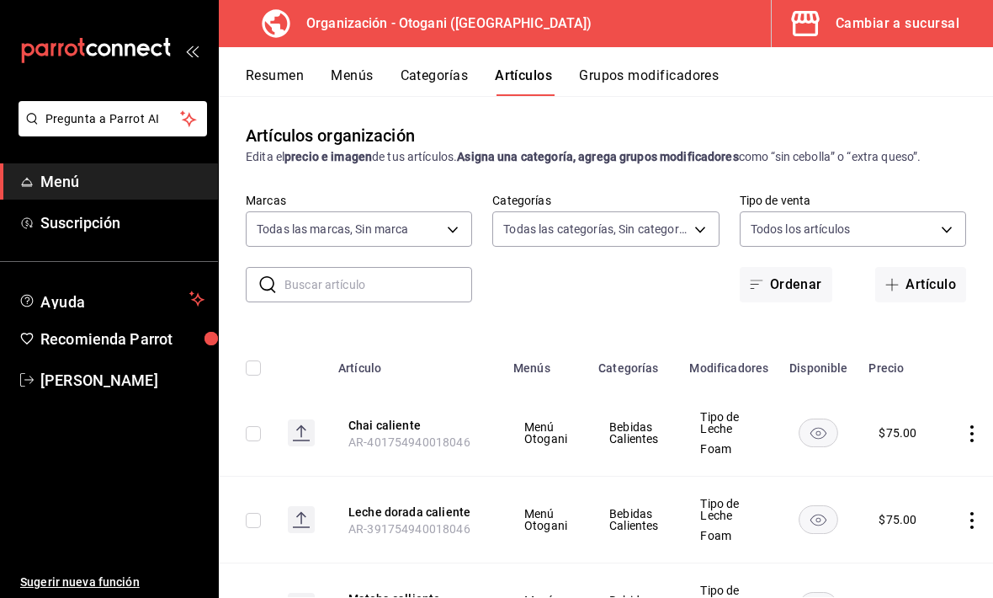
click at [285, 69] on button "Resumen" at bounding box center [275, 81] width 58 height 29
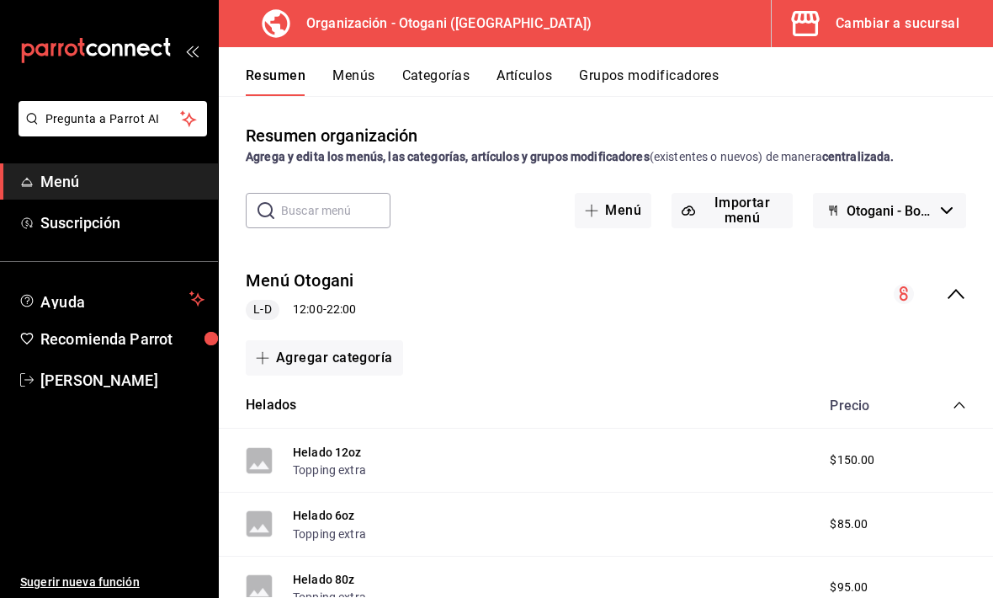
click at [603, 205] on span "button" at bounding box center [595, 210] width 20 height 13
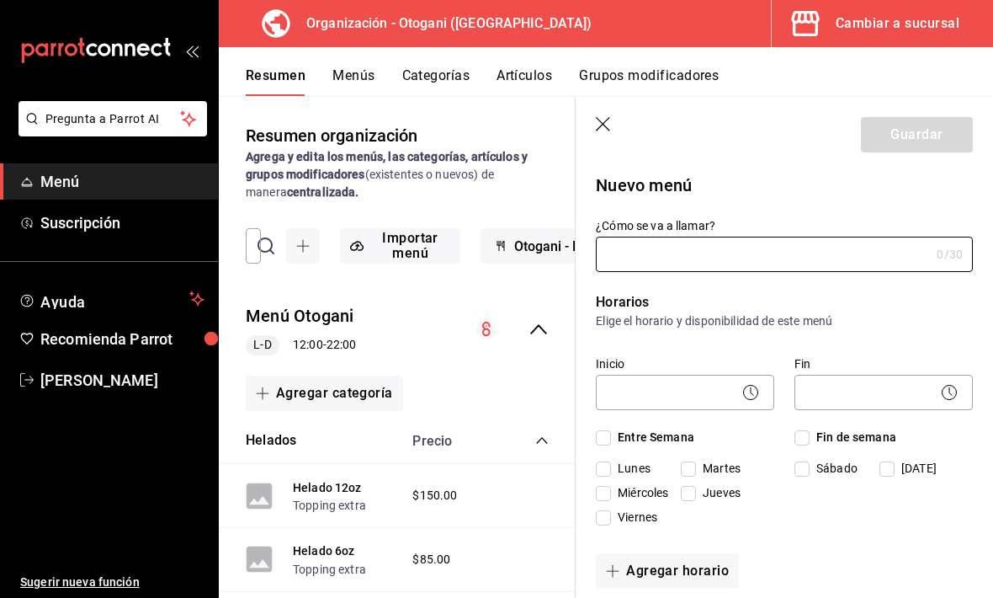
click at [606, 123] on icon "button" at bounding box center [604, 125] width 17 height 17
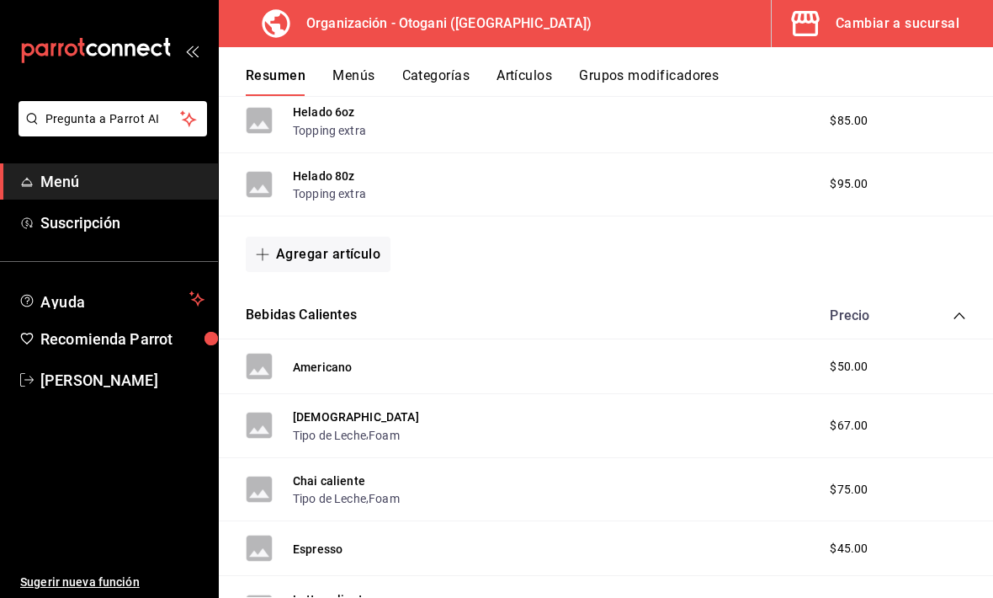
scroll to position [404, 0]
click at [273, 242] on button "Agregar artículo" at bounding box center [318, 253] width 145 height 35
click at [689, 249] on div at bounding box center [496, 299] width 993 height 598
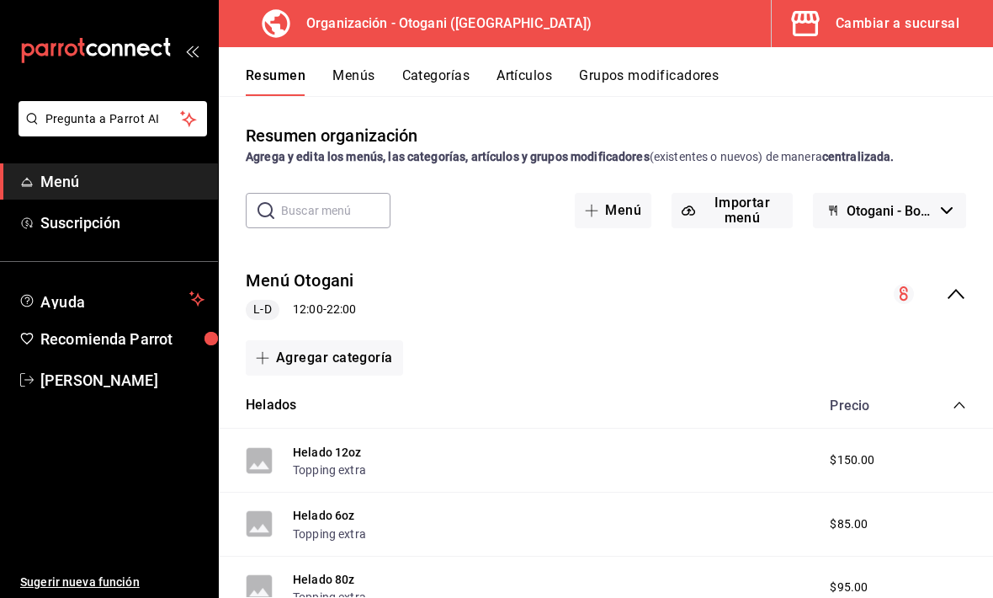
scroll to position [0, 0]
click at [316, 356] on button "Agregar categoría" at bounding box center [324, 357] width 157 height 35
click at [333, 391] on li "Categoría existente" at bounding box center [318, 401] width 144 height 41
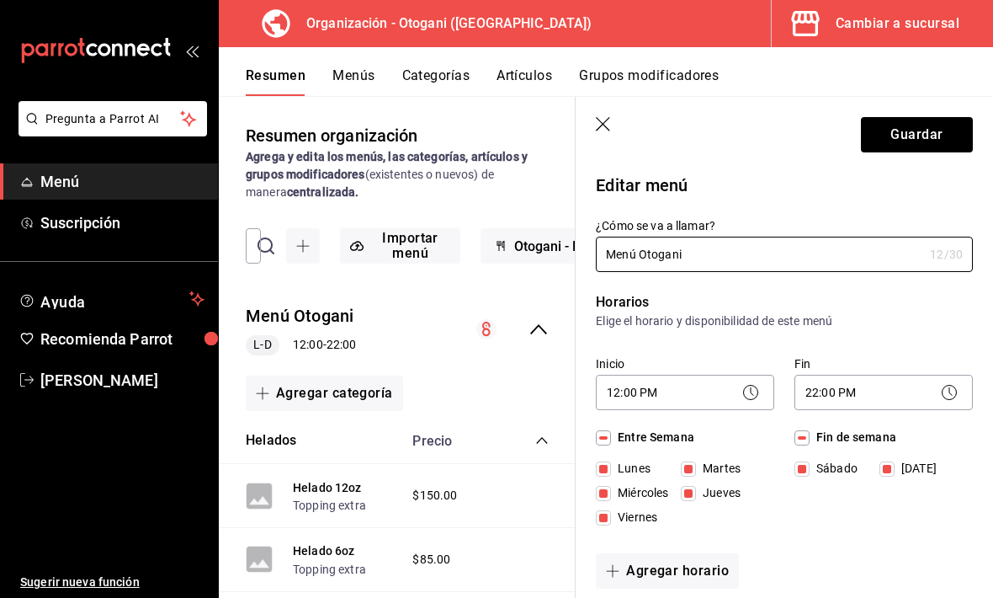
click at [613, 114] on header "Guardar" at bounding box center [784, 131] width 417 height 69
click at [611, 123] on icon "button" at bounding box center [604, 125] width 17 height 17
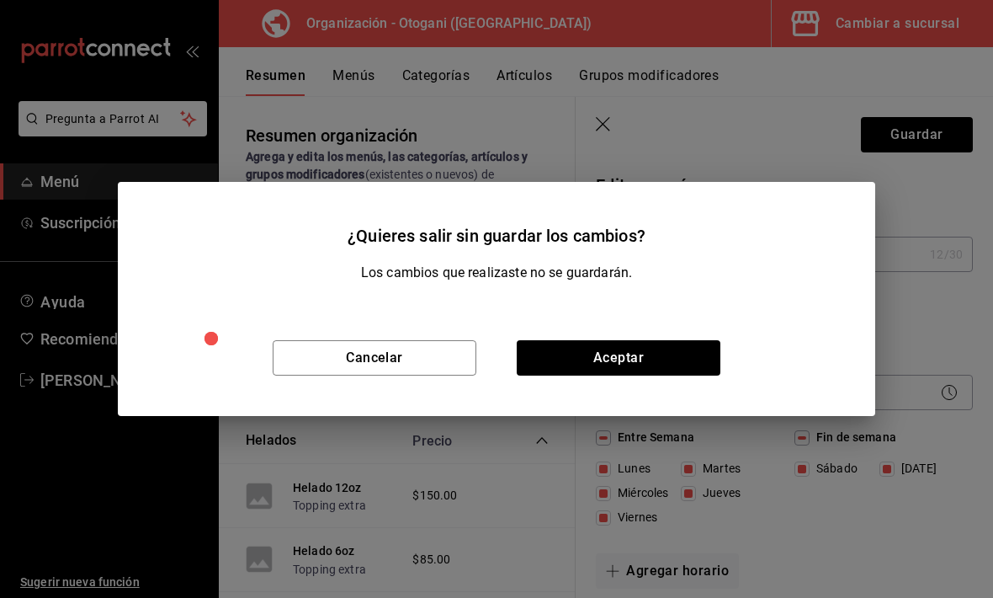
click at [645, 337] on div "Cancelar Aceptar" at bounding box center [497, 358] width 758 height 116
click at [630, 340] on button "Aceptar" at bounding box center [619, 357] width 204 height 35
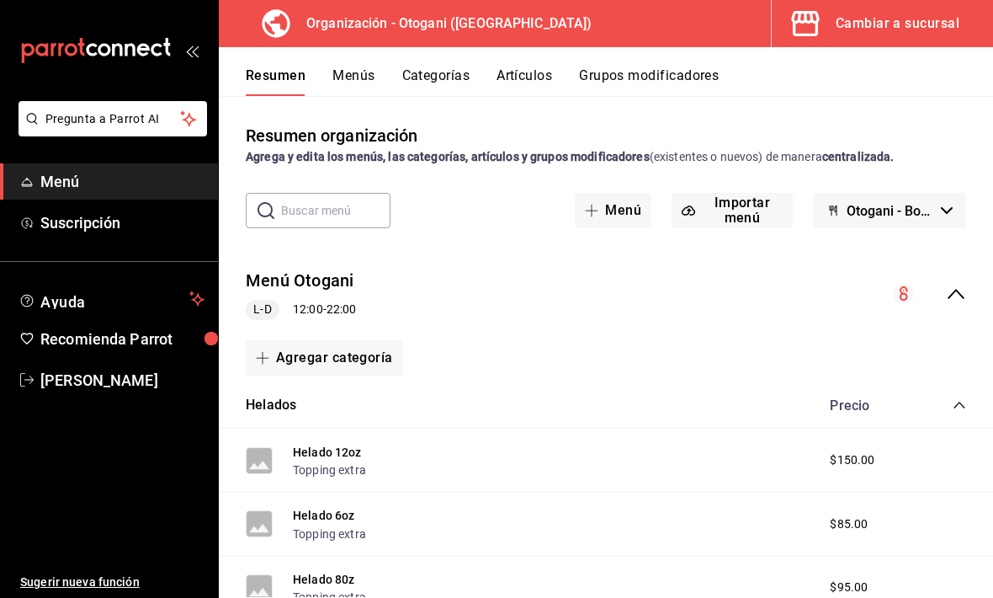
click at [337, 354] on button "Agregar categoría" at bounding box center [324, 357] width 157 height 35
click at [325, 442] on li "Categoría nueva" at bounding box center [318, 443] width 144 height 41
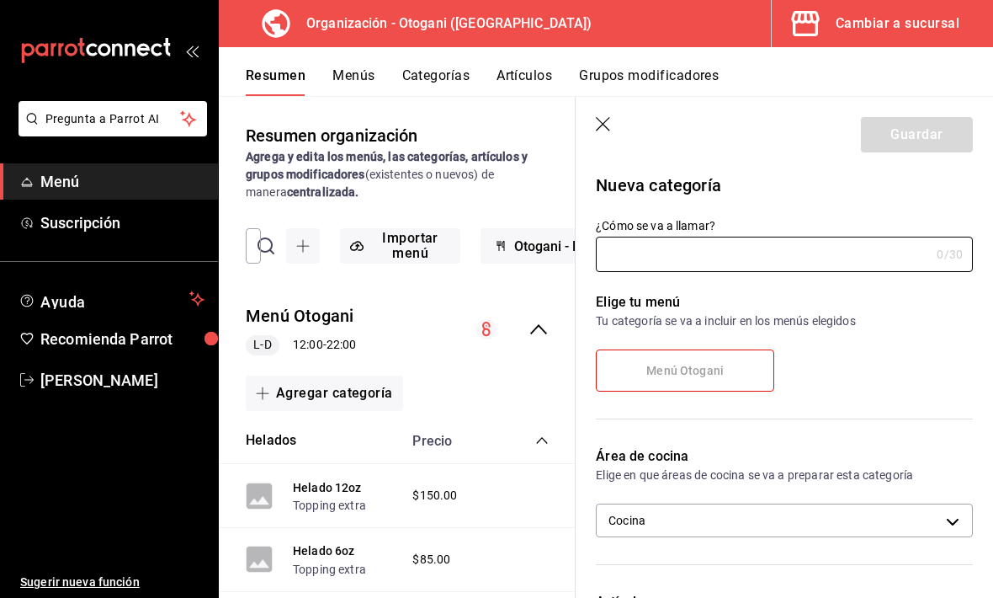
click at [632, 252] on input "¿Cómo se va a llamar?" at bounding box center [763, 254] width 334 height 34
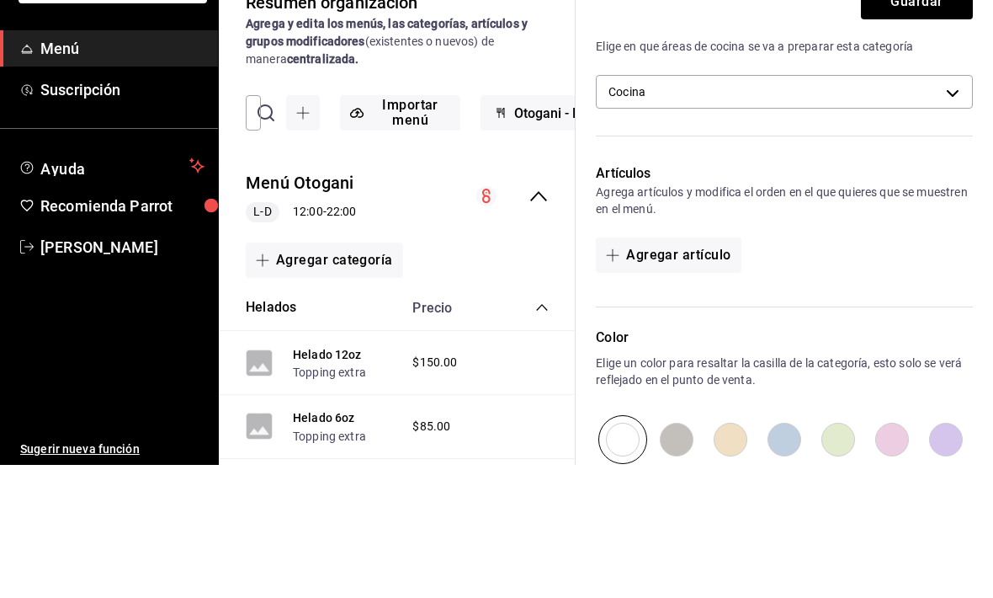
scroll to position [296, 0]
click at [689, 90] on body "Pregunta a Parrot AI Menú Suscripción Ayuda Recomienda Parrot Rossy Pineda Suge…" at bounding box center [496, 299] width 993 height 598
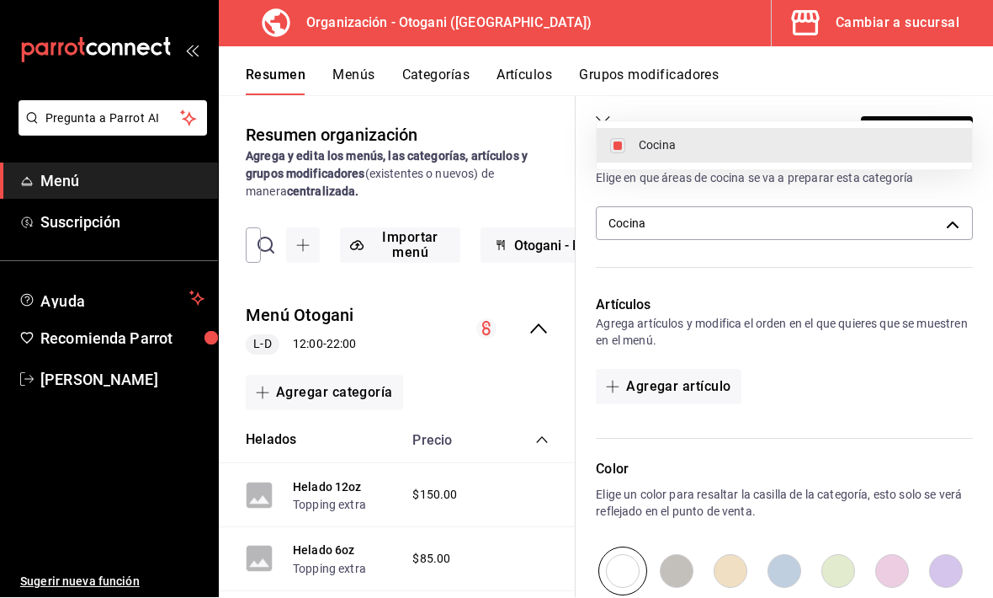
click at [689, 215] on div at bounding box center [496, 299] width 993 height 598
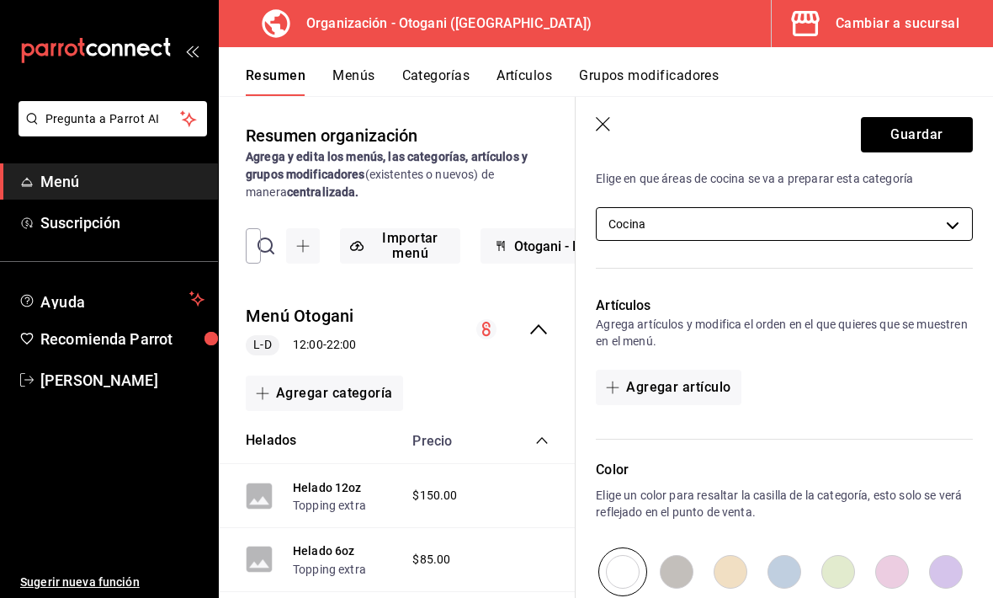
scroll to position [362, 0]
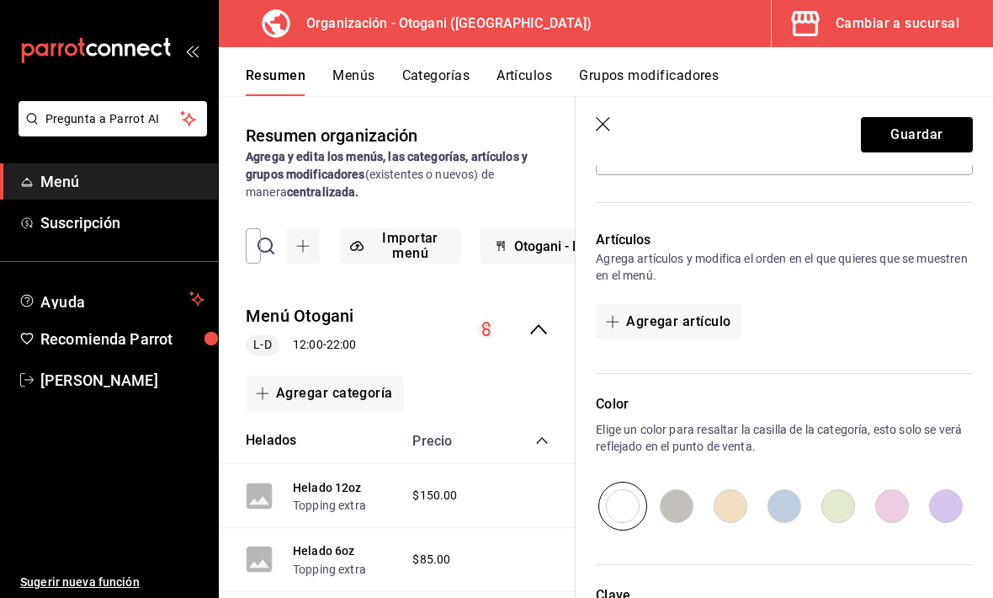
click at [654, 320] on button "Agregar artículo" at bounding box center [668, 321] width 145 height 35
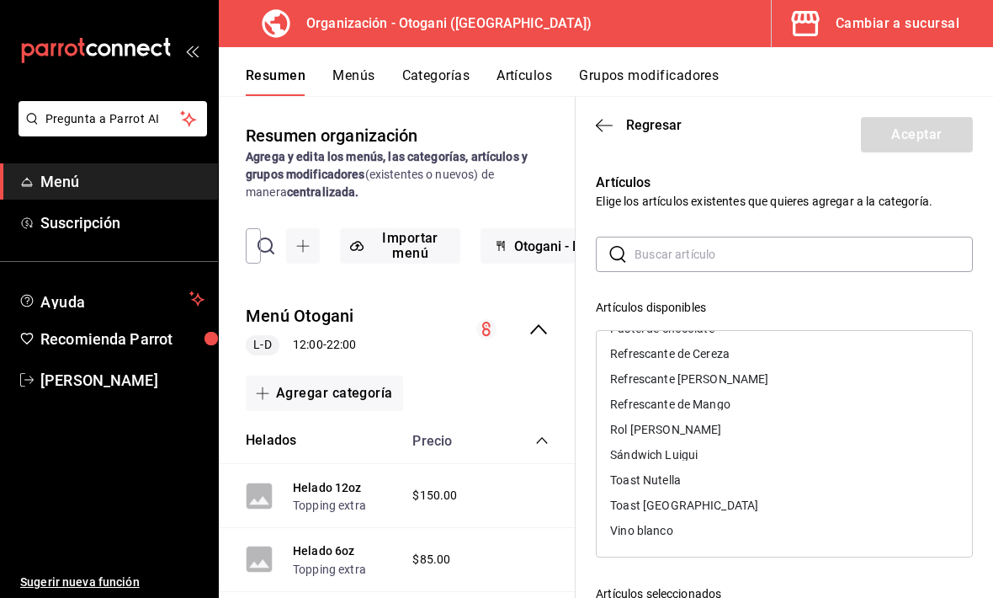
scroll to position [830, 0]
click at [689, 285] on div "​ ​ Artículos disponibles Affogani Affogato Americano Capuchino Carajillo Chai …" at bounding box center [784, 537] width 377 height 601
click at [689, 157] on header "Regresar Aceptar" at bounding box center [784, 131] width 417 height 69
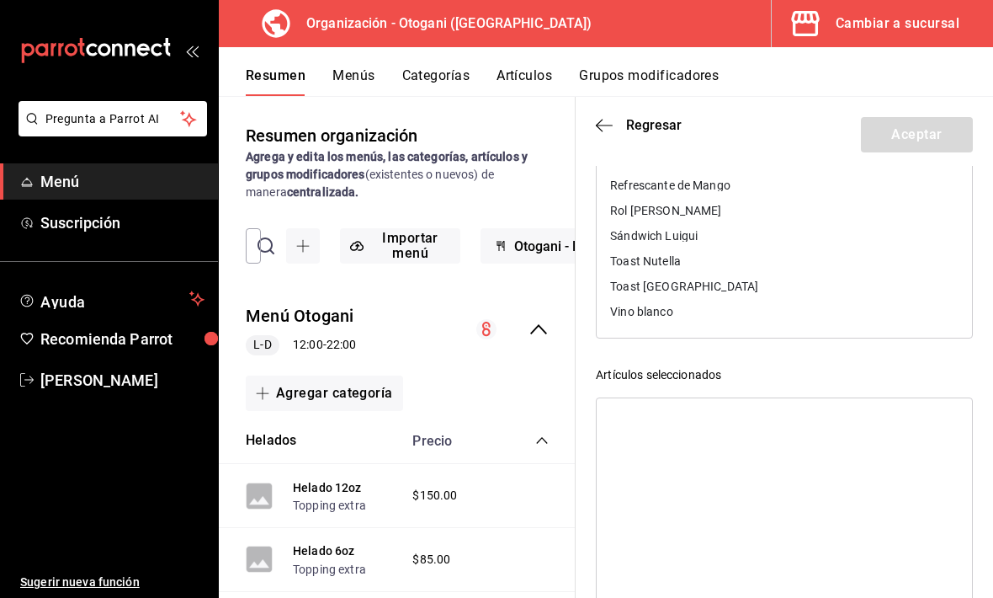
scroll to position [218, 0]
click at [634, 416] on div at bounding box center [784, 511] width 377 height 227
click at [640, 405] on ul at bounding box center [784, 405] width 375 height 13
click at [607, 118] on icon "button" at bounding box center [604, 125] width 17 height 15
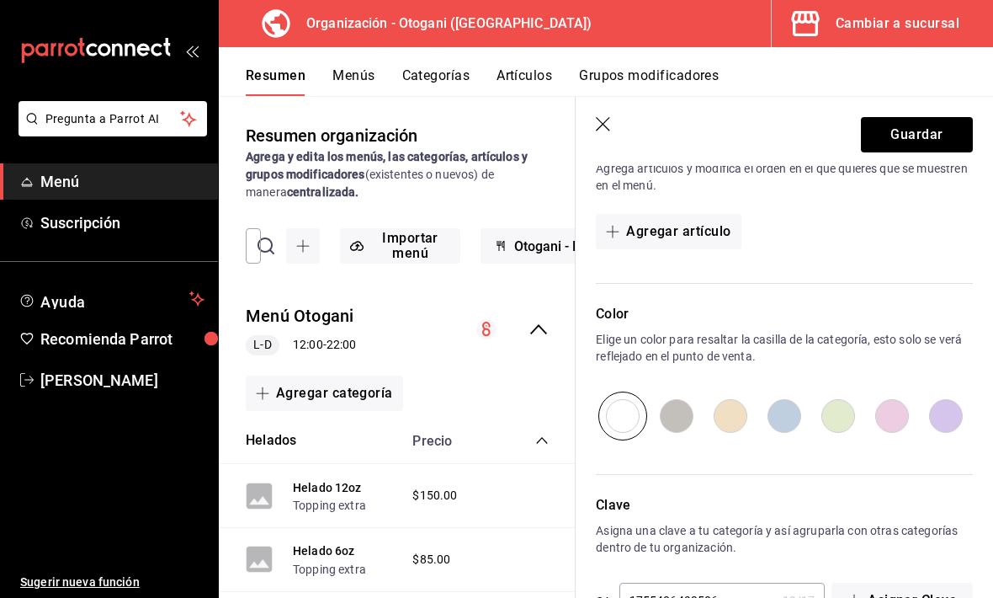
scroll to position [439, 0]
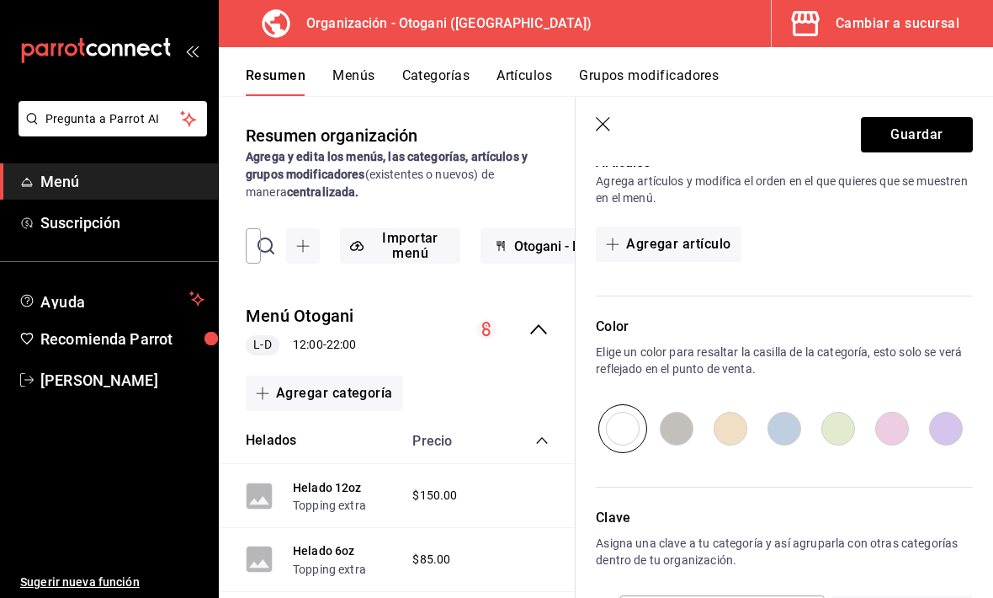
click at [627, 426] on input "radio" at bounding box center [623, 428] width 54 height 49
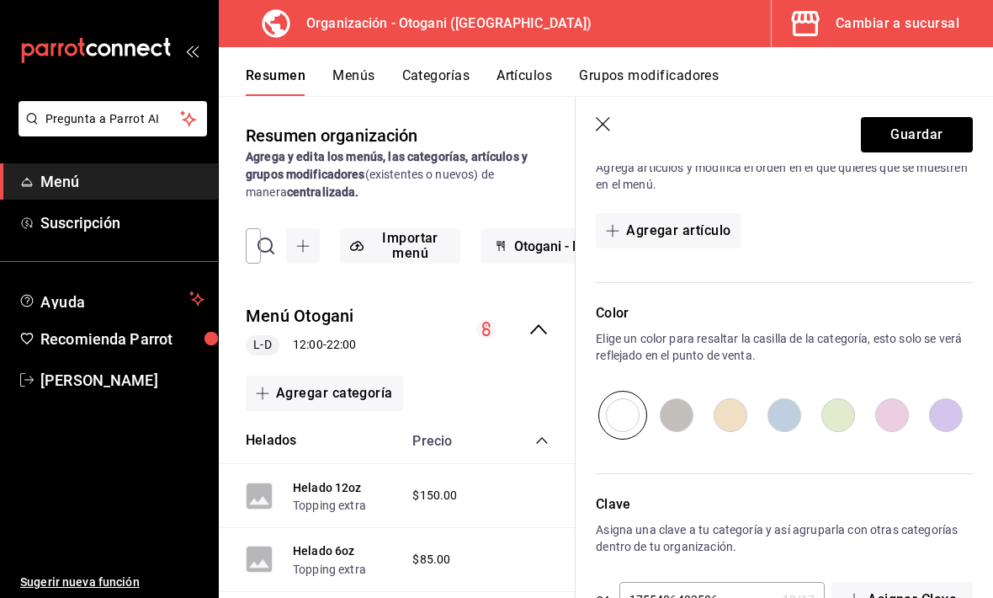
scroll to position [452, 0]
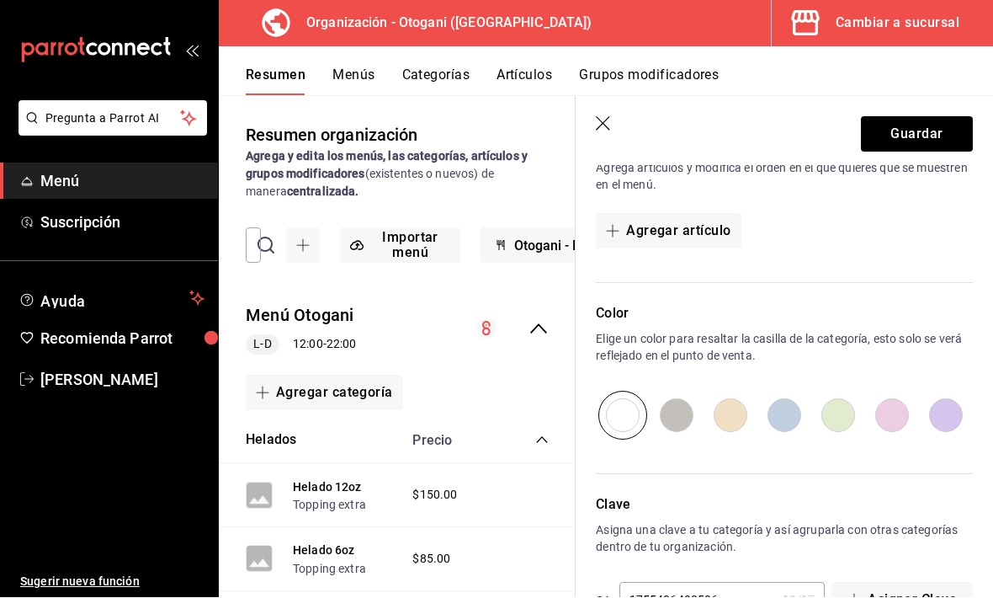
click at [689, 412] on input "radio" at bounding box center [785, 415] width 54 height 49
click at [639, 403] on input "radio" at bounding box center [623, 415] width 54 height 49
click at [689, 588] on div "1755486493586 13 / 17 ​" at bounding box center [723, 599] width 206 height 35
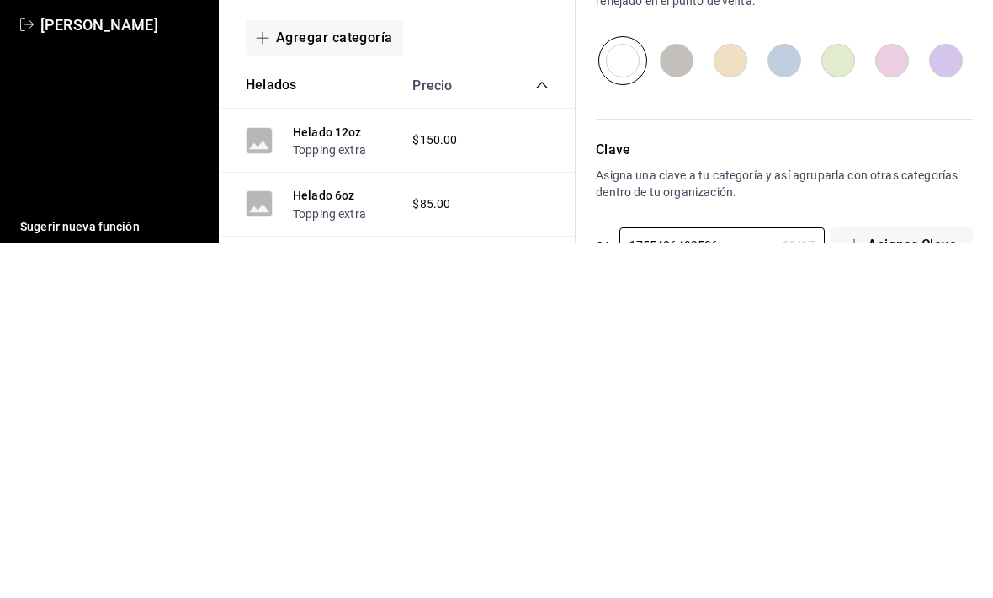
scroll to position [56, 0]
click at [689, 475] on div "Clave Asigna una clave a tu categoría y así agruparla con otras categorías dent…" at bounding box center [774, 547] width 397 height 145
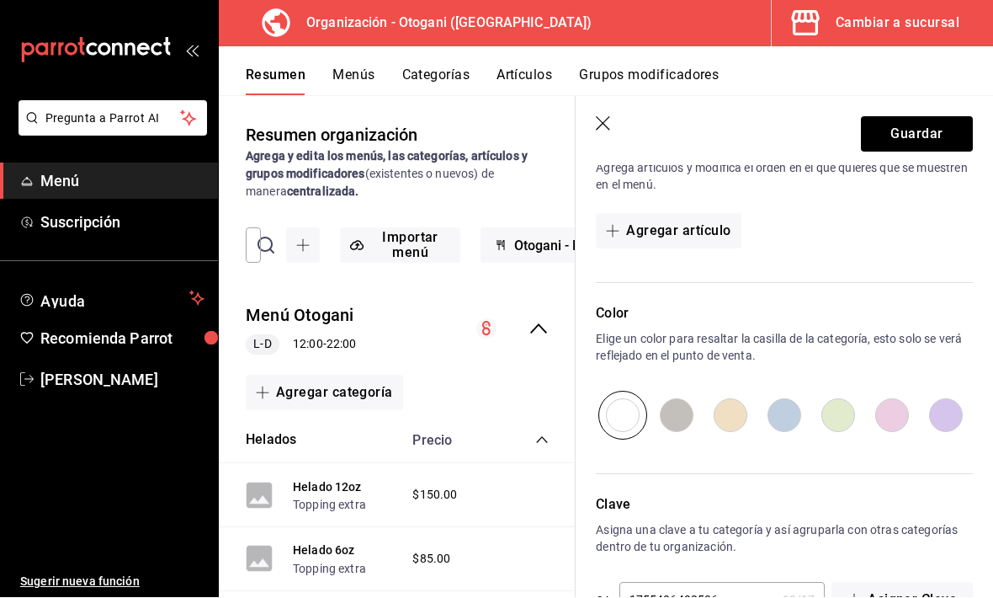
click at [609, 113] on header "Guardar" at bounding box center [784, 131] width 417 height 69
click at [608, 129] on icon "button" at bounding box center [604, 125] width 17 height 17
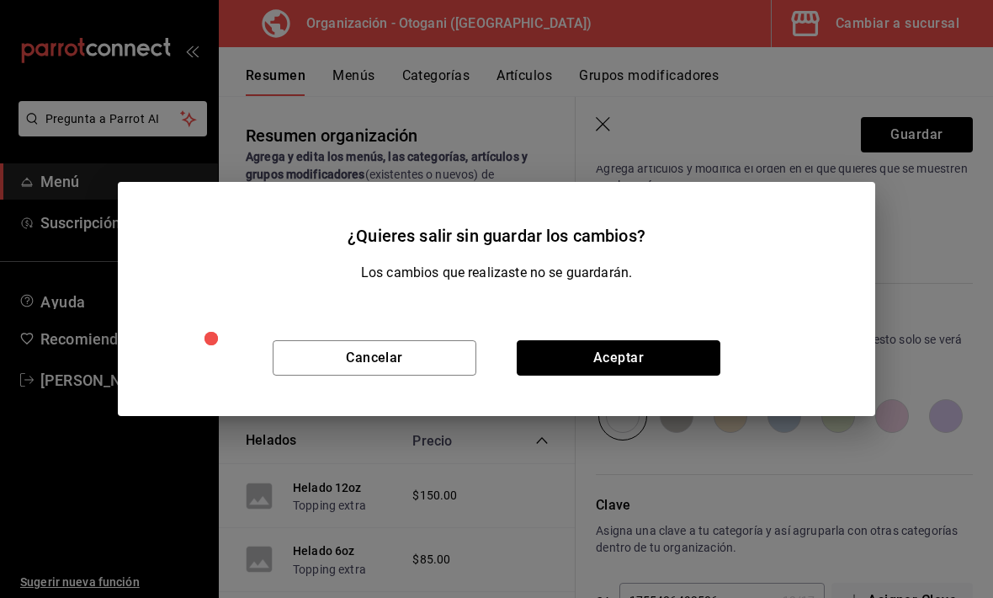
click at [632, 354] on button "Aceptar" at bounding box center [619, 357] width 204 height 35
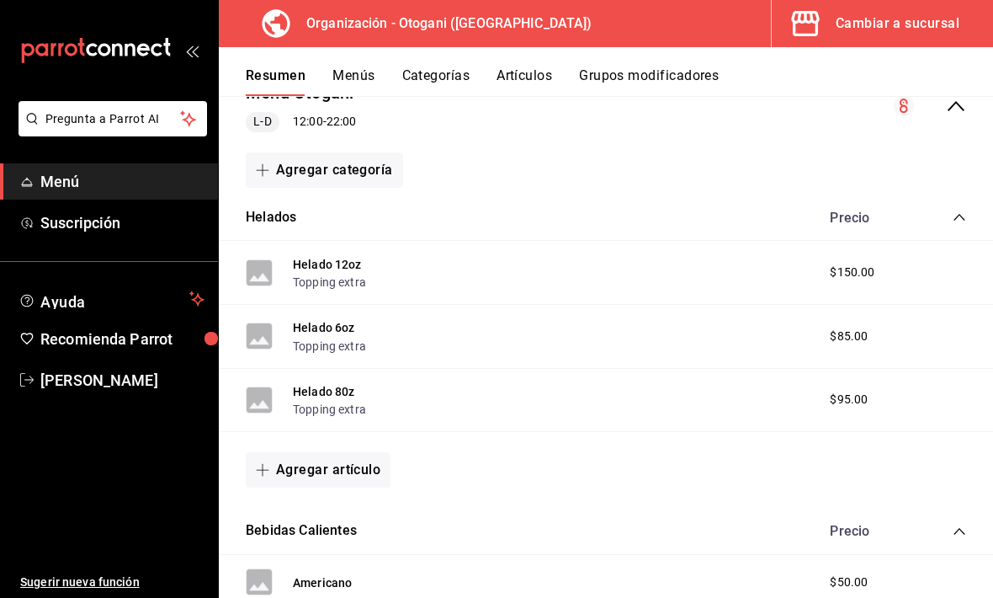
scroll to position [184, 0]
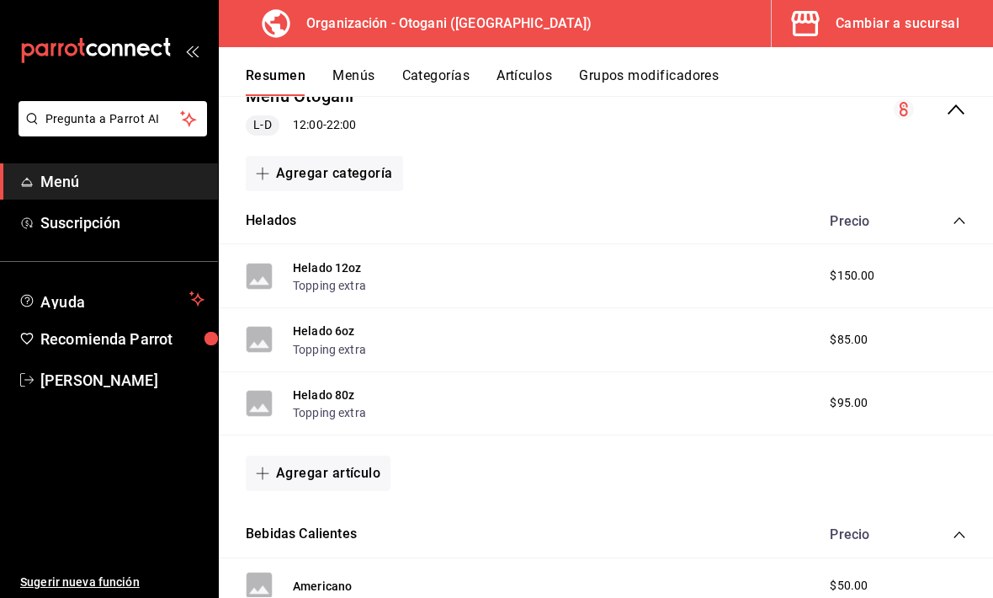
click at [279, 156] on button "Agregar categoría" at bounding box center [324, 173] width 157 height 35
click at [330, 192] on li "Categoría nueva" at bounding box center [318, 203] width 144 height 41
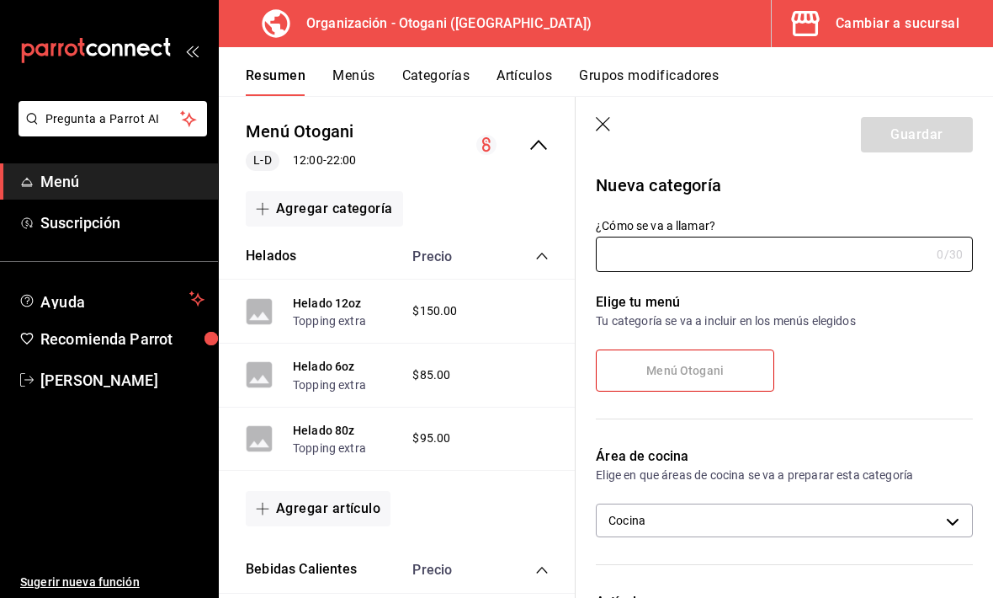
click at [643, 246] on input "¿Cómo se va a llamar?" at bounding box center [763, 254] width 334 height 34
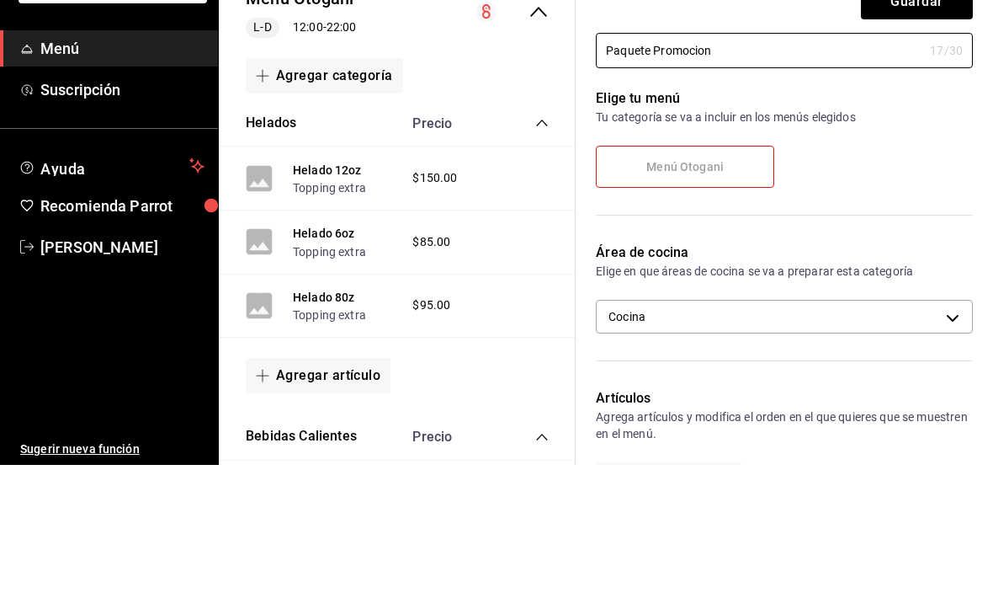
scroll to position [92, 0]
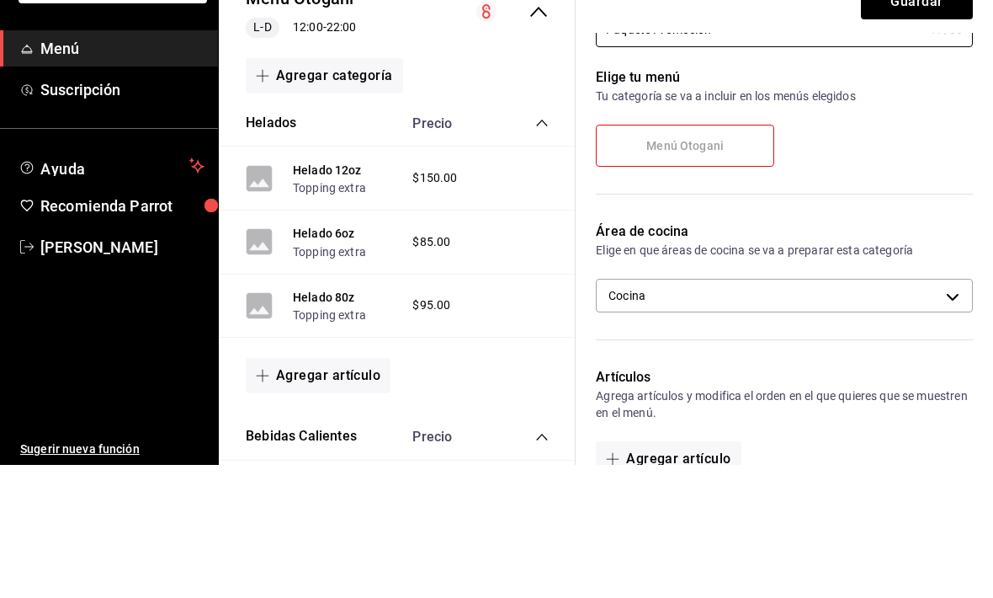
click at [689, 258] on label "Menú Otogani" at bounding box center [685, 278] width 177 height 40
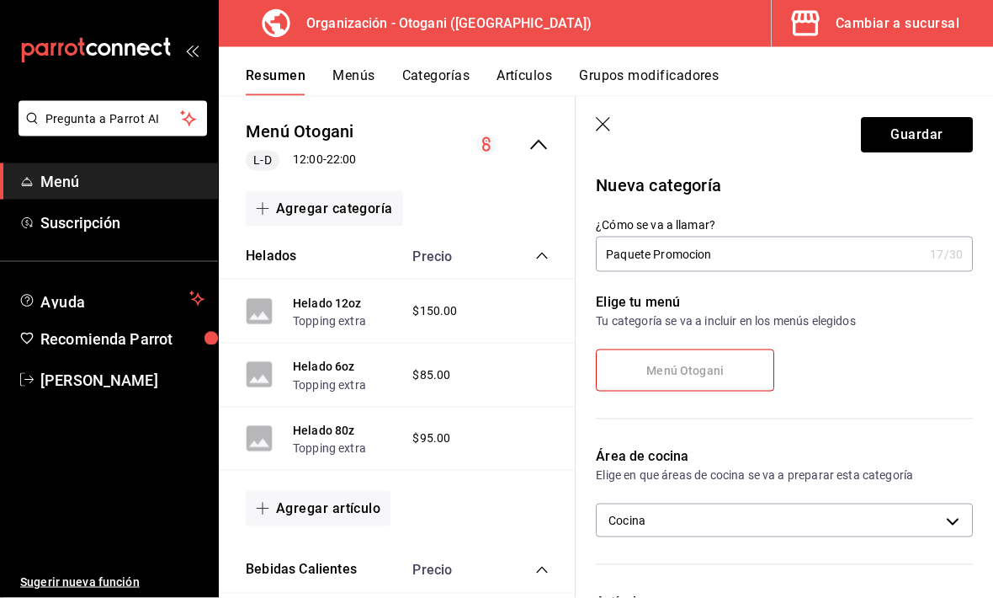
scroll to position [0, 0]
click at [689, 253] on input "Paquete Promocion" at bounding box center [759, 254] width 327 height 34
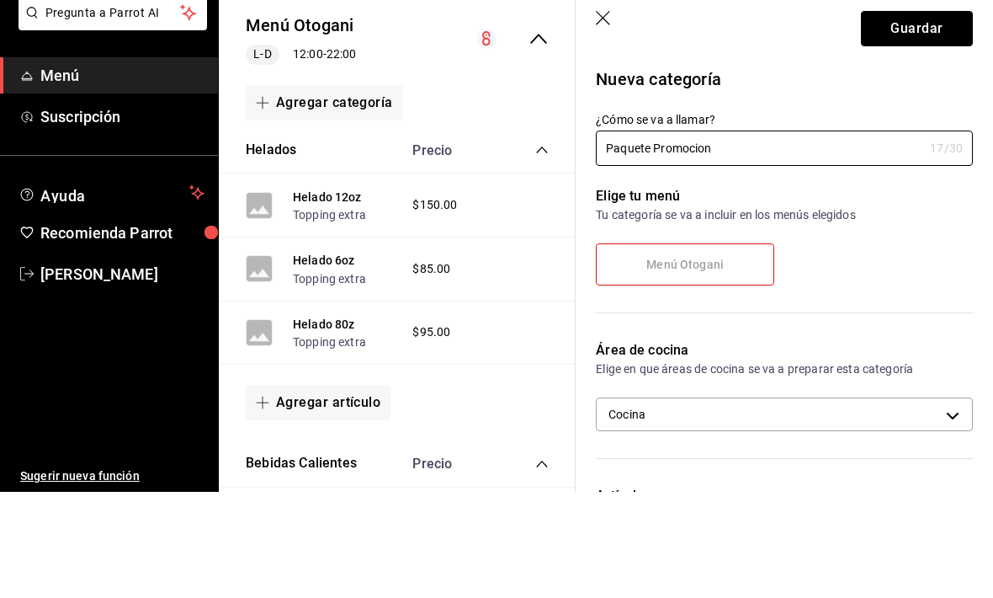
click at [689, 117] on button "Guardar" at bounding box center [917, 134] width 112 height 35
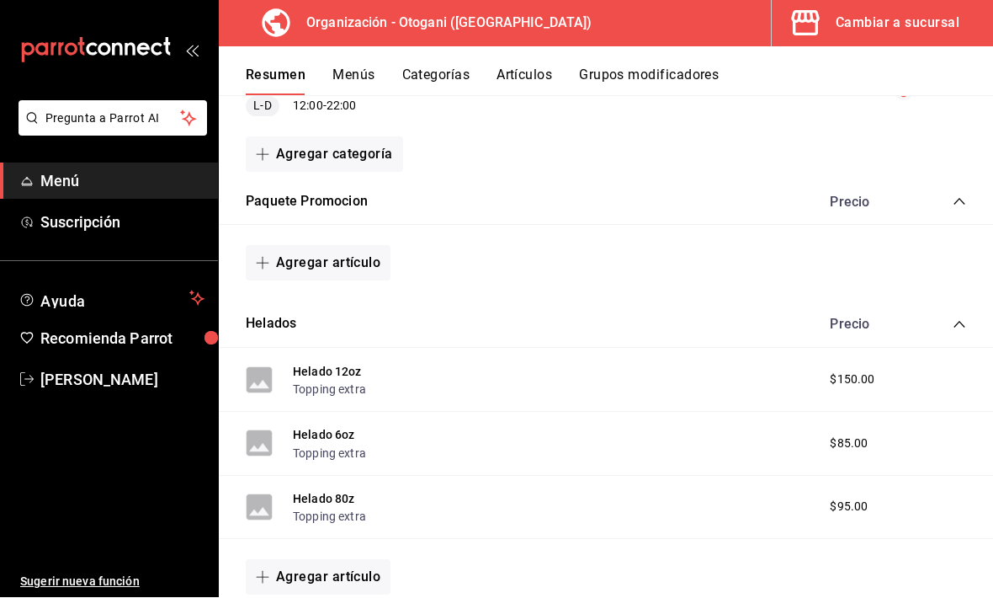
scroll to position [201, 0]
click at [689, 197] on icon "collapse-category-row" at bounding box center [959, 203] width 13 height 13
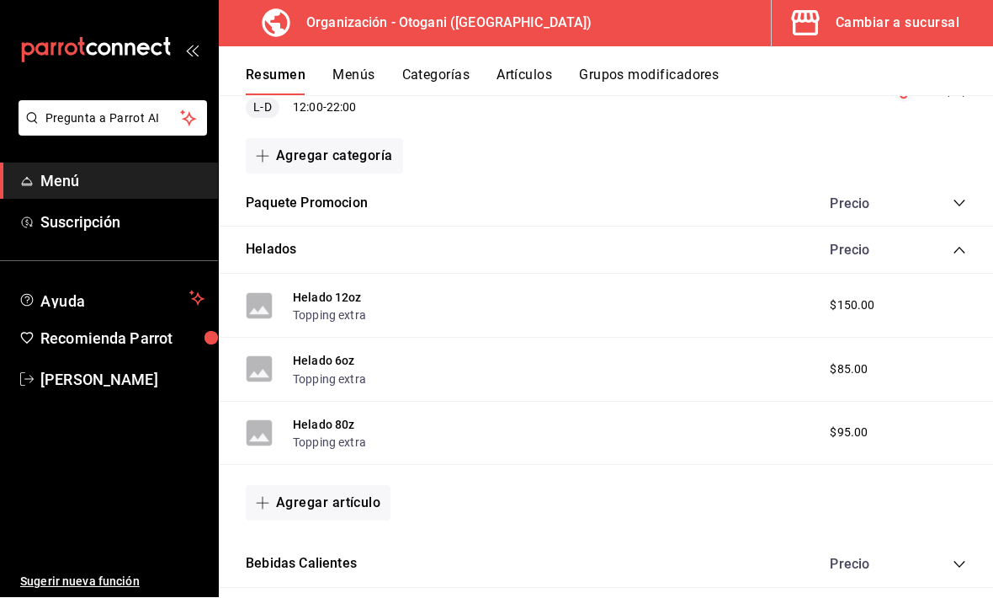
click at [689, 197] on icon "collapse-category-row" at bounding box center [959, 203] width 13 height 13
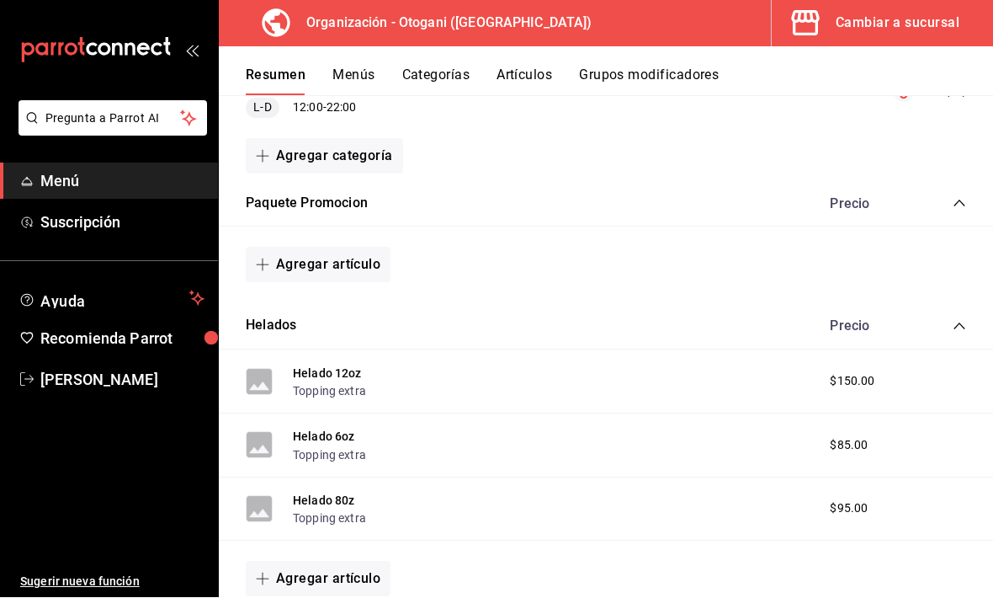
click at [689, 196] on div "Precio" at bounding box center [867, 204] width 108 height 16
click at [312, 210] on button "Paquete Promocion" at bounding box center [307, 203] width 122 height 19
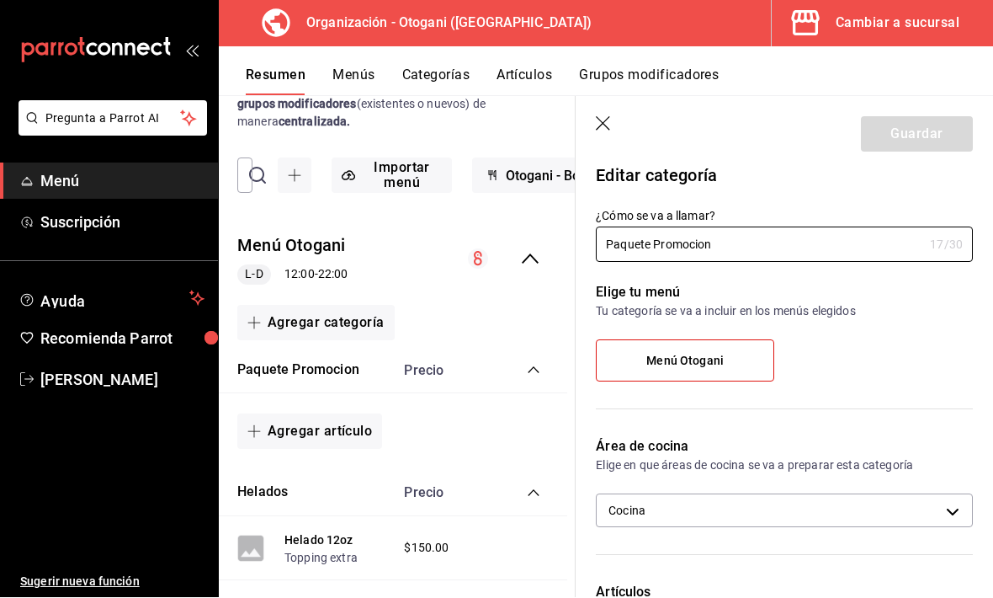
scroll to position [72, 7]
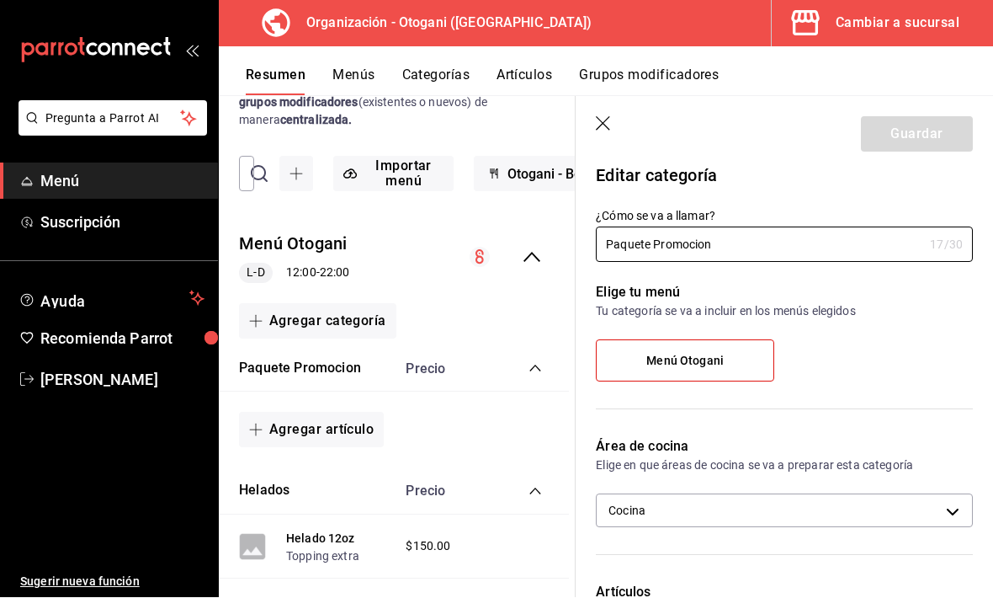
click at [364, 358] on div "Paquete Promocion Precio" at bounding box center [390, 369] width 357 height 47
click at [450, 367] on div "Precio" at bounding box center [443, 369] width 108 height 16
click at [292, 313] on button "Agregar categoría" at bounding box center [317, 321] width 157 height 35
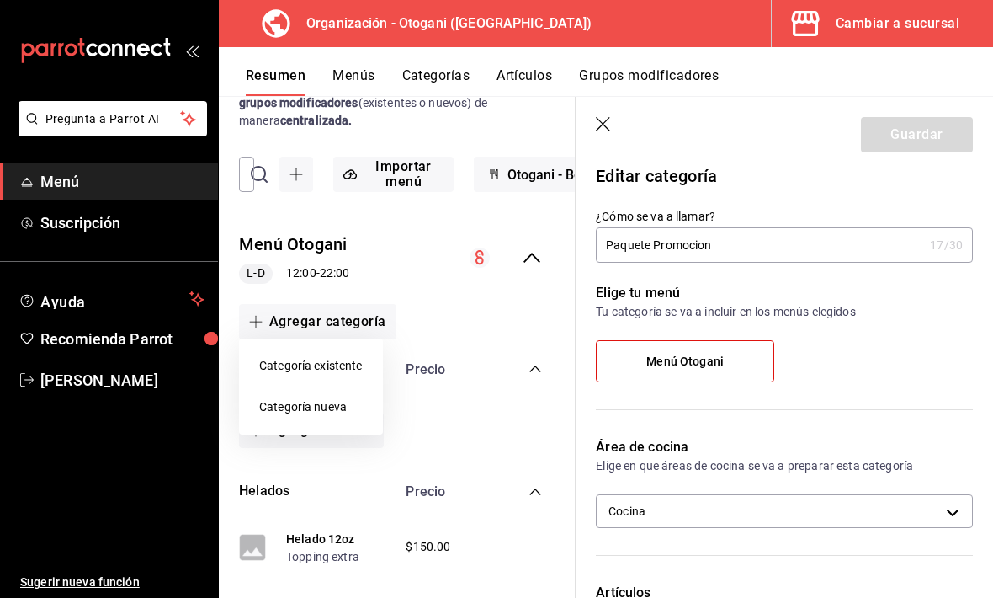
click at [332, 363] on li "Categoría existente" at bounding box center [311, 365] width 144 height 41
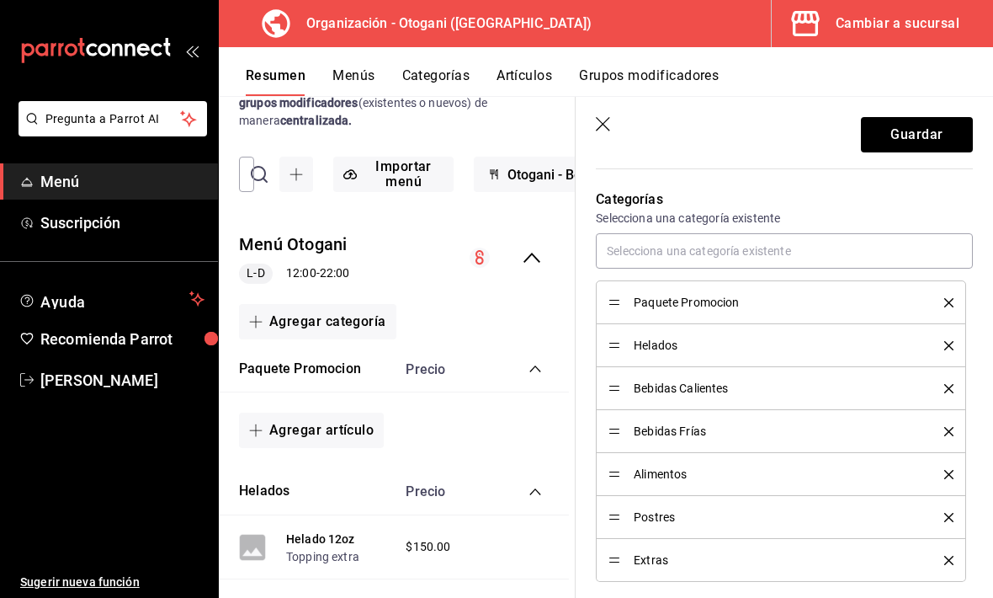
scroll to position [426, 0]
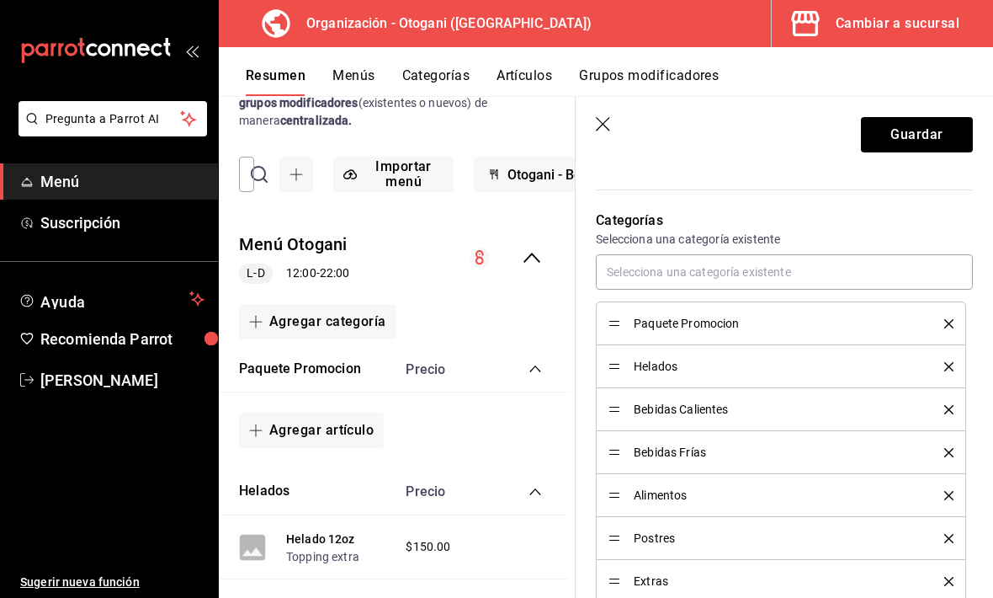
click at [689, 319] on icon "delete" at bounding box center [948, 323] width 9 height 9
click at [689, 130] on button "Guardar" at bounding box center [917, 134] width 112 height 35
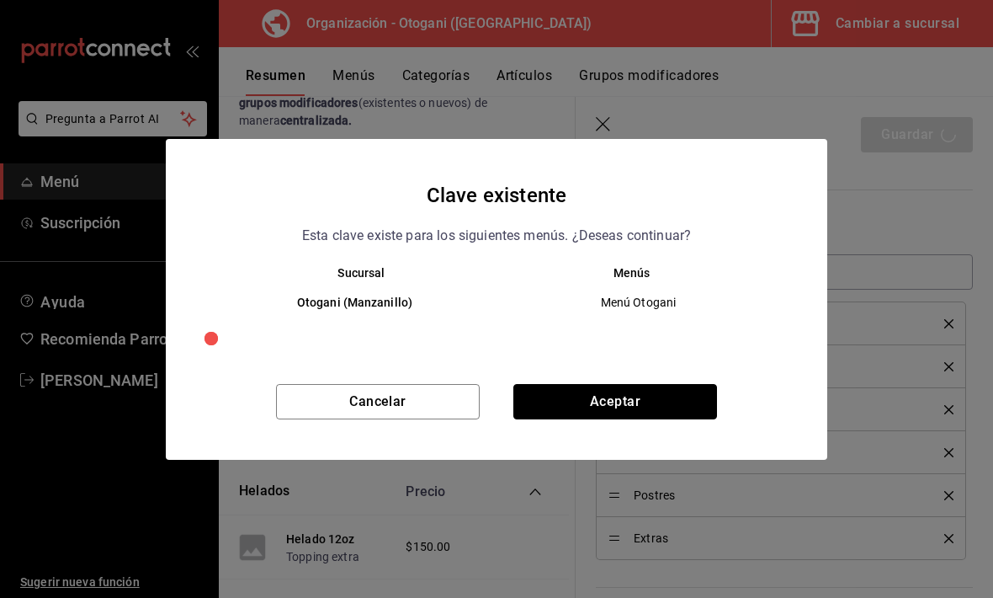
click at [629, 419] on button "Aceptar" at bounding box center [615, 401] width 204 height 35
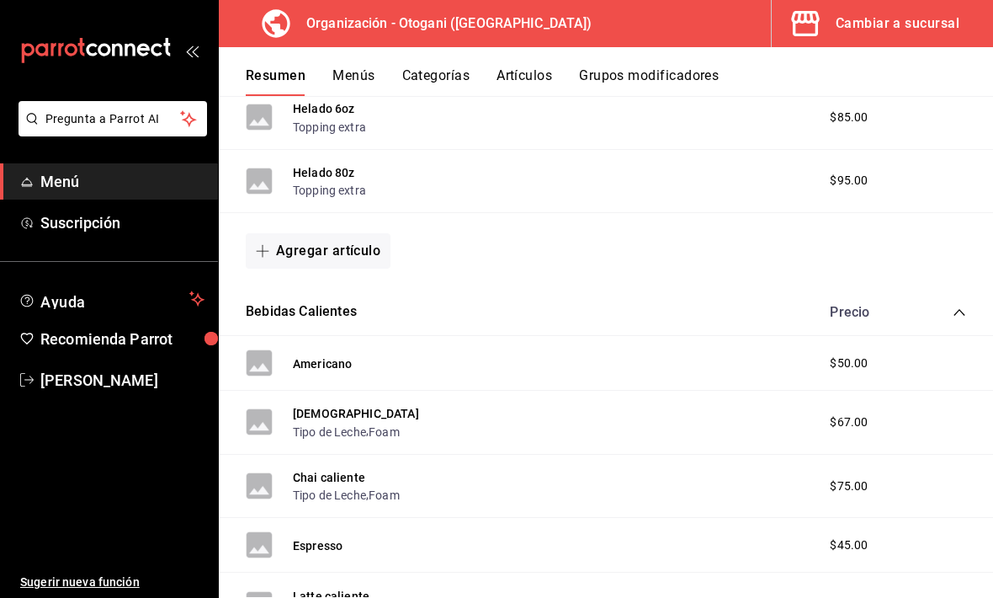
scroll to position [407, 0]
click at [311, 244] on button "Agregar artículo" at bounding box center [318, 249] width 145 height 35
click at [314, 332] on li "Artículo nuevo" at bounding box center [312, 335] width 132 height 41
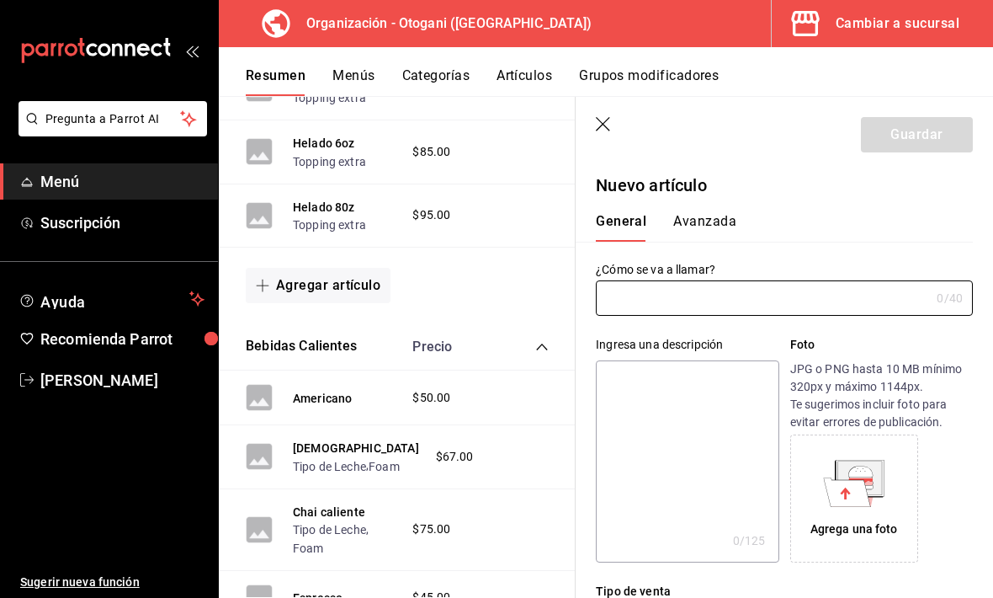
click at [637, 295] on input "text" at bounding box center [763, 298] width 334 height 34
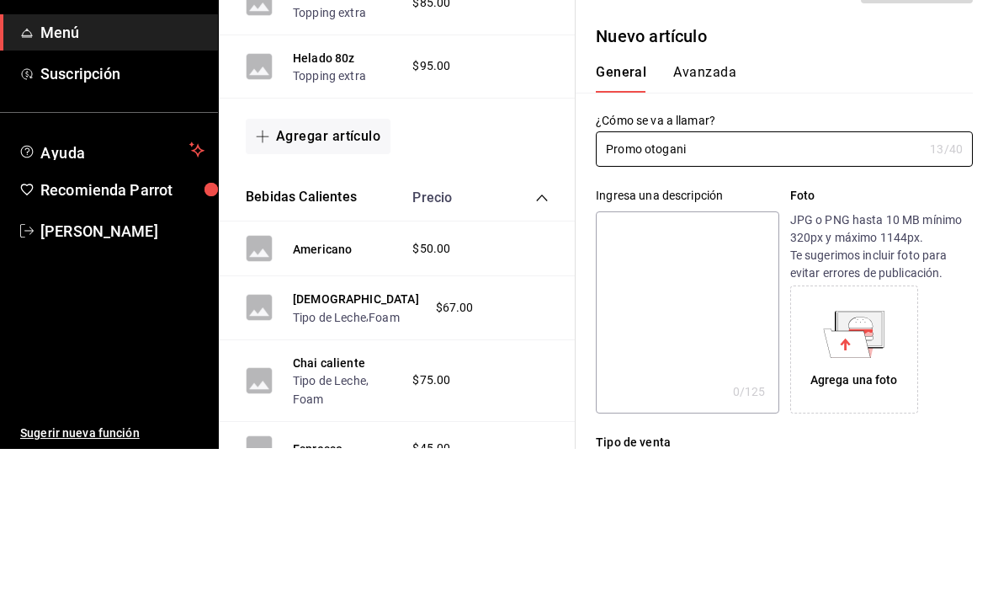
click at [672, 281] on input "Promo otogani" at bounding box center [759, 298] width 327 height 34
click at [689, 281] on input "Promo otogani" at bounding box center [759, 298] width 327 height 34
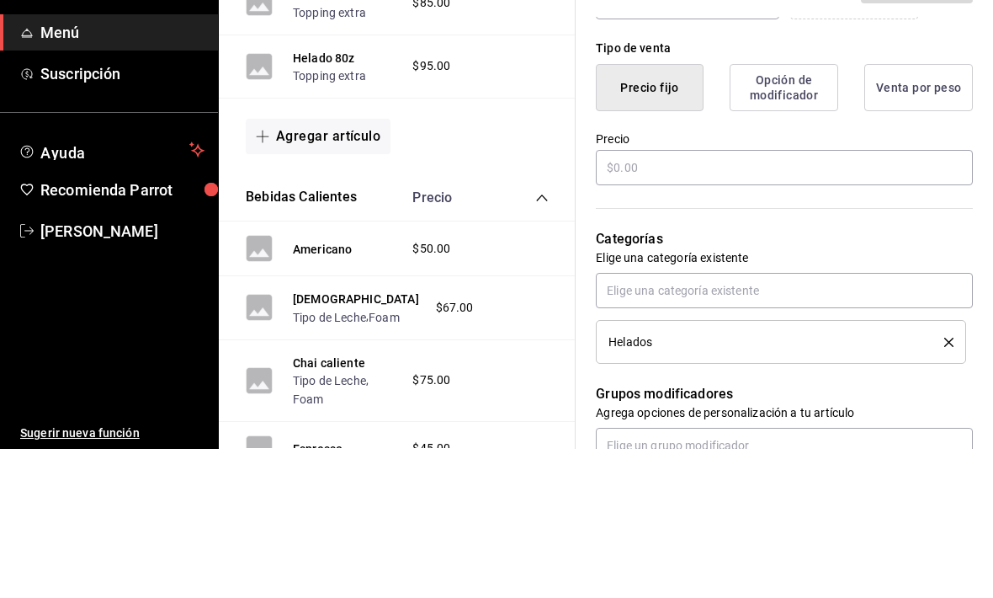
scroll to position [395, 0]
click at [689, 212] on button "Opción de modificador" at bounding box center [784, 235] width 109 height 47
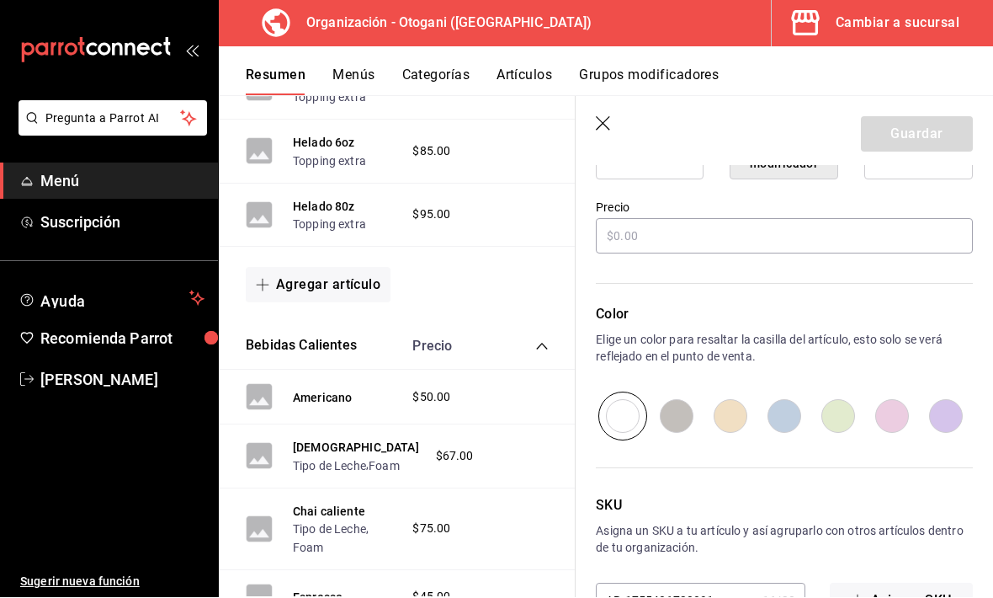
scroll to position [473, 0]
click at [636, 413] on input "radio" at bounding box center [623, 417] width 54 height 49
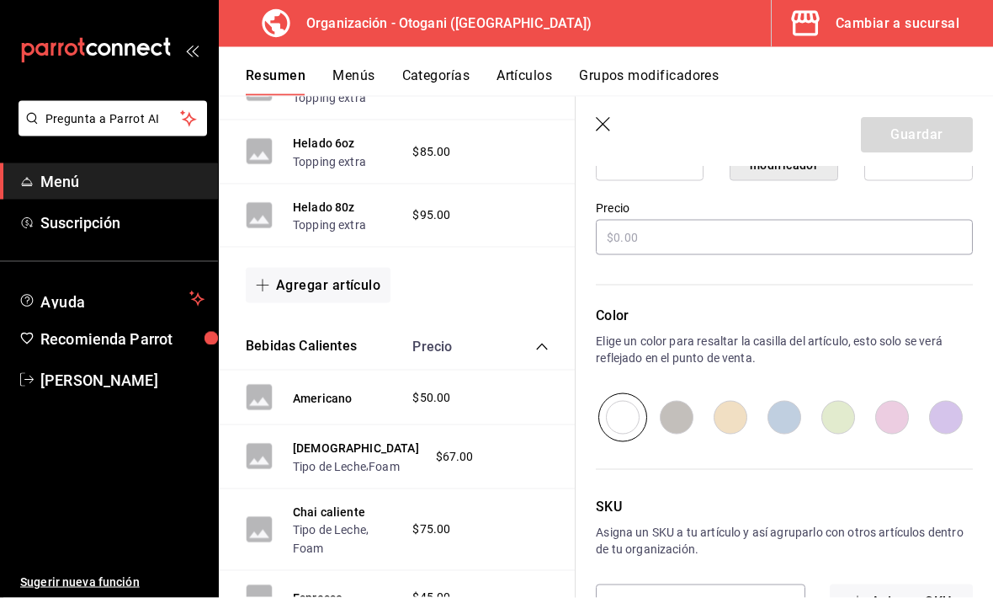
click at [689, 604] on button "Asignar SKU" at bounding box center [901, 601] width 143 height 35
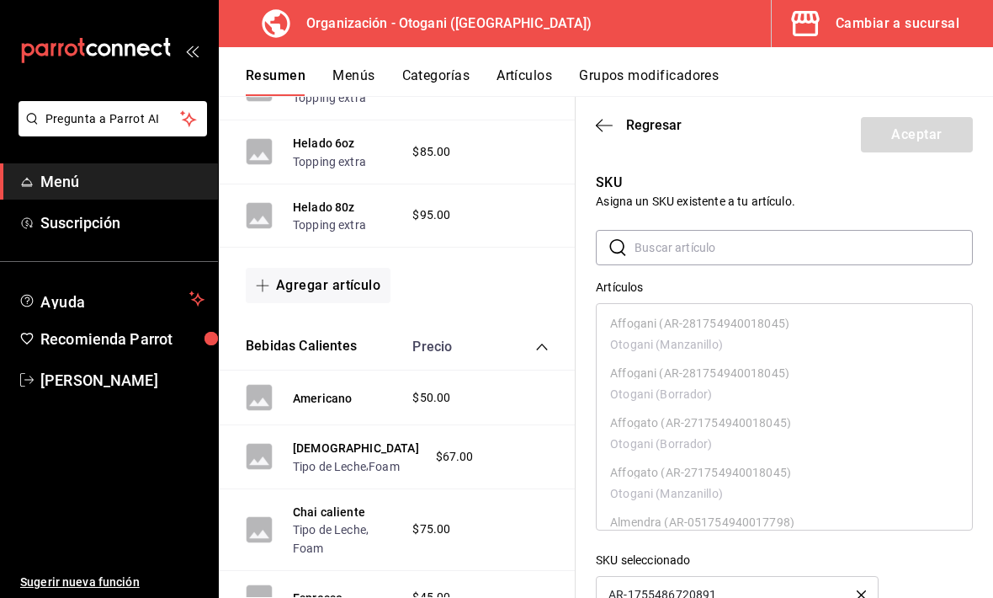
click at [617, 122] on span "Regresar" at bounding box center [639, 125] width 86 height 16
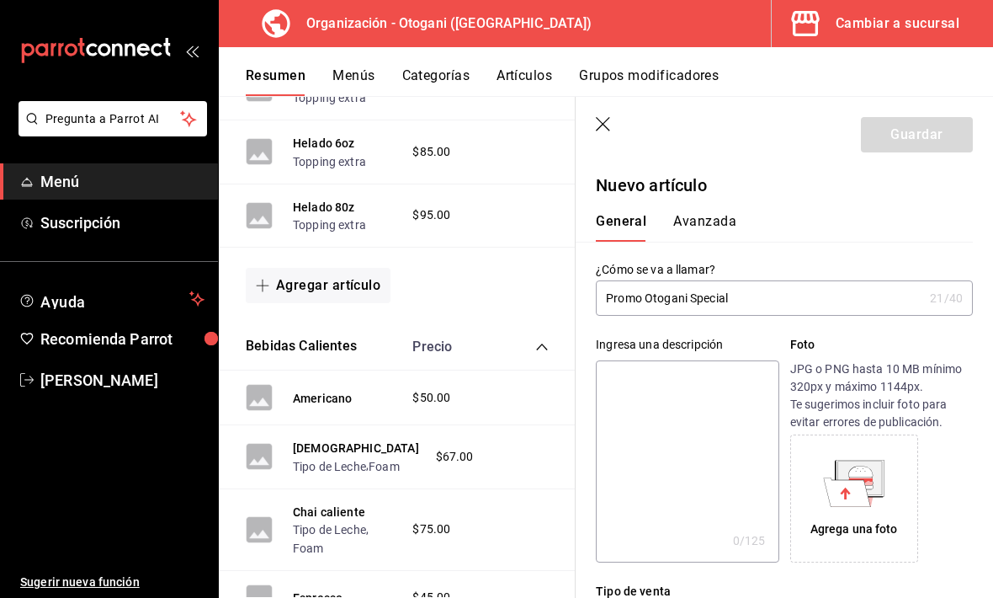
click at [689, 226] on button "Avanzada" at bounding box center [704, 227] width 63 height 29
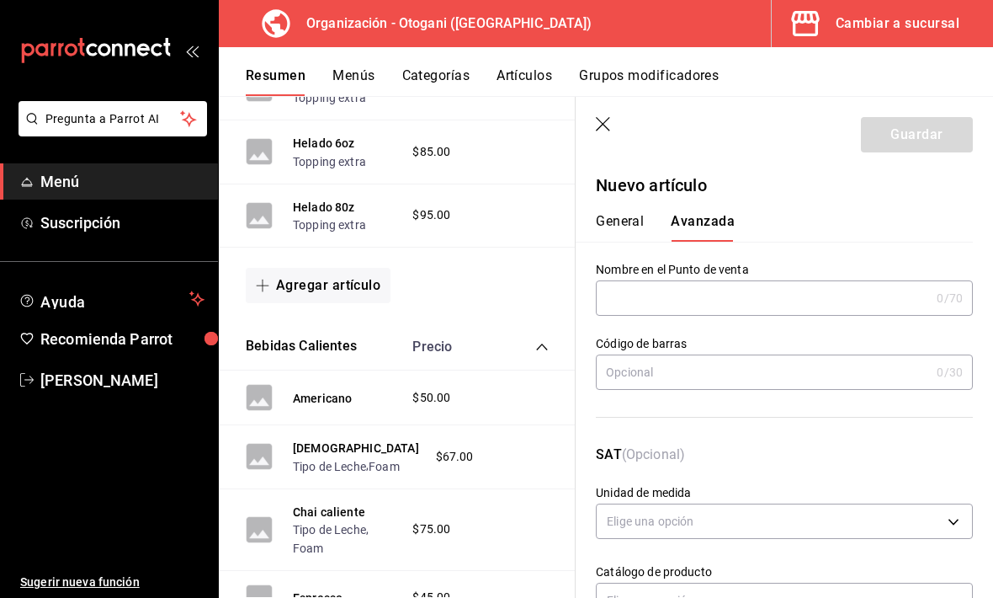
click at [661, 292] on input "text" at bounding box center [763, 298] width 334 height 34
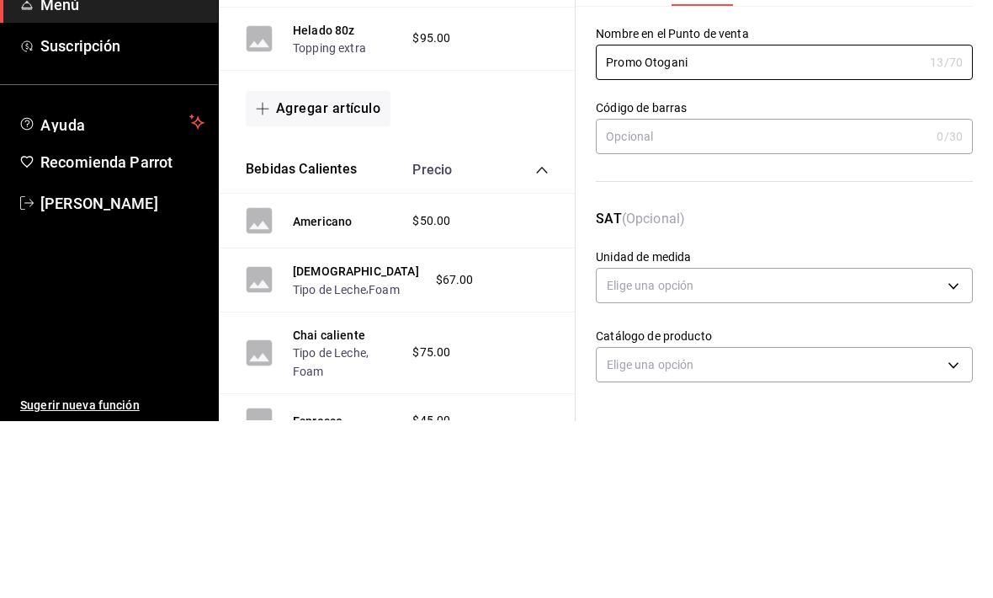
scroll to position [3, 0]
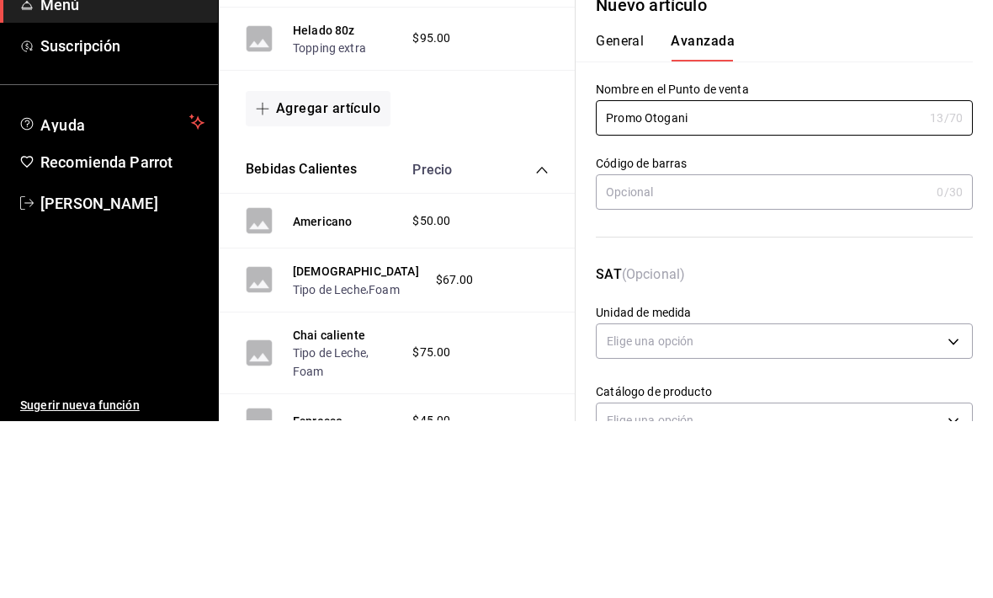
click at [689, 210] on div "General Avanzada" at bounding box center [774, 224] width 357 height 29
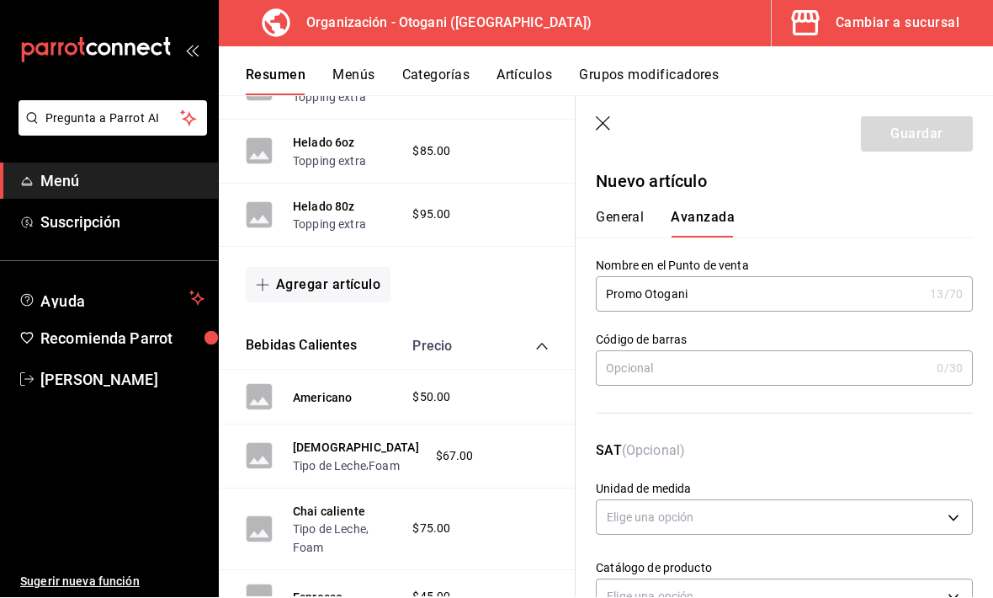
click at [689, 512] on body "Pregunta a Parrot AI Menú Suscripción Ayuda Recomienda Parrot Rossy Pineda Suge…" at bounding box center [496, 299] width 993 height 598
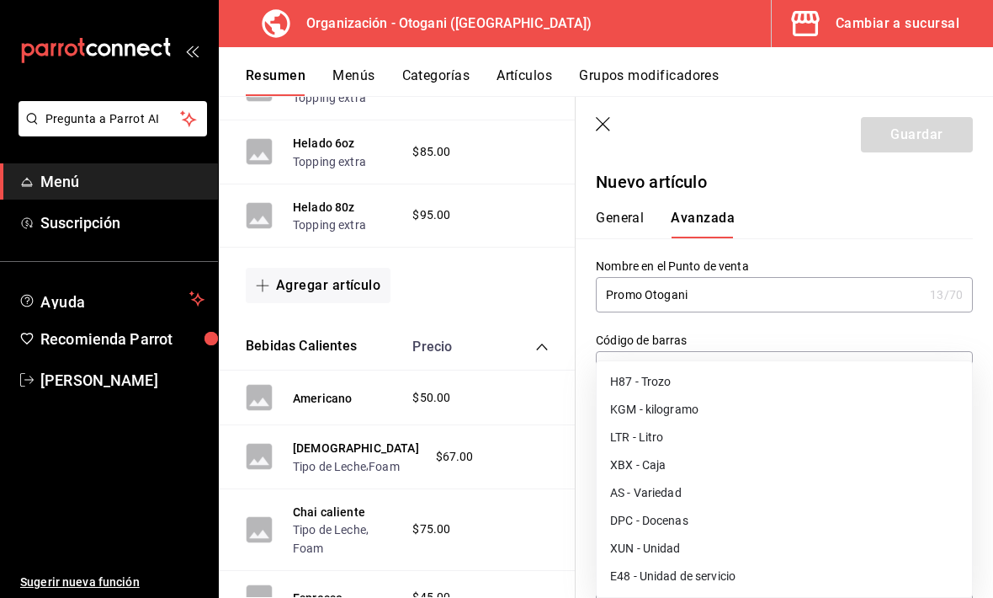
click at [671, 571] on li "E48 - Unidad de servicio" at bounding box center [784, 576] width 375 height 28
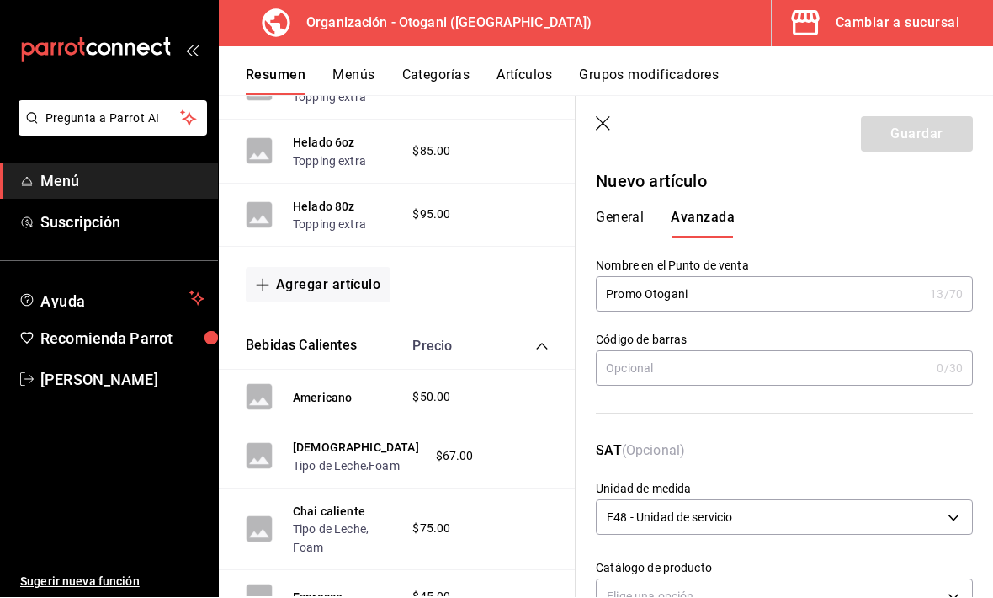
click at [689, 589] on body "Pregunta a Parrot AI Menú Suscripción Ayuda Recomienda Parrot Rossy Pineda Suge…" at bounding box center [496, 299] width 993 height 598
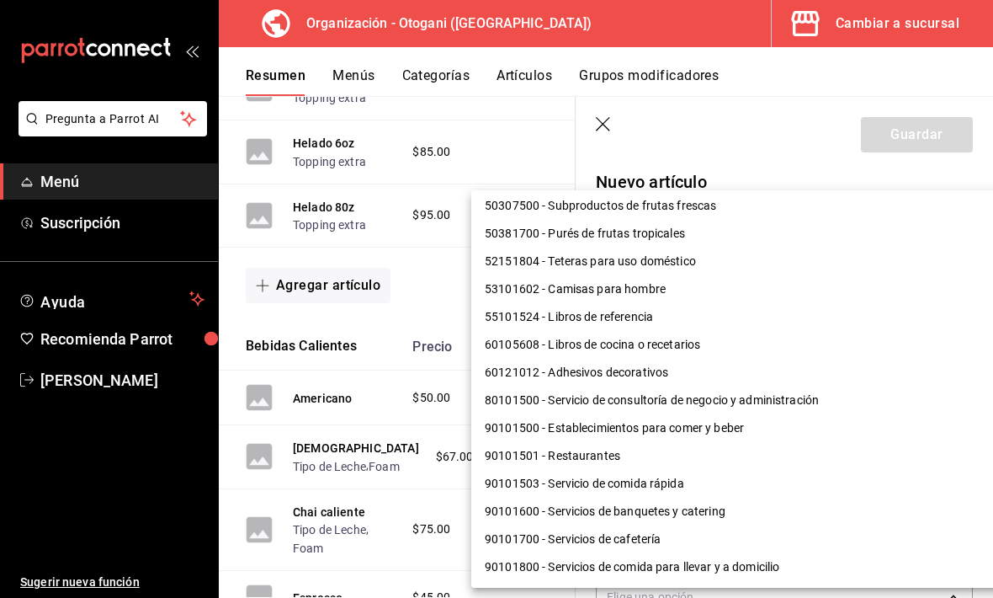
scroll to position [1366, 0]
click at [583, 450] on li "90101501 - Restaurantes" at bounding box center [749, 456] width 556 height 28
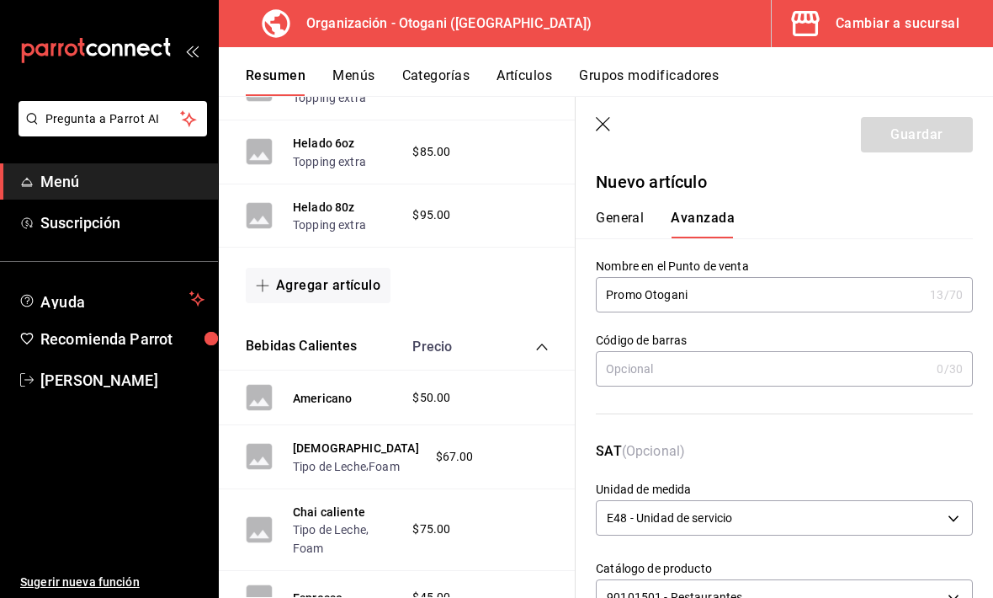
click at [689, 364] on input "text" at bounding box center [763, 369] width 334 height 34
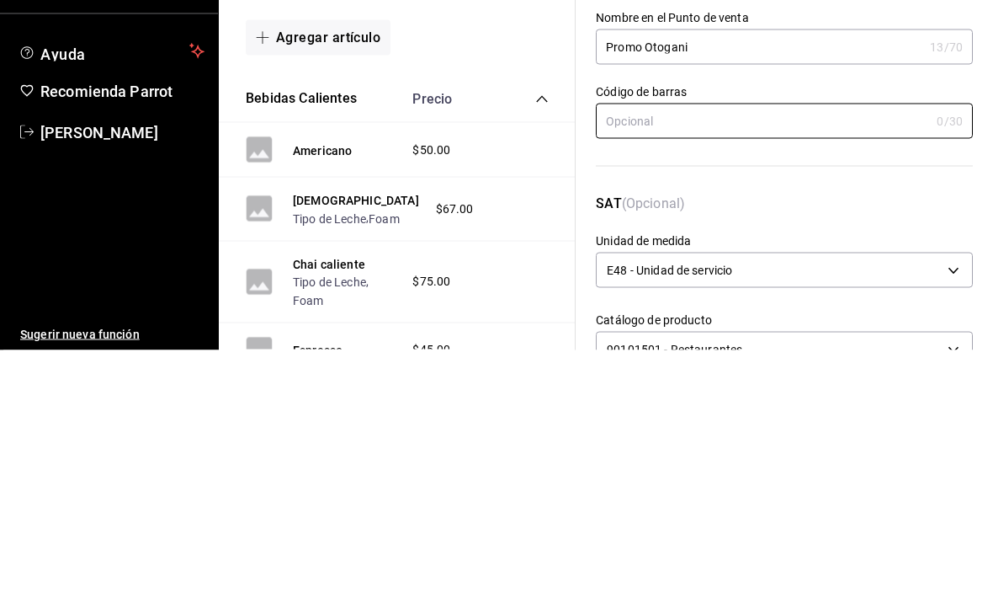
click at [689, 441] on p "SAT (Opcional)" at bounding box center [784, 461] width 377 height 40
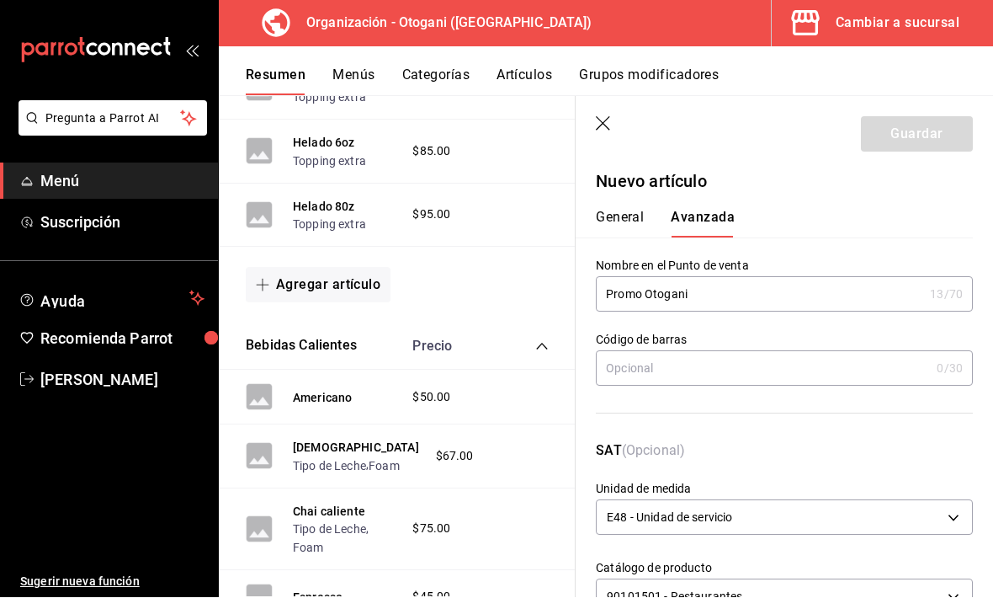
click at [627, 211] on button "General" at bounding box center [620, 224] width 48 height 29
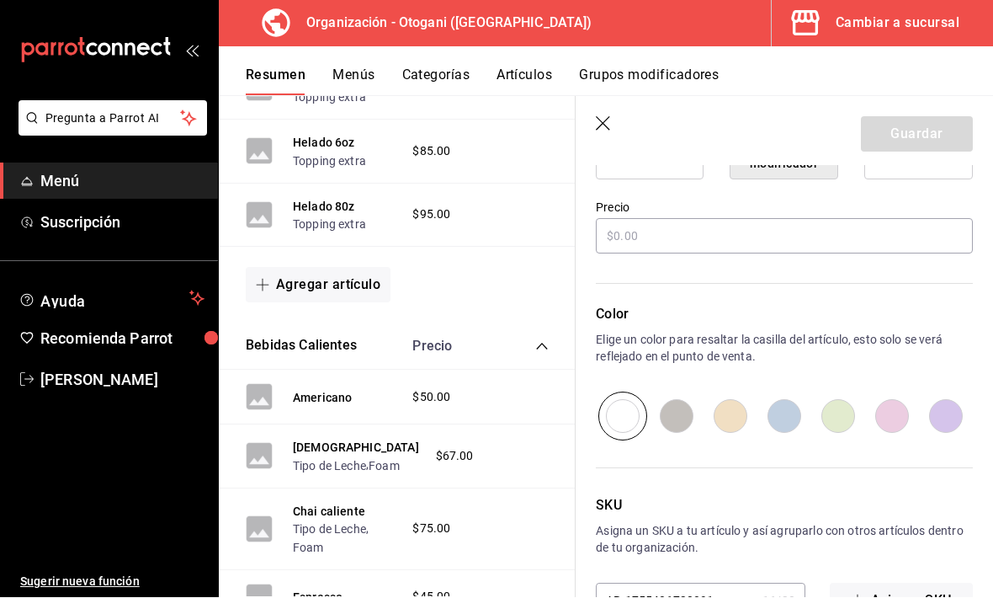
scroll to position [473, 0]
click at [678, 413] on input "radio" at bounding box center [677, 417] width 54 height 49
click at [635, 411] on input "radio" at bounding box center [623, 417] width 54 height 49
click at [689, 588] on div "AR-1755486720891 16 / 20 ​" at bounding box center [701, 601] width 210 height 35
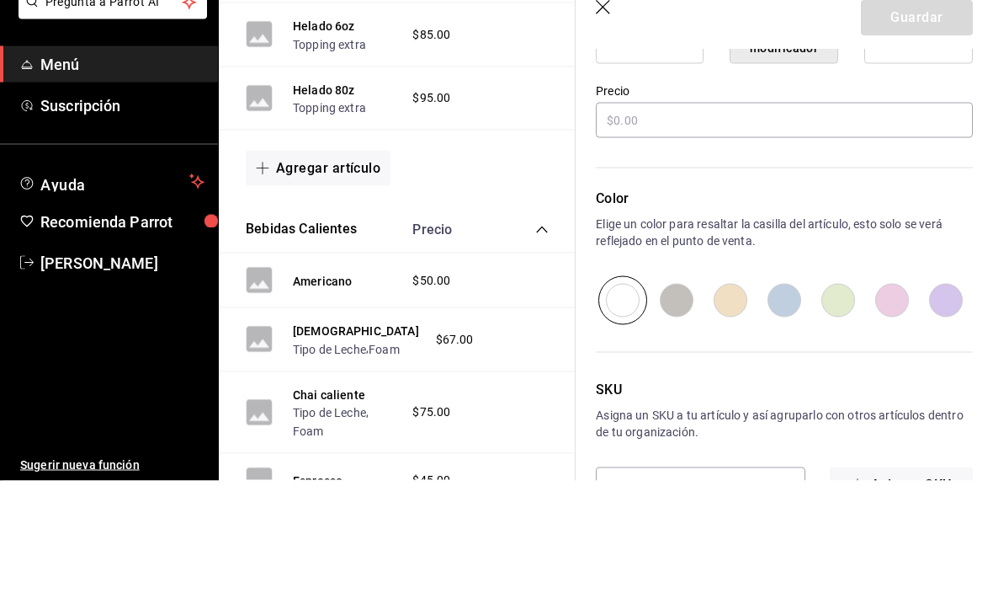
click at [689, 258] on div "Color Elige un color para resaltar la casilla del artículo, esto solo se verá r…" at bounding box center [774, 350] width 397 height 184
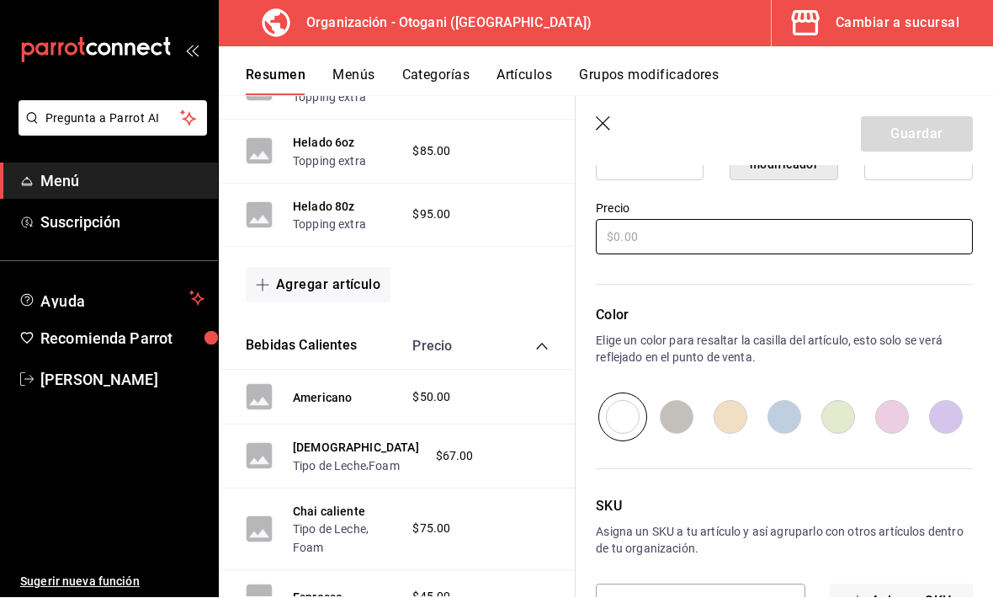
click at [657, 230] on input "text" at bounding box center [784, 237] width 377 height 35
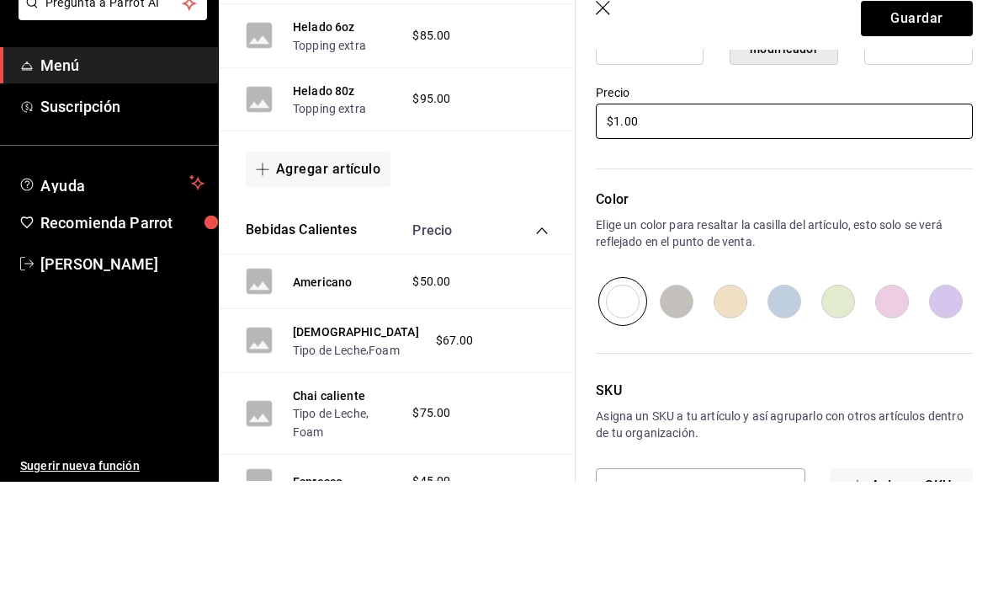
scroll to position [417, 0]
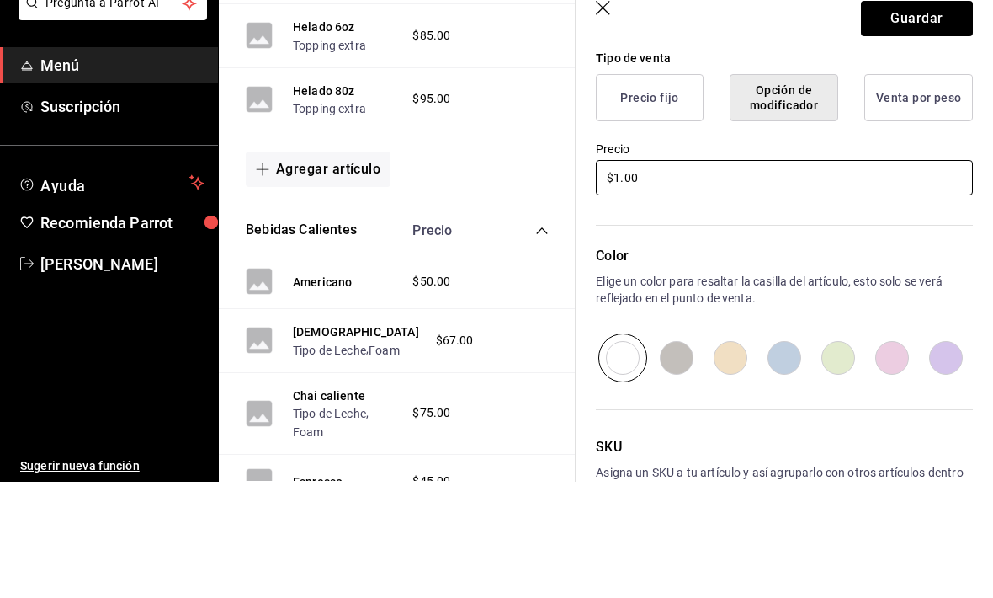
click at [660, 276] on input "$1.00" at bounding box center [784, 293] width 377 height 35
click at [689, 117] on button "Guardar" at bounding box center [917, 134] width 112 height 35
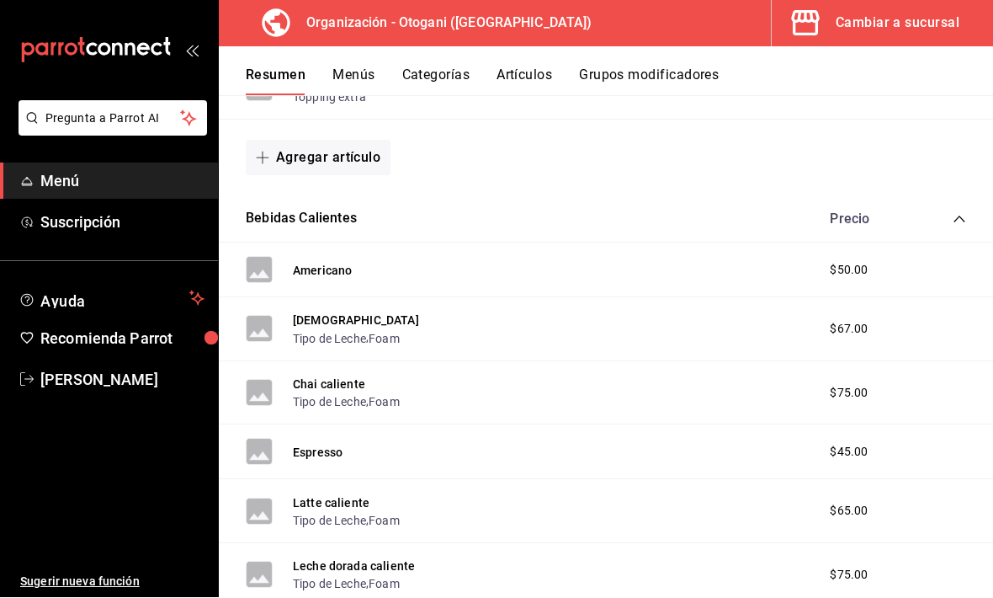
scroll to position [481, 0]
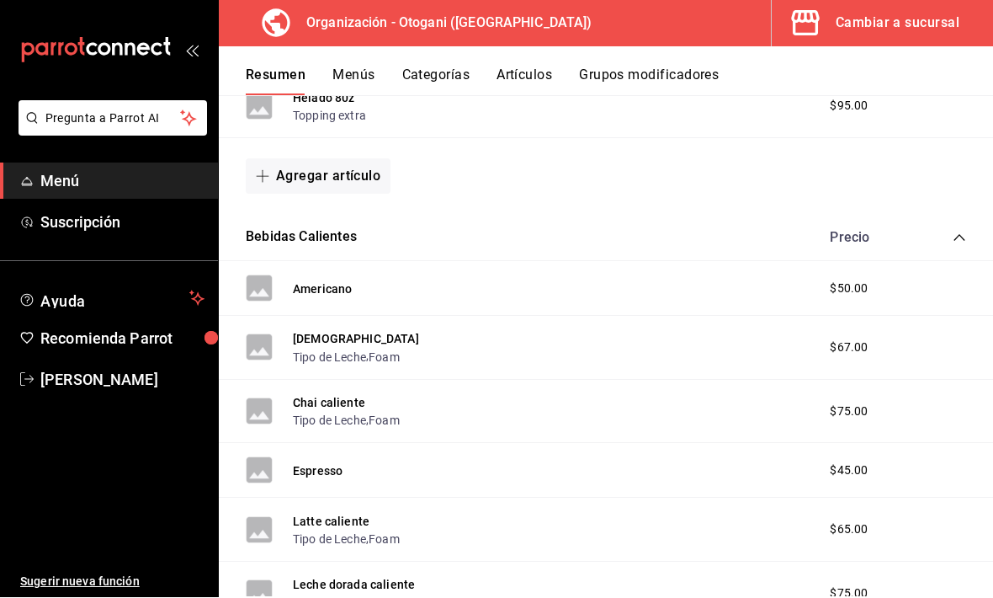
click at [689, 231] on icon "collapse-category-row" at bounding box center [959, 237] width 13 height 13
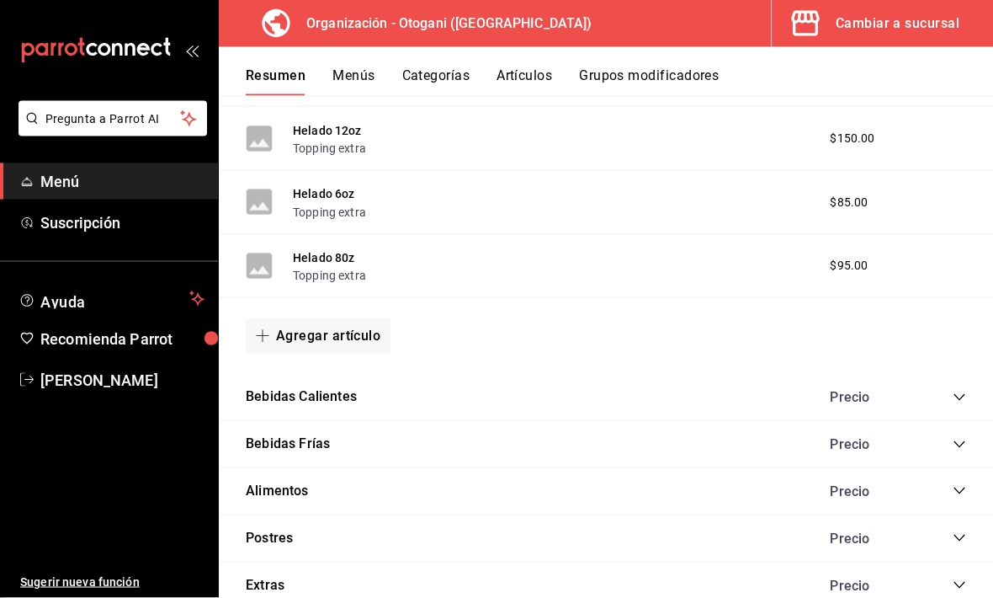
scroll to position [0, 0]
click at [369, 69] on button "Menús" at bounding box center [353, 81] width 42 height 29
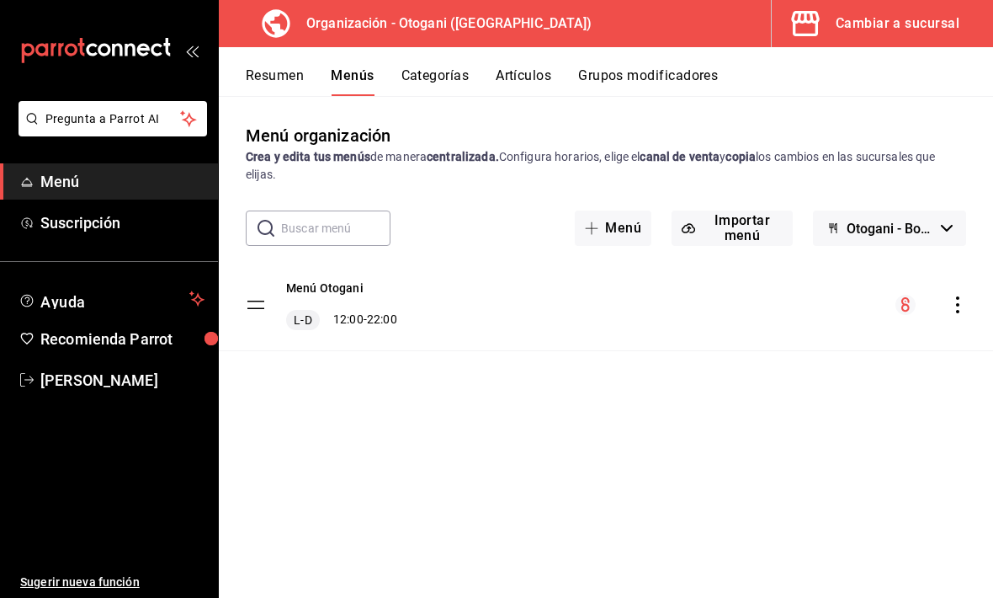
click at [445, 74] on button "Categorías" at bounding box center [436, 81] width 68 height 29
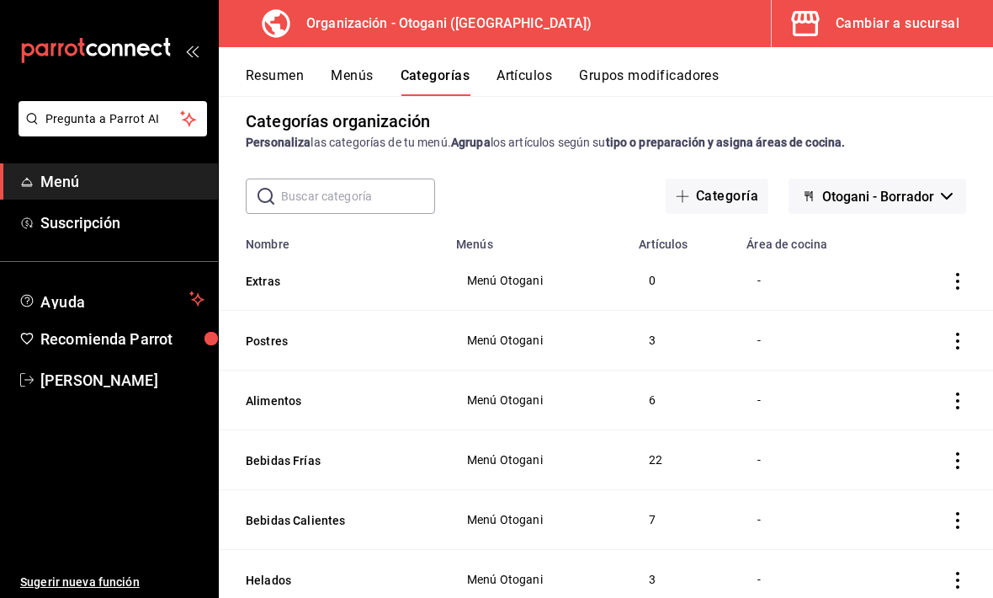
scroll to position [12, 0]
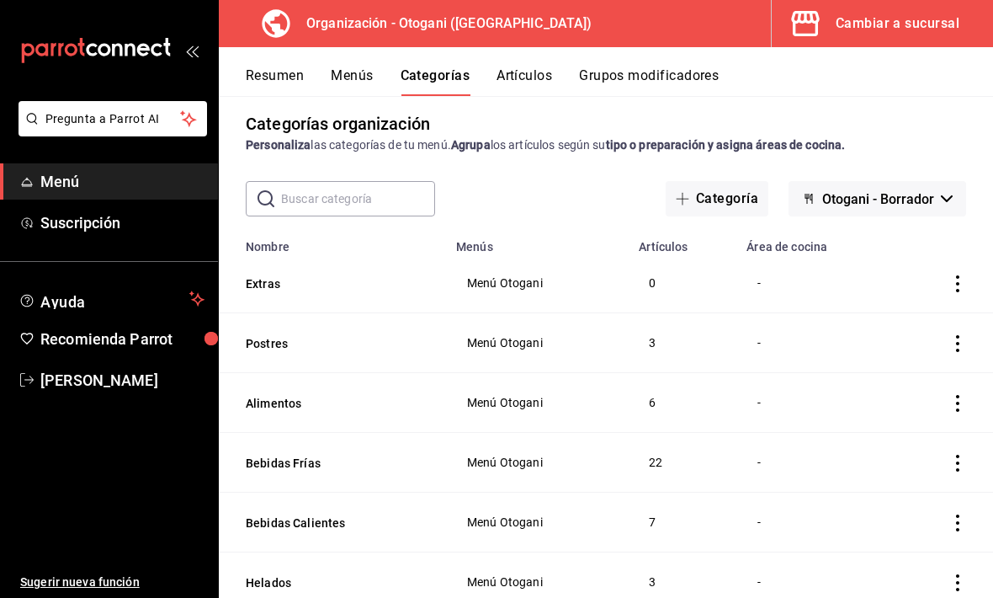
click at [540, 72] on button "Artículos" at bounding box center [525, 81] width 56 height 29
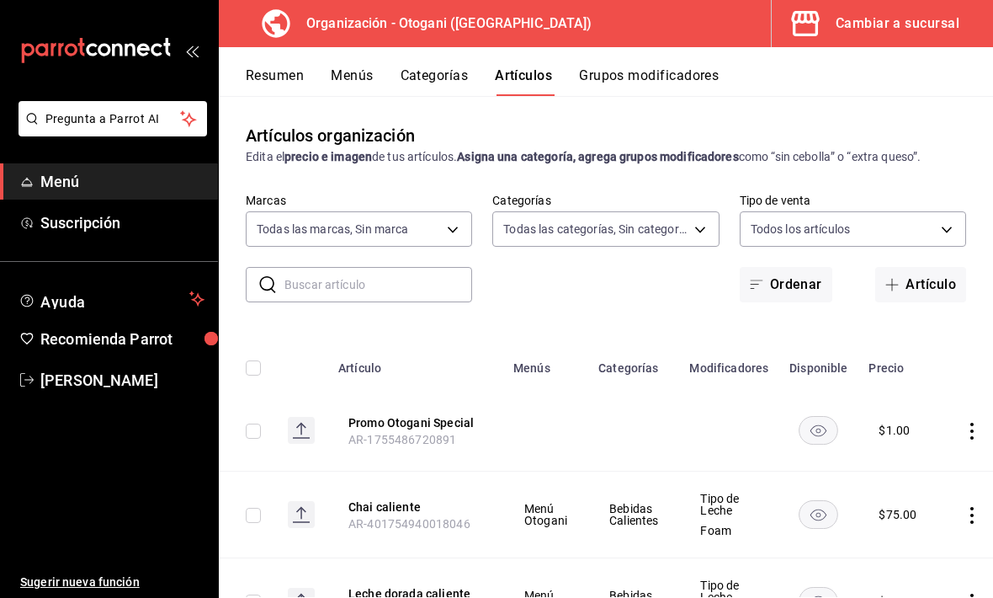
click at [689, 428] on icon "actions" at bounding box center [972, 431] width 17 height 17
click at [689, 466] on span "Editar" at bounding box center [919, 469] width 44 height 18
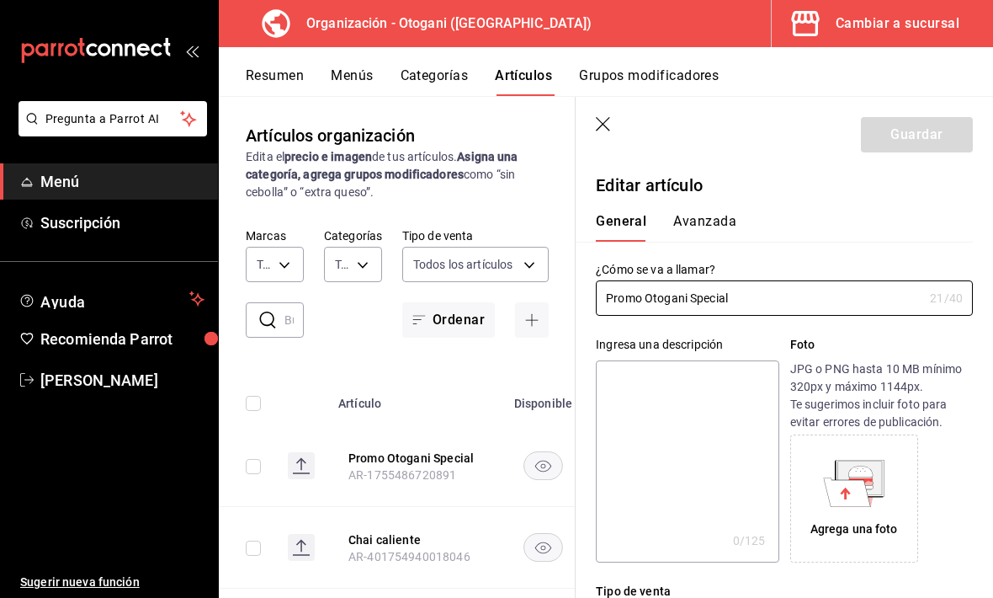
click at [689, 208] on div "General Avanzada" at bounding box center [774, 220] width 397 height 44
click at [689, 214] on button "Avanzada" at bounding box center [704, 227] width 63 height 29
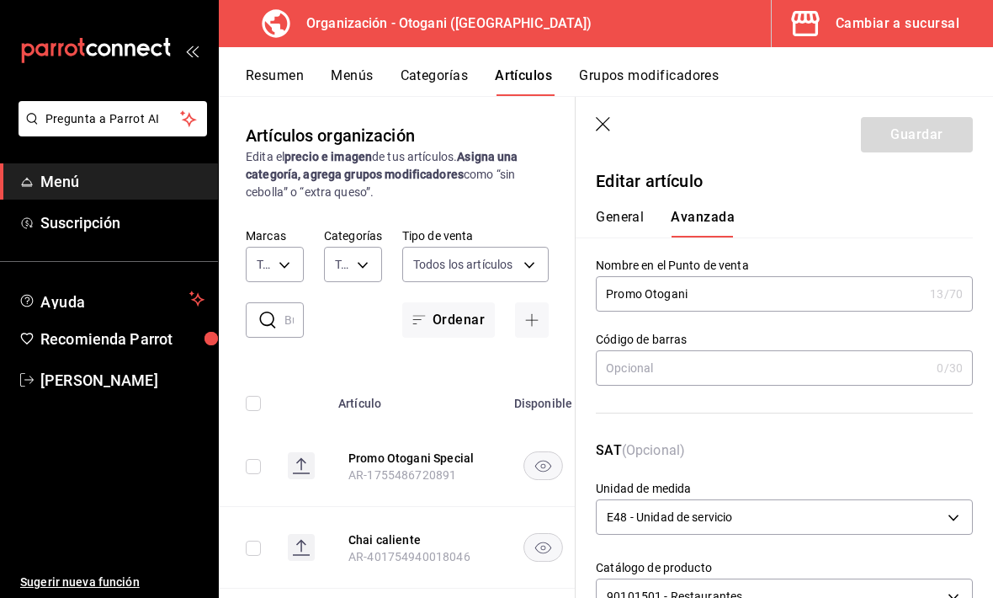
scroll to position [3, 0]
click at [612, 111] on header "Guardar" at bounding box center [784, 131] width 417 height 69
click at [611, 120] on icon "button" at bounding box center [604, 125] width 17 height 17
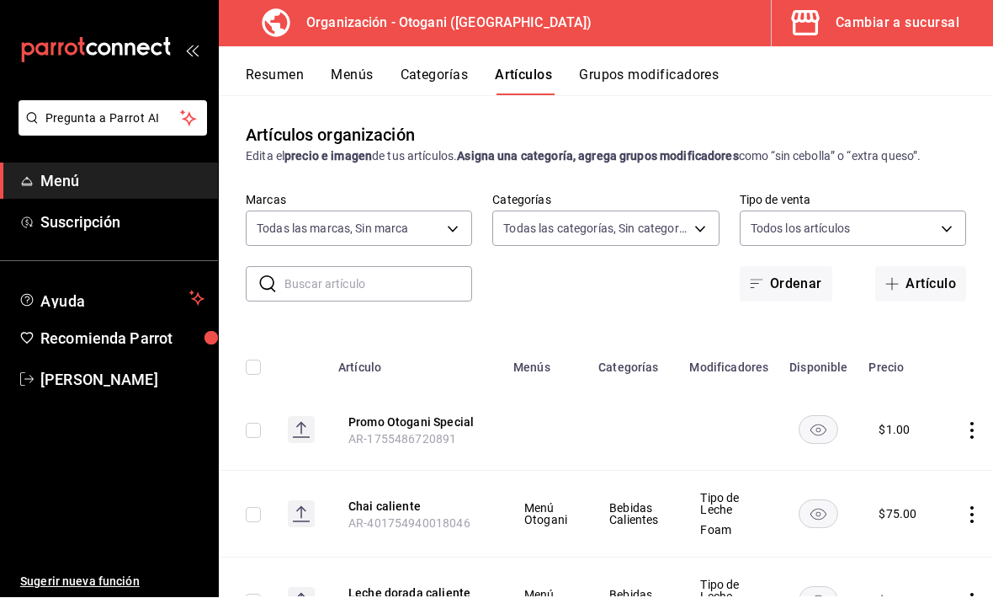
click at [625, 77] on button "Grupos modificadores" at bounding box center [649, 81] width 140 height 29
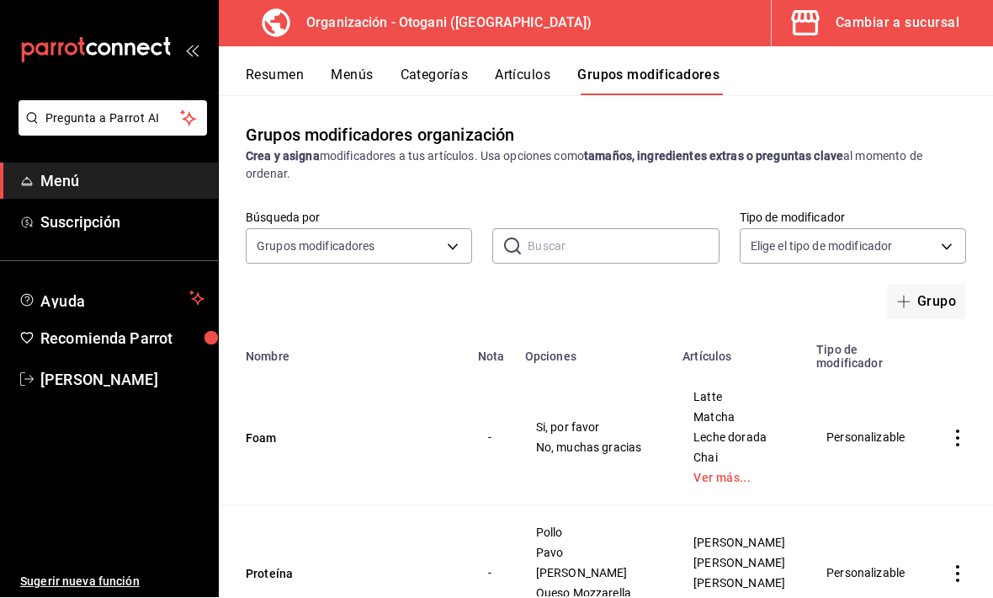
click at [545, 67] on button "Artículos" at bounding box center [523, 81] width 56 height 29
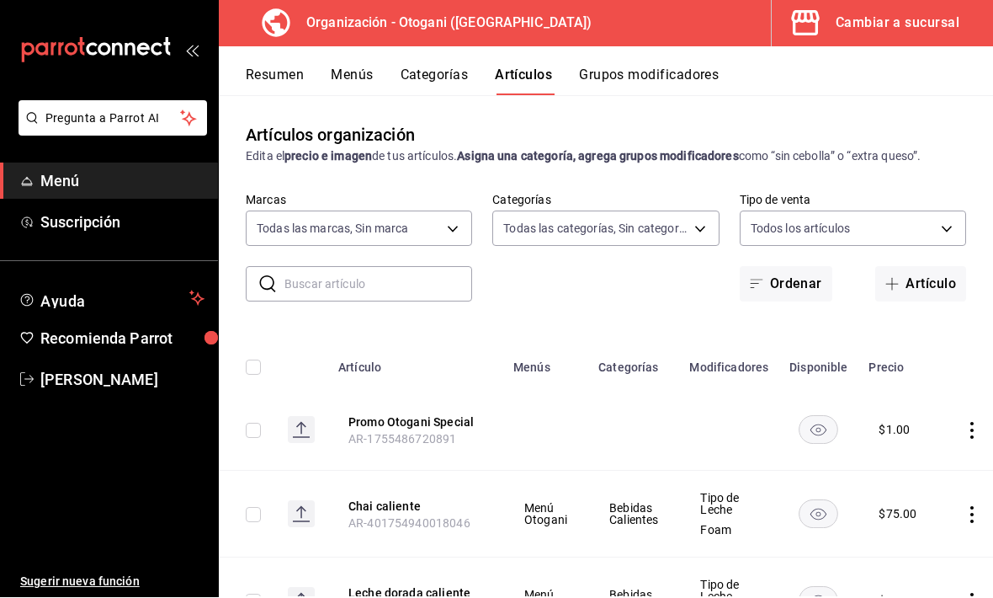
click at [444, 72] on button "Categorías" at bounding box center [435, 81] width 68 height 29
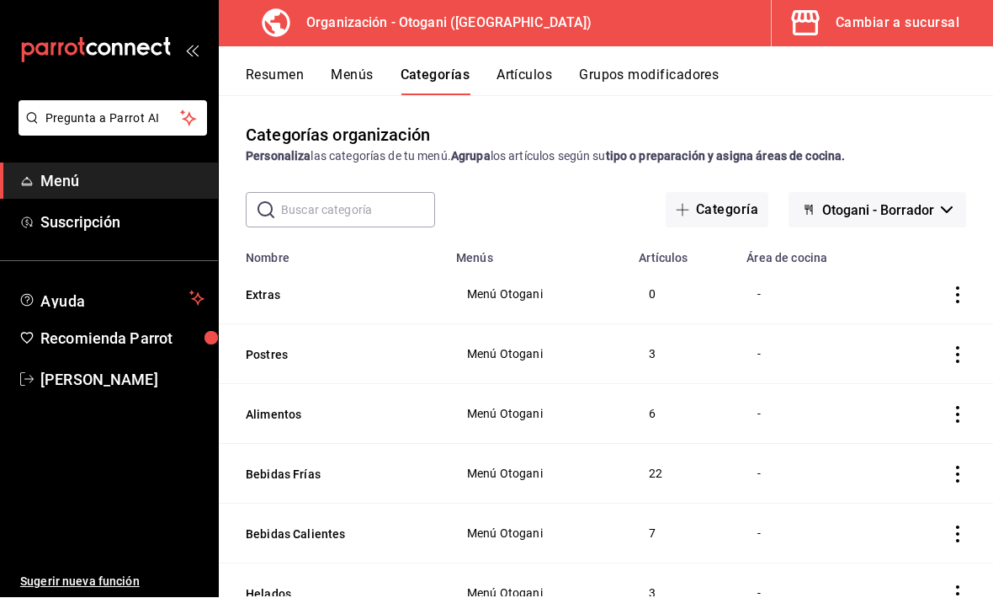
click at [361, 74] on button "Menús" at bounding box center [352, 81] width 42 height 29
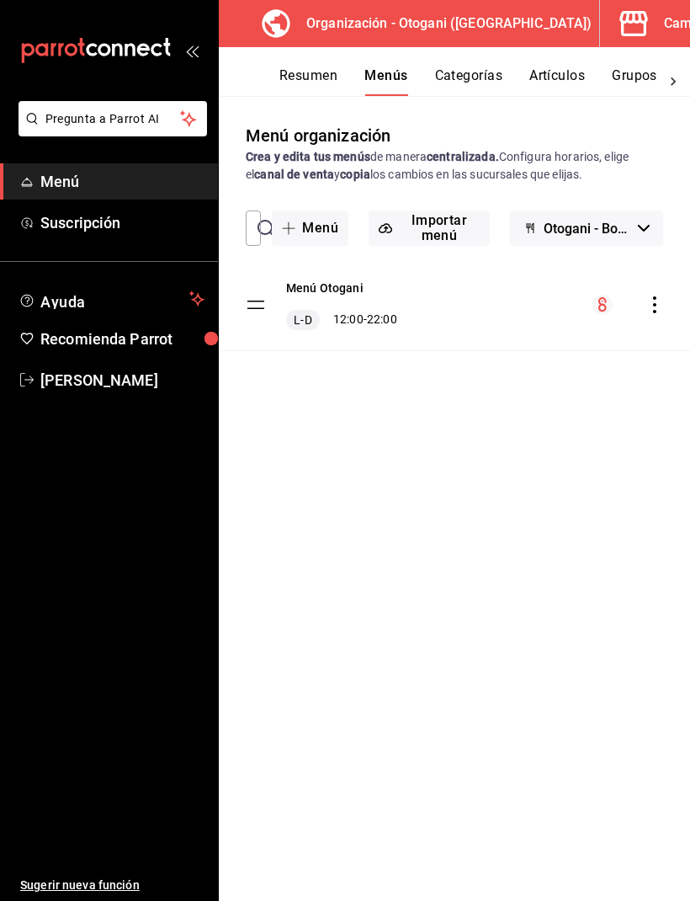
click at [642, 226] on icon "button" at bounding box center [644, 228] width 12 height 7
click at [643, 230] on div at bounding box center [345, 450] width 690 height 901
click at [78, 173] on span "Menú" at bounding box center [122, 181] width 164 height 23
